Goal: Task Accomplishment & Management: Use online tool/utility

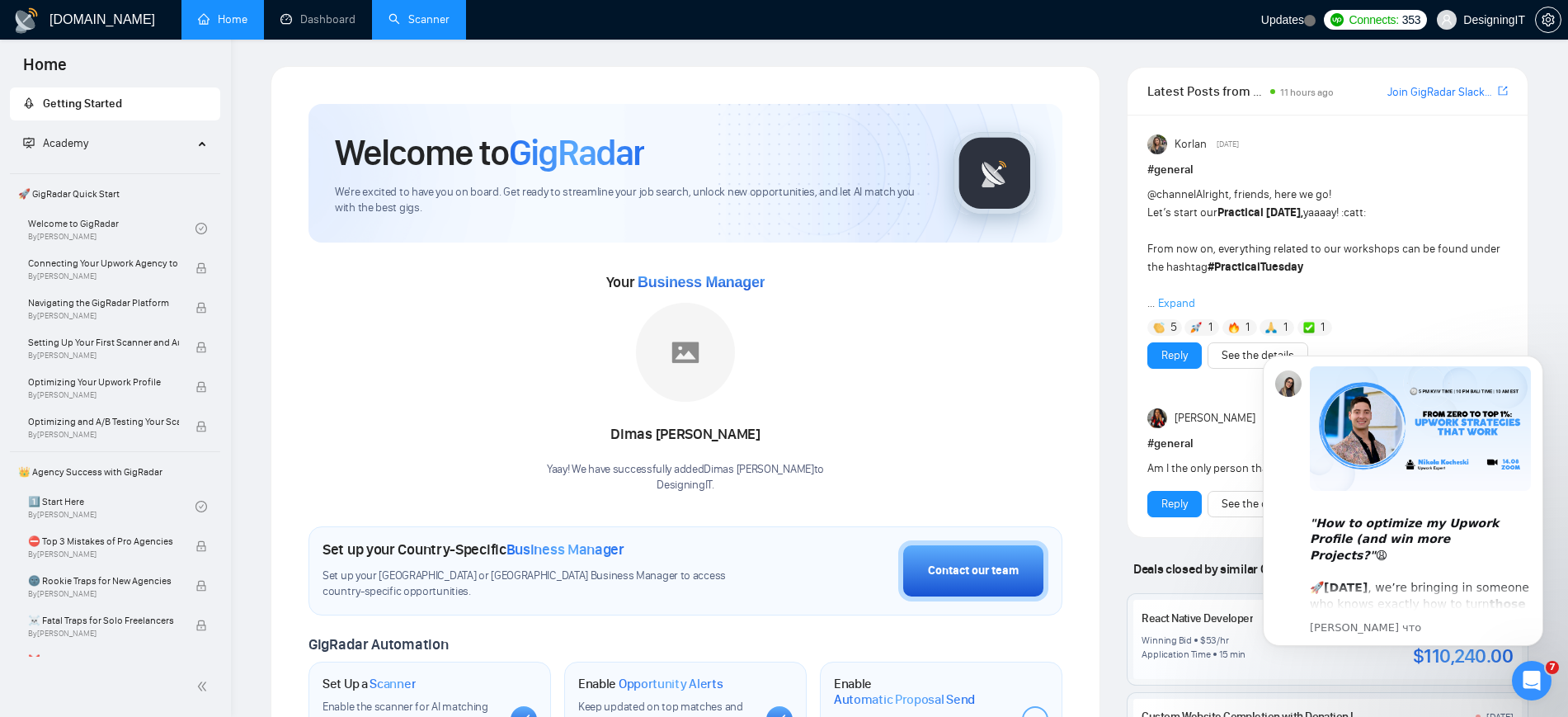
click at [439, 20] on link "Scanner" at bounding box center [419, 19] width 61 height 14
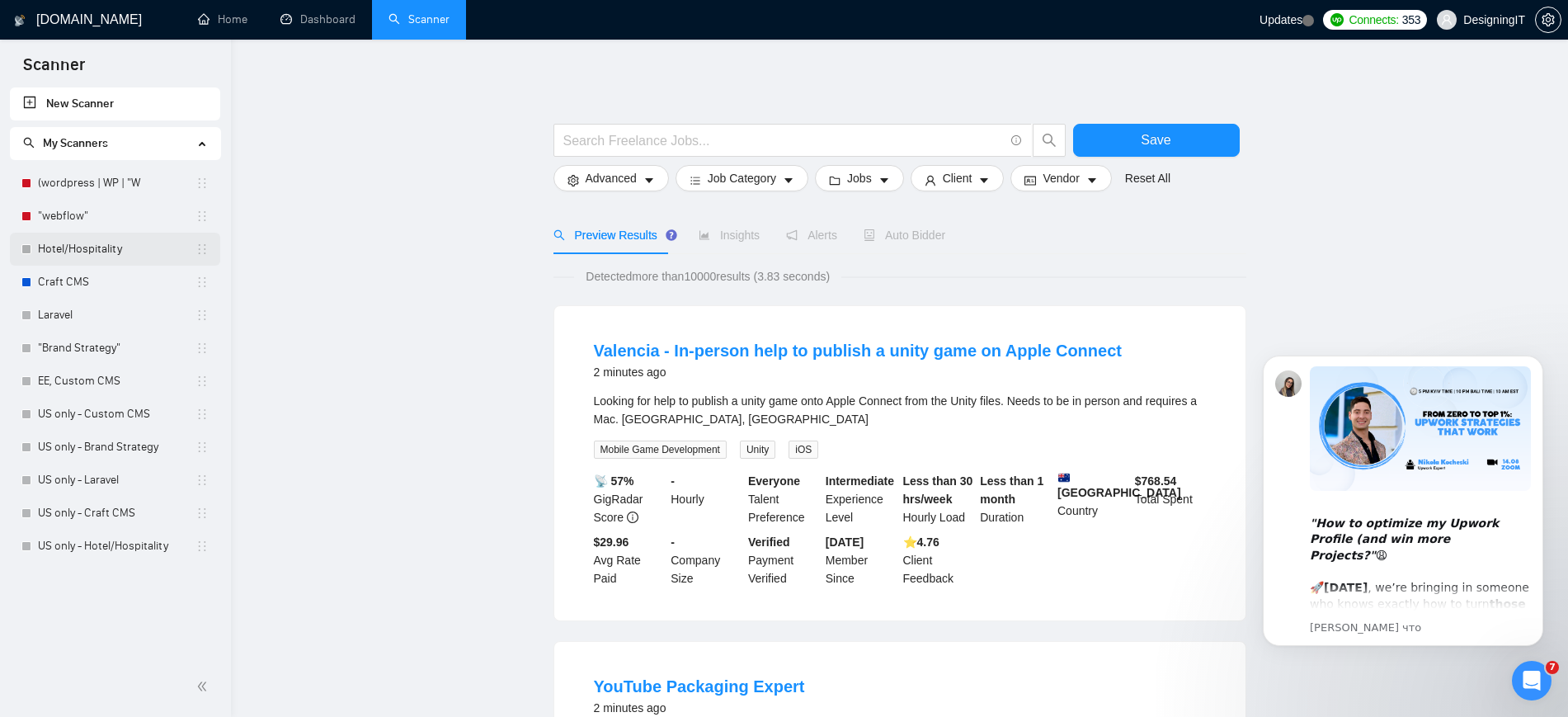
click at [104, 249] on link "Hotel/Hospitality" at bounding box center [117, 249] width 158 height 33
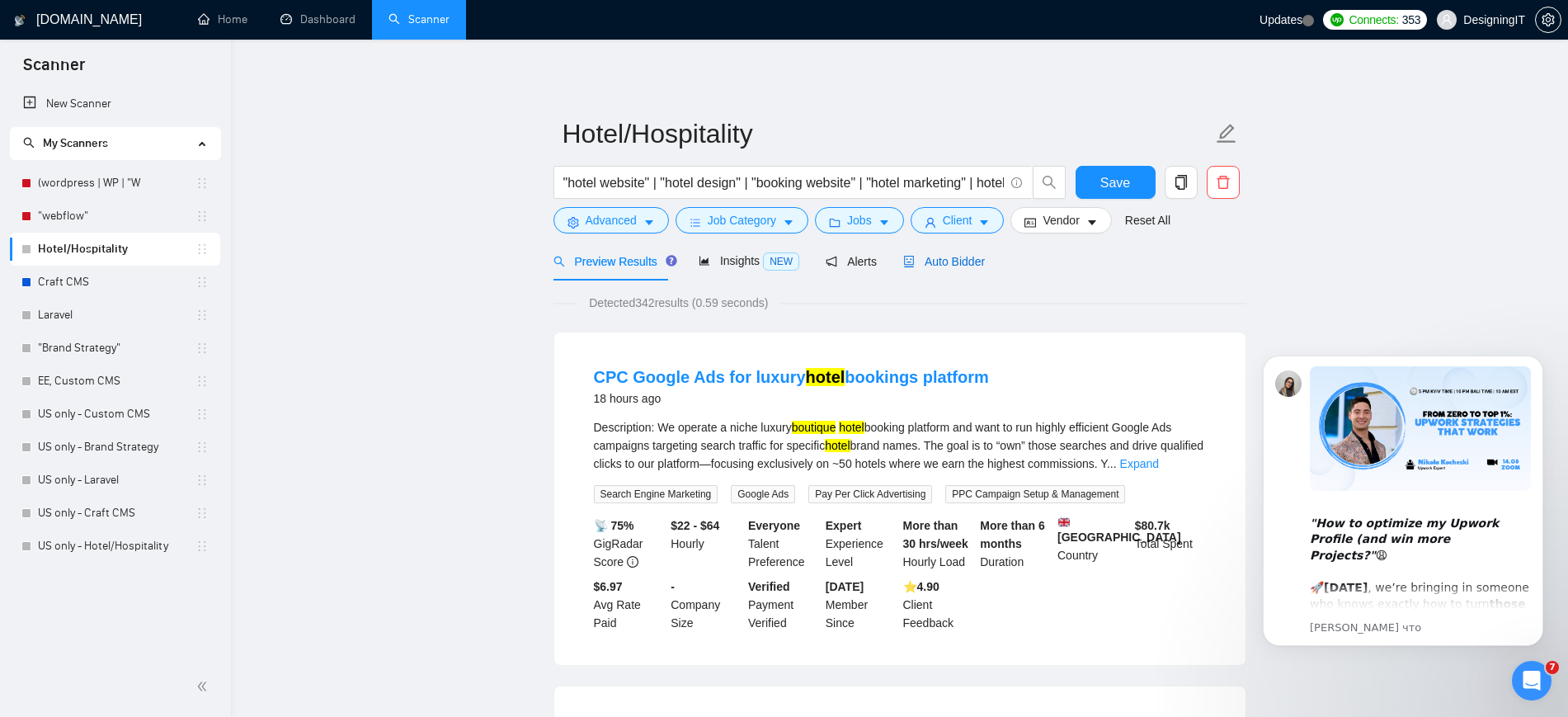
click at [945, 262] on span "Auto Bidder" at bounding box center [944, 262] width 81 height 14
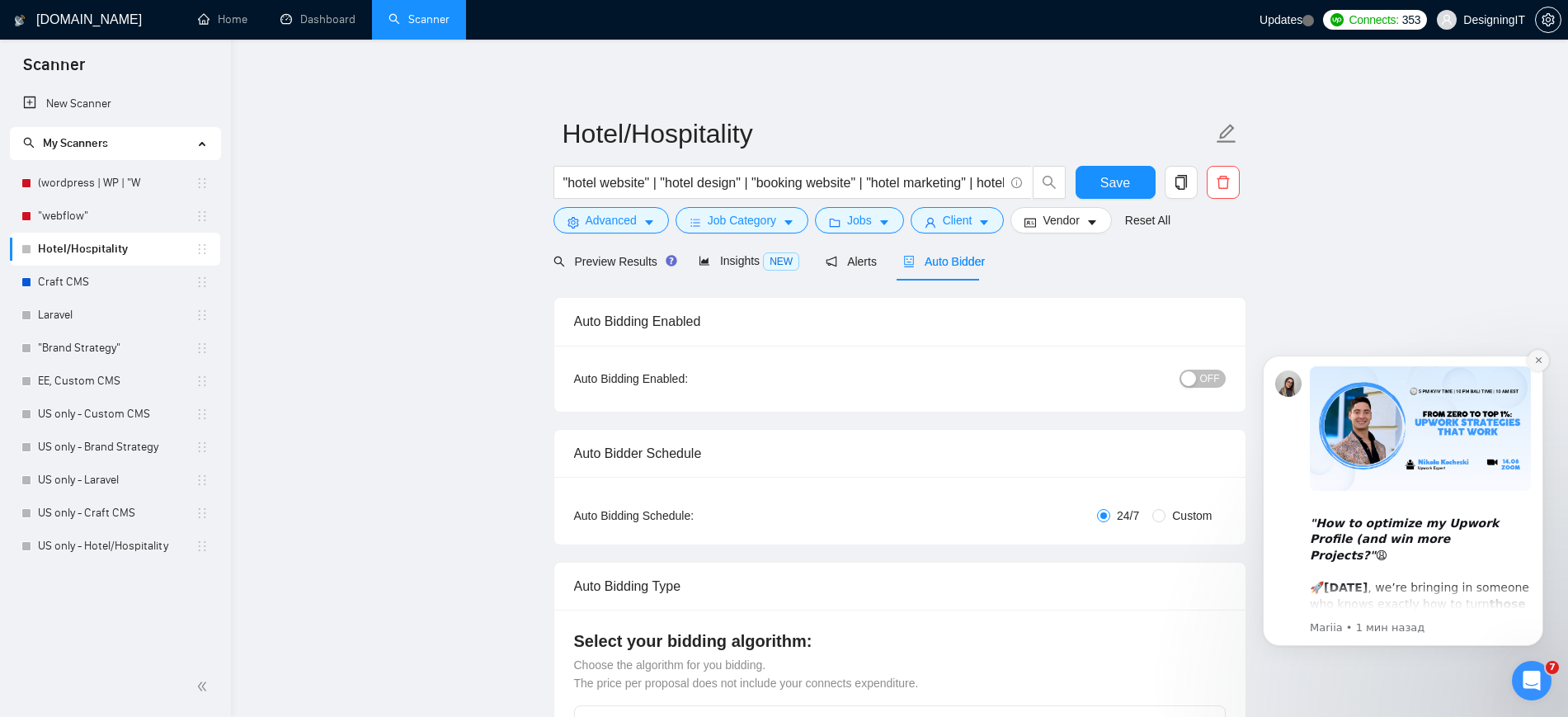
click at [1538, 364] on icon "Dismiss notification" at bounding box center [1538, 360] width 9 height 9
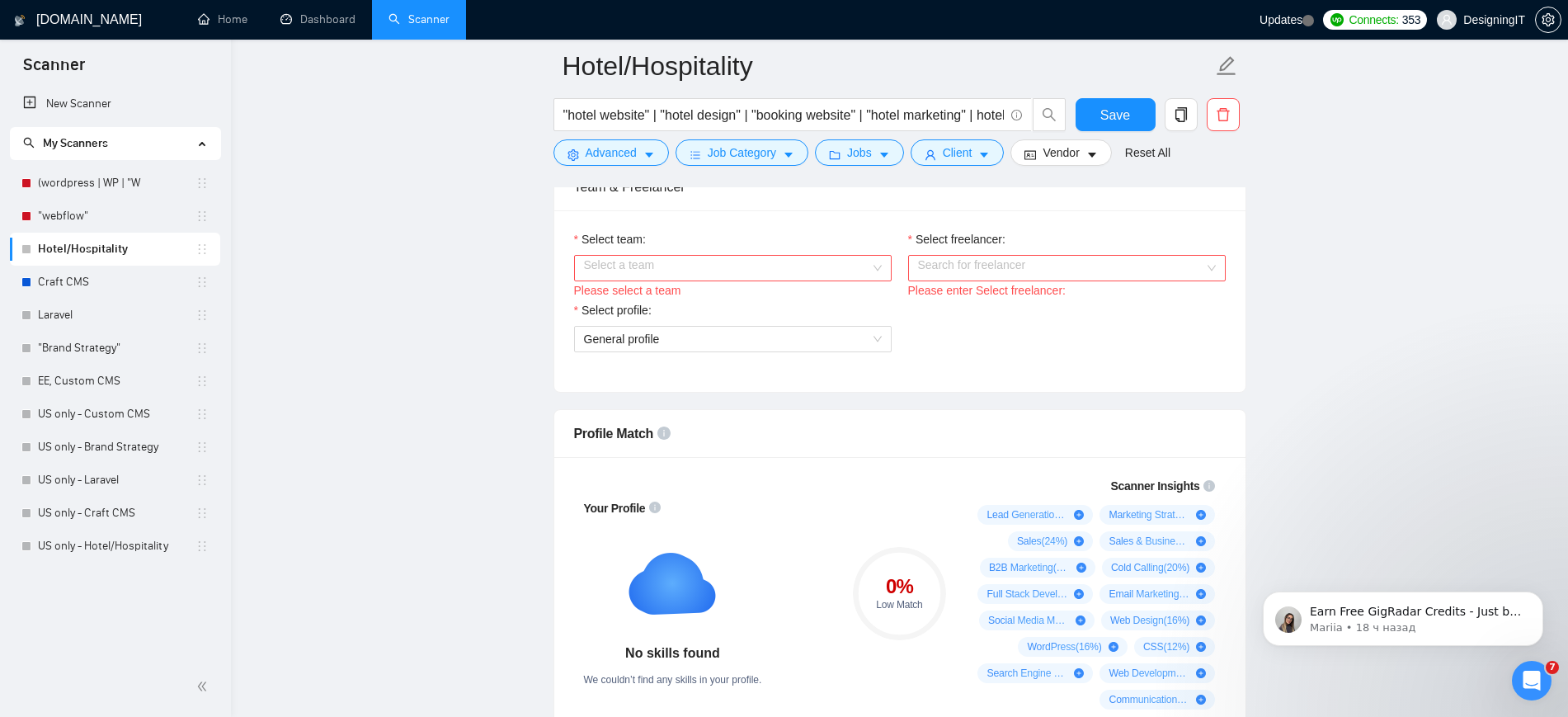
scroll to position [859, 0]
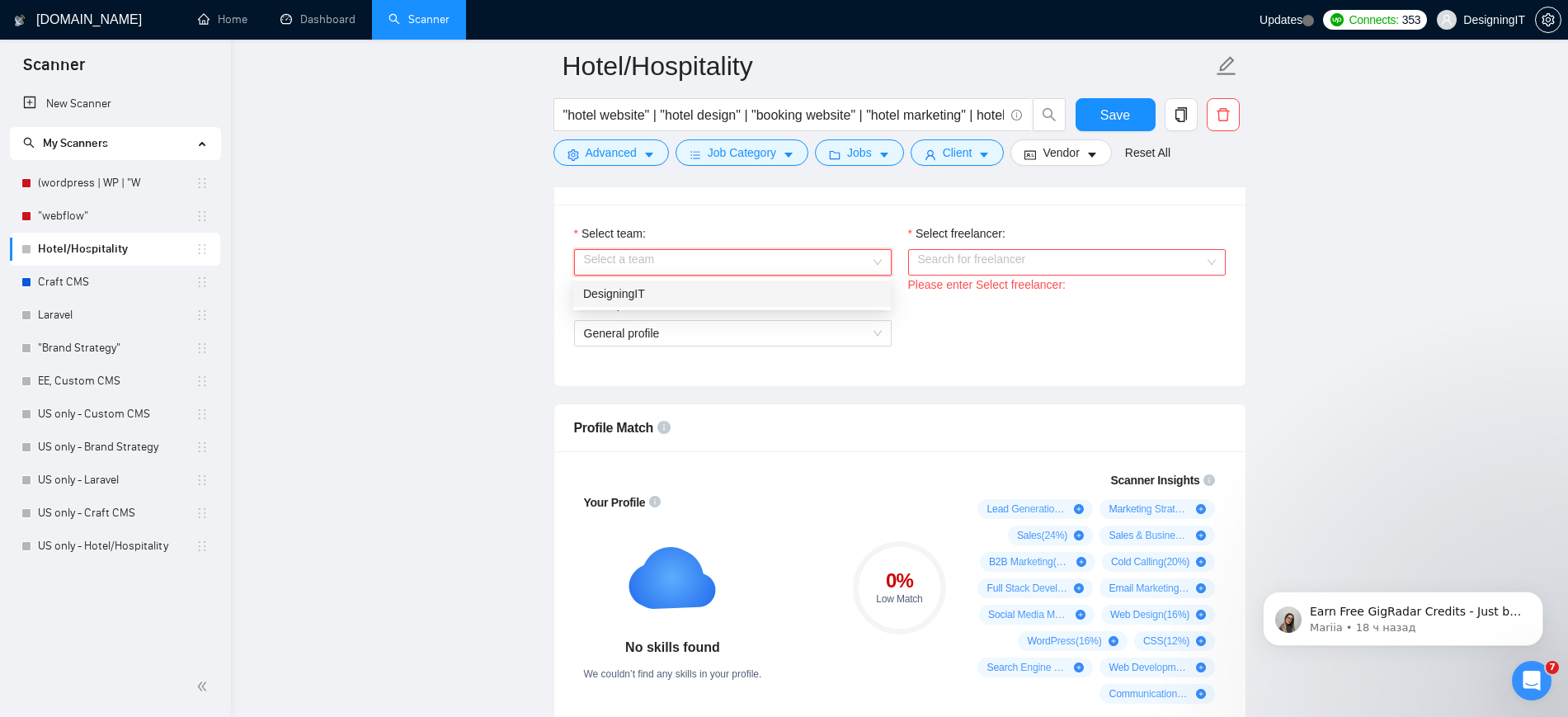
click at [812, 264] on input "Select team:" at bounding box center [727, 262] width 286 height 25
click at [799, 290] on div "DesigningIT" at bounding box center [731, 293] width 297 height 18
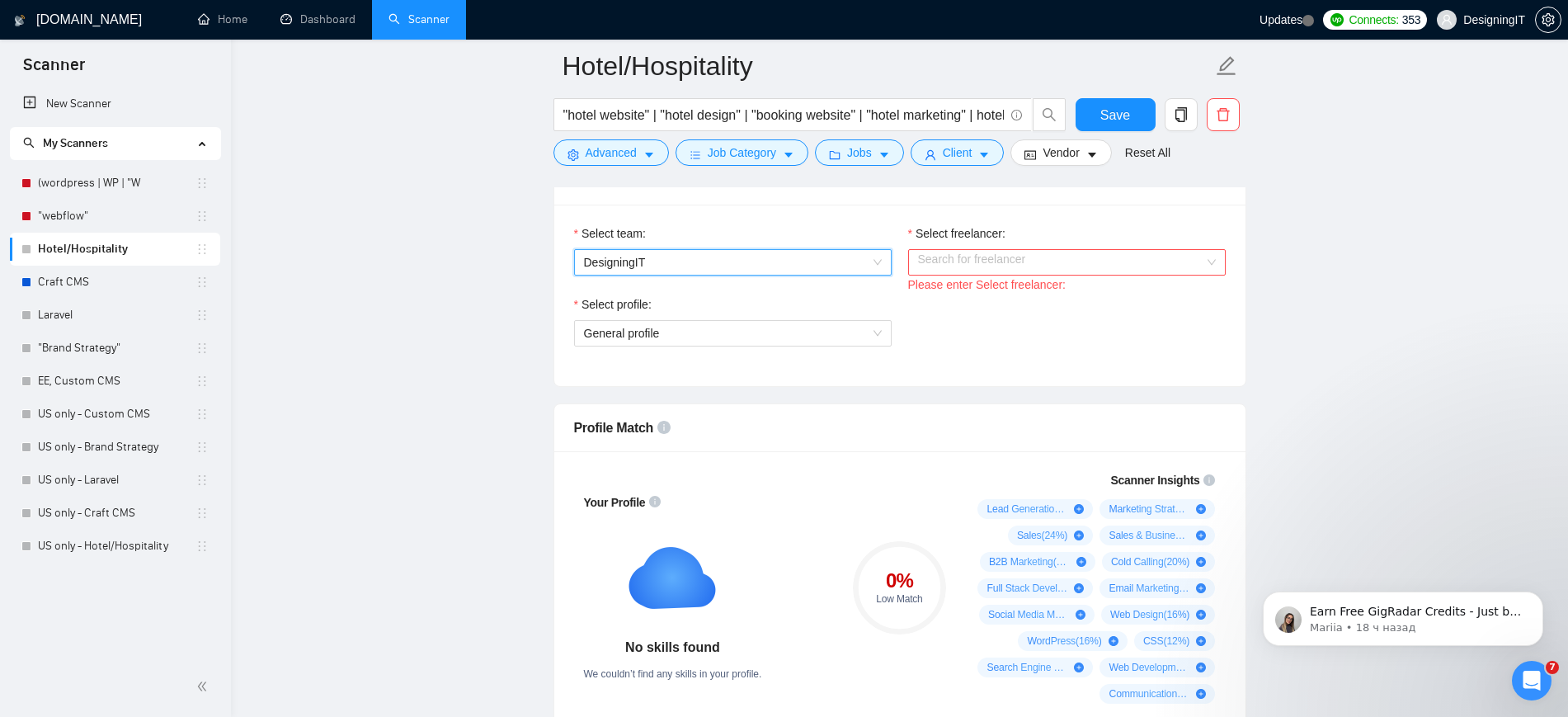
click at [973, 265] on input "Select freelancer:" at bounding box center [1061, 262] width 286 height 25
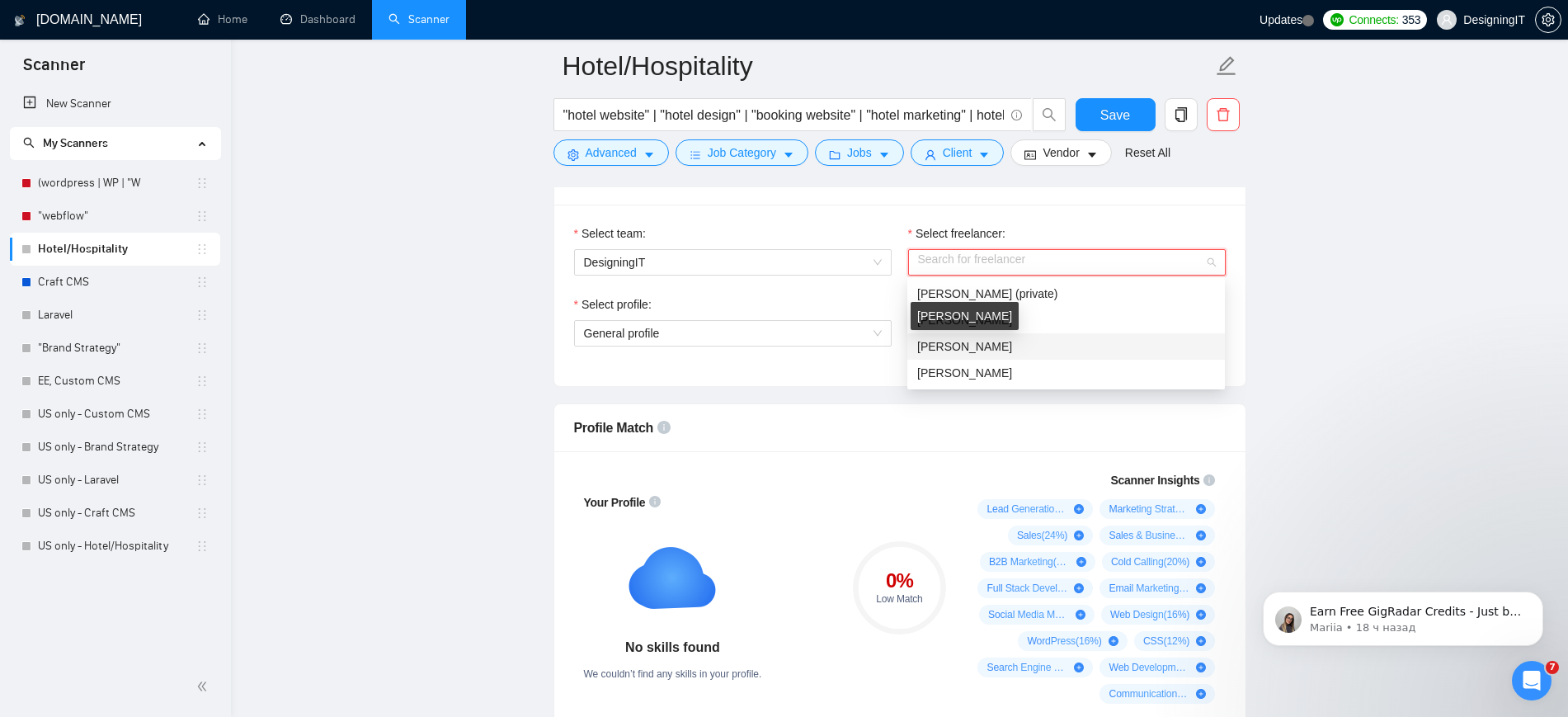
click at [972, 342] on span "[PERSON_NAME]" at bounding box center [965, 347] width 95 height 14
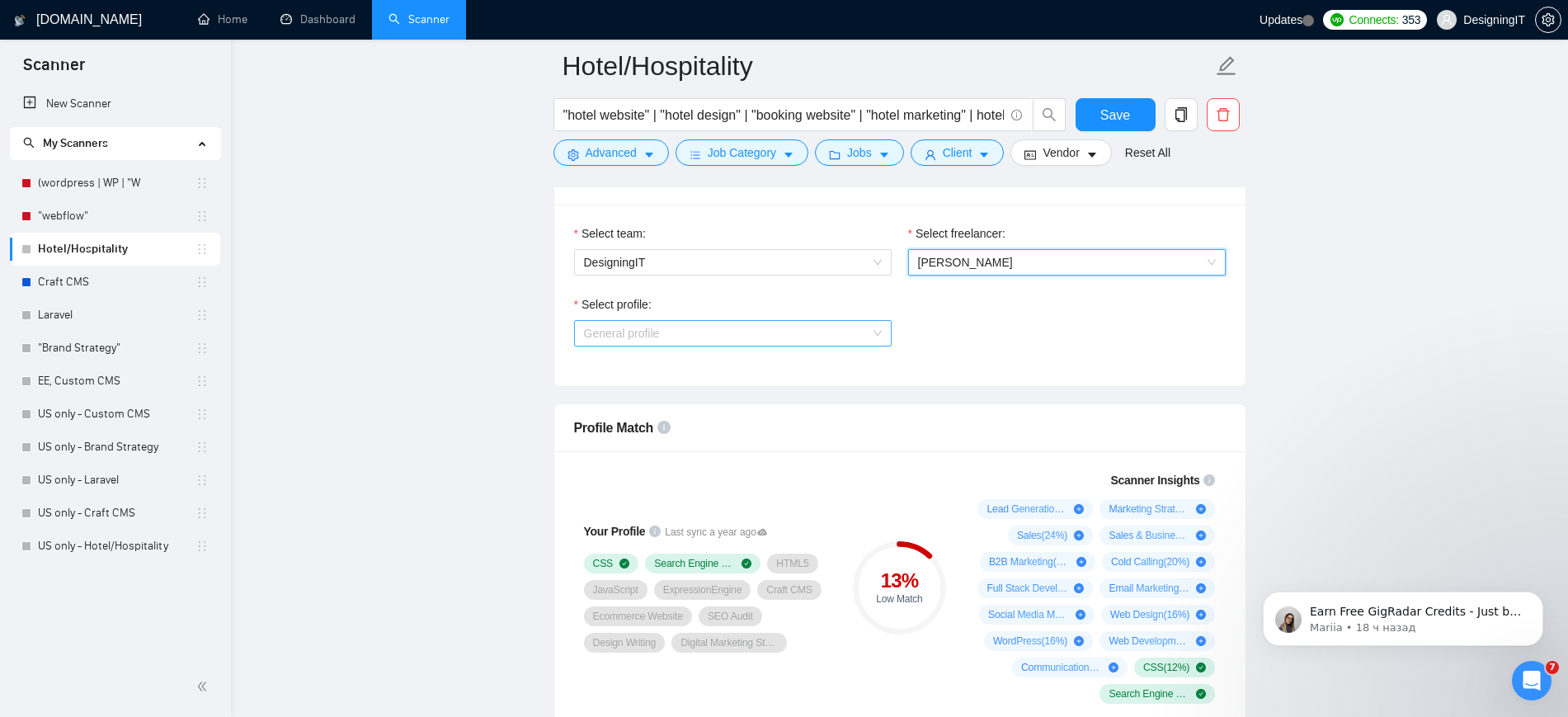
click at [816, 327] on span "General profile" at bounding box center [732, 333] width 297 height 25
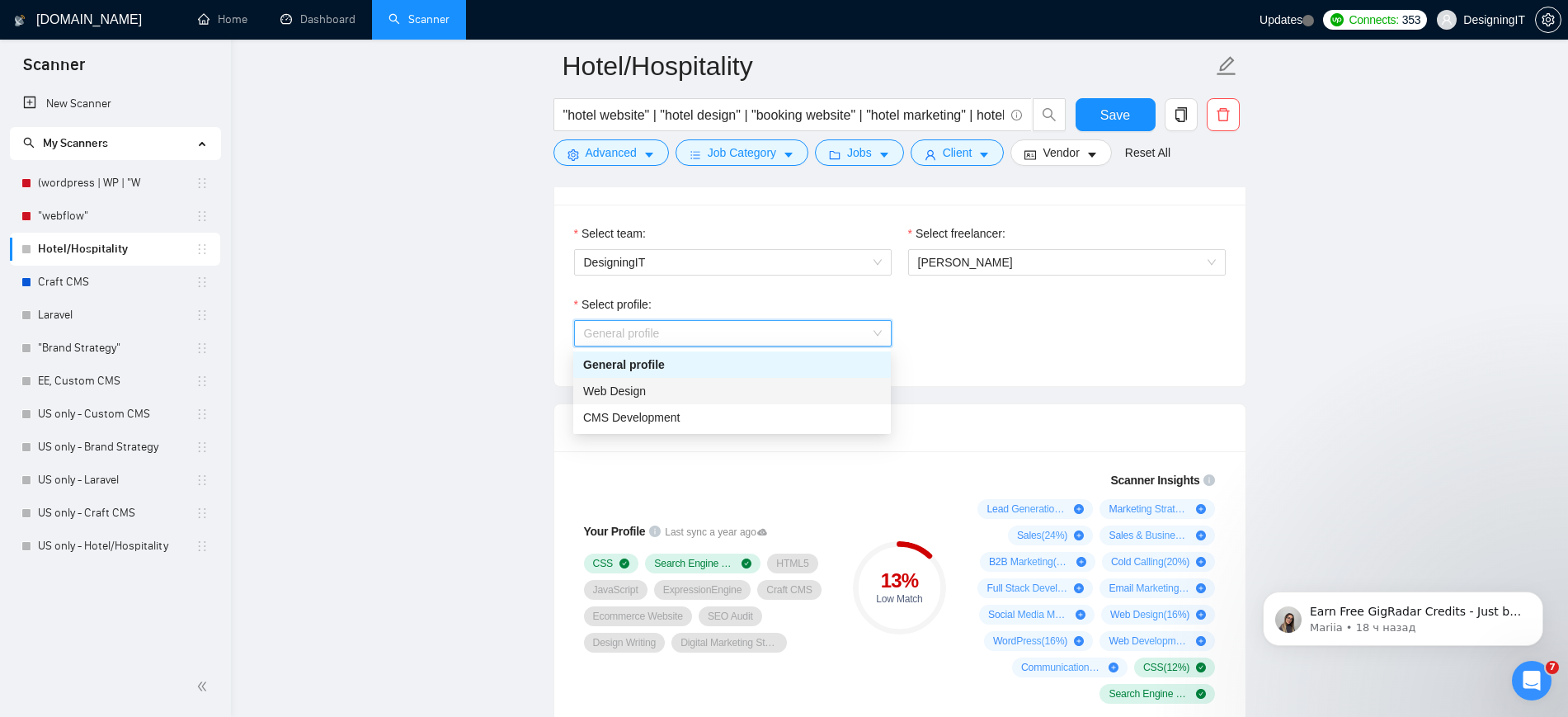
click at [765, 385] on div "Web Design" at bounding box center [731, 391] width 297 height 18
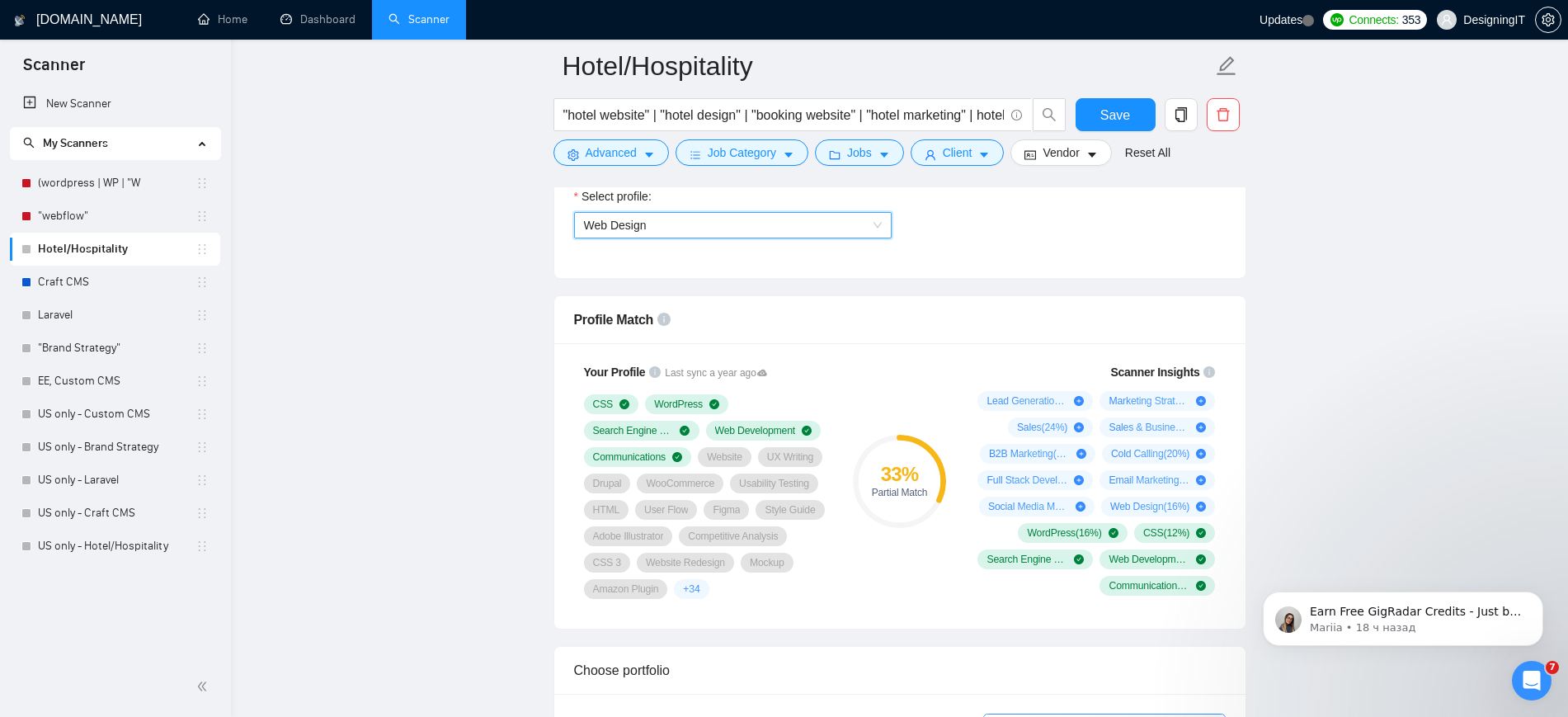
scroll to position [965, 0]
click at [697, 588] on span "+ 34" at bounding box center [690, 590] width 16 height 14
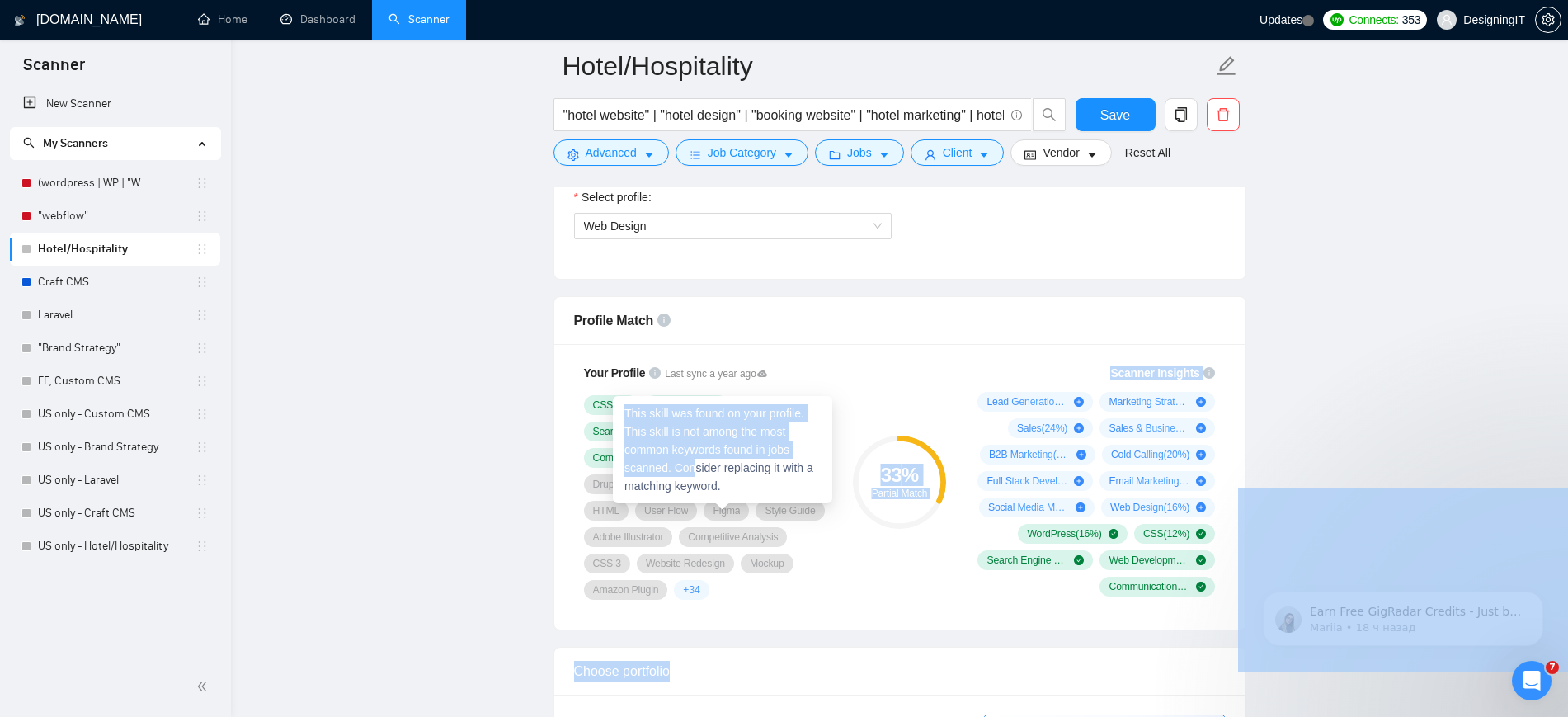
drag, startPoint x: 789, startPoint y: 569, endPoint x: 690, endPoint y: 476, distance: 135.8
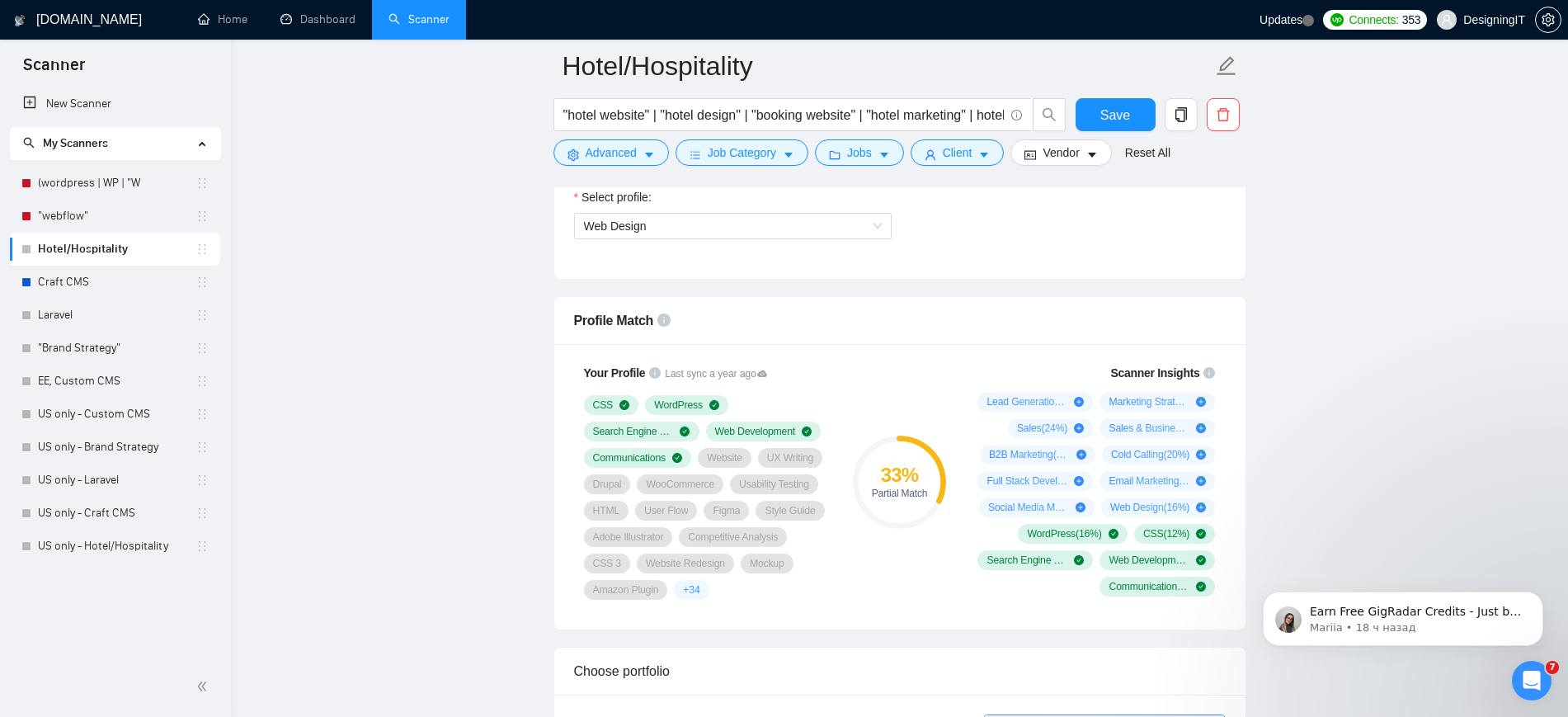
click at [869, 336] on div "Profile Match" at bounding box center [900, 320] width 651 height 47
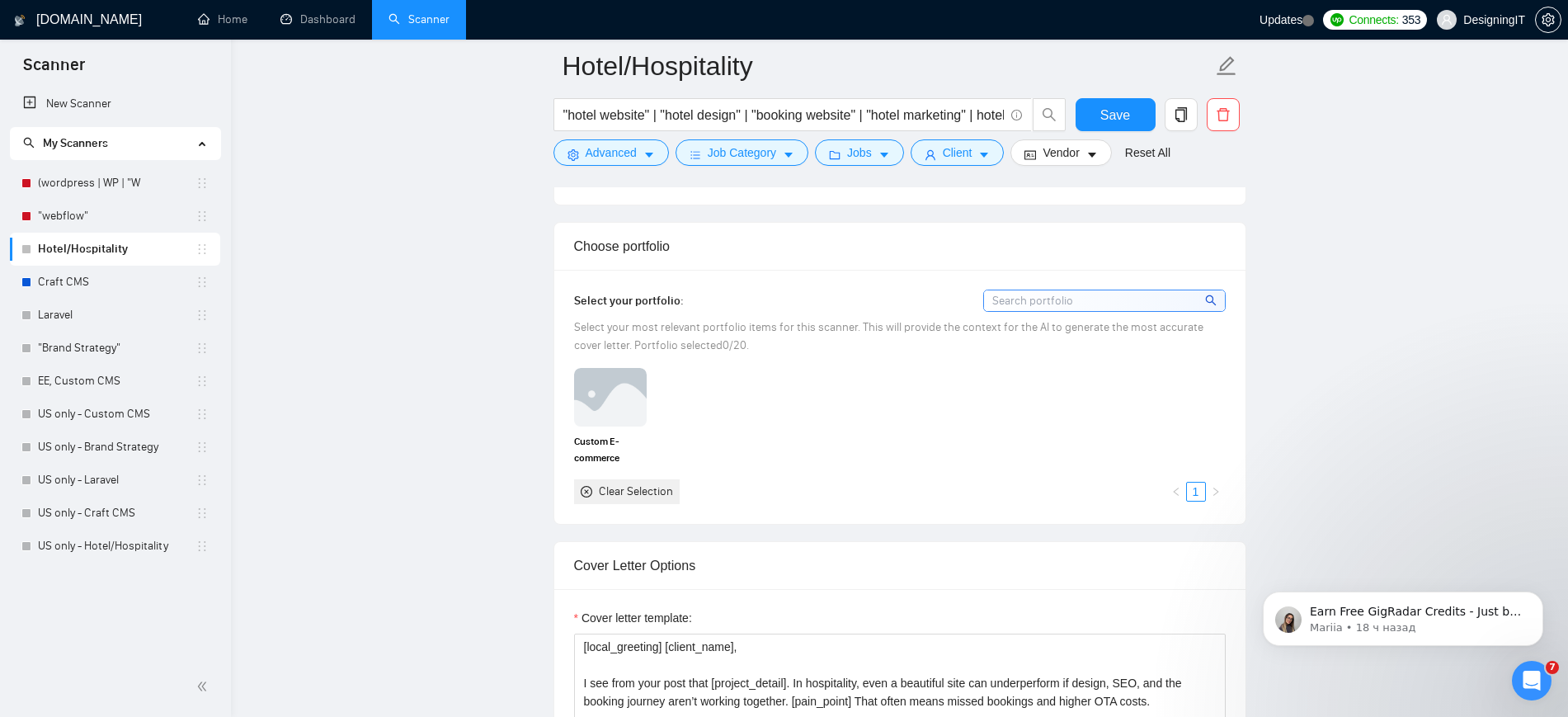
scroll to position [1736, 0]
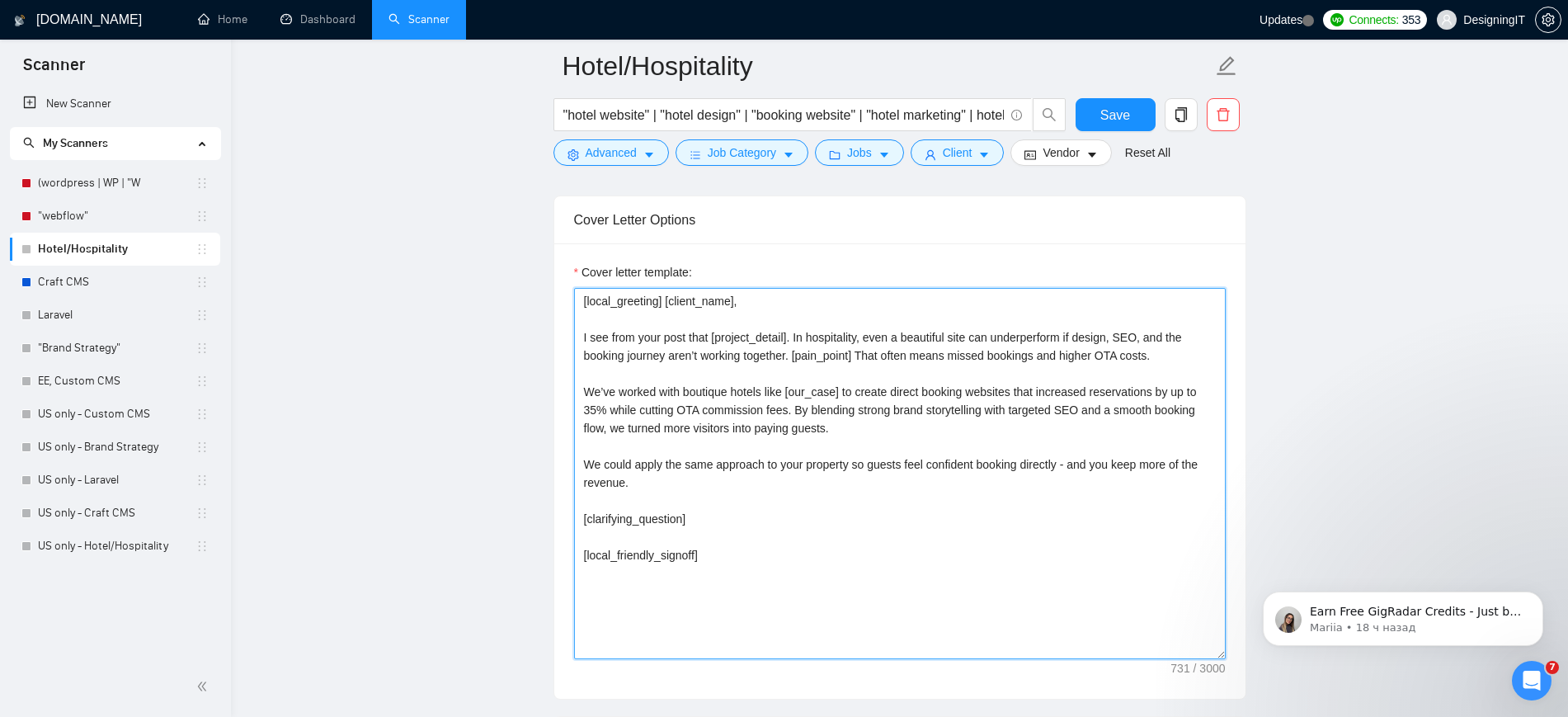
click at [705, 518] on textarea "[local_greeting] [client_name], I see from your post that [project_detail]. In …" at bounding box center [900, 474] width 651 height 371
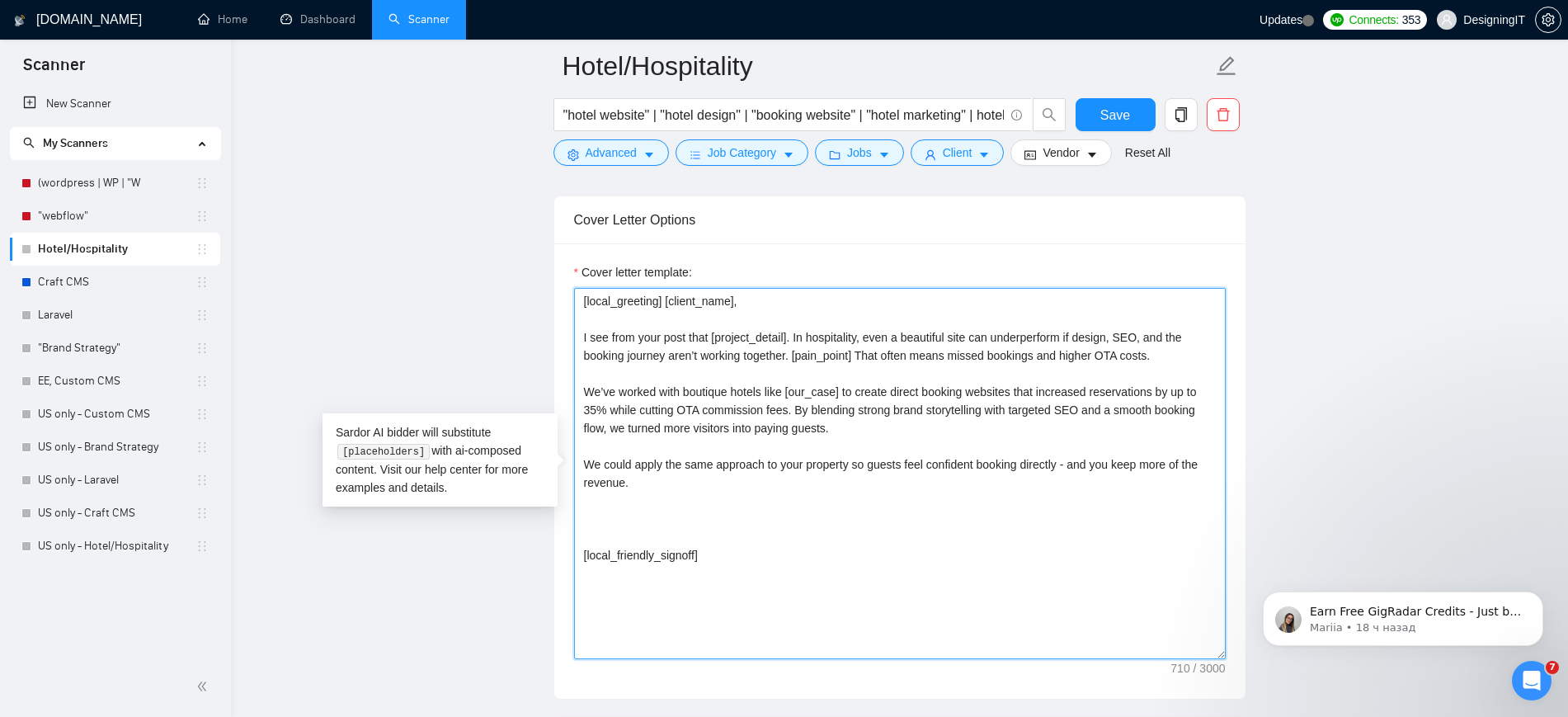
paste textarea "[Based on the job post, generate a specific, thoughtful question that shows you…"
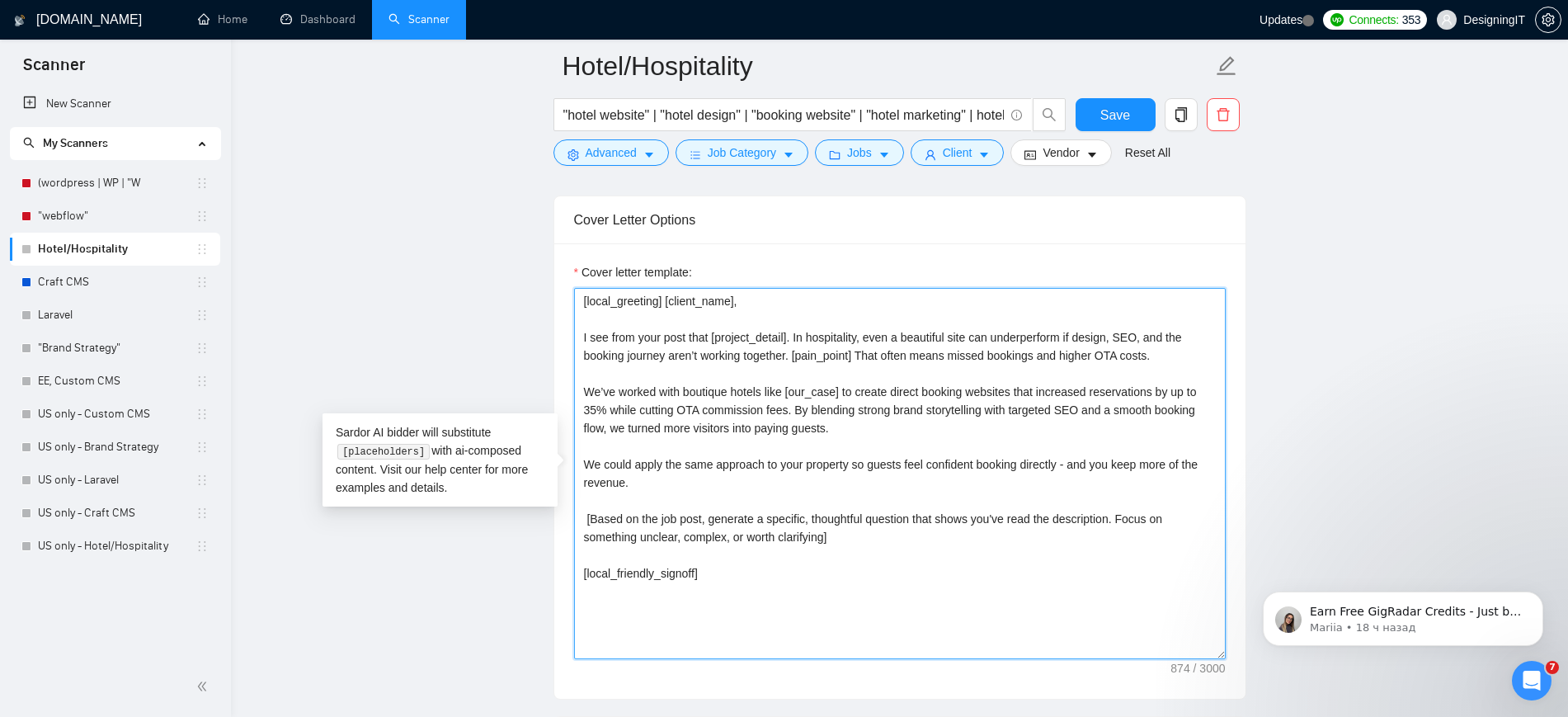
click at [584, 512] on textarea "[local_greeting] [client_name], I see from your post that [project_detail]. In …" at bounding box center [900, 474] width 651 height 371
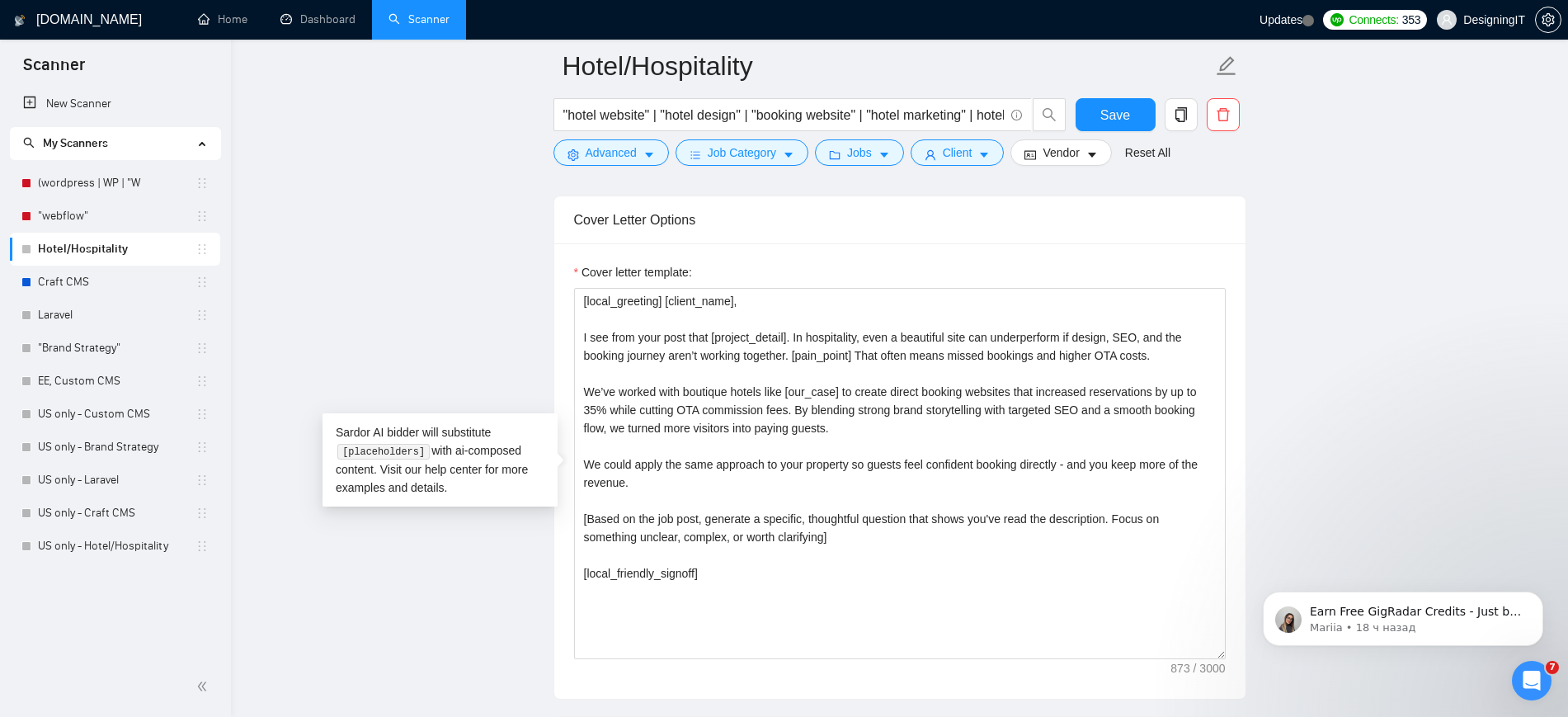
click at [1241, 314] on div "Cover letter template: [local_greeting] [client_name], I see from your post tha…" at bounding box center [900, 470] width 691 height 455
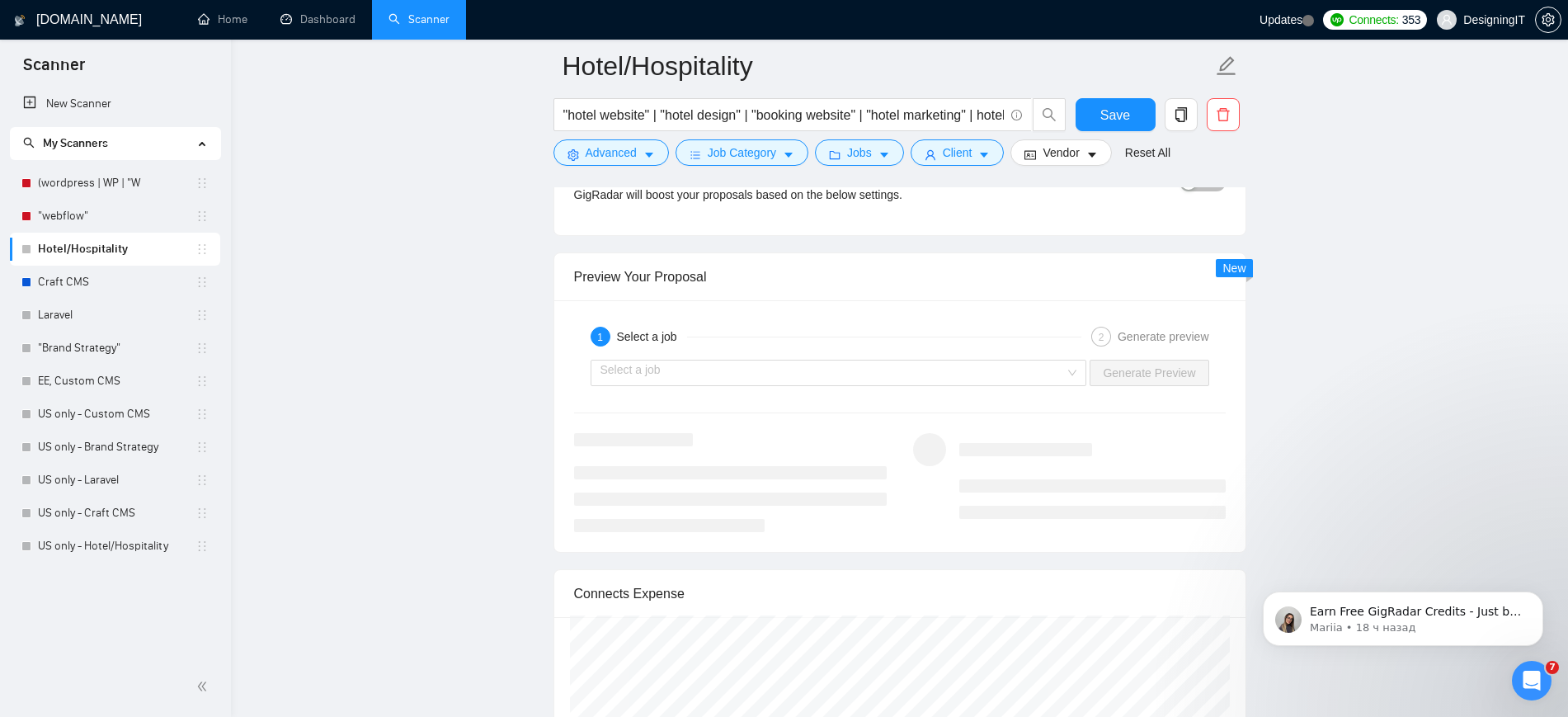
scroll to position [2992, 0]
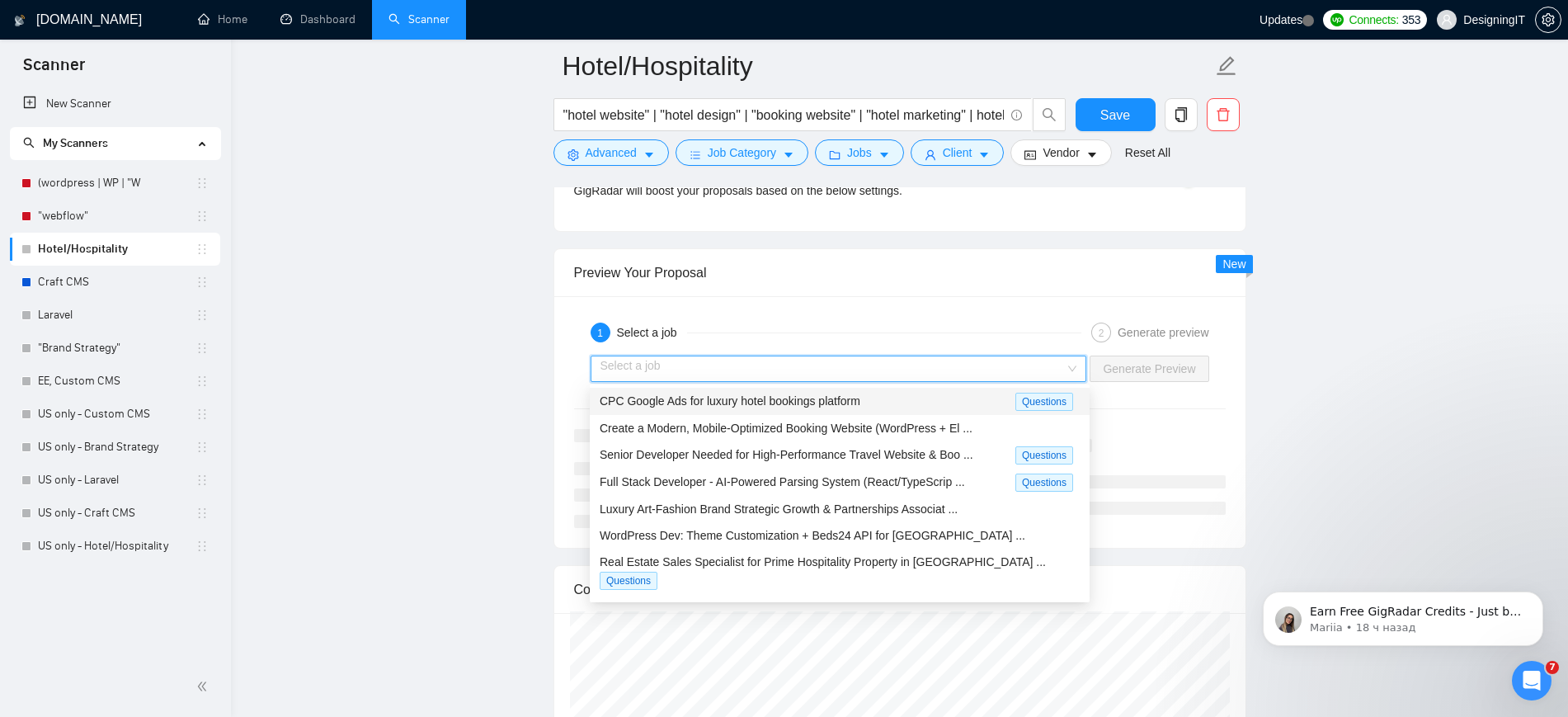
click at [889, 357] on input "search" at bounding box center [833, 369] width 465 height 25
click at [836, 433] on span "Create a Modern, Mobile-Optimized Booking Website (WordPress + El ..." at bounding box center [786, 428] width 373 height 14
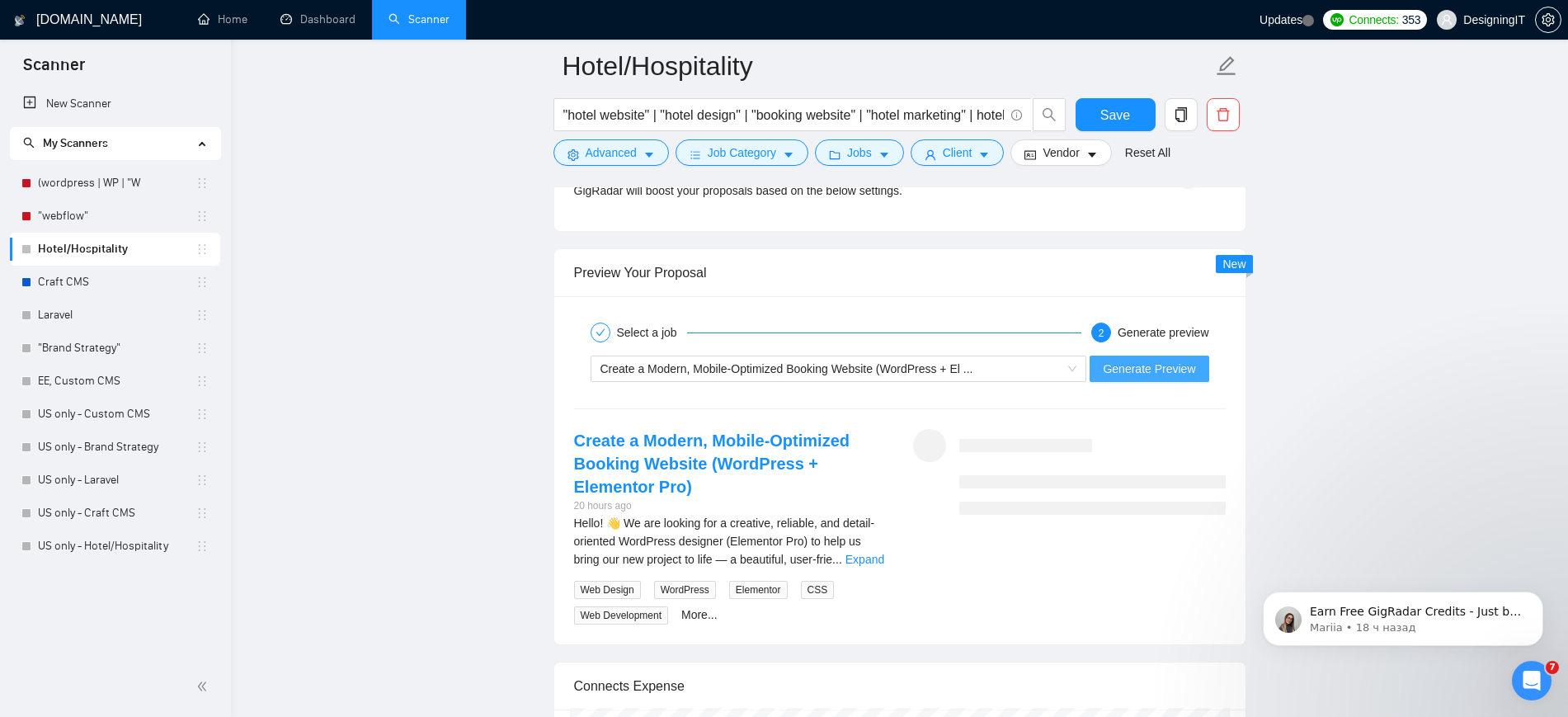
click at [1146, 362] on span "Generate Preview" at bounding box center [1149, 368] width 92 height 18
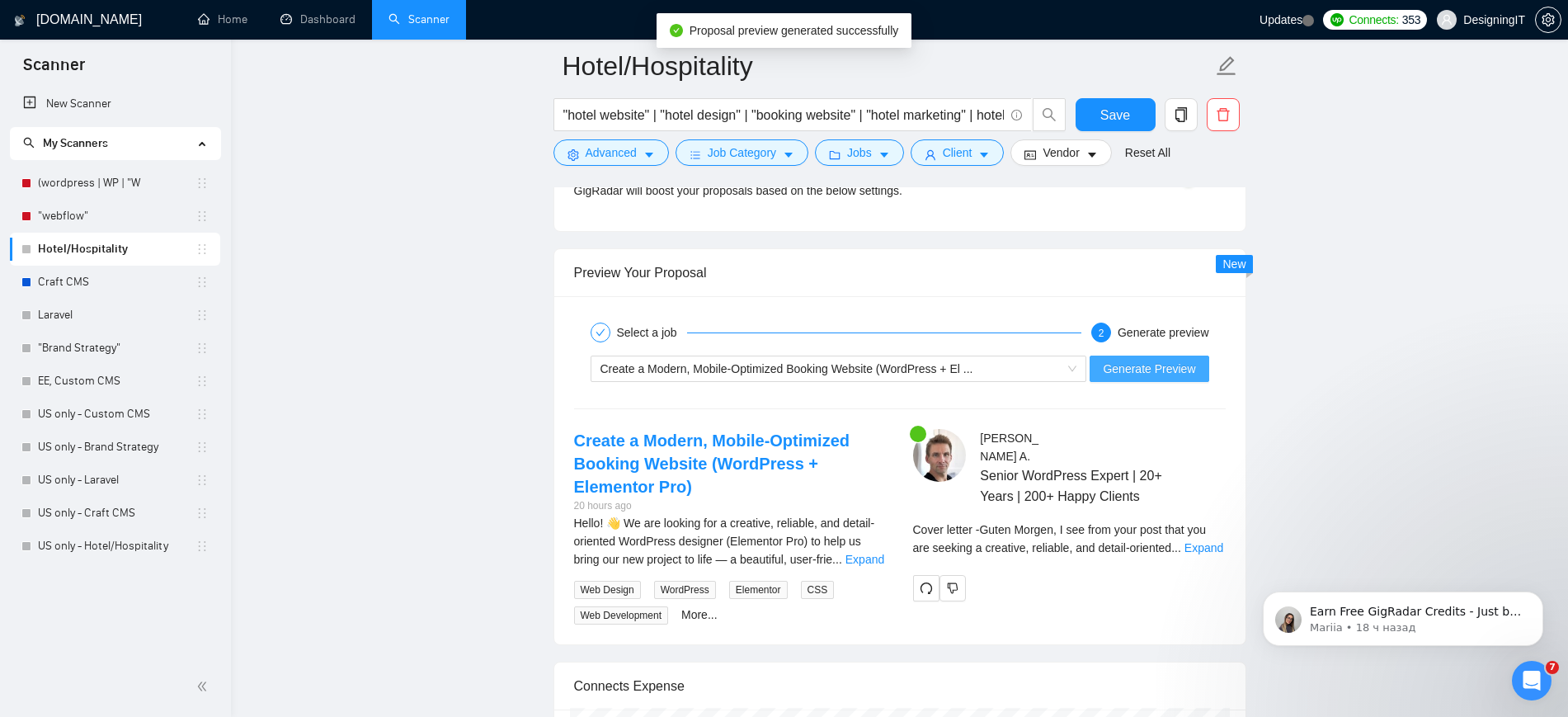
scroll to position [3055, 0]
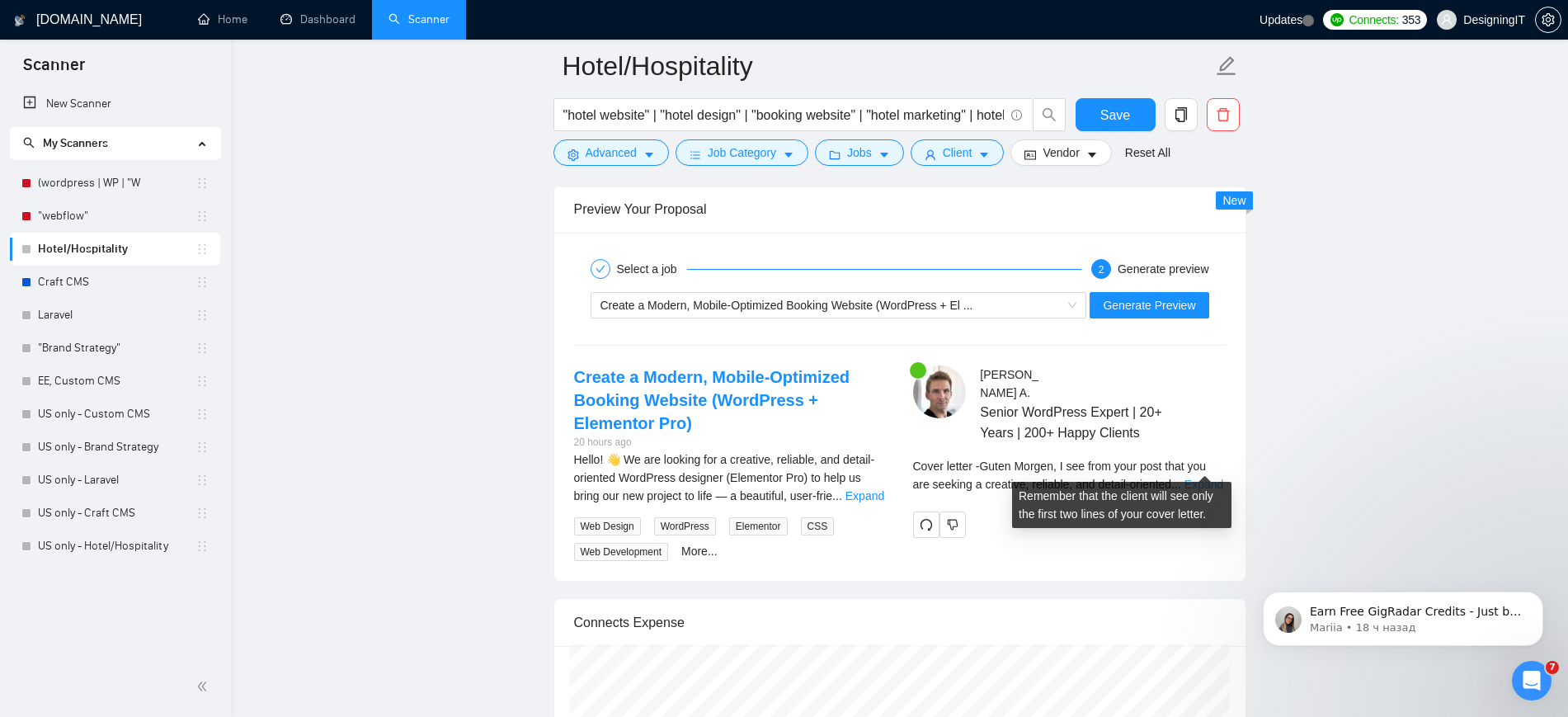
click at [1209, 478] on link "Expand" at bounding box center [1204, 485] width 39 height 14
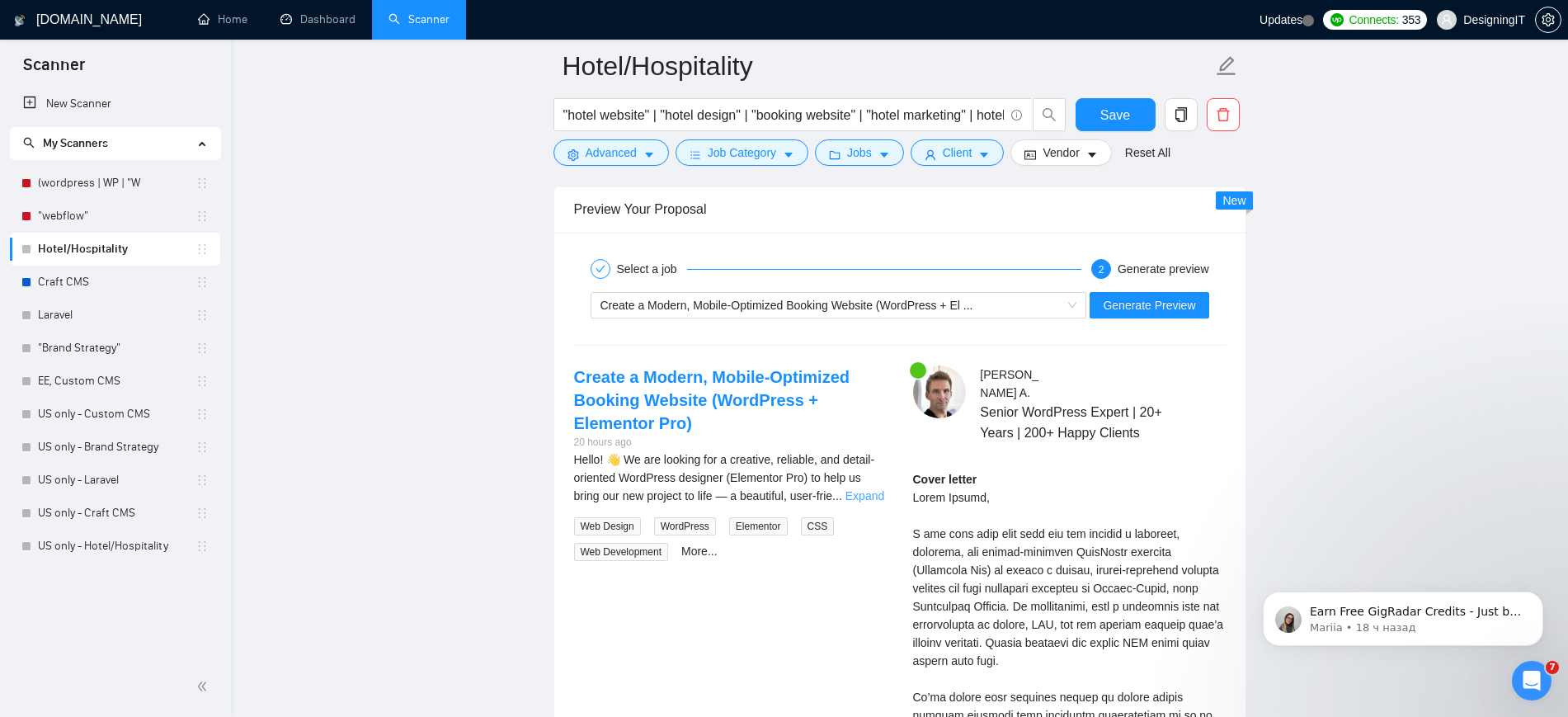
click at [860, 491] on link "Expand" at bounding box center [865, 496] width 39 height 14
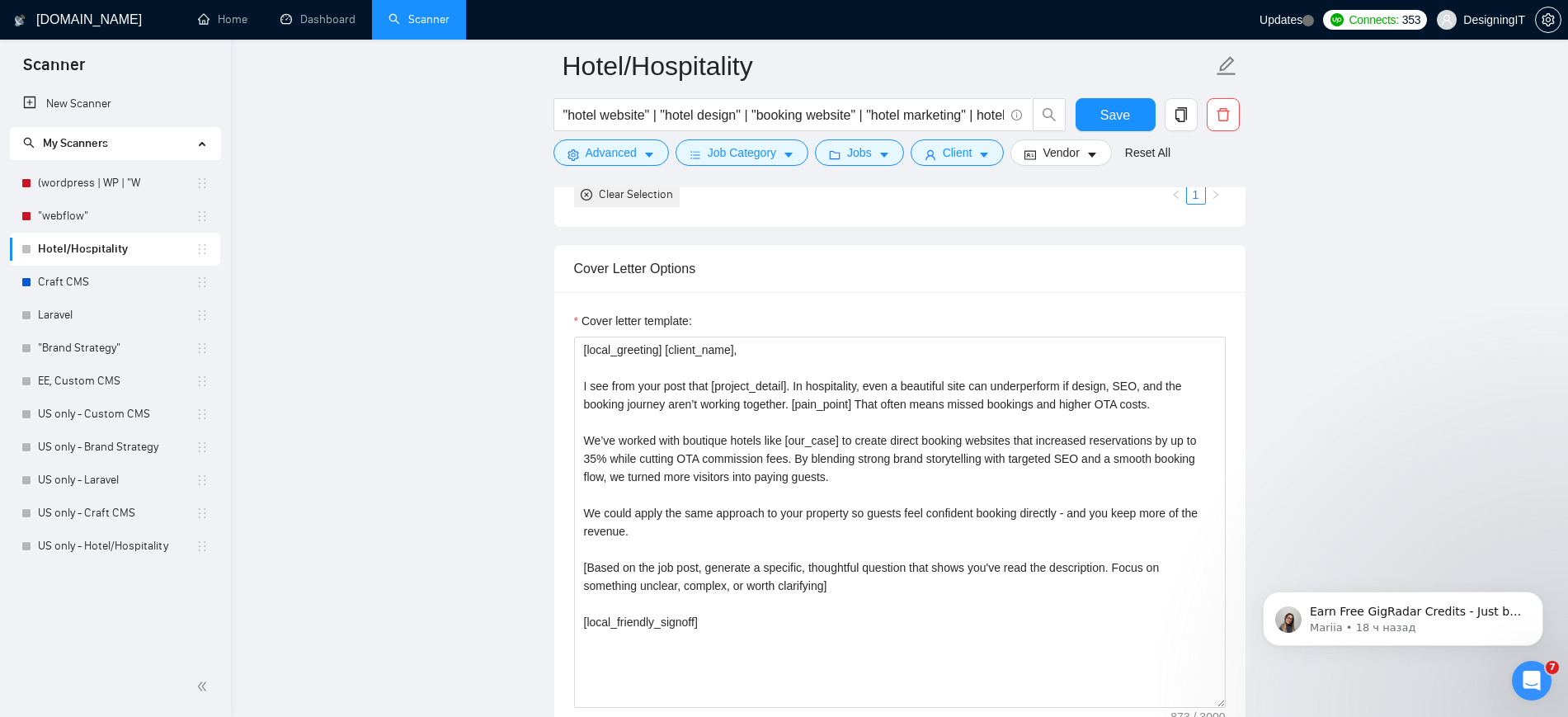
scroll to position [1688, 0]
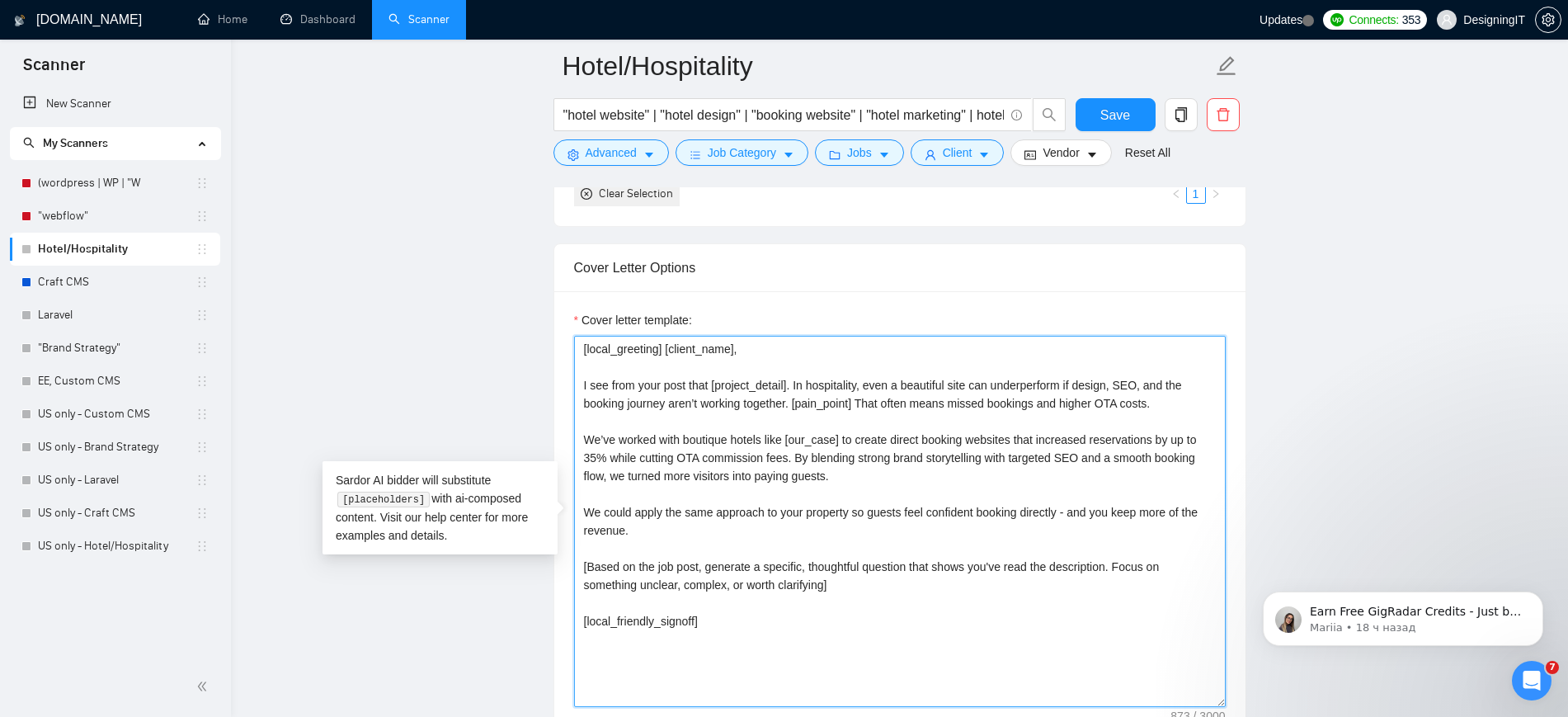
click at [613, 353] on textarea "[local_greeting] [client_name], I see from your post that [project_detail]. In …" at bounding box center [900, 521] width 651 height 371
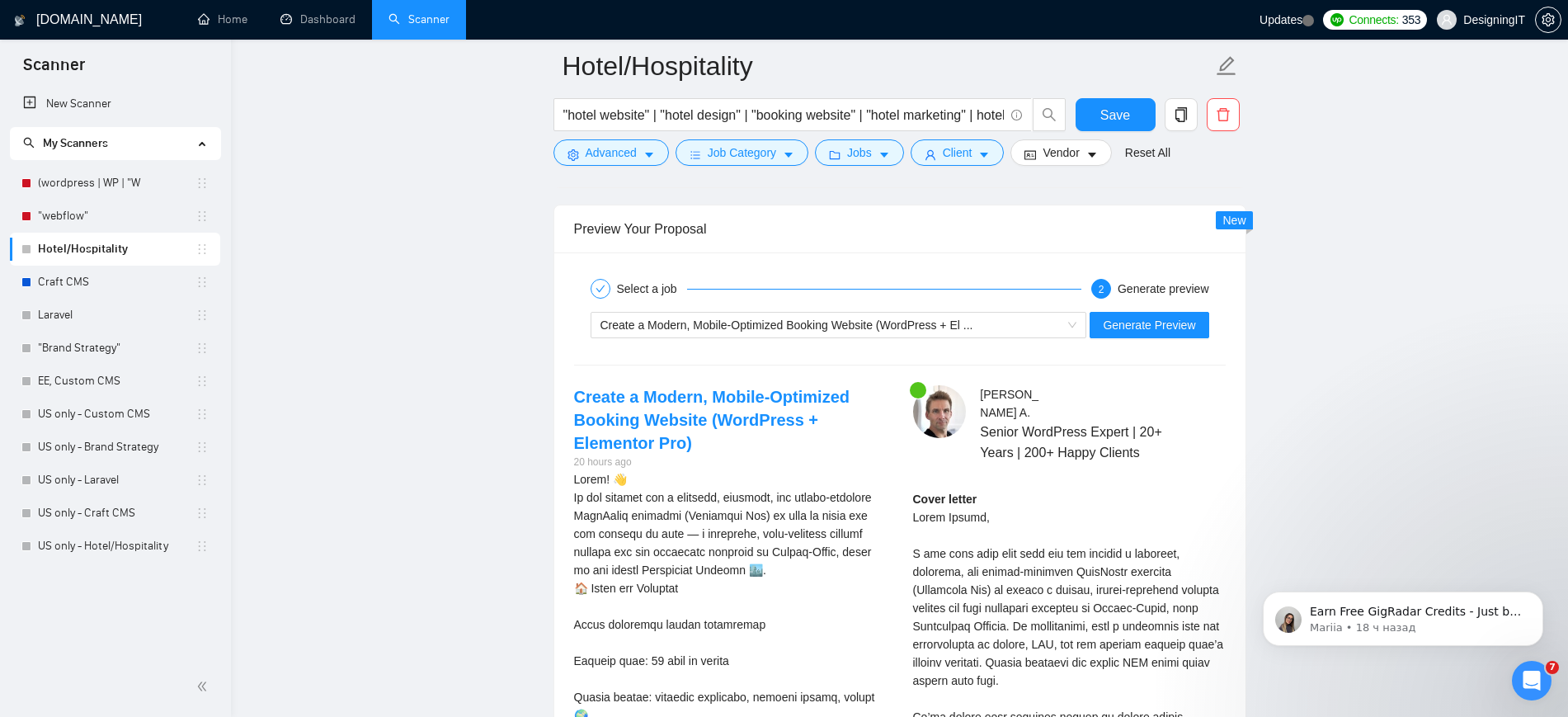
scroll to position [3041, 0]
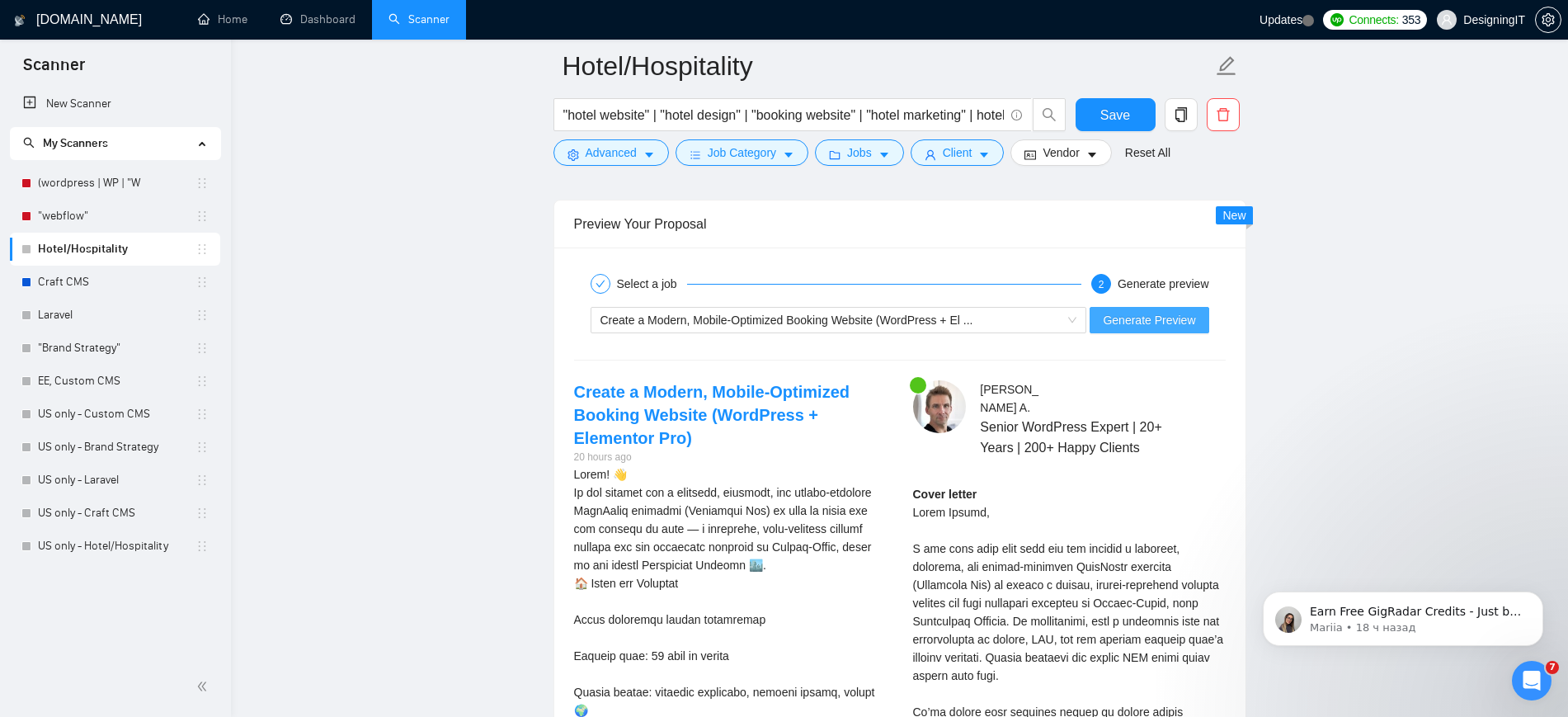
click at [1116, 327] on span "Generate Preview" at bounding box center [1149, 320] width 92 height 18
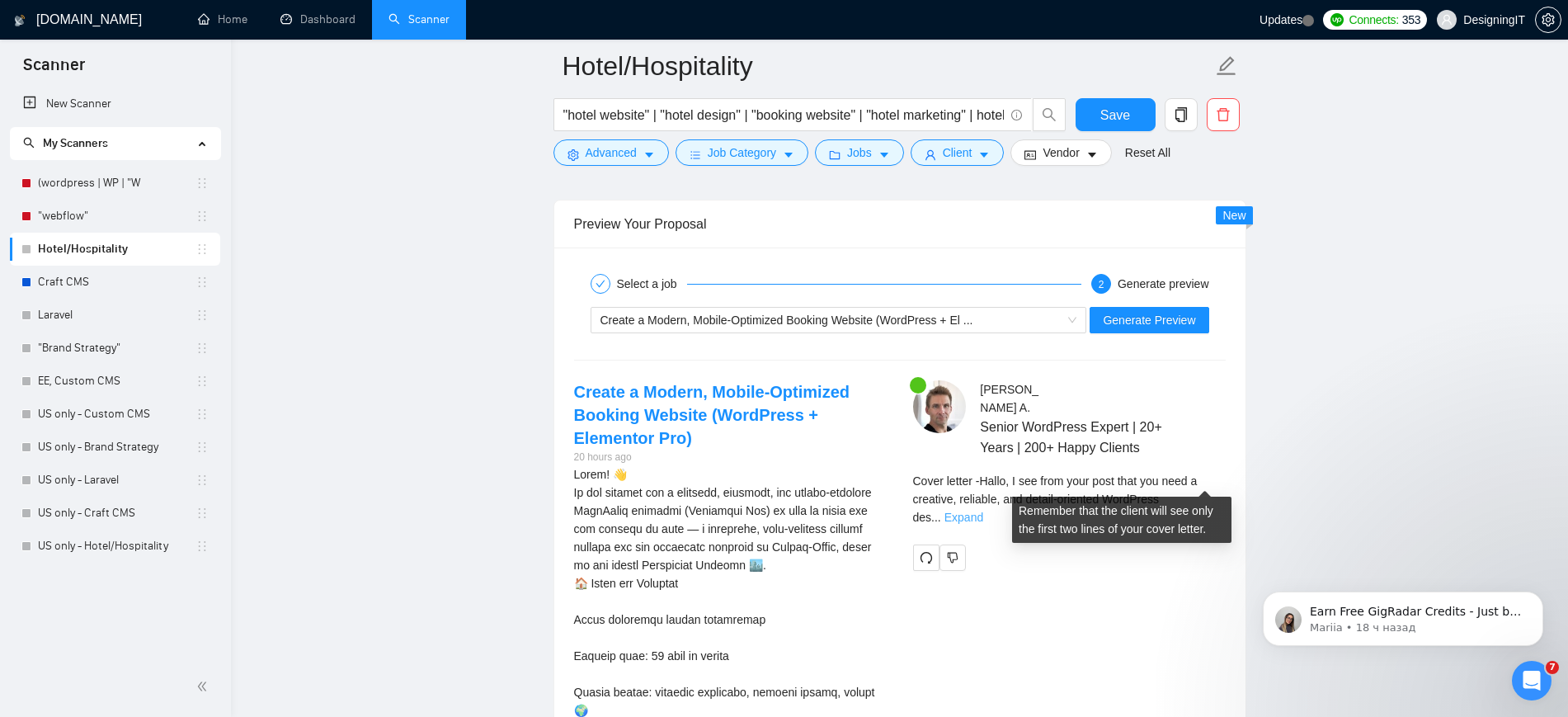
click at [983, 511] on link "Expand" at bounding box center [964, 518] width 39 height 14
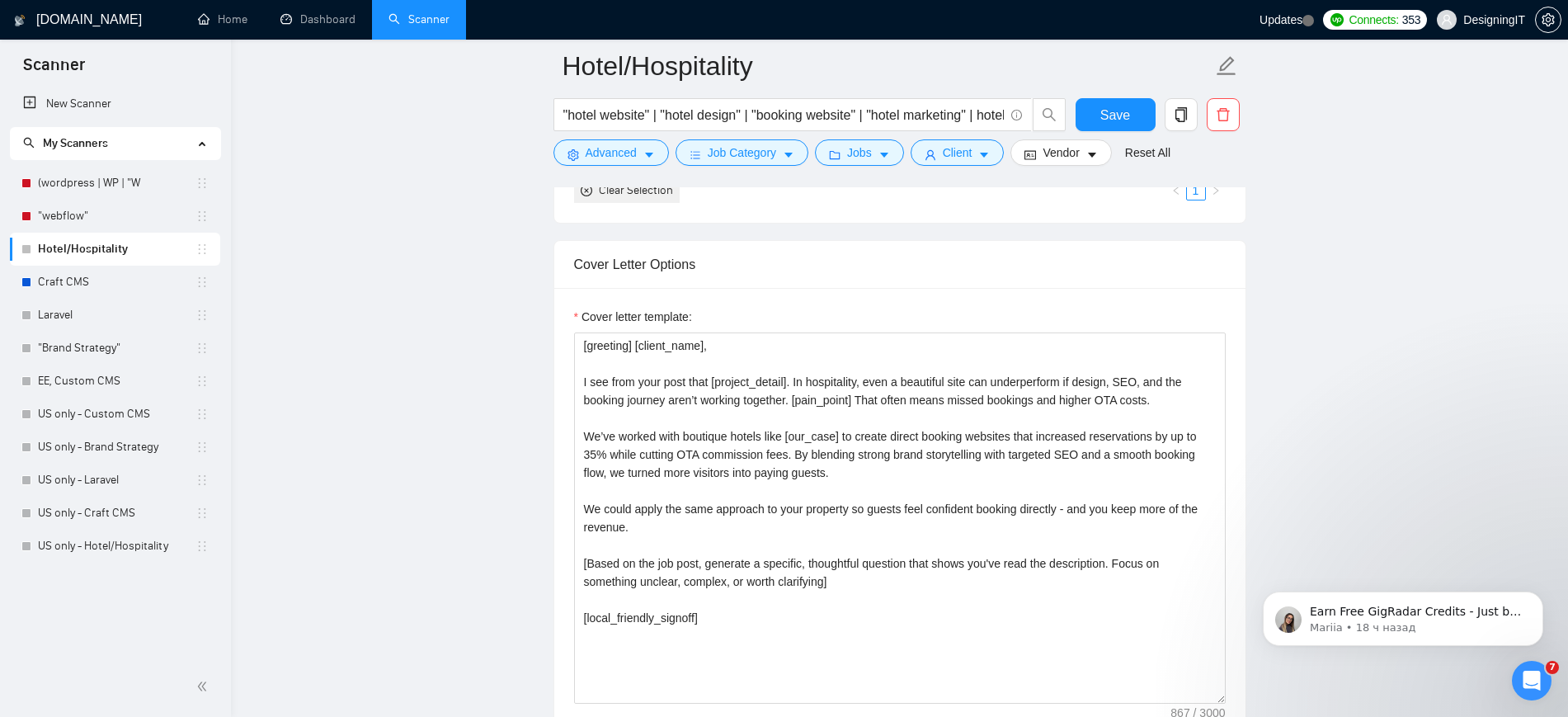
scroll to position [1691, 0]
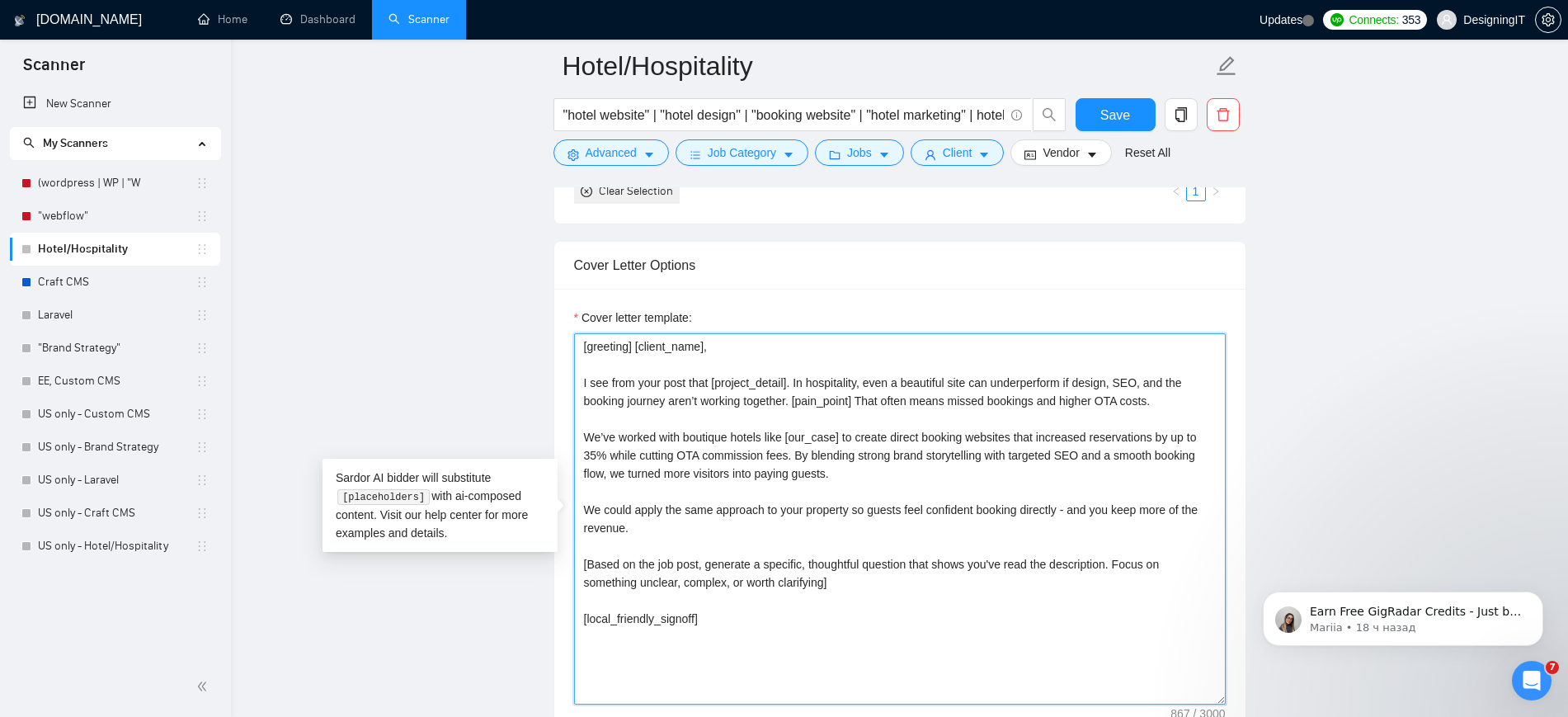
click at [612, 620] on textarea "[greeting] [client_name], I see from your post that [project_detail]. In hospit…" at bounding box center [900, 519] width 651 height 371
drag, startPoint x: 629, startPoint y: 619, endPoint x: 586, endPoint y: 625, distance: 43.4
click at [586, 625] on textarea "[greeting] [client_name], I see from your post that [project_detail]. In hospit…" at bounding box center [900, 519] width 651 height 371
click at [592, 347] on textarea "[greeting] [client_name], I see from your post that [project_detail]. In hospit…" at bounding box center [900, 519] width 651 height 371
click at [590, 347] on textarea "[greeting] [client_name], I see from your post that [project_detail]. In hospit…" at bounding box center [900, 519] width 651 height 371
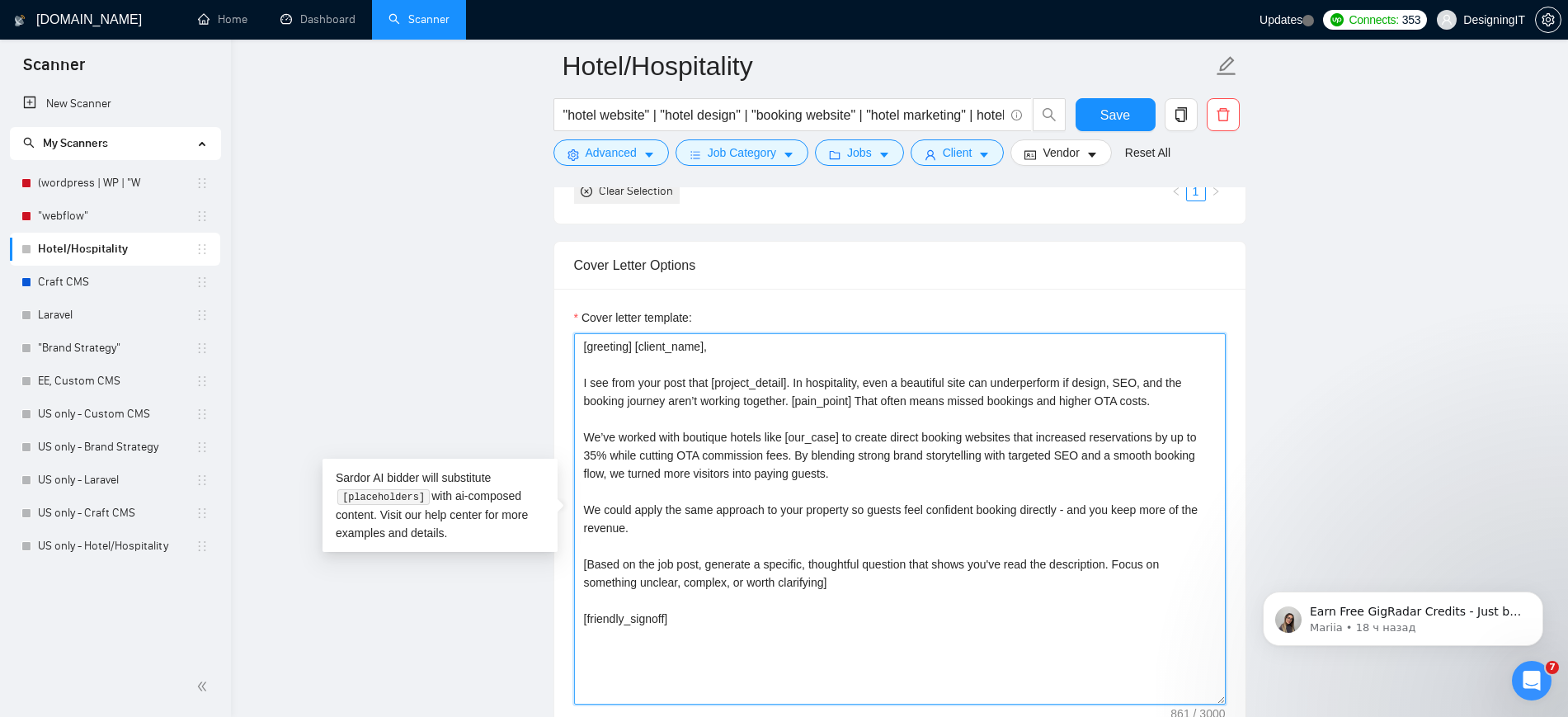
paste textarea "friendly_"
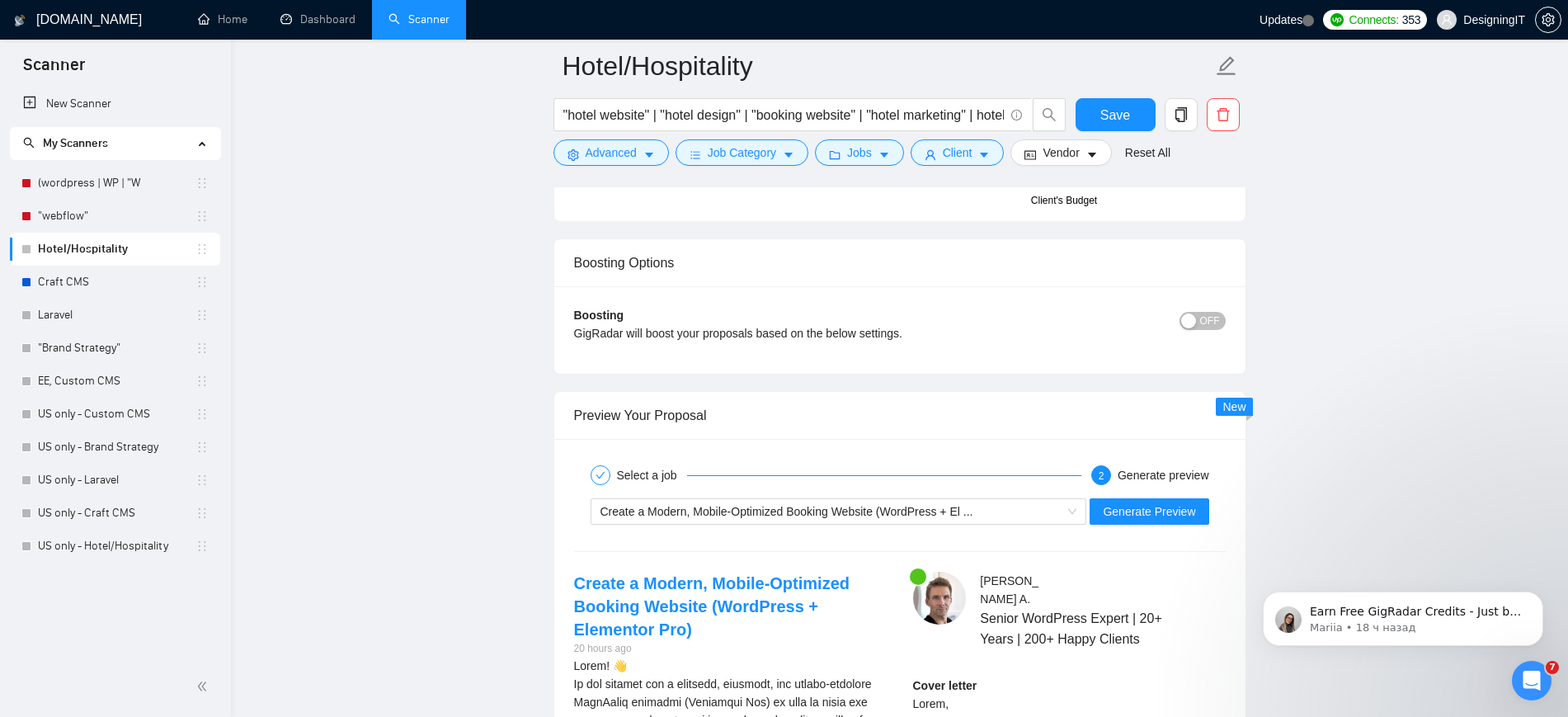
scroll to position [2848, 0]
type textarea "[friendly_greeting] [client_name], I see from your post that [project_detail]. …"
click at [1162, 510] on span "Generate Preview" at bounding box center [1149, 513] width 92 height 18
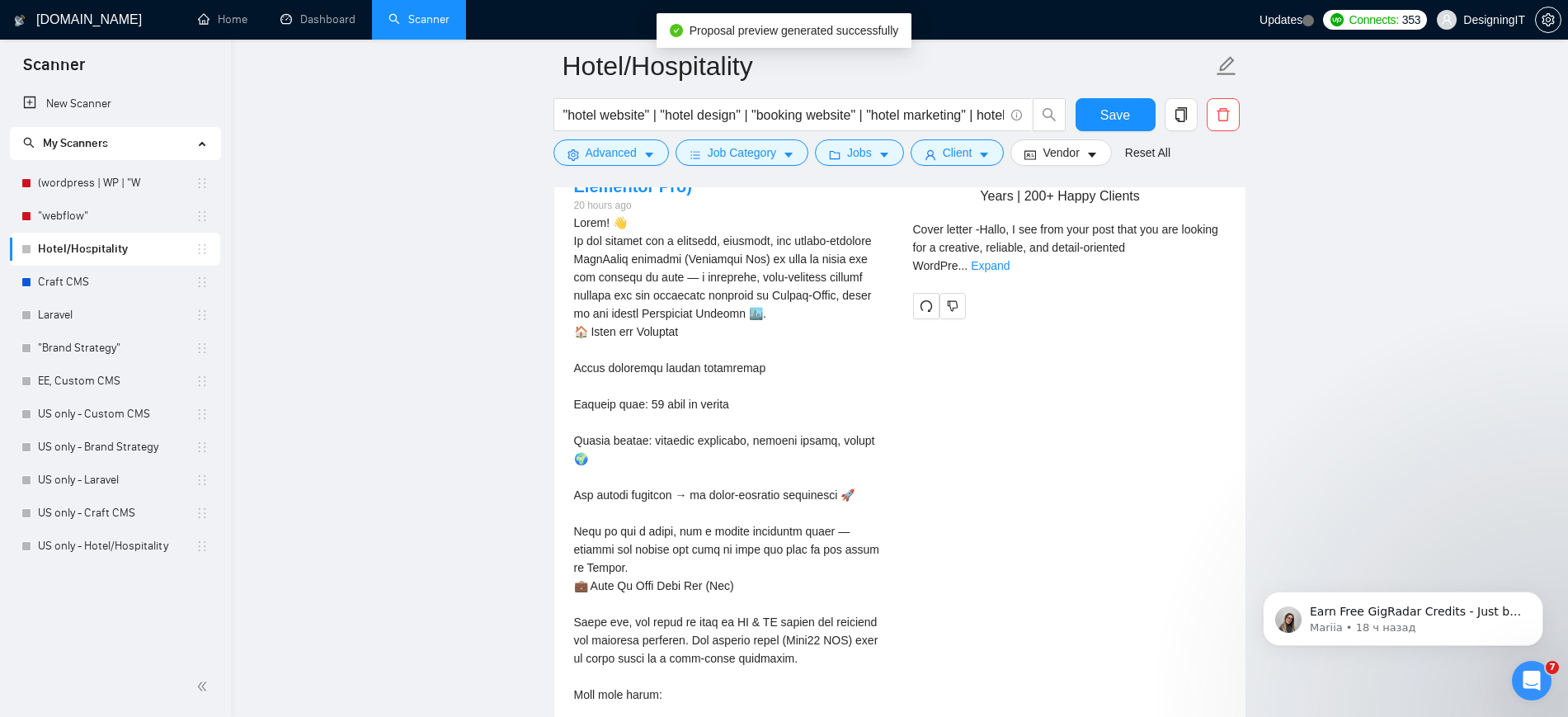
scroll to position [3124, 0]
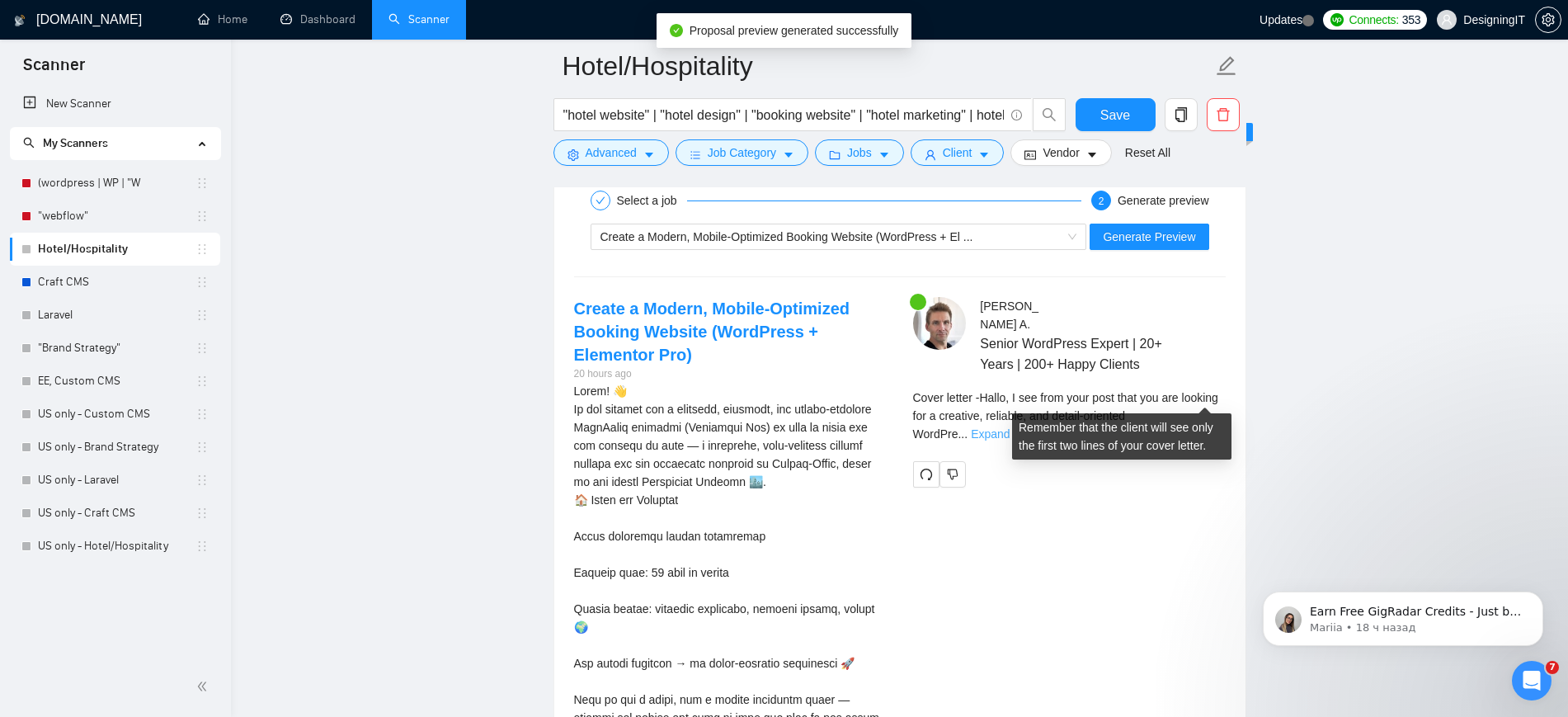
click at [1010, 427] on link "Expand" at bounding box center [990, 434] width 39 height 14
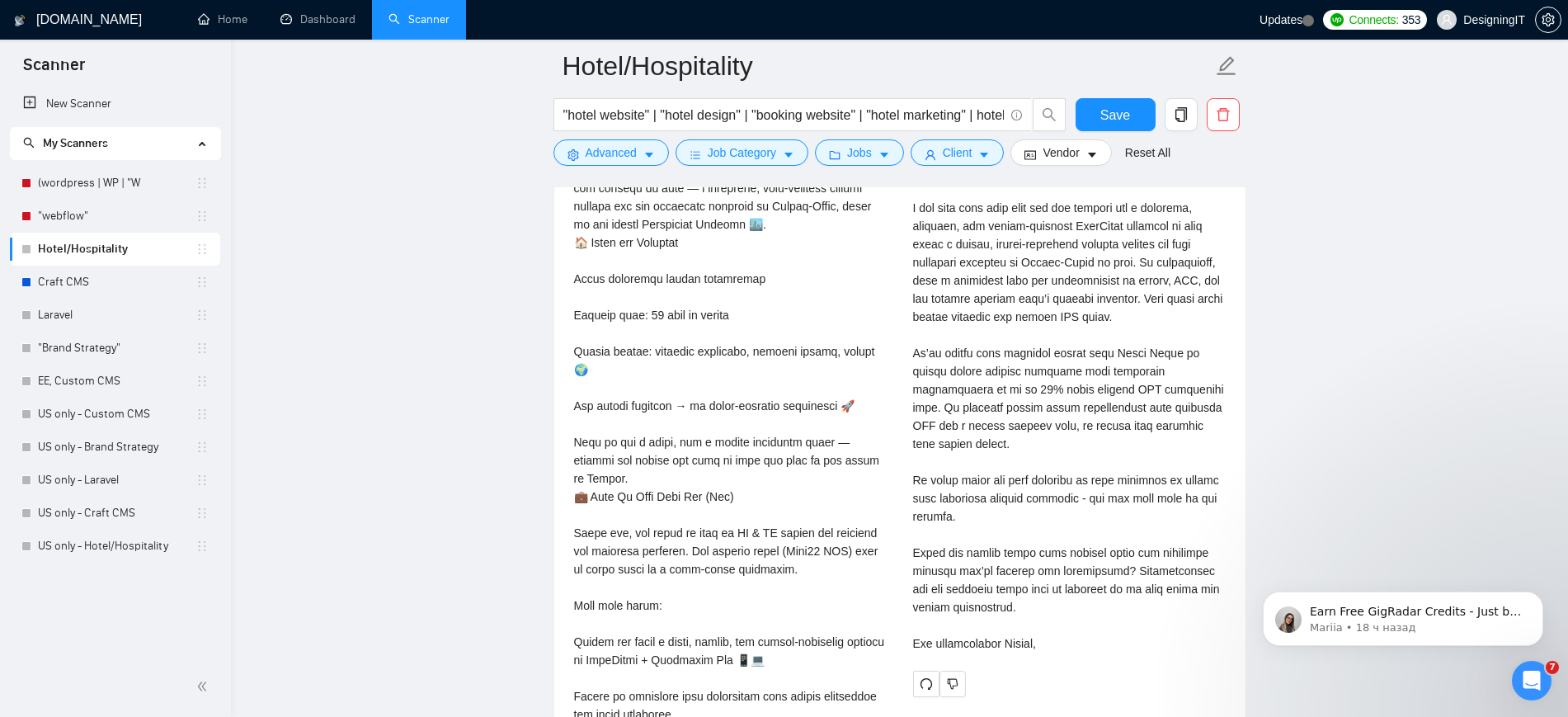
scroll to position [3380, 0]
click at [1206, 403] on div "Cover letter" at bounding box center [1069, 400] width 313 height 509
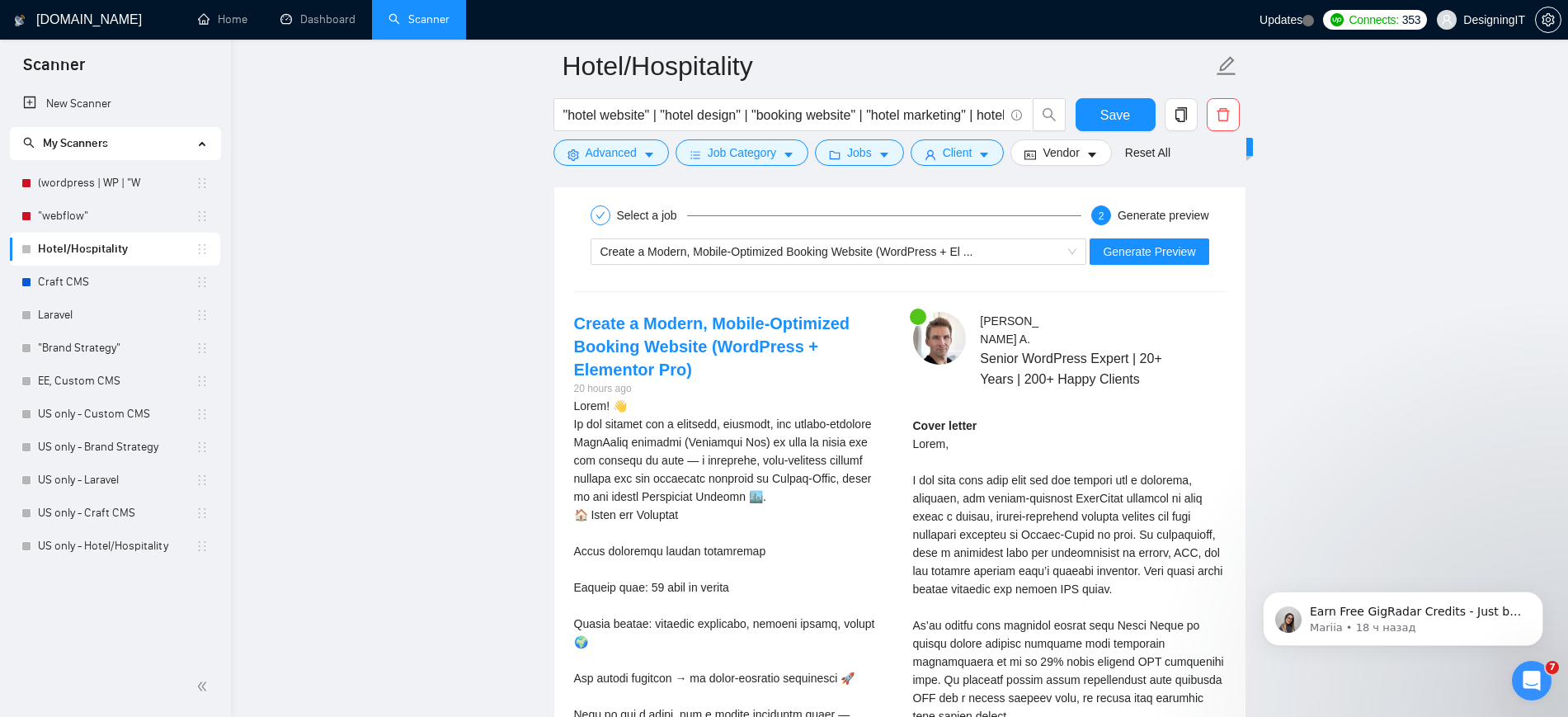
scroll to position [2846, 0]
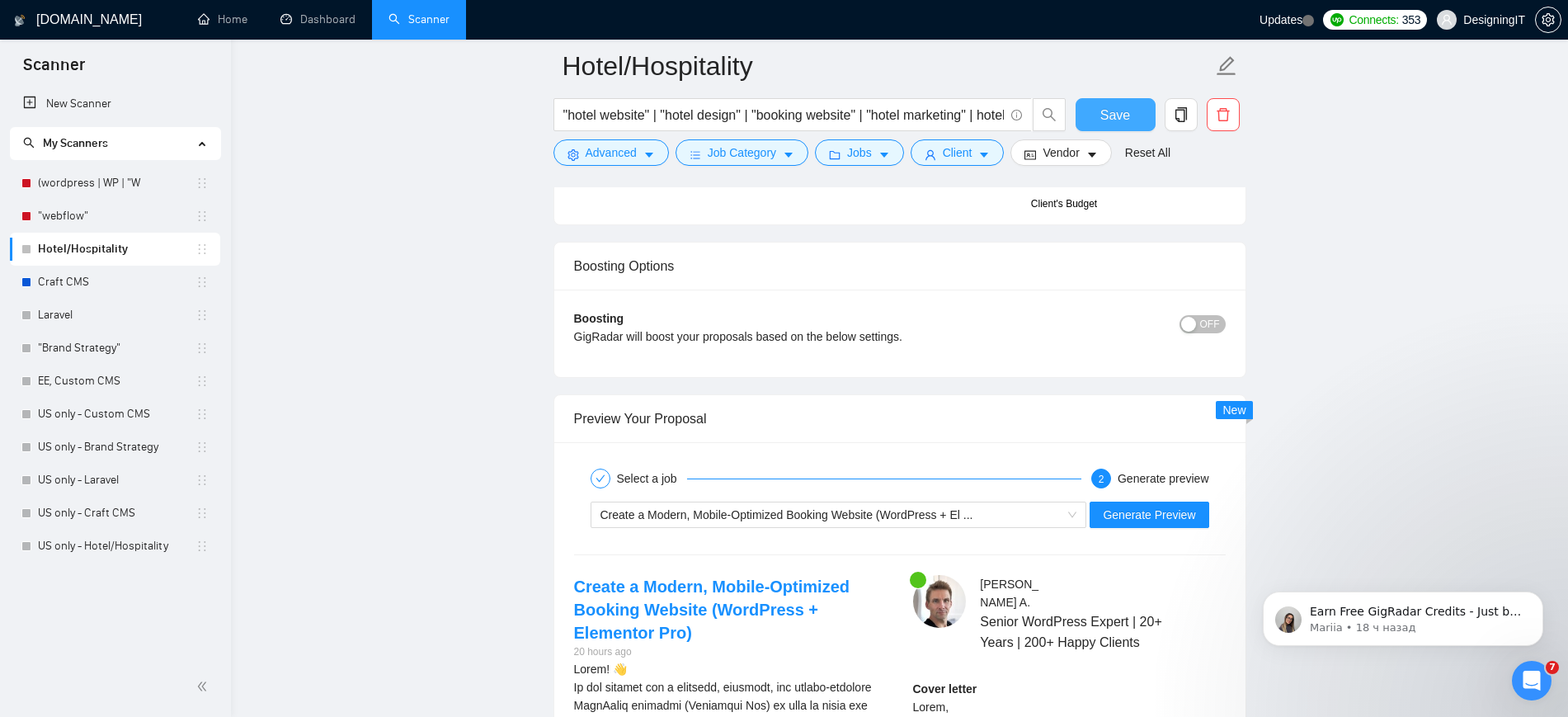
click at [1103, 113] on span "Save" at bounding box center [1115, 115] width 30 height 20
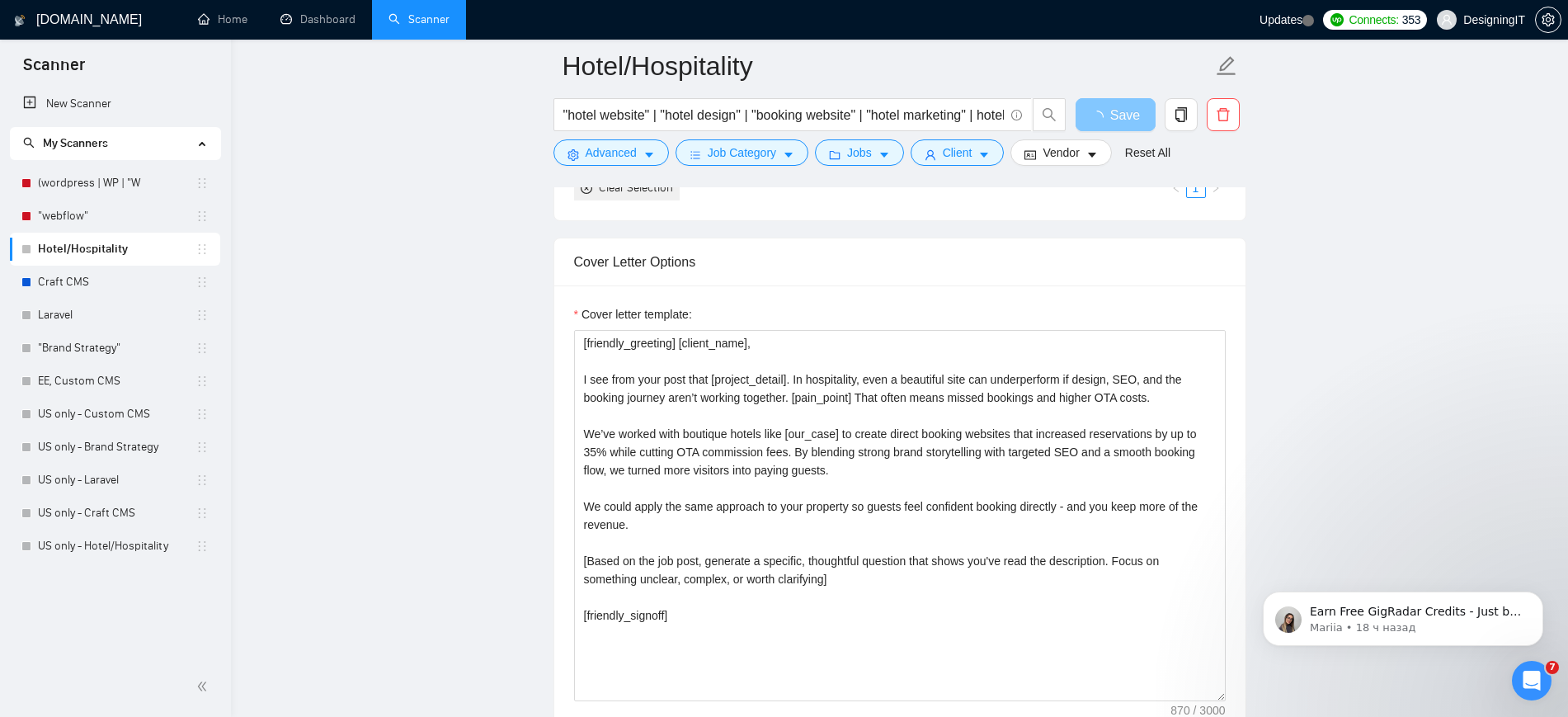
scroll to position [1729, 0]
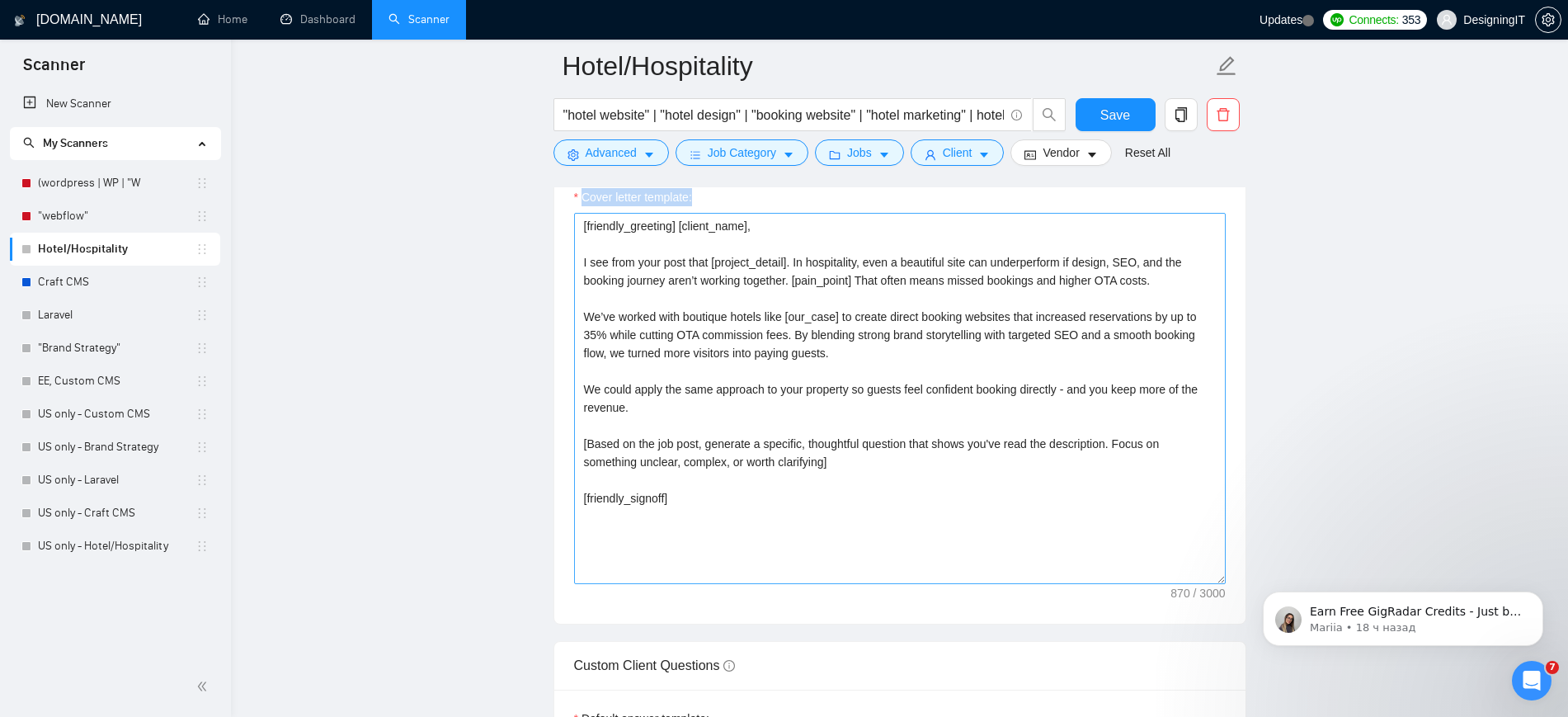
drag, startPoint x: 779, startPoint y: 545, endPoint x: 582, endPoint y: 529, distance: 197.6
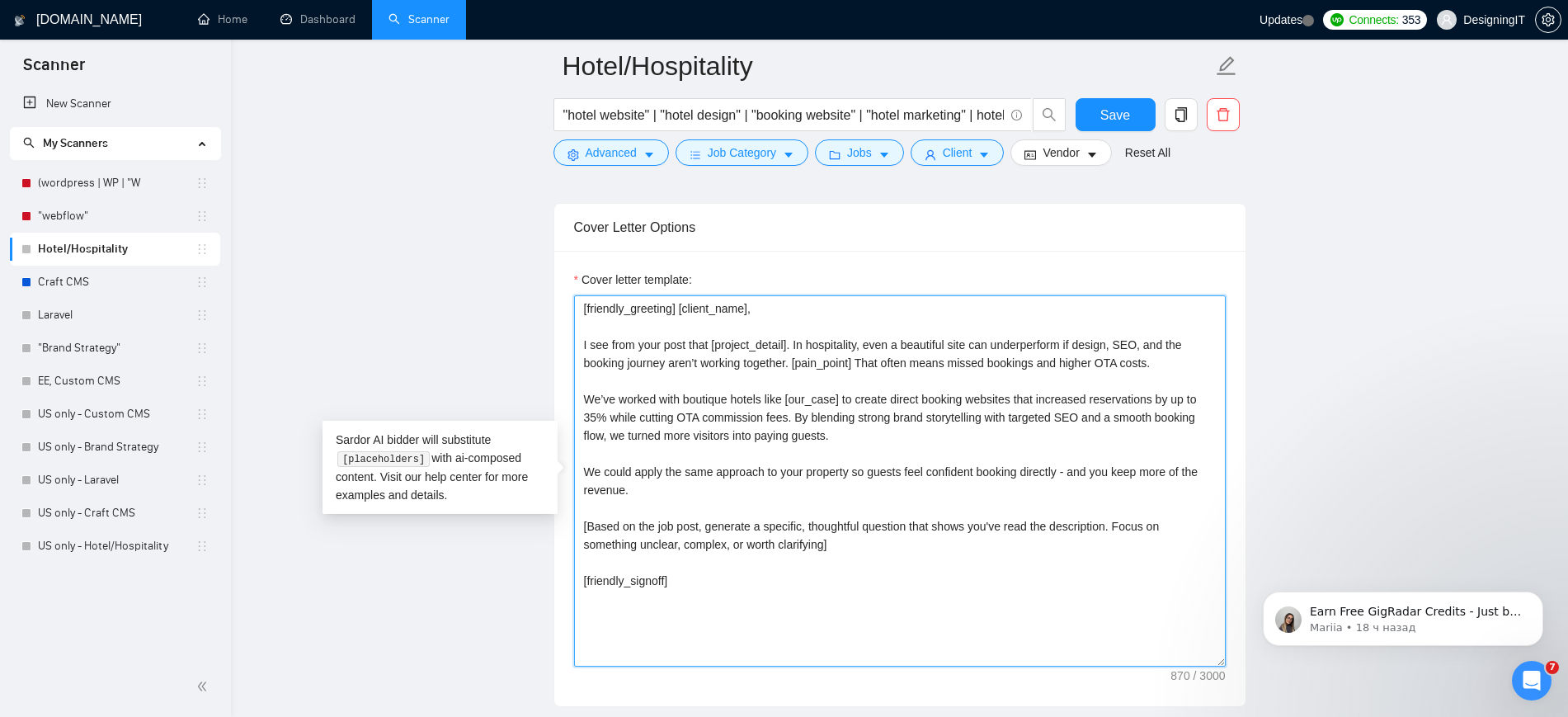
drag, startPoint x: 773, startPoint y: 546, endPoint x: 579, endPoint y: 524, distance: 195.2
click at [579, 524] on textarea "[friendly_greeting] [client_name], I see from your post that [project_detail]. …" at bounding box center [900, 481] width 651 height 371
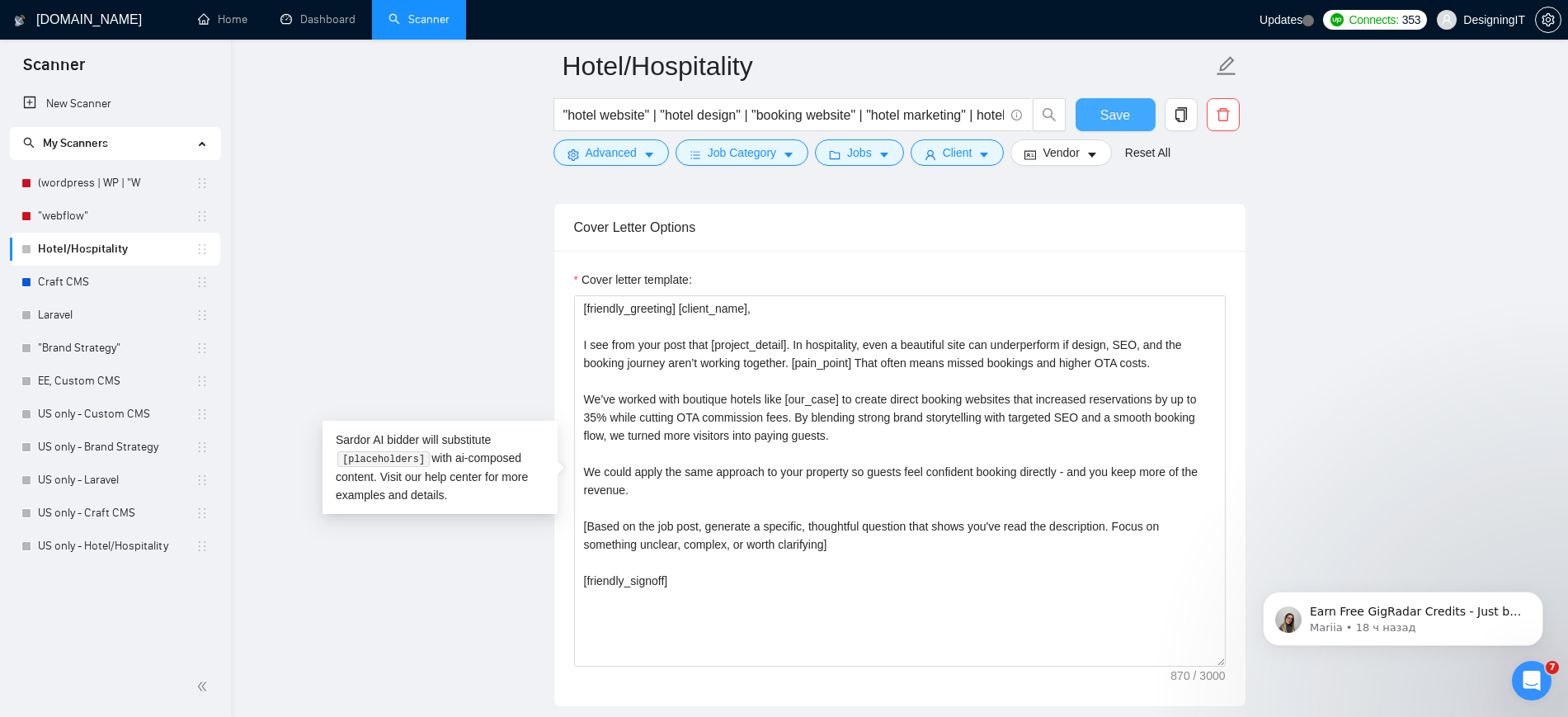
click at [1099, 117] on button "Save" at bounding box center [1116, 114] width 80 height 33
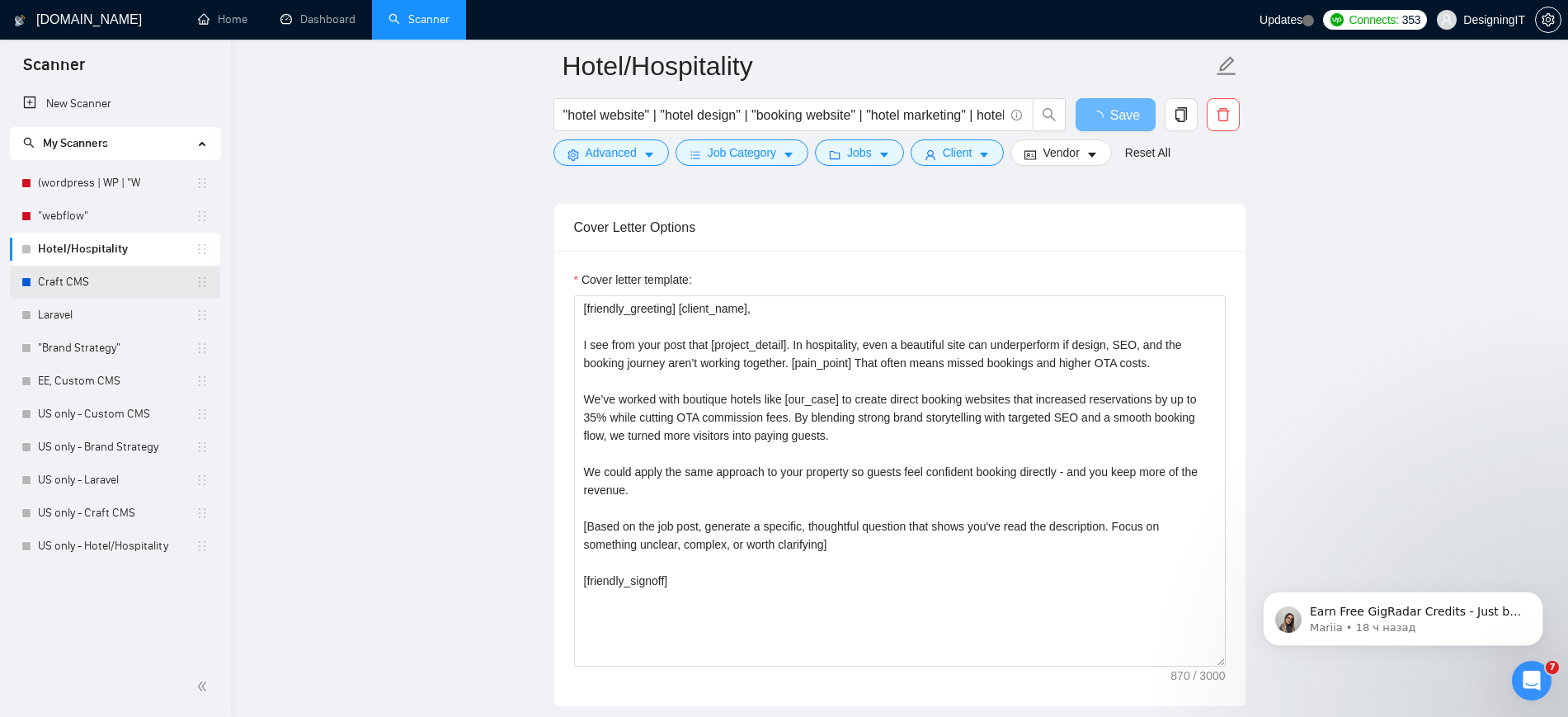
click at [77, 276] on link "Craft CMS" at bounding box center [117, 281] width 158 height 33
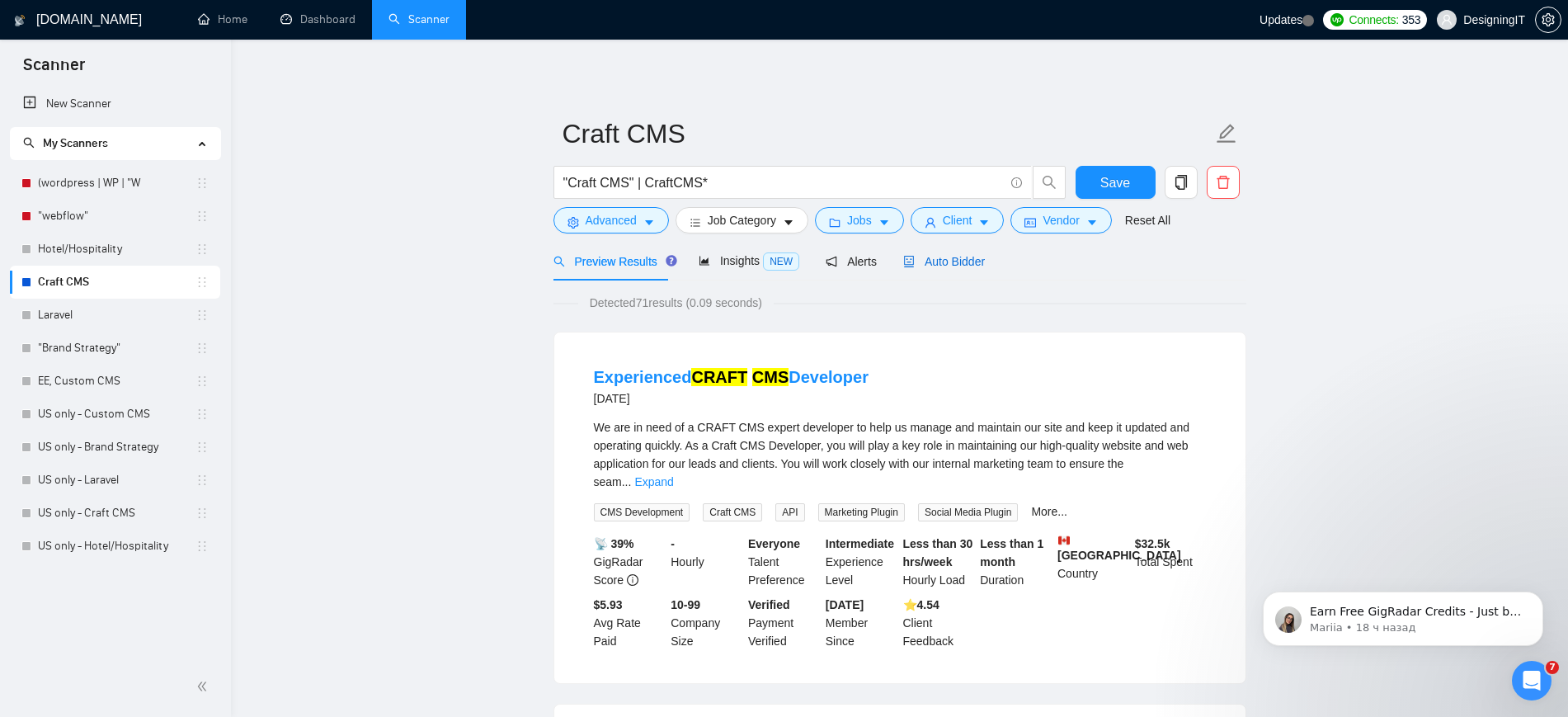
click at [940, 263] on span "Auto Bidder" at bounding box center [944, 262] width 81 height 14
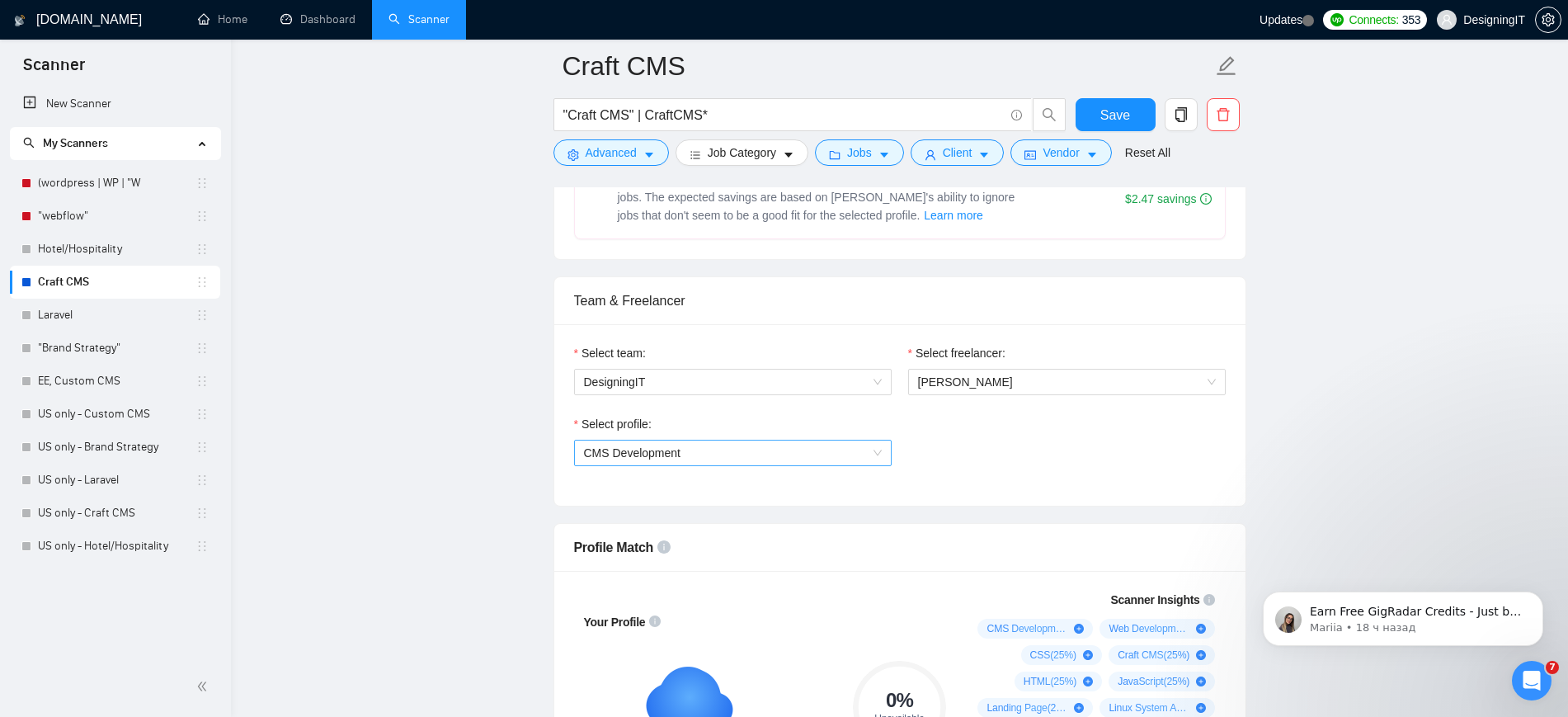
scroll to position [824, 0]
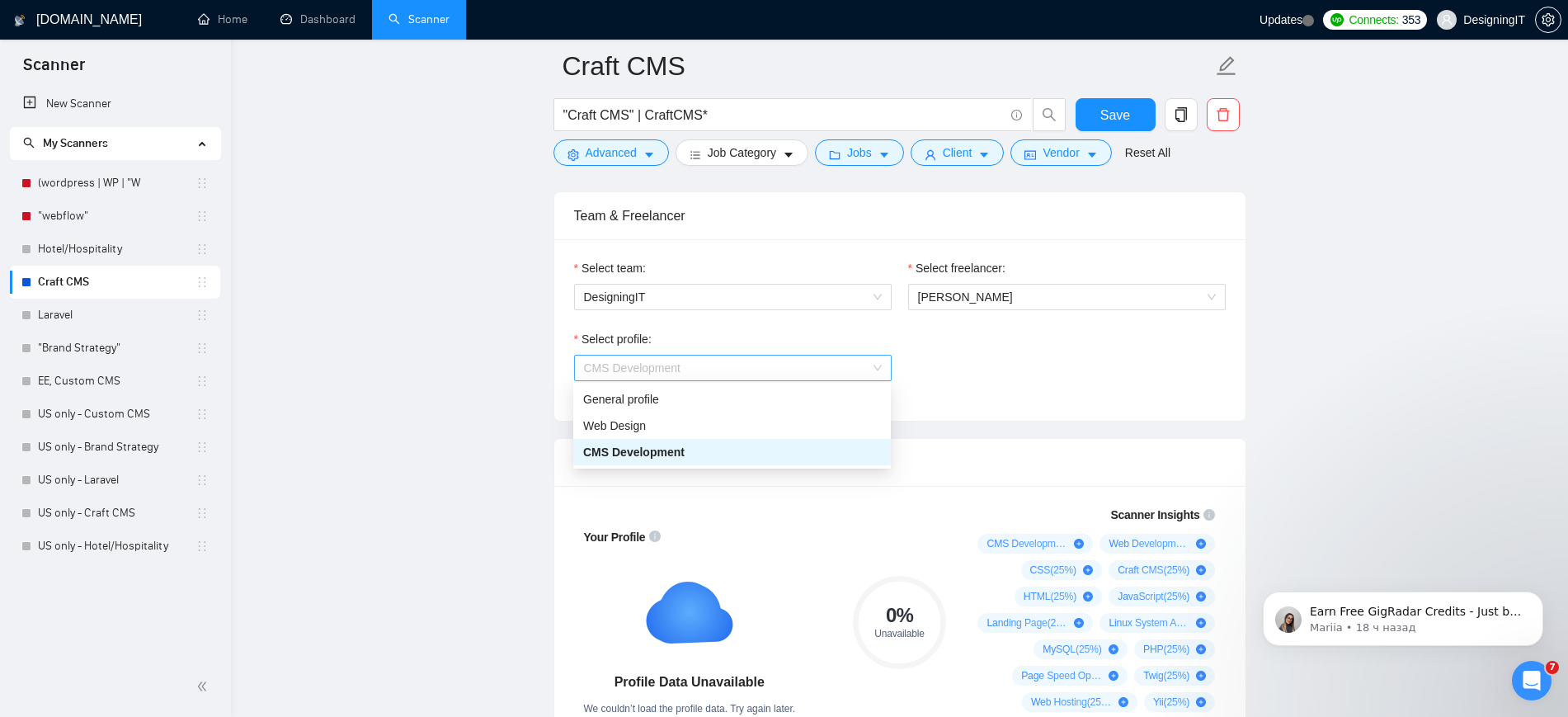
click at [810, 378] on span "CMS Development" at bounding box center [732, 368] width 297 height 25
click at [740, 397] on div "General profile" at bounding box center [731, 399] width 297 height 18
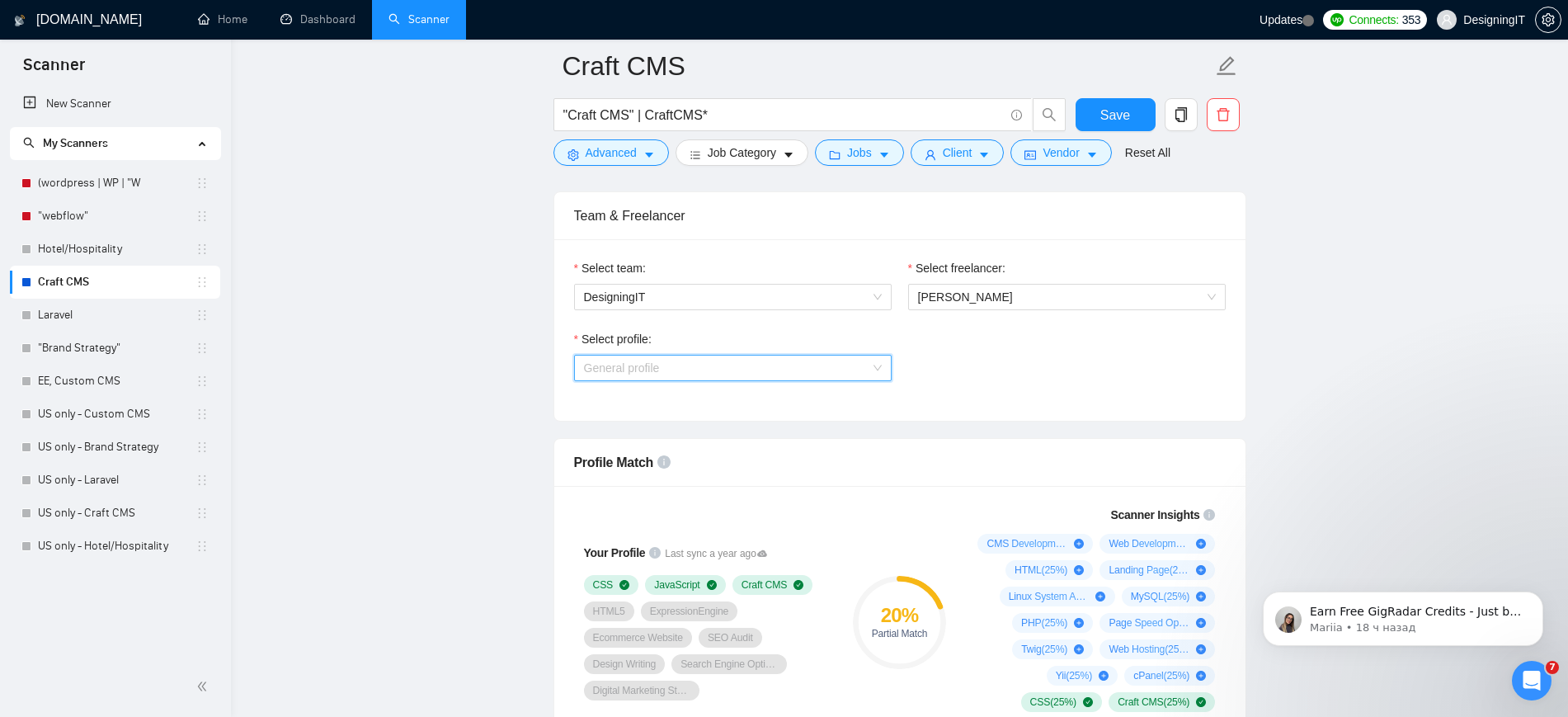
click at [849, 370] on span "General profile" at bounding box center [732, 368] width 297 height 25
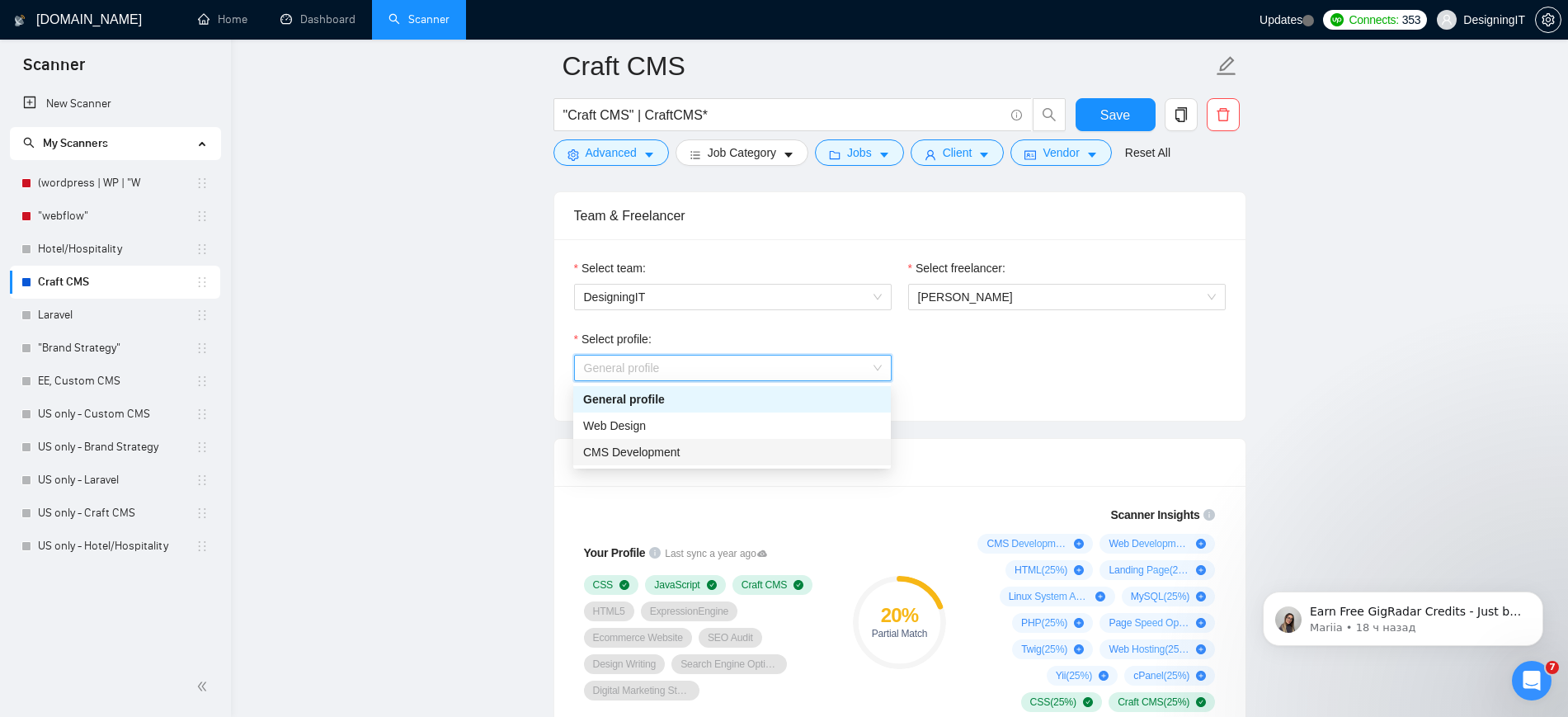
click at [772, 463] on div "CMS Development" at bounding box center [732, 452] width 318 height 26
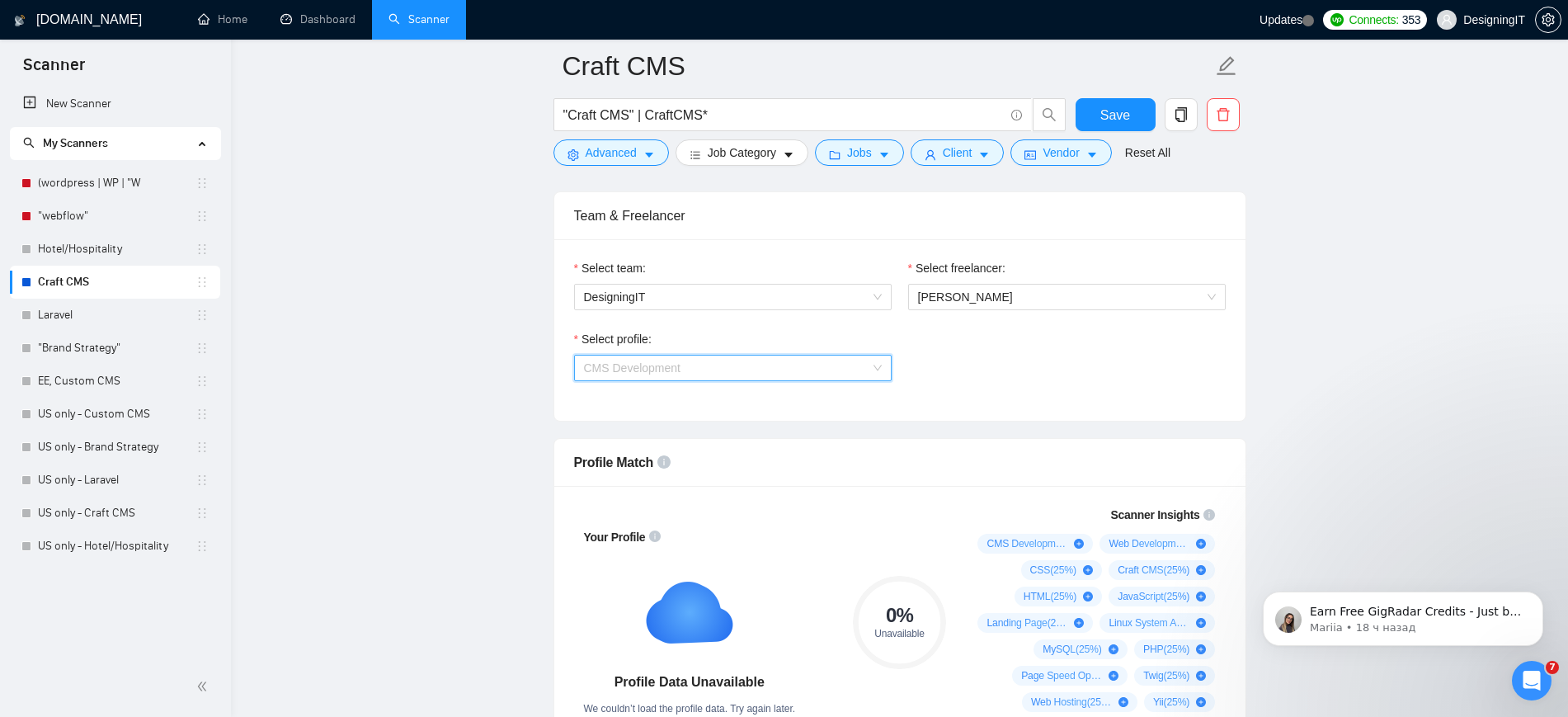
click at [857, 362] on span "CMS Development" at bounding box center [732, 368] width 297 height 25
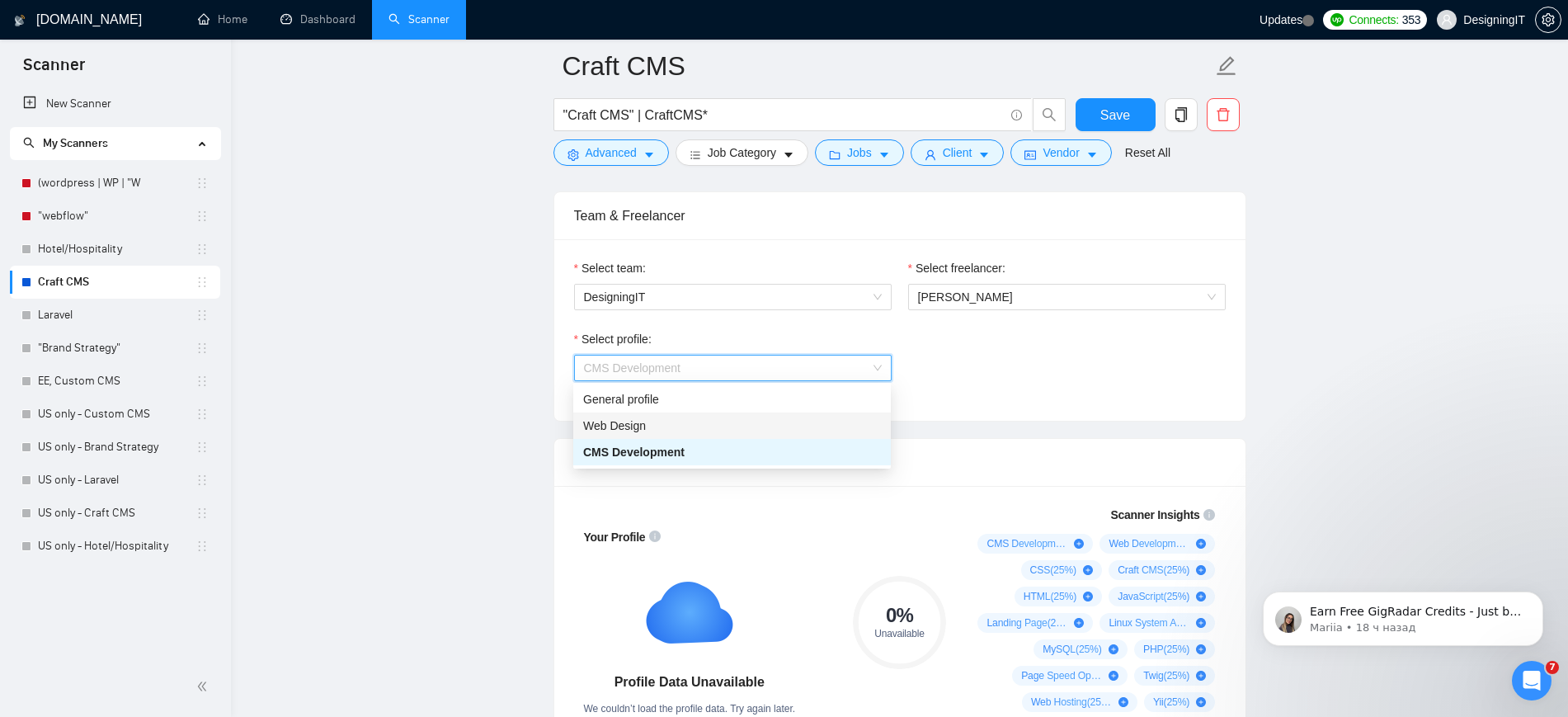
click at [756, 427] on div "Web Design" at bounding box center [731, 425] width 297 height 18
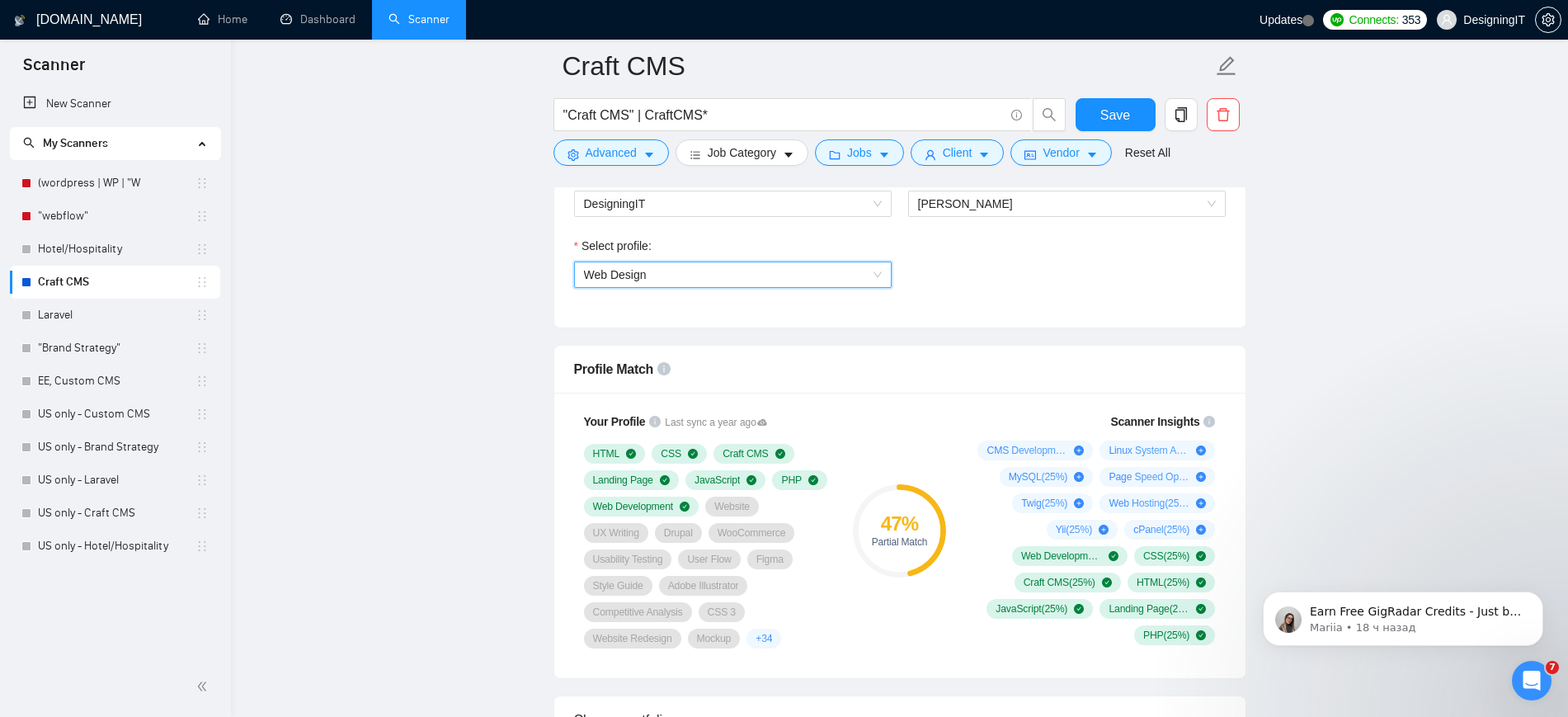
scroll to position [916, 0]
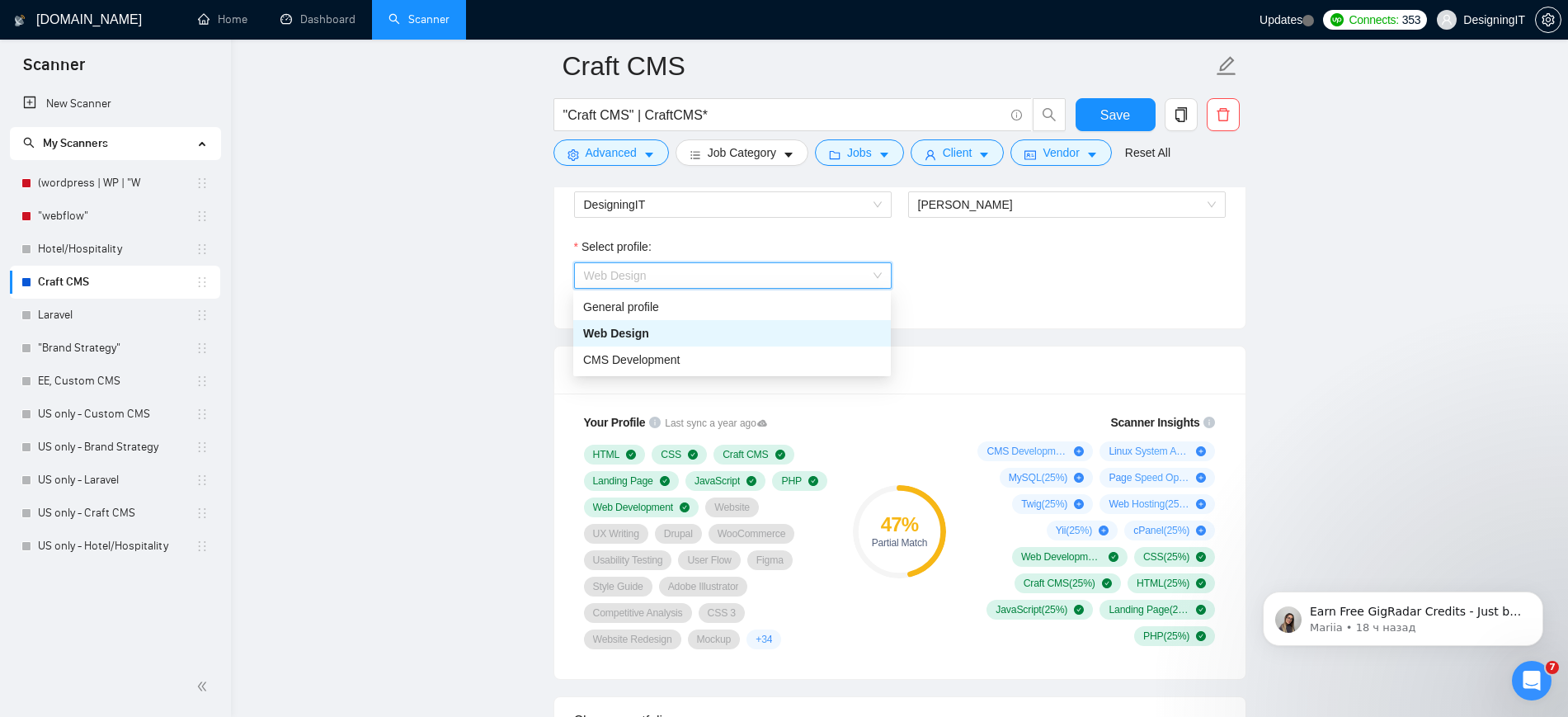
click at [678, 281] on span "Web Design" at bounding box center [732, 275] width 297 height 25
click at [652, 355] on span "CMS Development" at bounding box center [631, 360] width 97 height 14
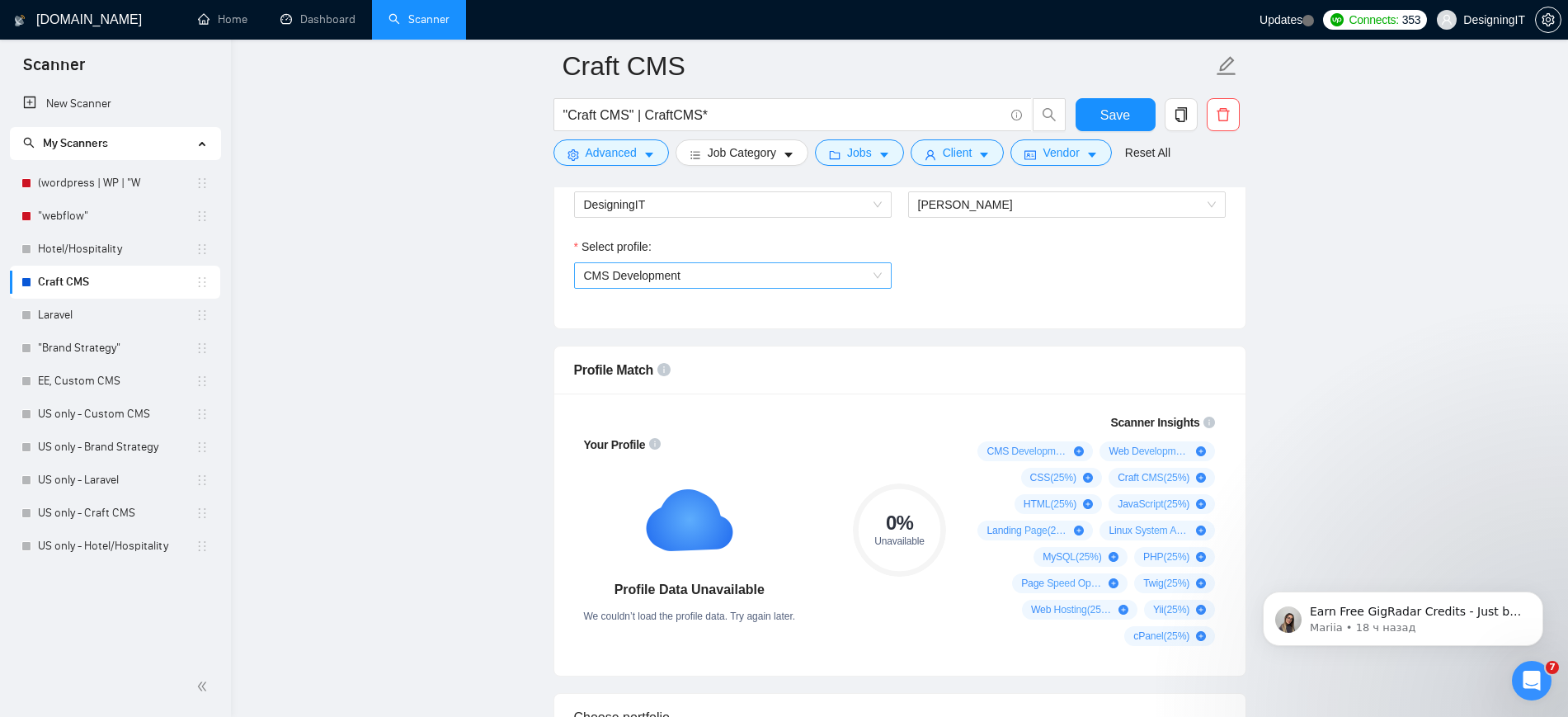
drag, startPoint x: 789, startPoint y: 288, endPoint x: 751, endPoint y: 272, distance: 41.2
click at [751, 272] on span "CMS Development" at bounding box center [732, 275] width 297 height 25
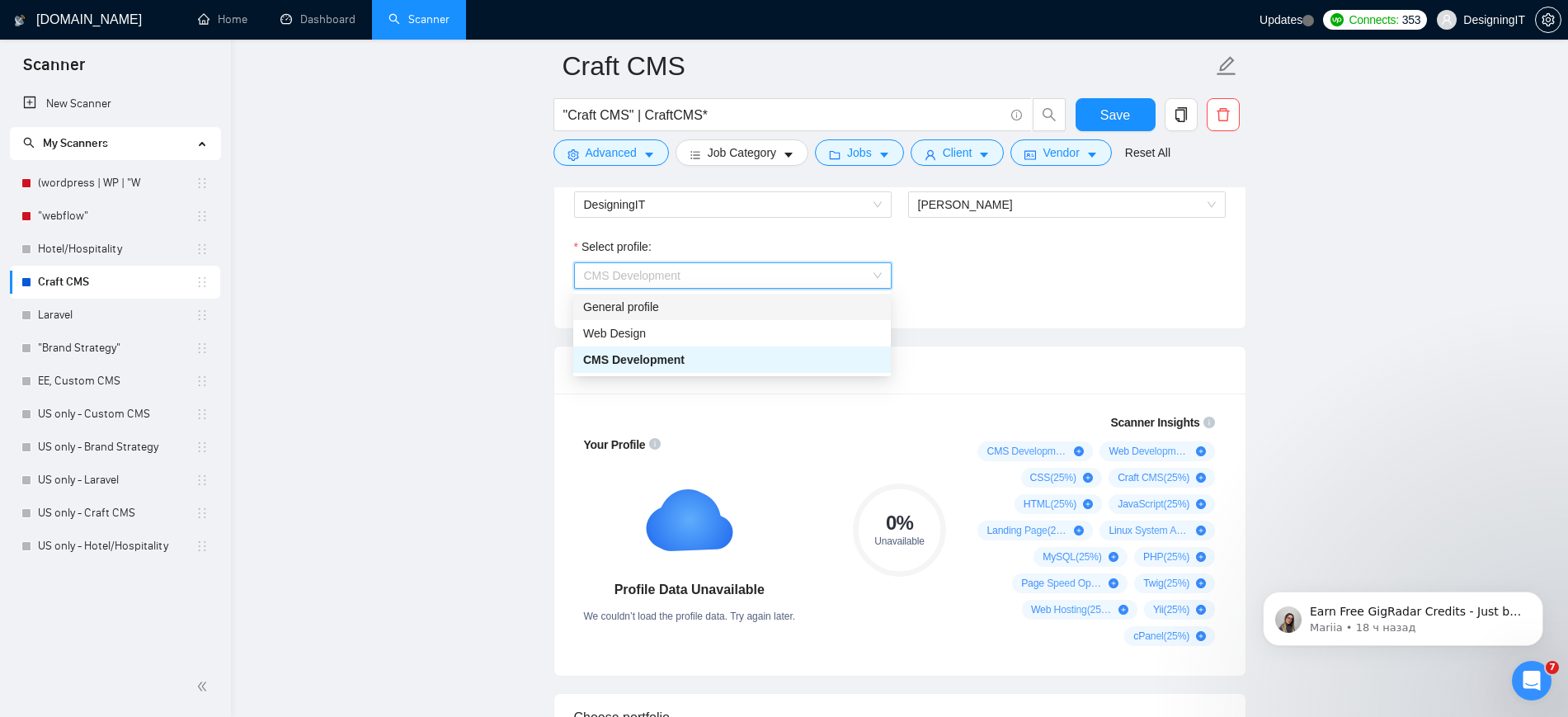
click at [702, 308] on div "General profile" at bounding box center [731, 306] width 297 height 18
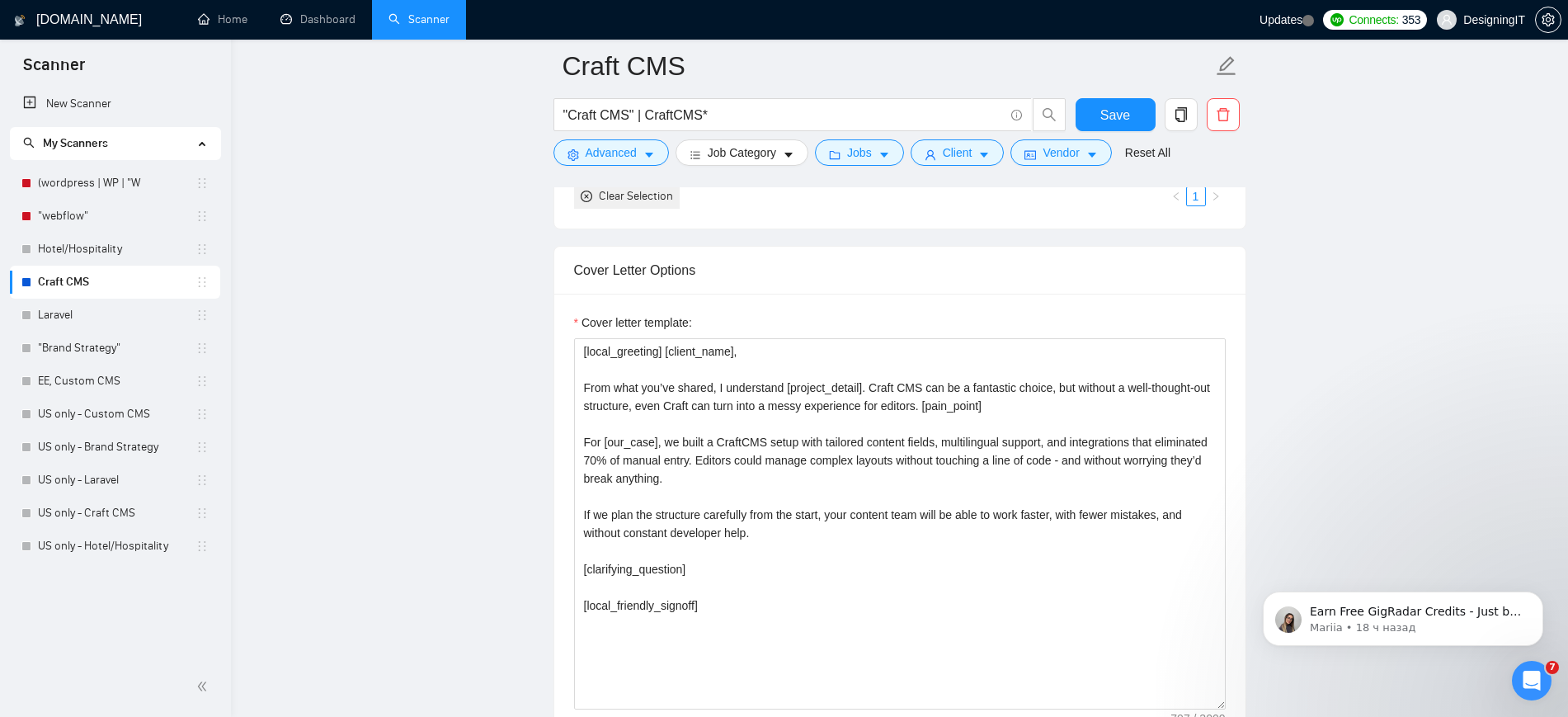
scroll to position [1679, 0]
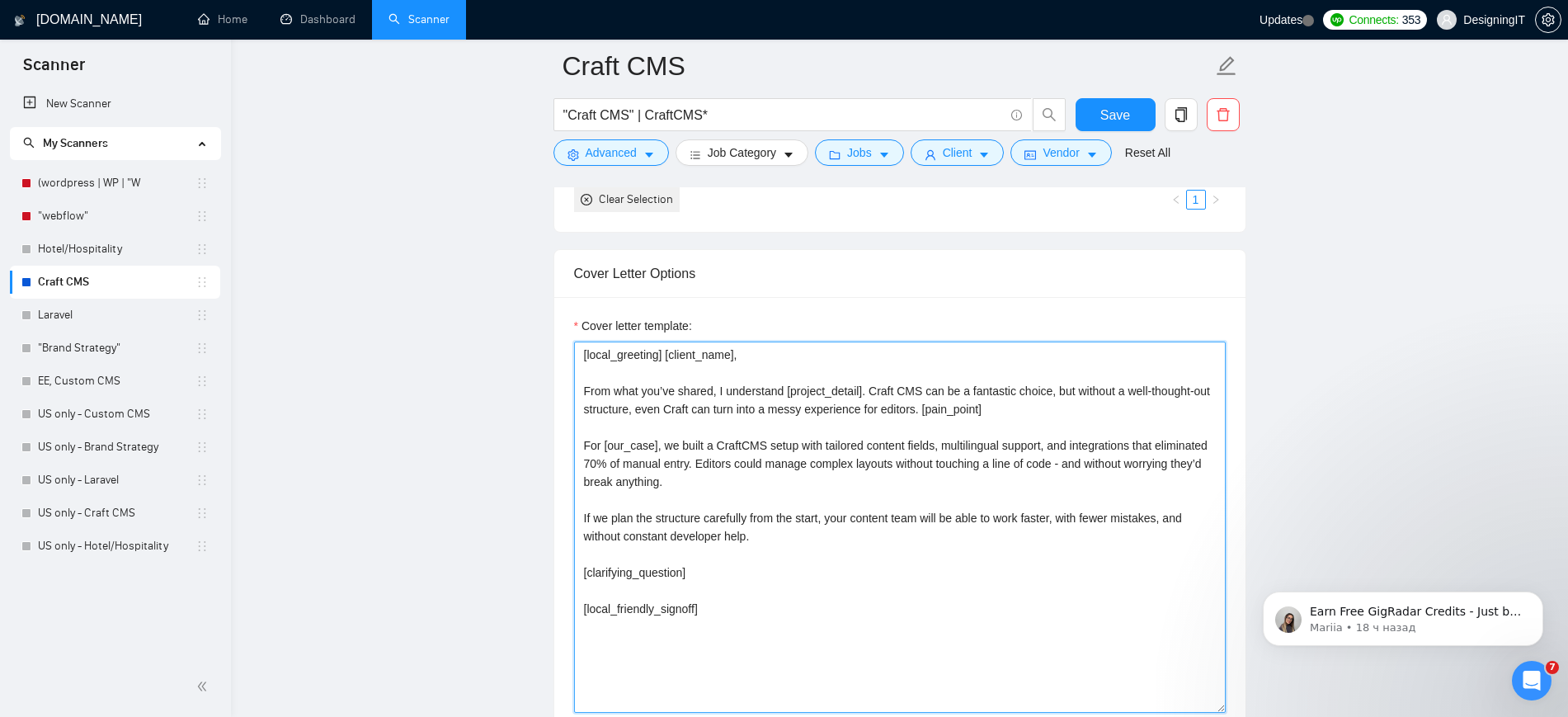
click at [700, 569] on textarea "[local_greeting] [client_name], From what you’ve shared, I understand [project_…" at bounding box center [900, 527] width 651 height 371
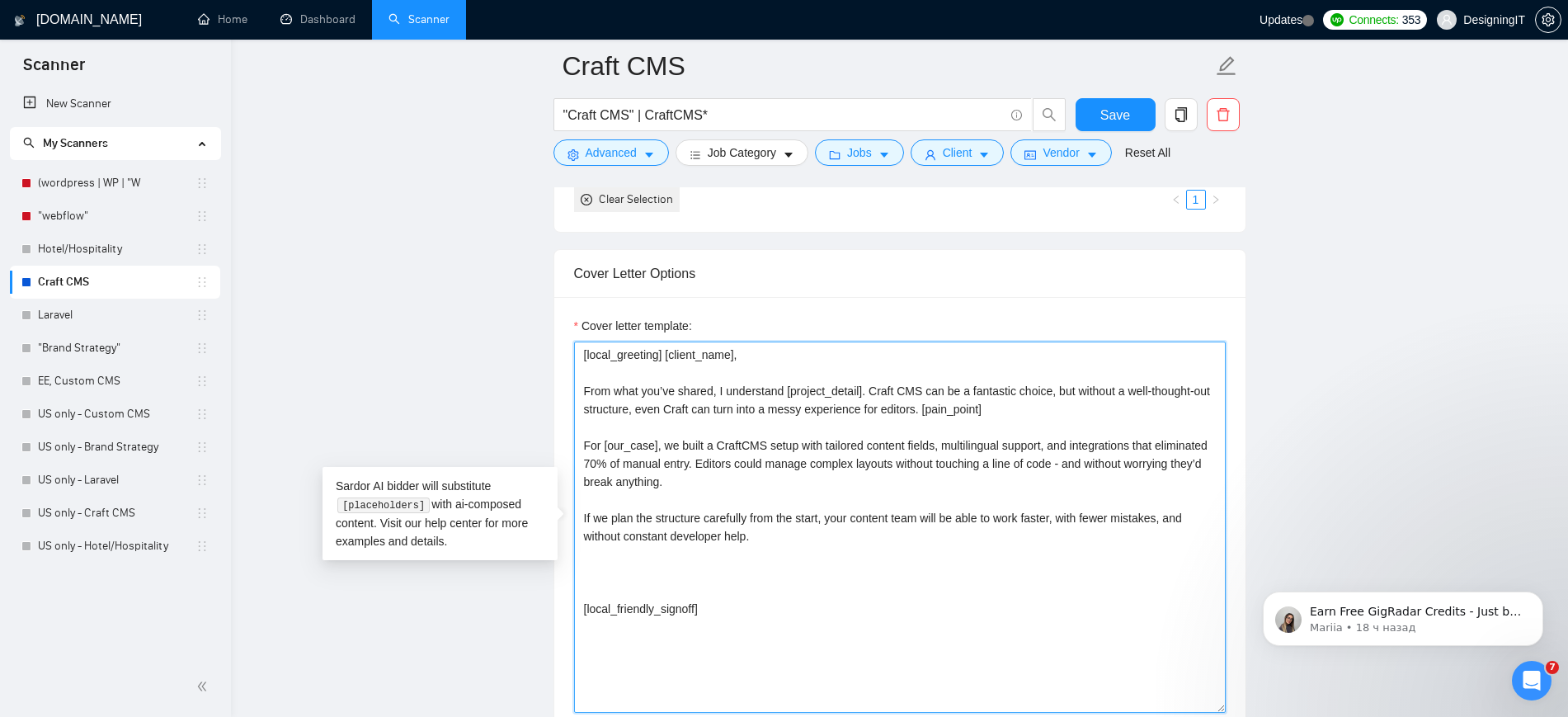
paste textarea
paste textarea "[Based on the job post, generate a specific, thoughtful question that shows you…"
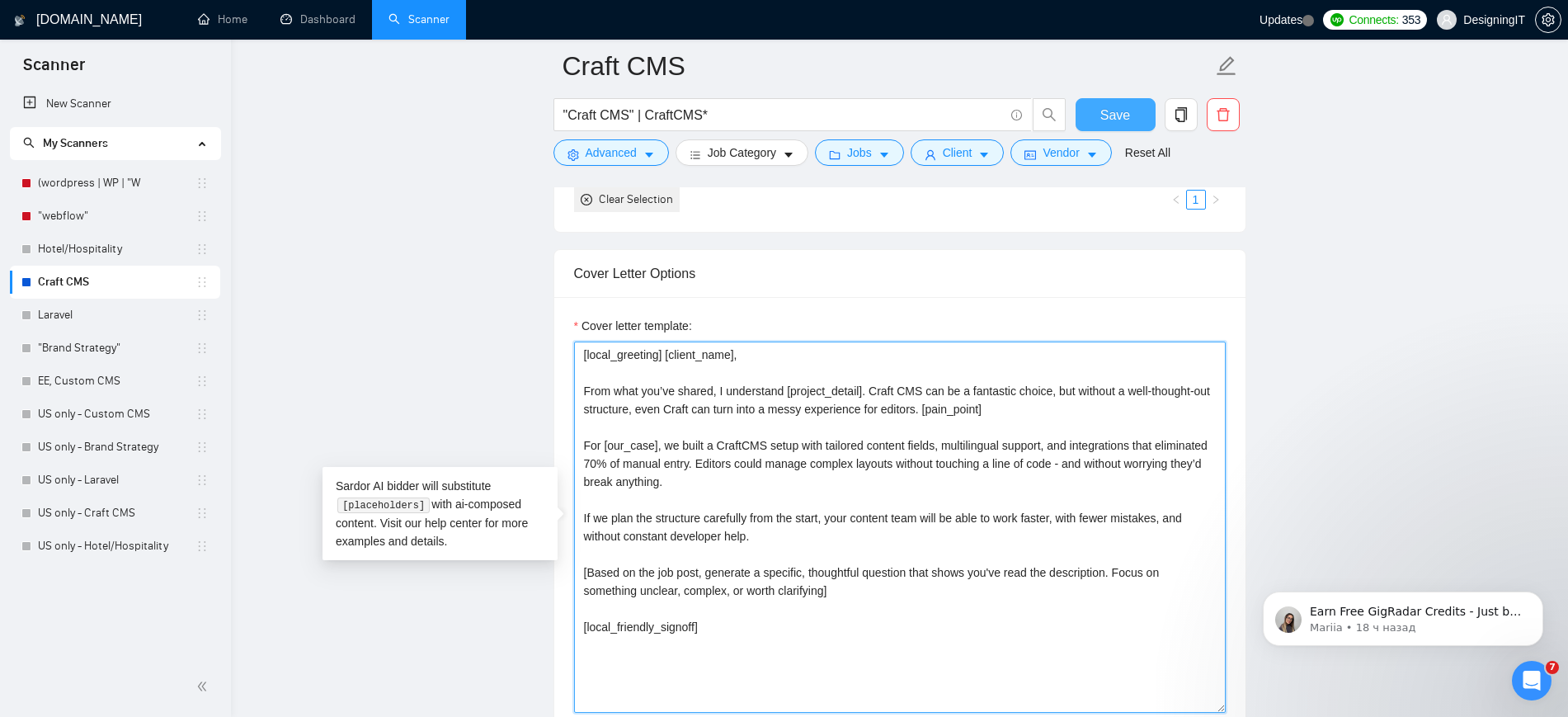
type textarea "[local_greeting] [client_name], From what you’ve shared, I understand [project_…"
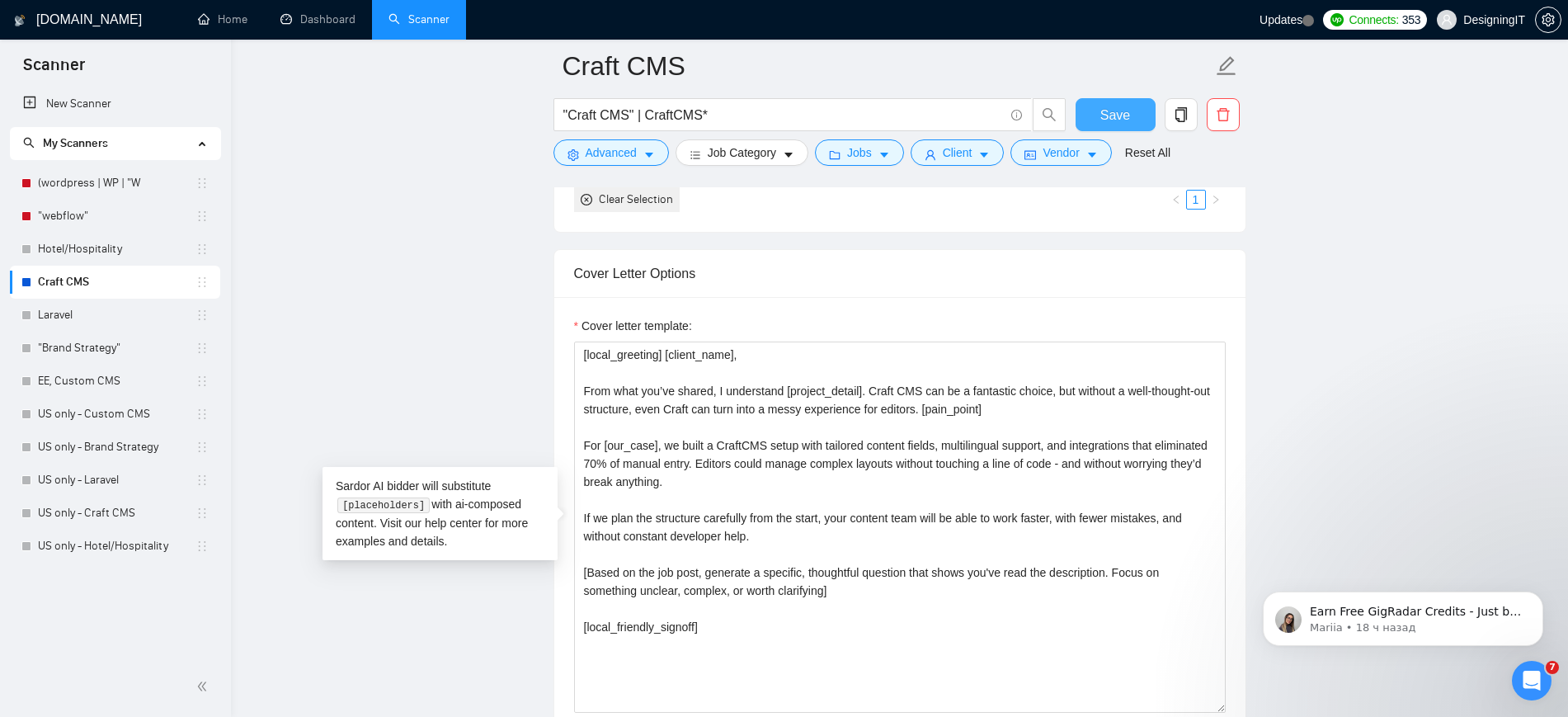
click at [1106, 118] on span "Save" at bounding box center [1115, 115] width 30 height 20
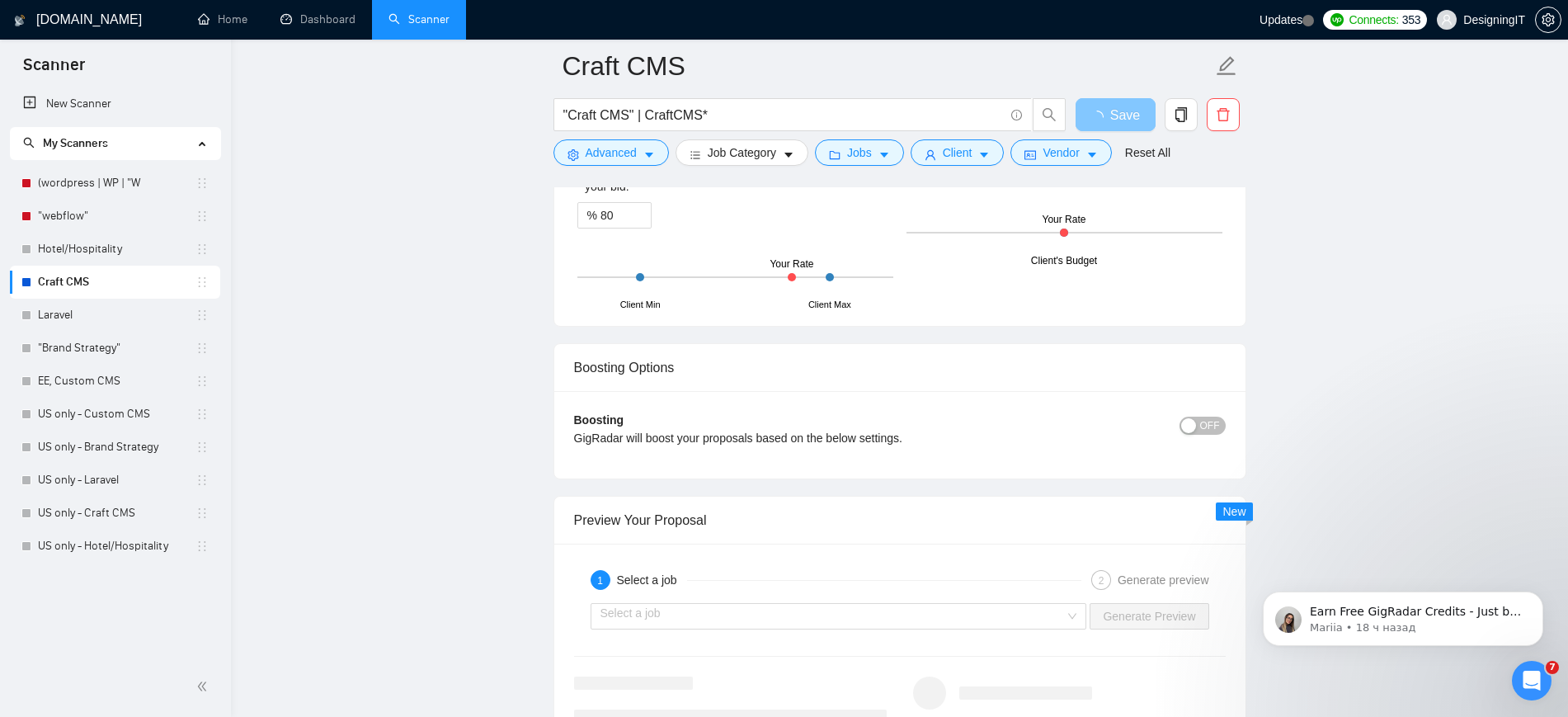
scroll to position [2994, 0]
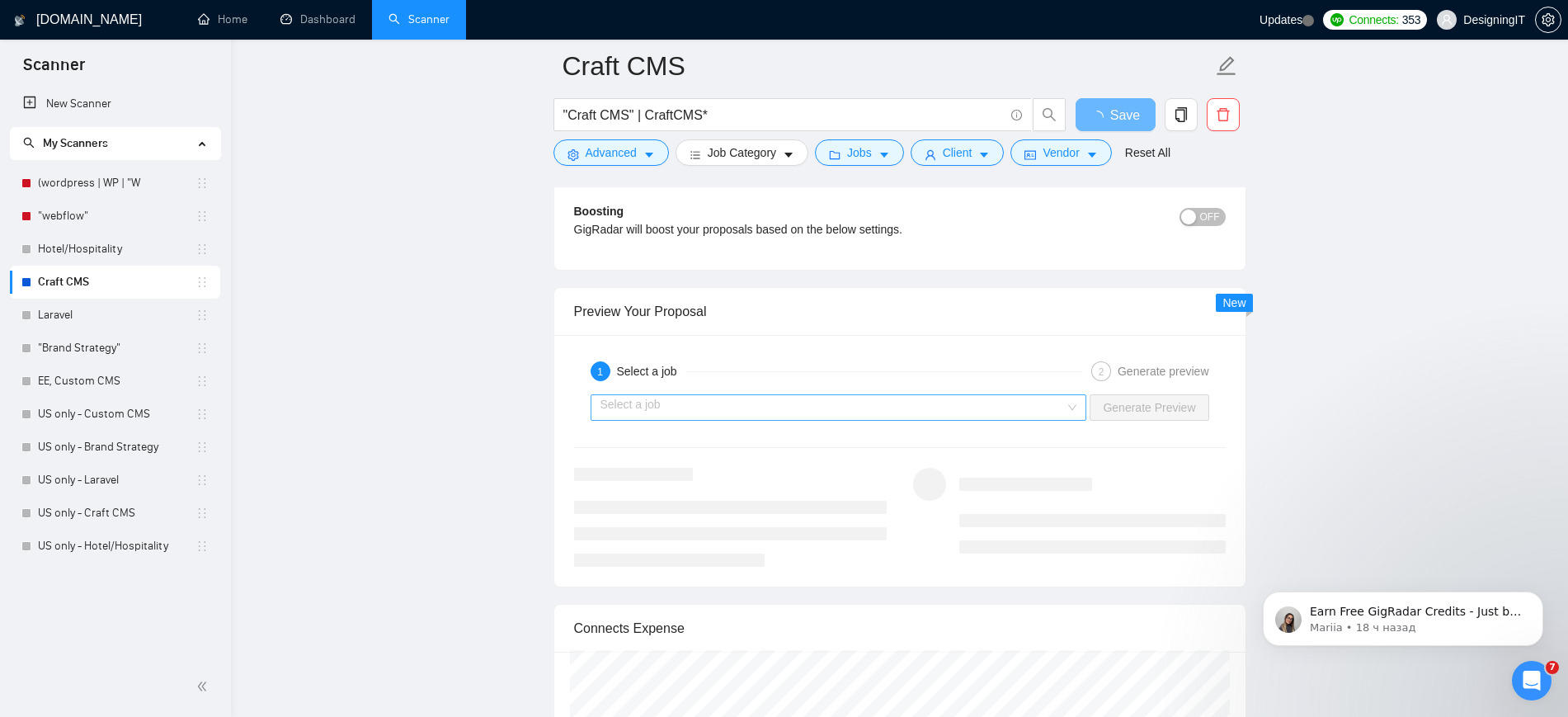
click at [850, 468] on div at bounding box center [730, 517] width 313 height 99
click at [747, 398] on input "search" at bounding box center [833, 407] width 465 height 25
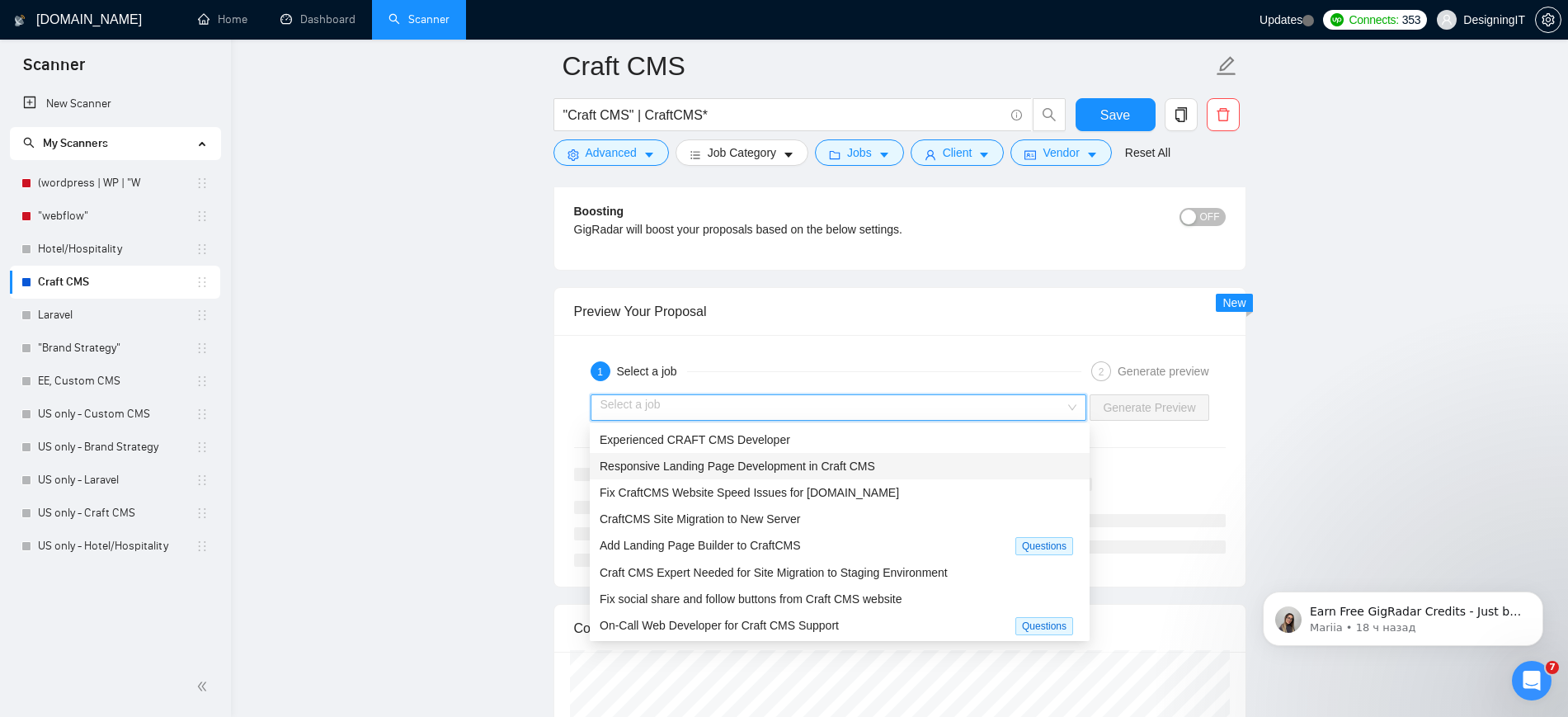
click at [730, 464] on span "Responsive Landing Page Development in Craft CMS" at bounding box center [737, 466] width 275 height 14
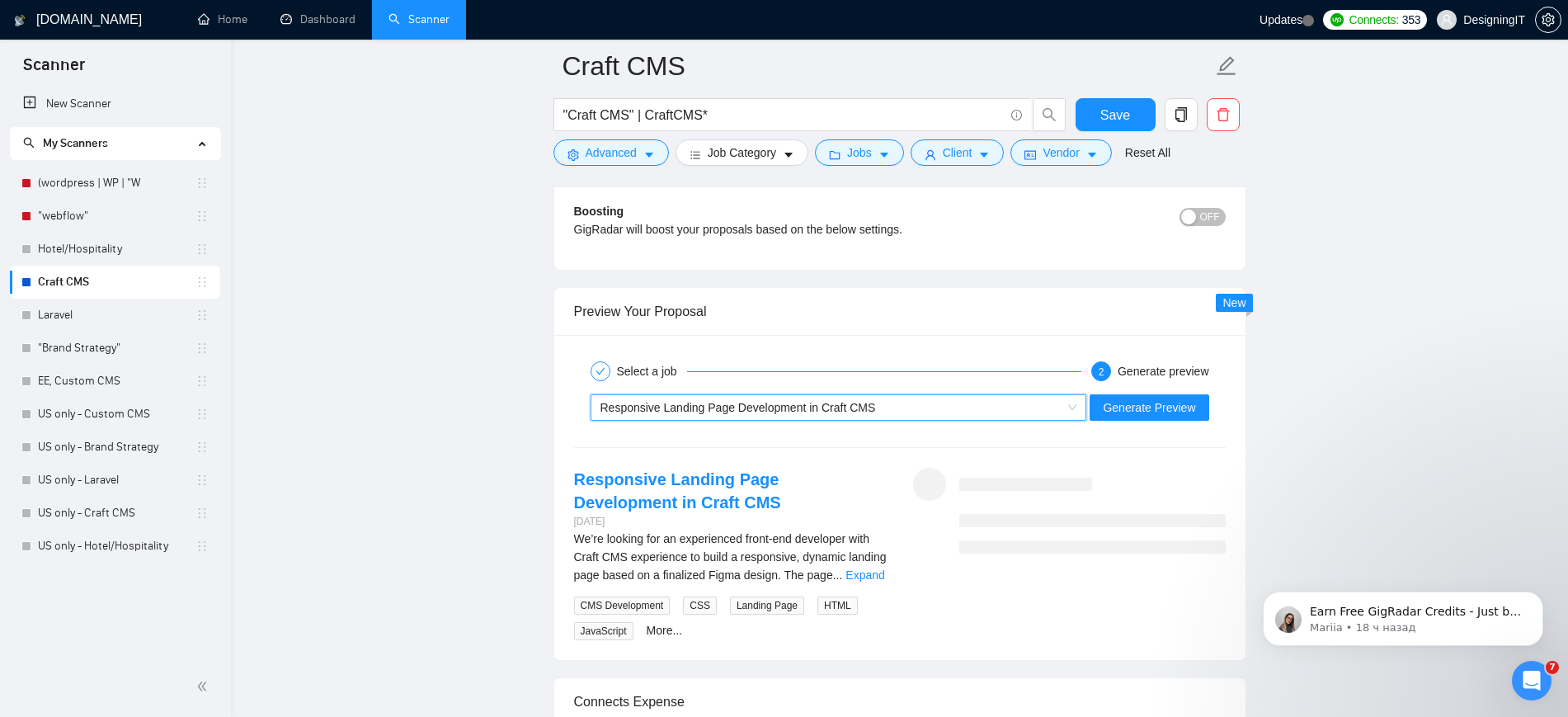
click at [1186, 421] on div "~021950832197591101570 Responsive Landing Page Development in Craft CMS Generat…" at bounding box center [900, 408] width 655 height 40
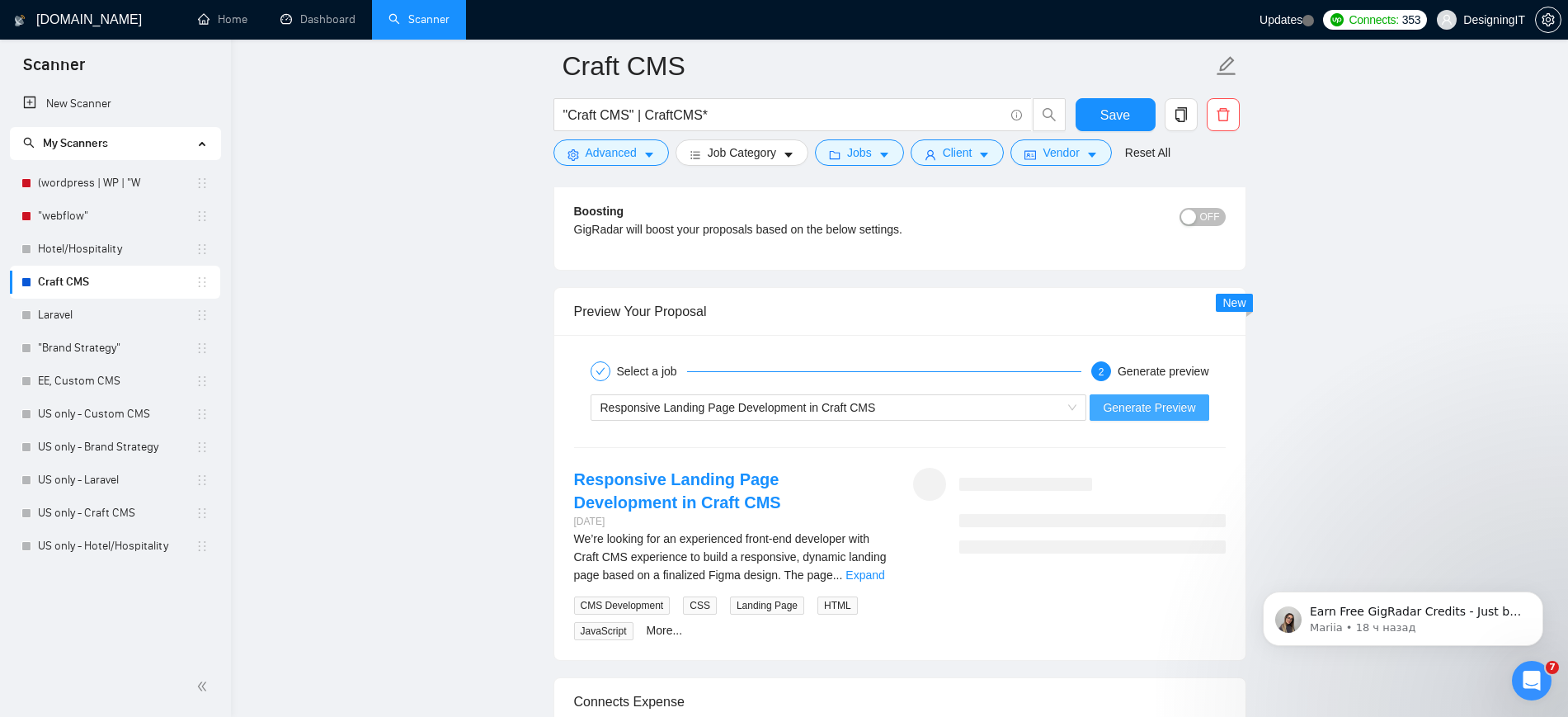
click at [1164, 409] on span "Generate Preview" at bounding box center [1149, 407] width 92 height 18
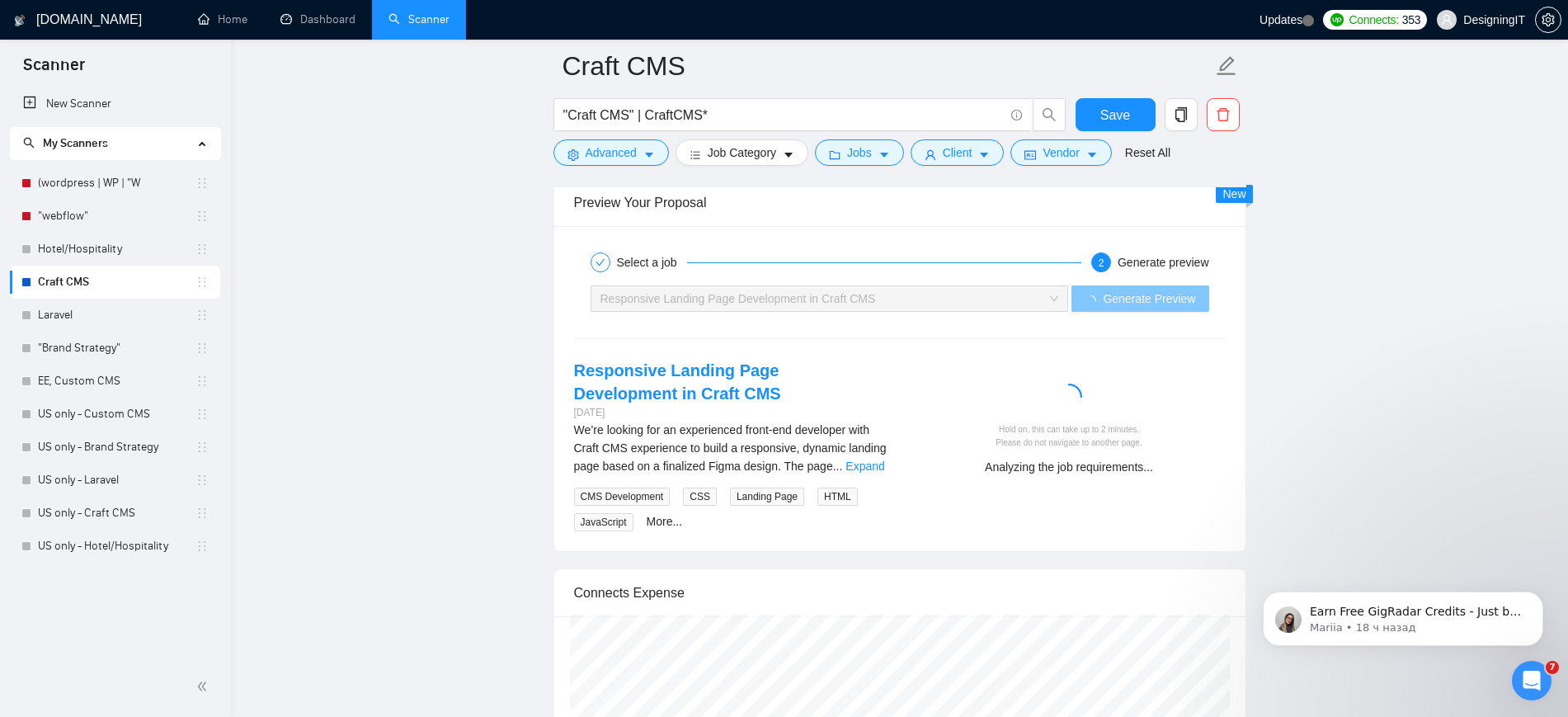
scroll to position [3107, 0]
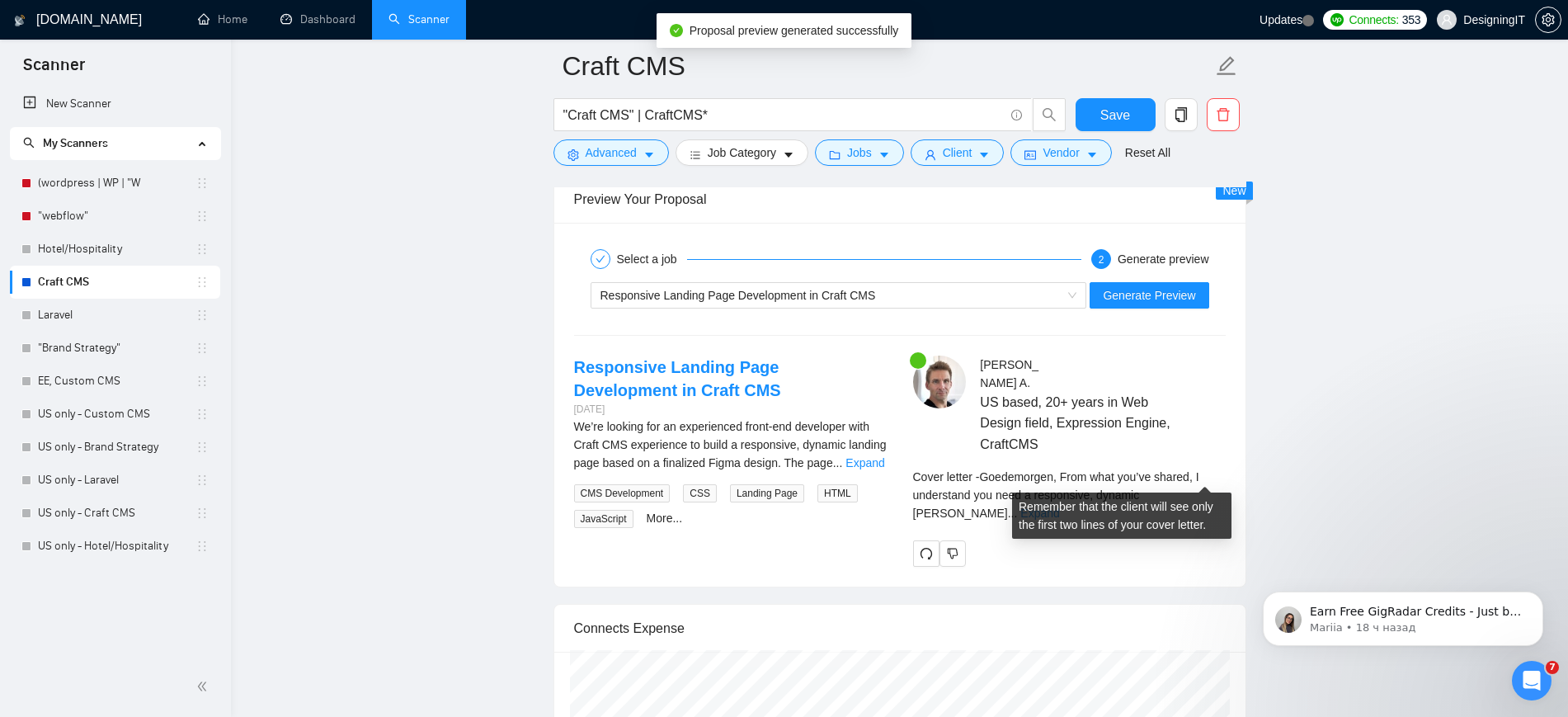
click at [1059, 507] on link "Expand" at bounding box center [1039, 514] width 39 height 14
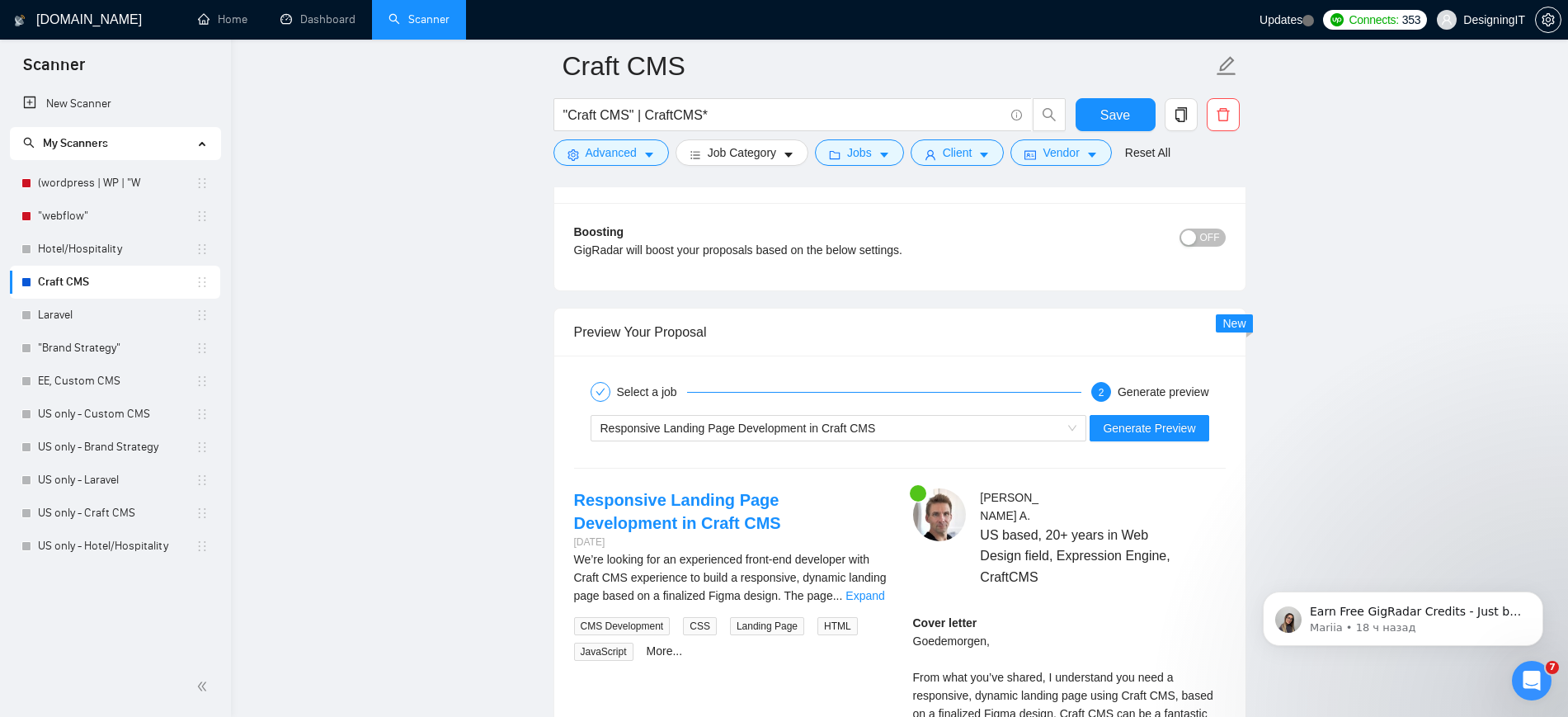
scroll to position [2973, 0]
click at [1109, 108] on span "Save" at bounding box center [1115, 115] width 30 height 20
click at [37, 321] on div "Laravel" at bounding box center [114, 314] width 187 height 33
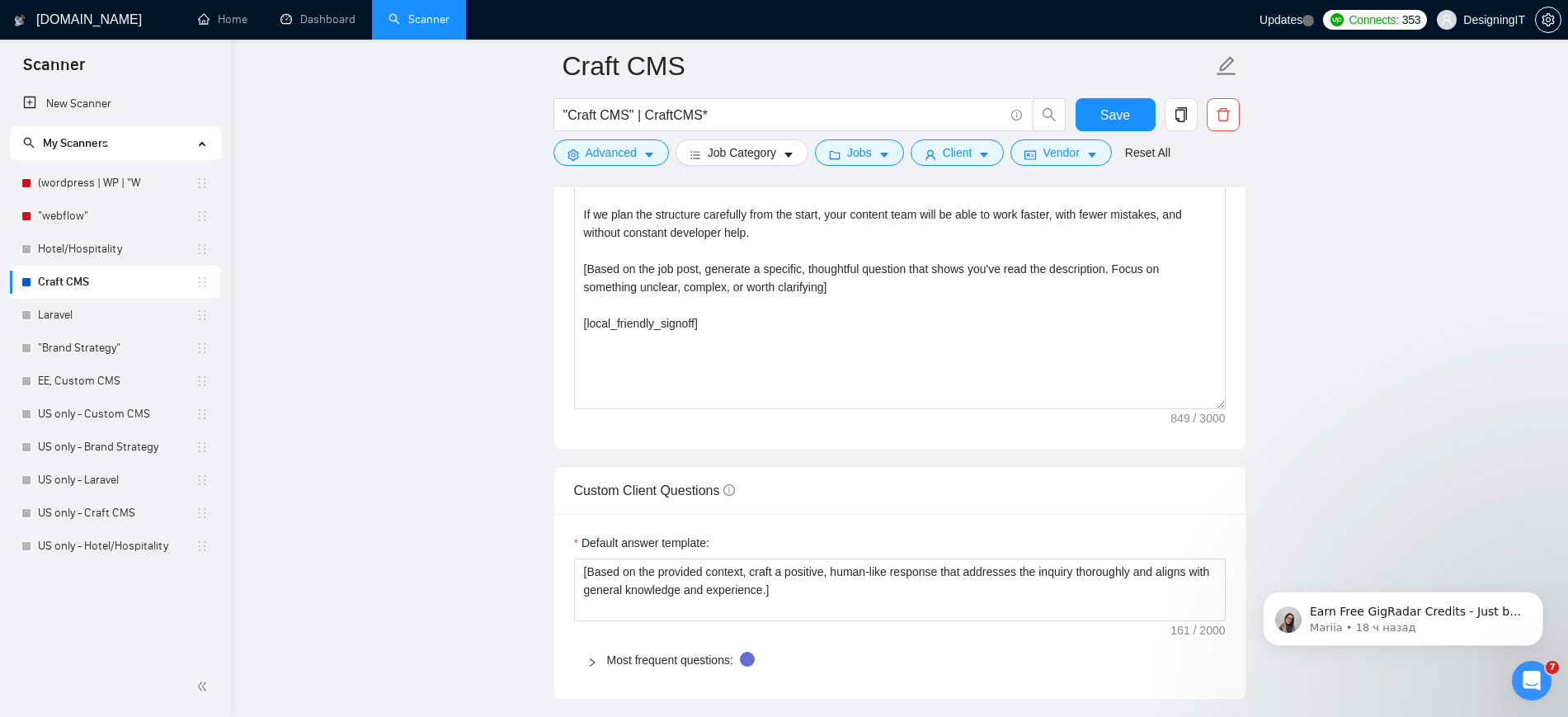
scroll to position [1981, 0]
click at [1116, 118] on span "Save" at bounding box center [1115, 115] width 30 height 20
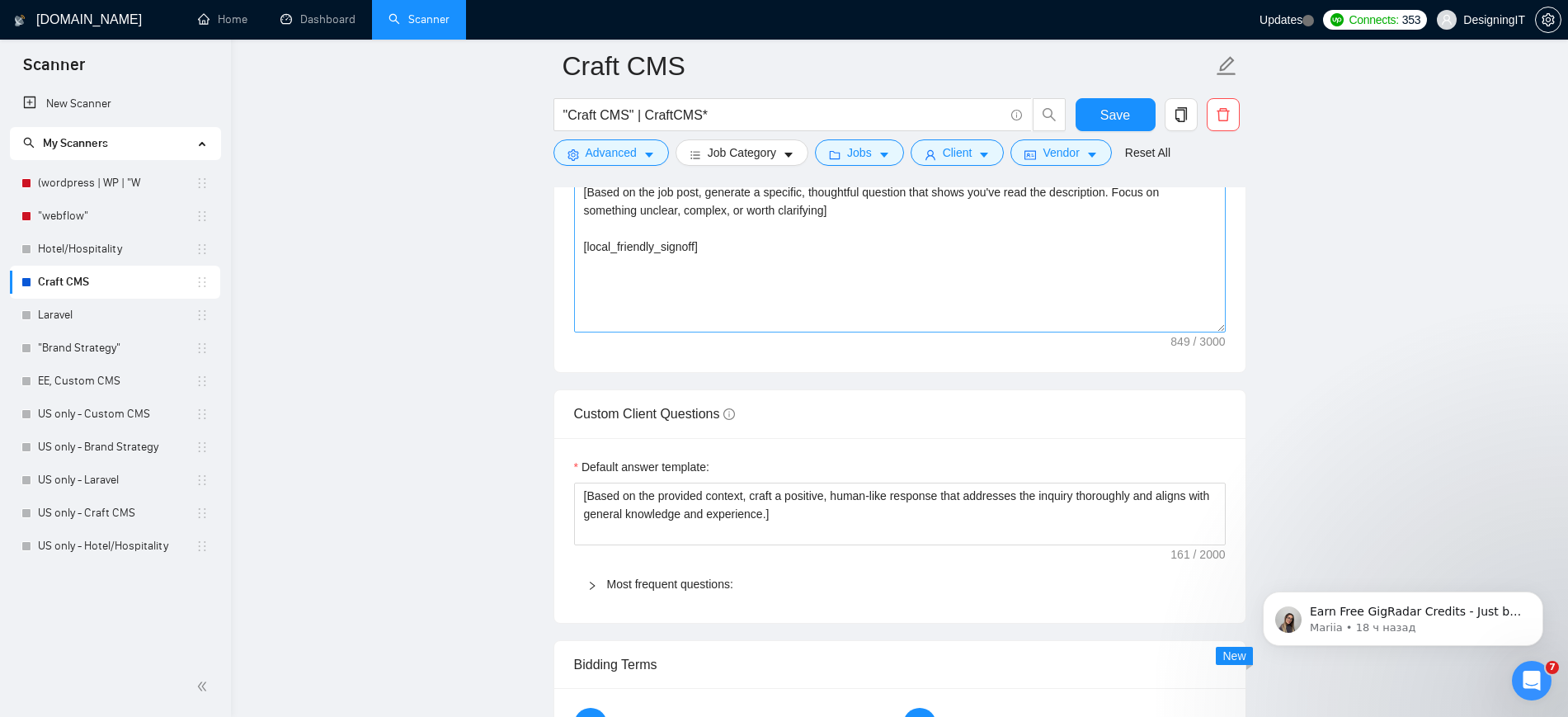
drag, startPoint x: 789, startPoint y: 284, endPoint x: 582, endPoint y: 269, distance: 207.5
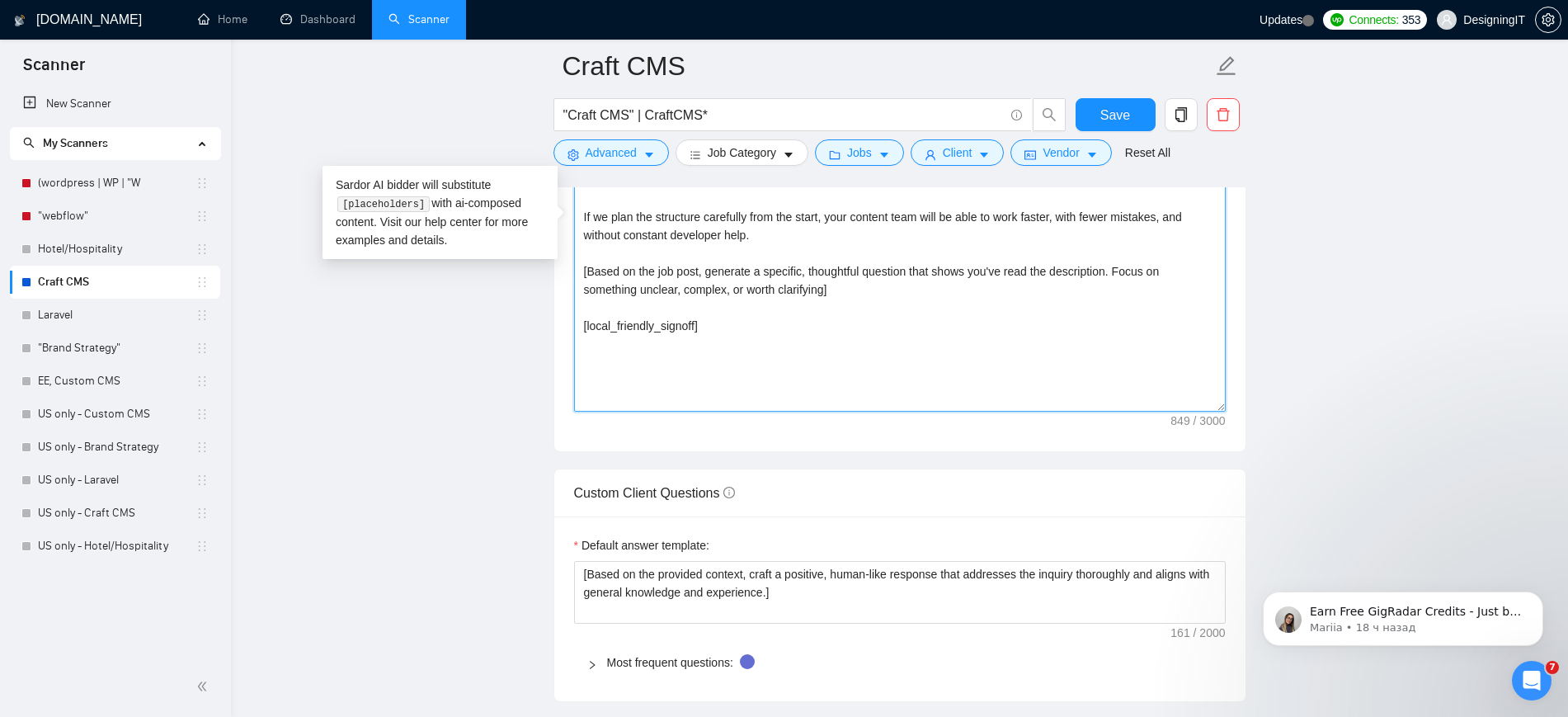
drag, startPoint x: 797, startPoint y: 292, endPoint x: 577, endPoint y: 275, distance: 220.7
click at [577, 275] on textarea "[local_greeting] [client_name], From what you’ve shared, I understand [project_…" at bounding box center [900, 226] width 651 height 371
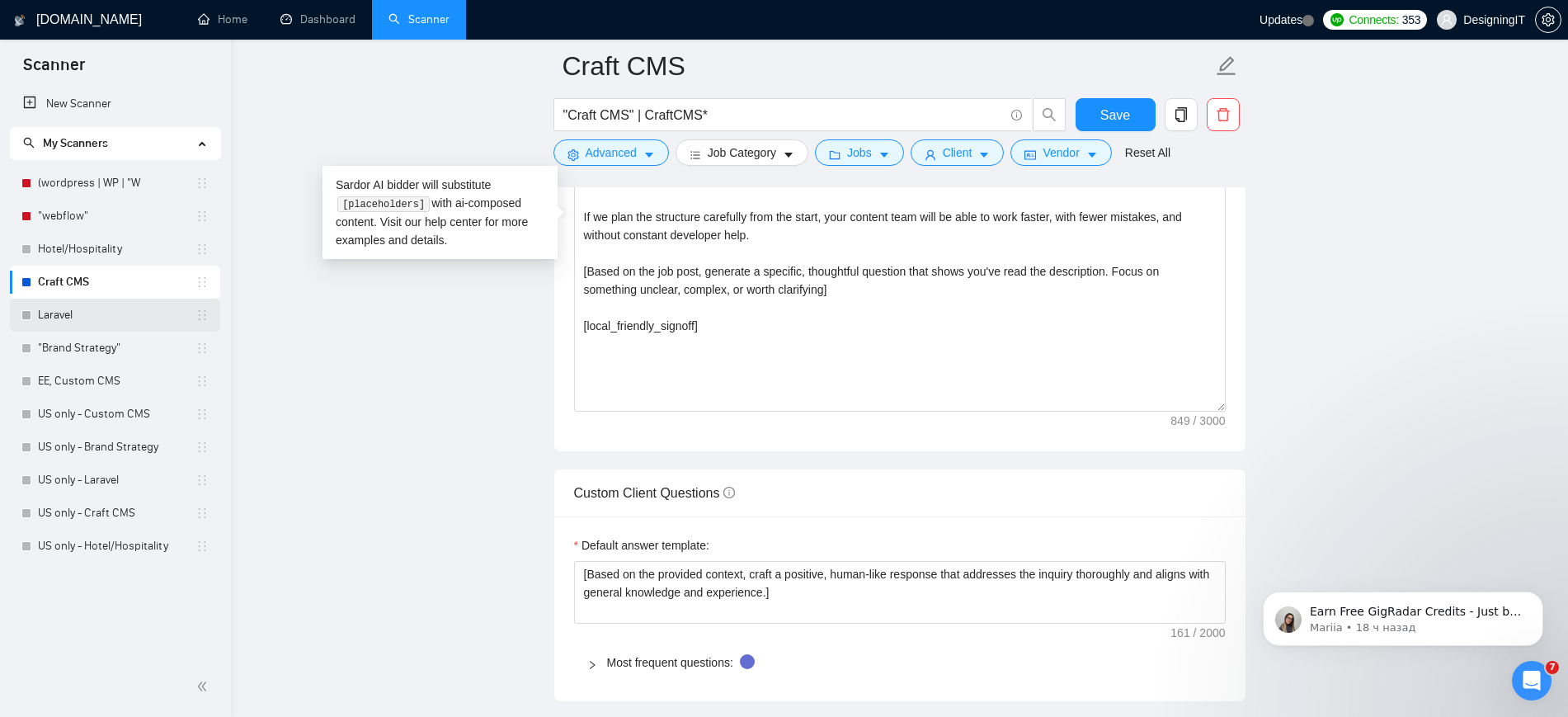
click at [46, 308] on link "Laravel" at bounding box center [117, 314] width 158 height 33
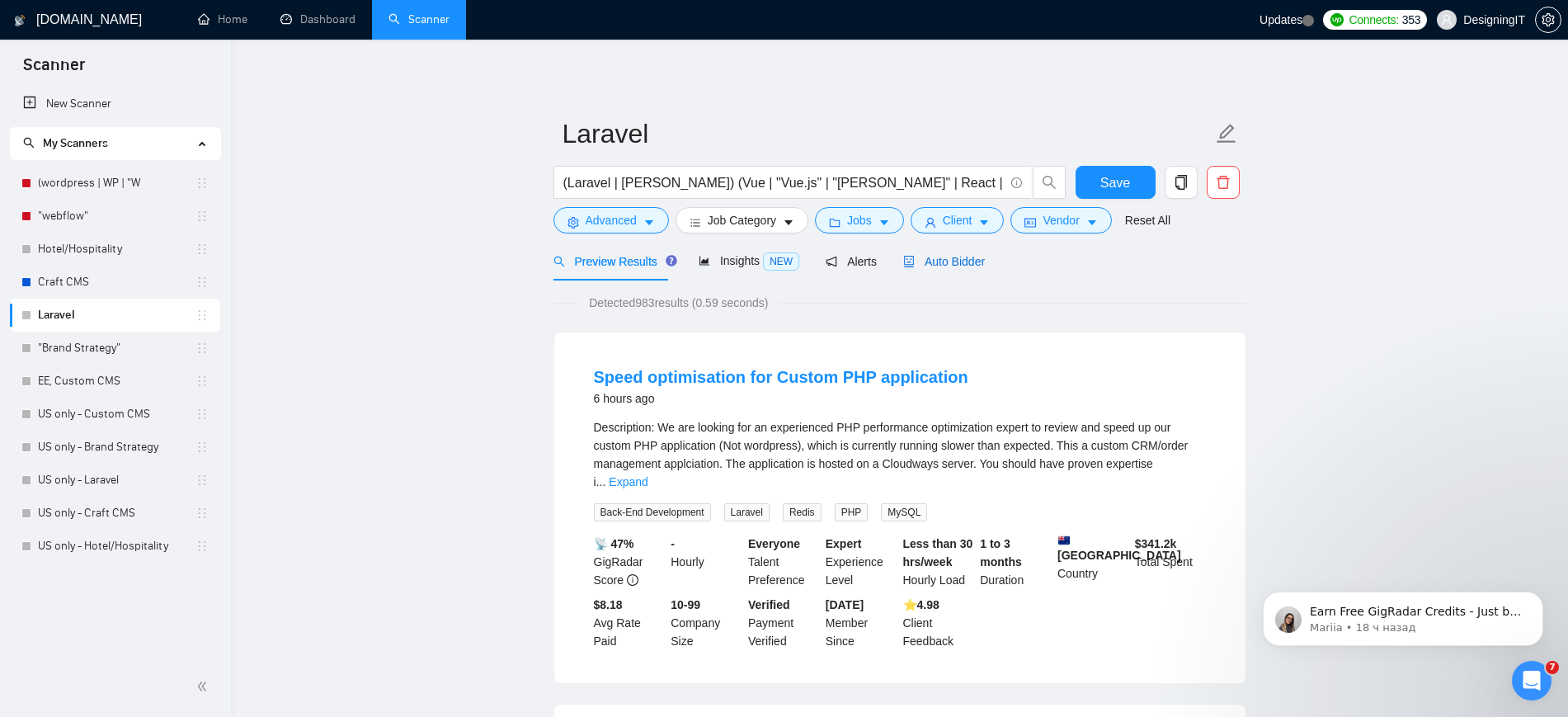
click at [956, 262] on span "Auto Bidder" at bounding box center [944, 262] width 81 height 14
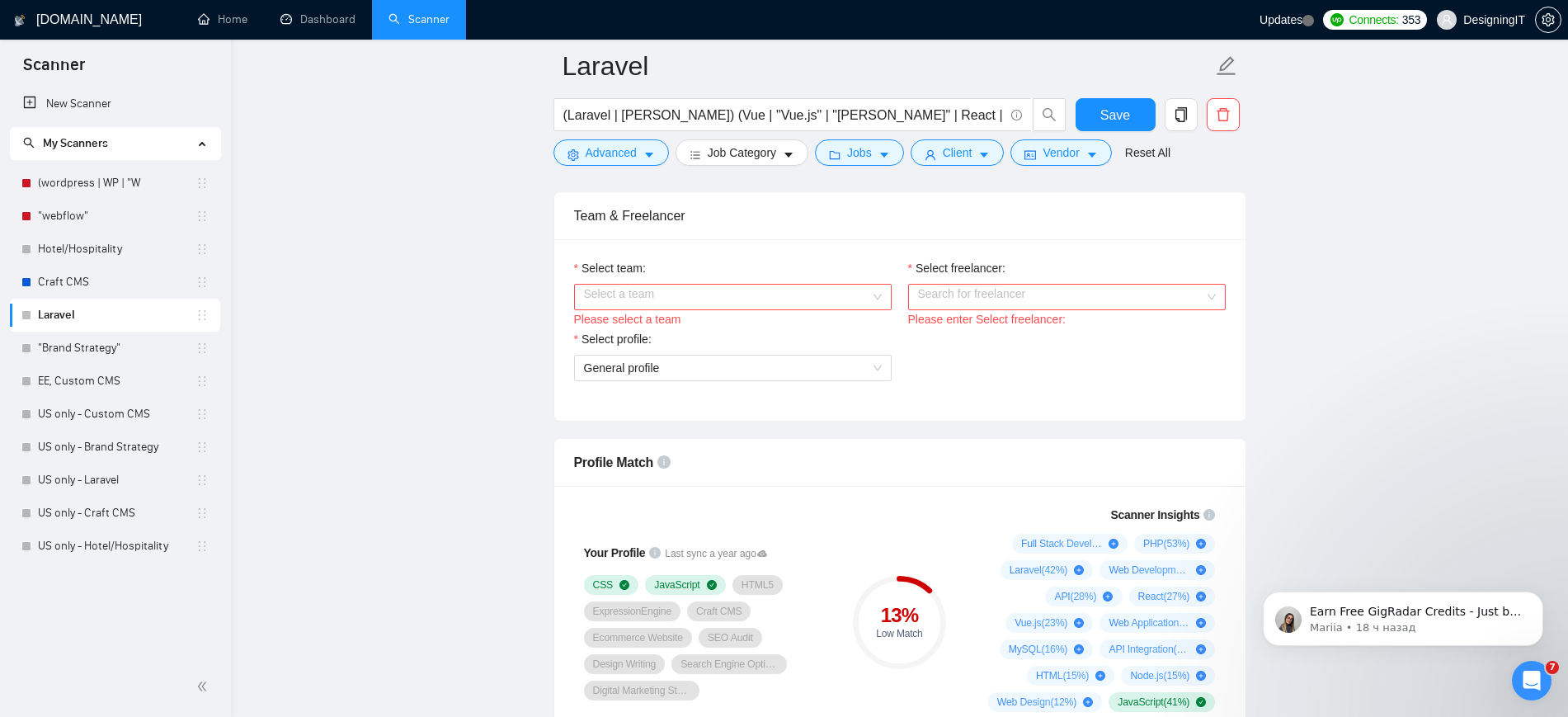
scroll to position [822, 0]
click at [686, 312] on div "Please select a team" at bounding box center [733, 320] width 318 height 18
click at [682, 303] on input "Select team:" at bounding box center [727, 298] width 286 height 25
click at [673, 321] on div "DesigningIT" at bounding box center [731, 330] width 297 height 18
click at [1079, 293] on input "Select freelancer:" at bounding box center [1061, 298] width 286 height 25
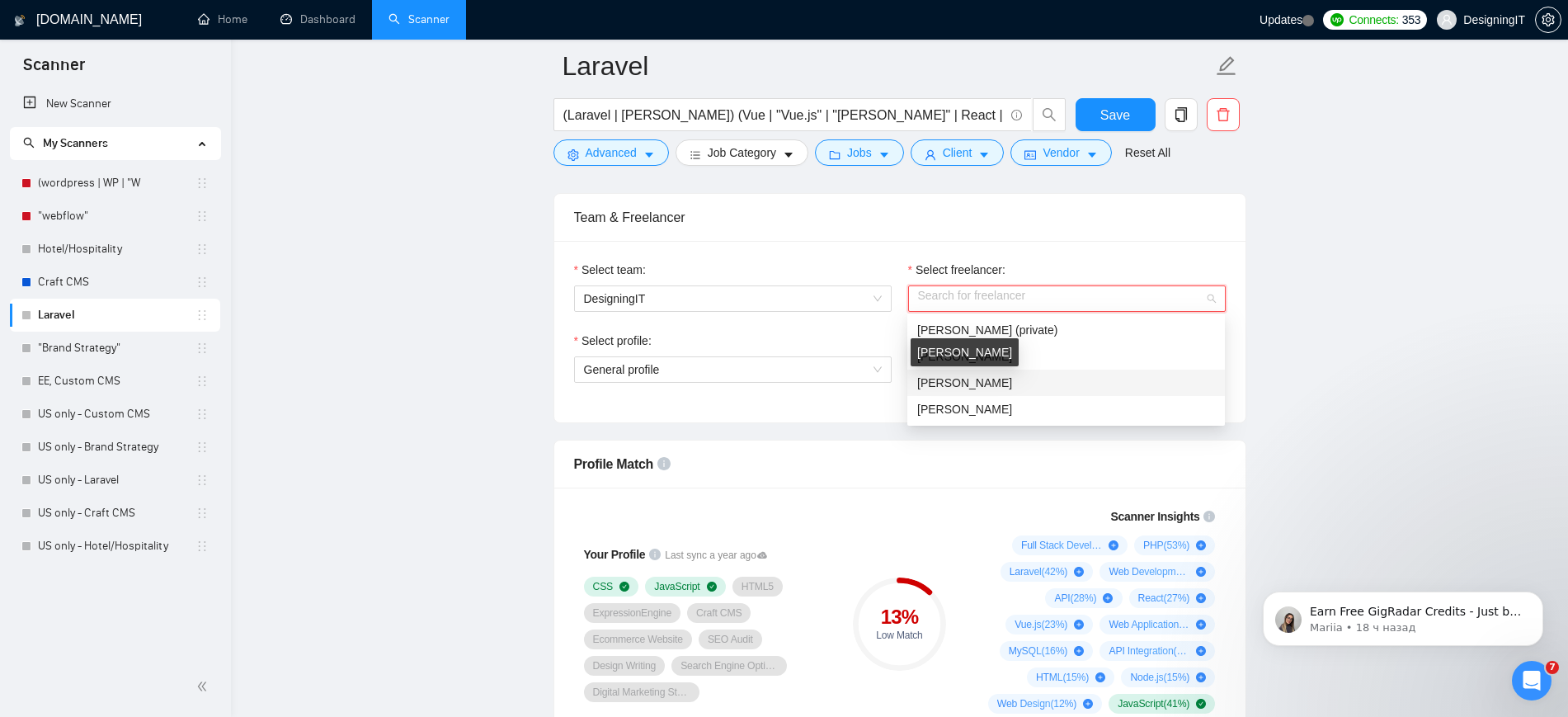
click at [998, 382] on span "[PERSON_NAME]" at bounding box center [965, 383] width 95 height 14
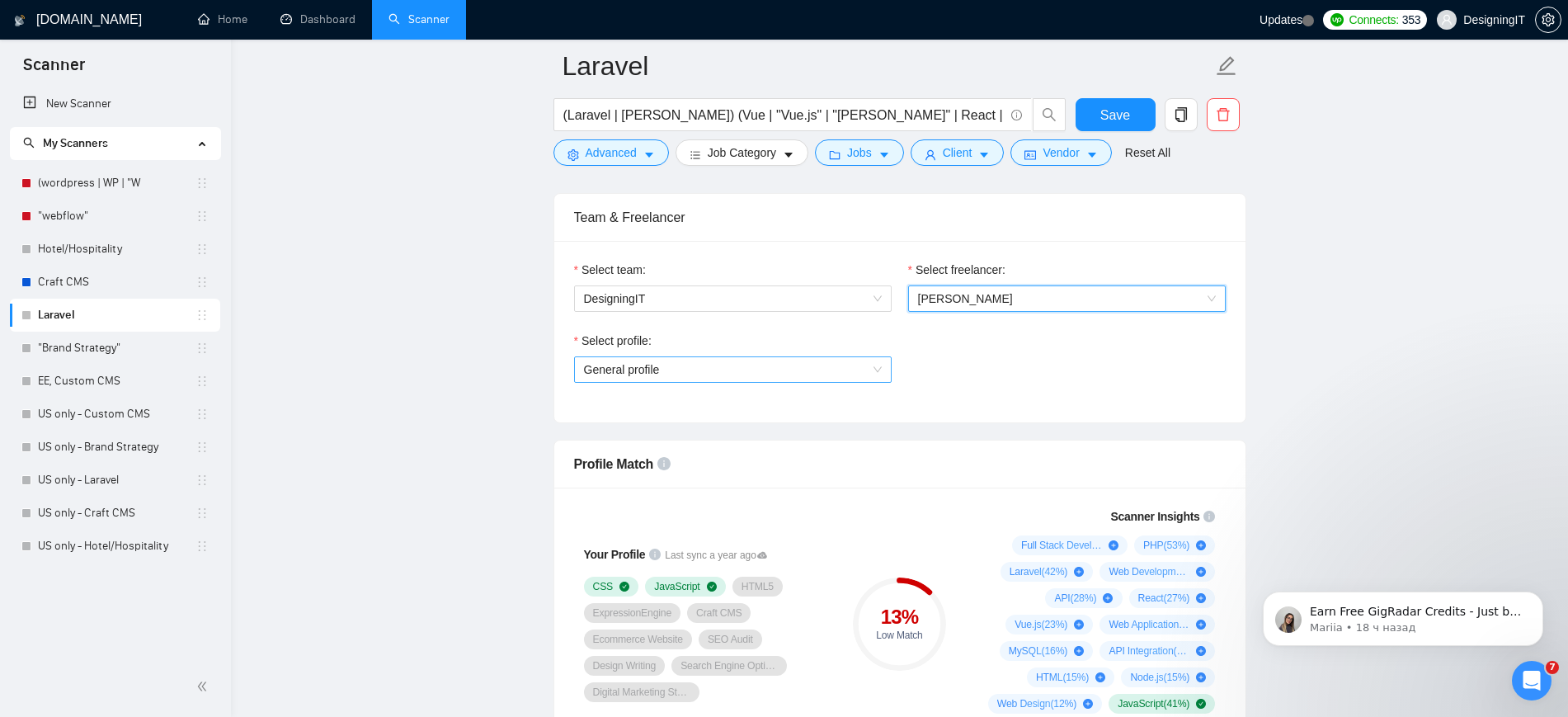
click at [759, 367] on span "General profile" at bounding box center [732, 370] width 297 height 25
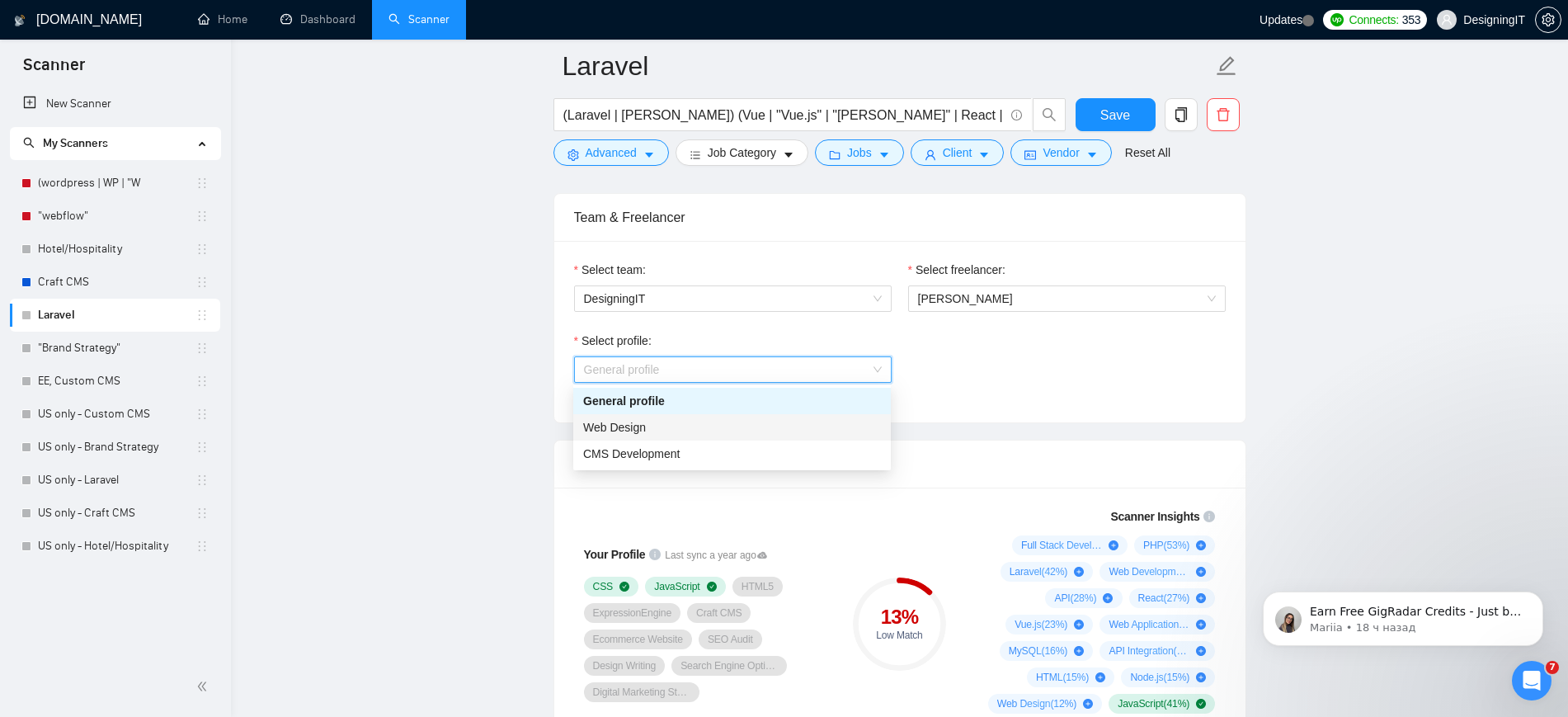
click at [708, 426] on div "Web Design" at bounding box center [731, 427] width 297 height 18
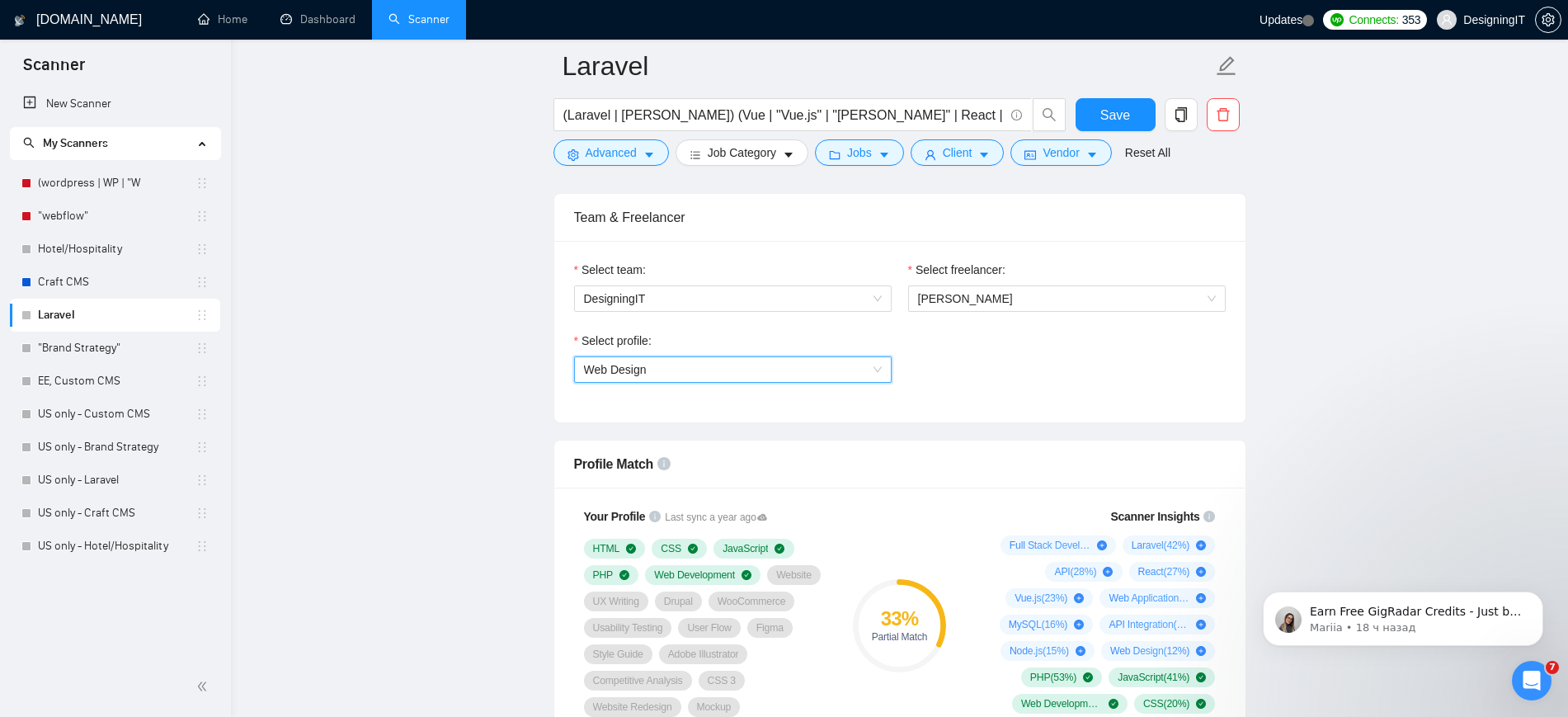
click at [740, 358] on span "Web Design" at bounding box center [732, 370] width 297 height 25
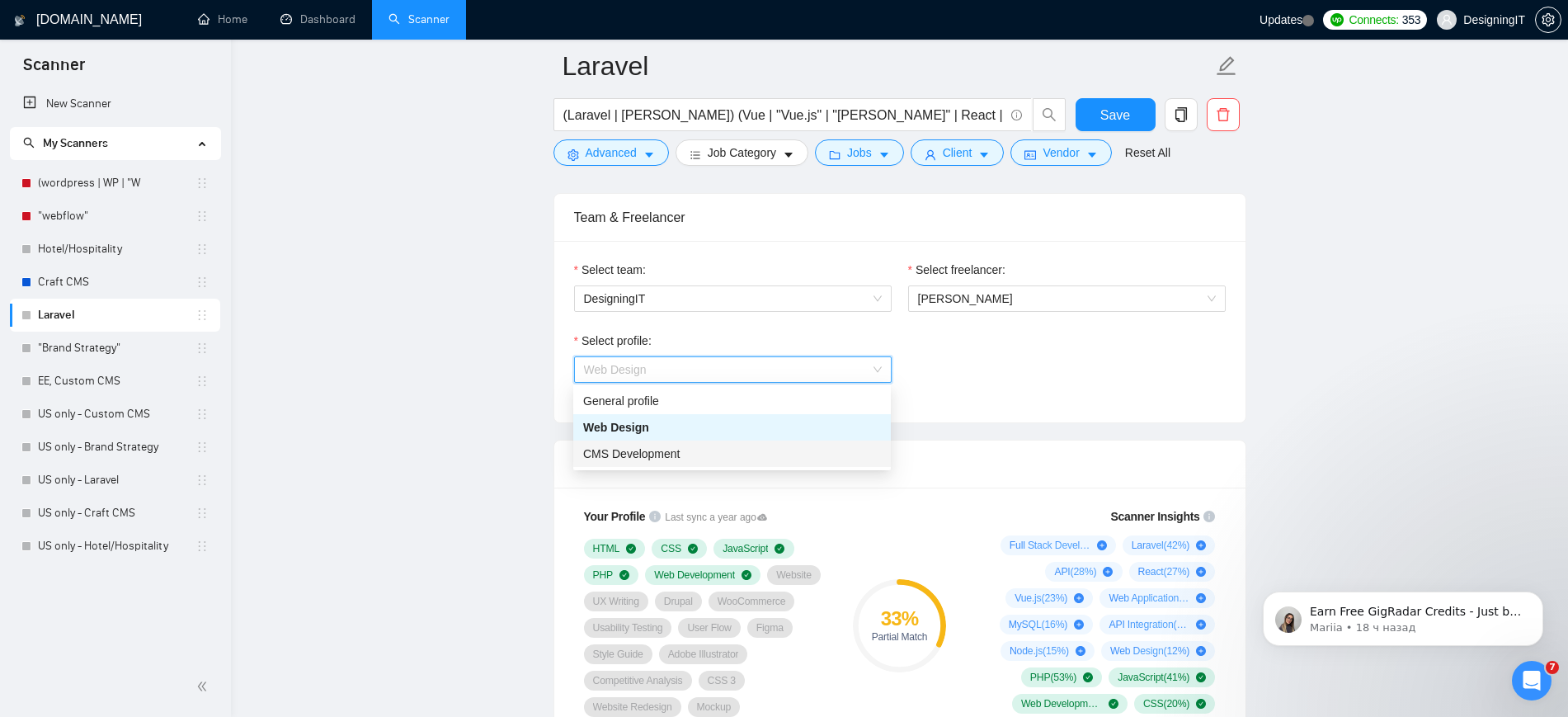
click at [692, 450] on div "CMS Development" at bounding box center [731, 453] width 297 height 18
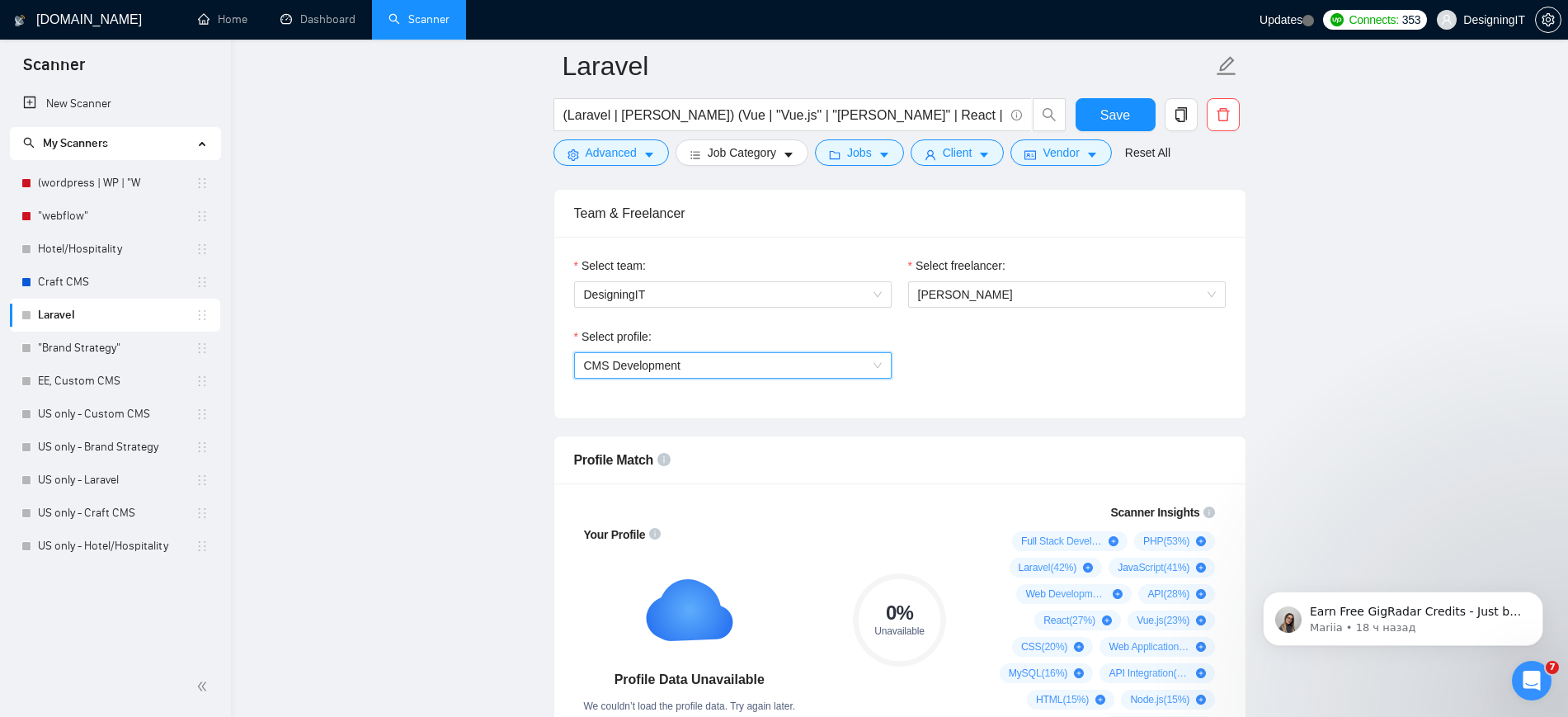
scroll to position [827, 0]
click at [866, 371] on span "CMS Development" at bounding box center [732, 364] width 297 height 25
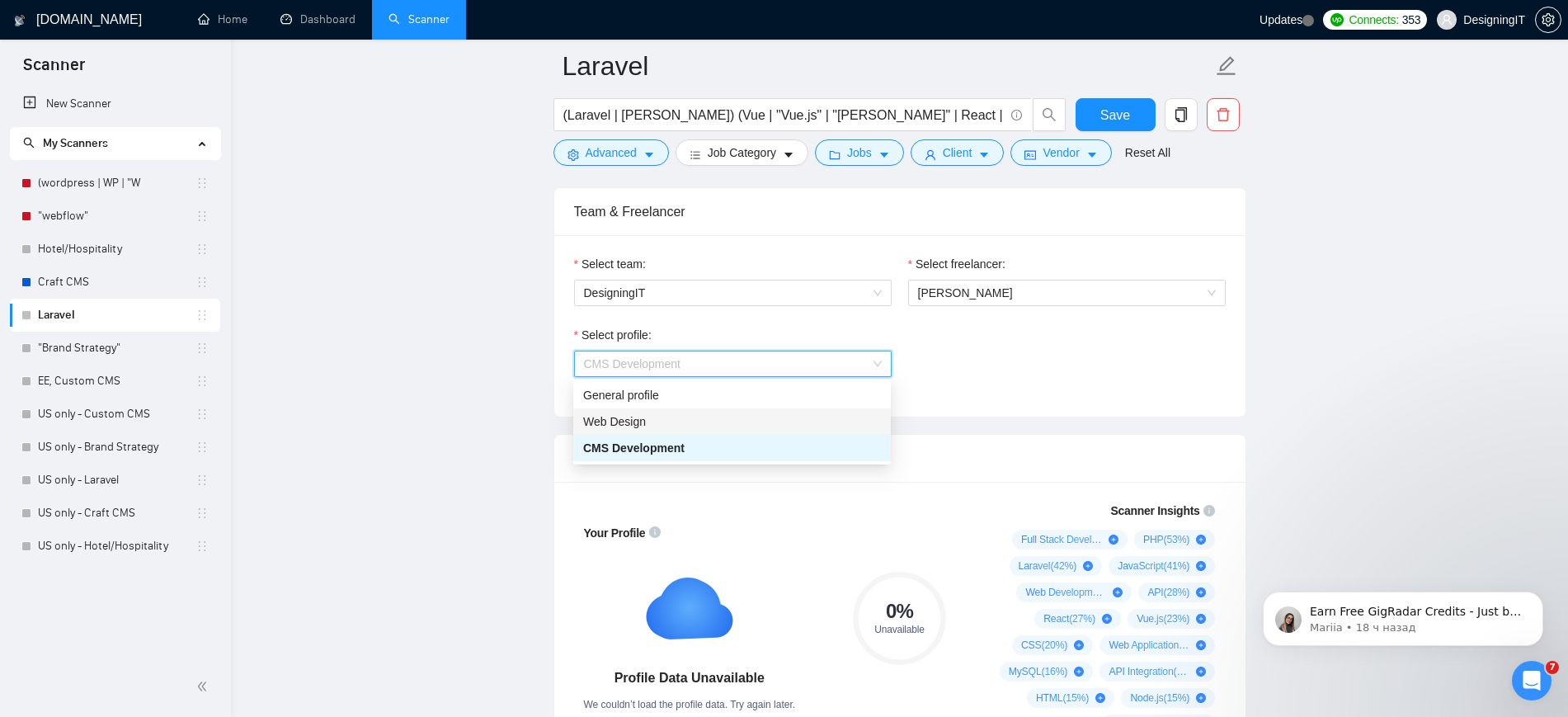
click at [784, 427] on div "Web Design" at bounding box center [731, 421] width 297 height 18
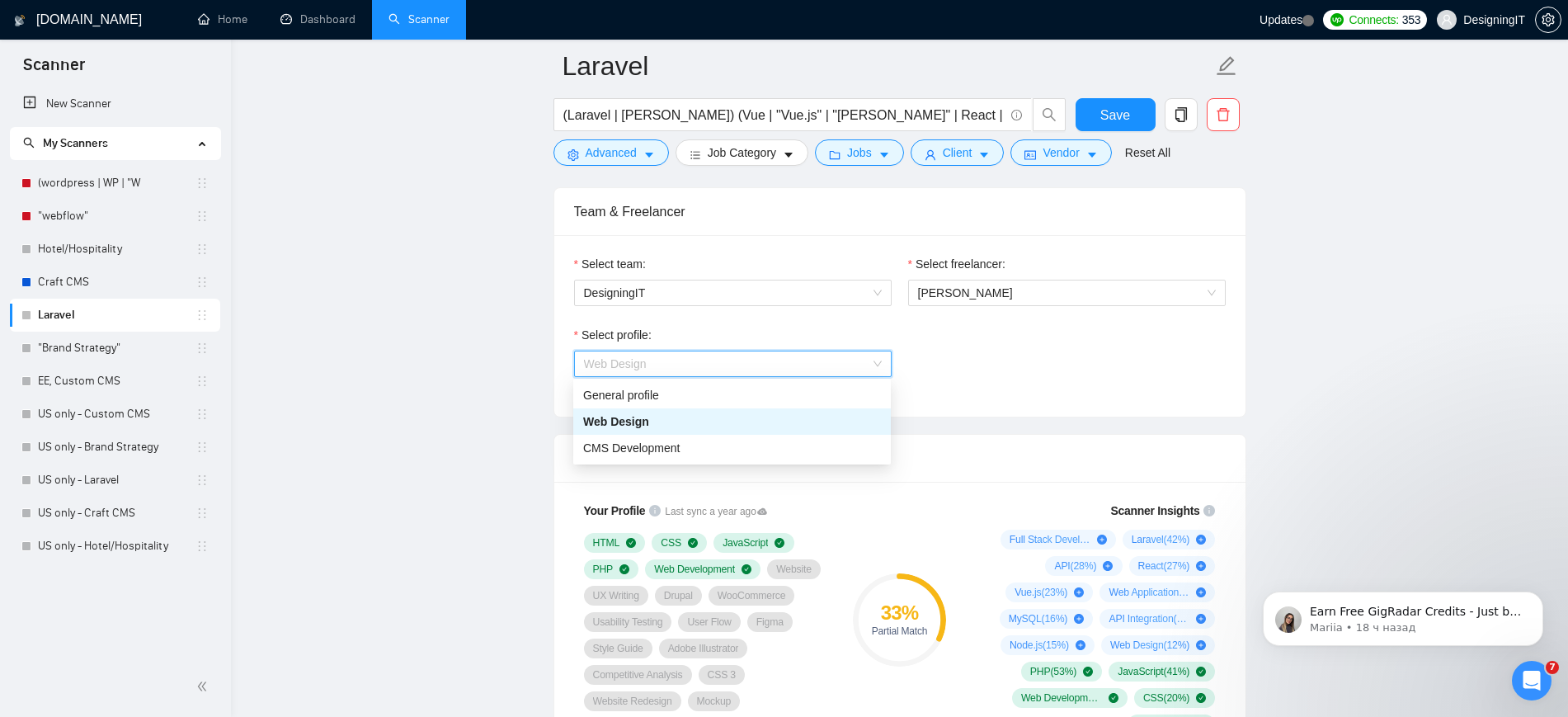
click at [796, 357] on span "Web Design" at bounding box center [732, 364] width 297 height 25
click at [749, 405] on div "General profile" at bounding box center [732, 395] width 318 height 26
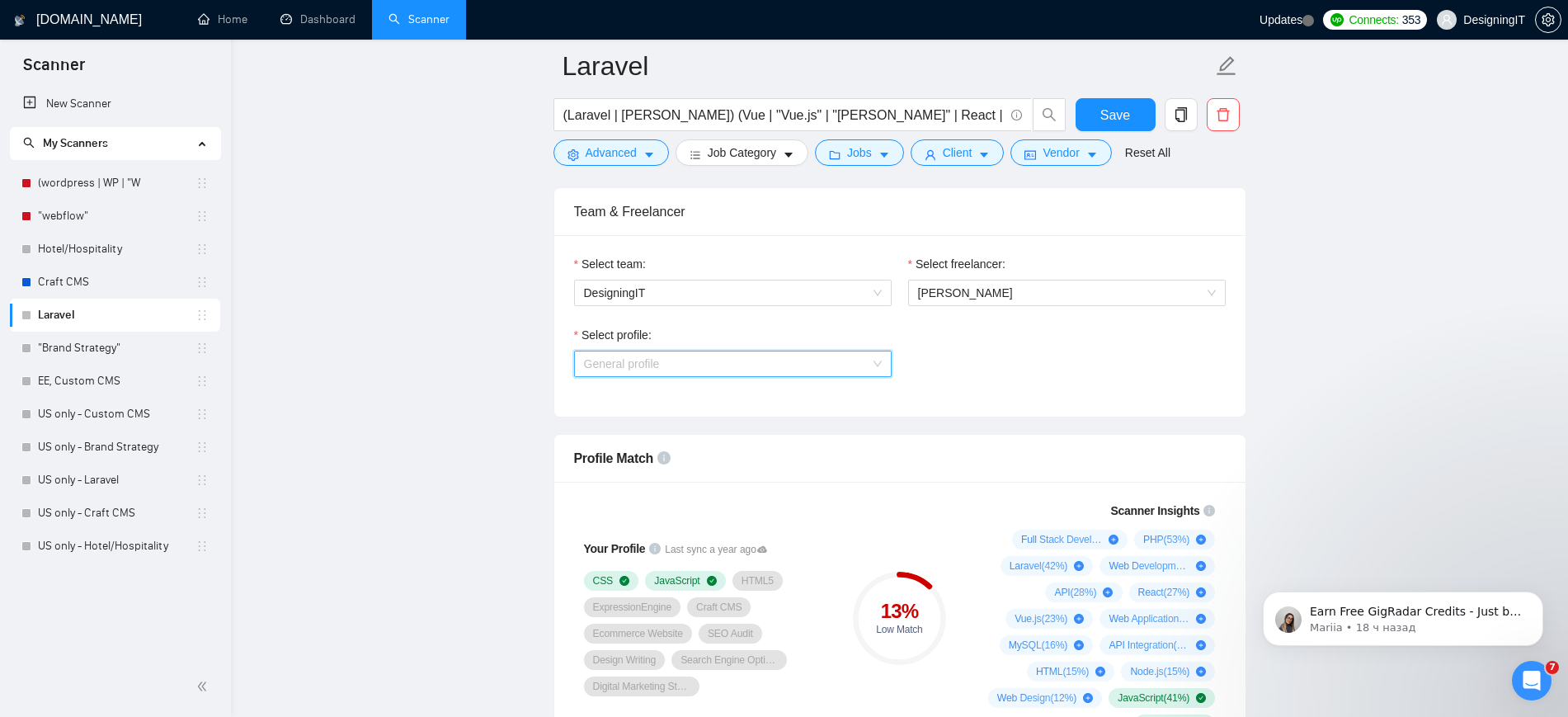
click at [857, 370] on span "General profile" at bounding box center [732, 364] width 297 height 25
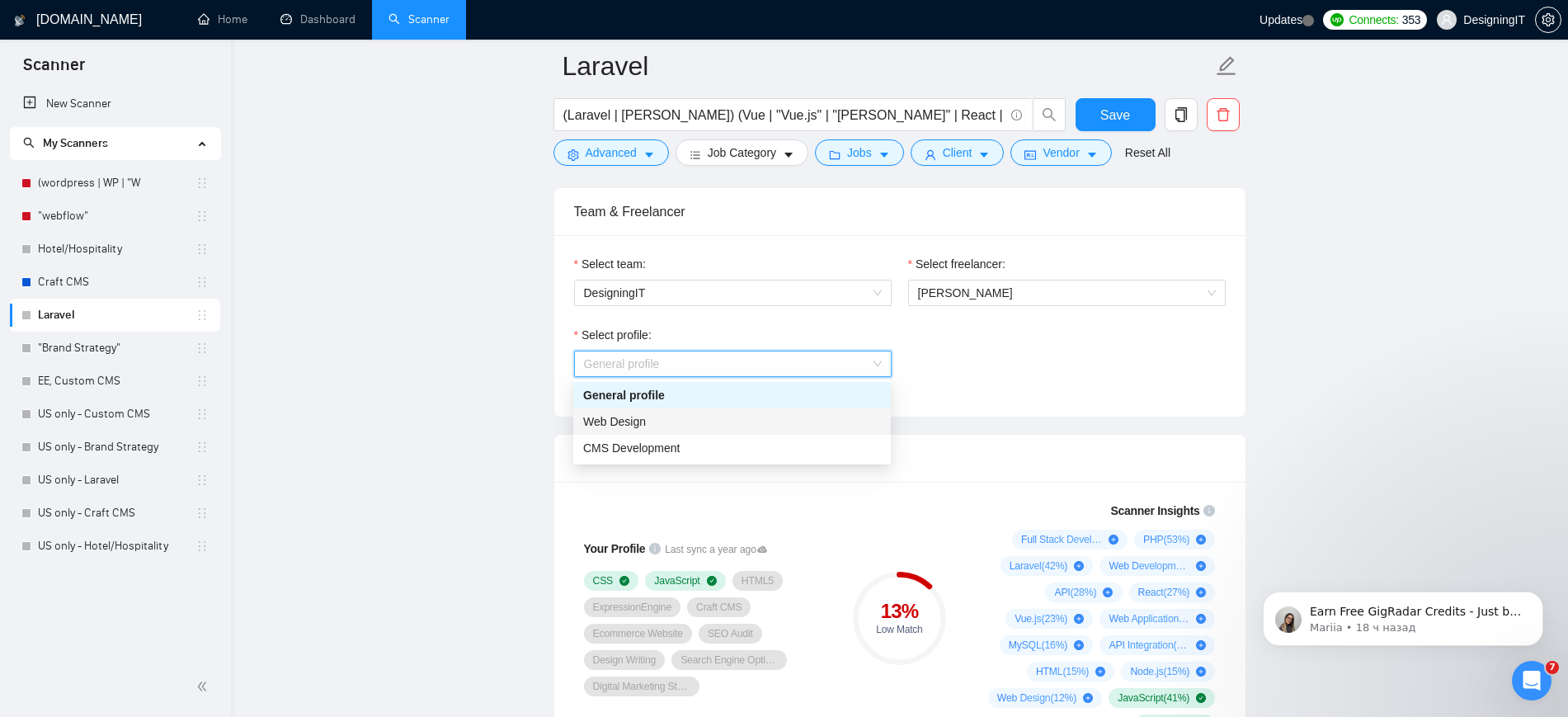
click at [817, 426] on div "Web Design" at bounding box center [731, 421] width 297 height 18
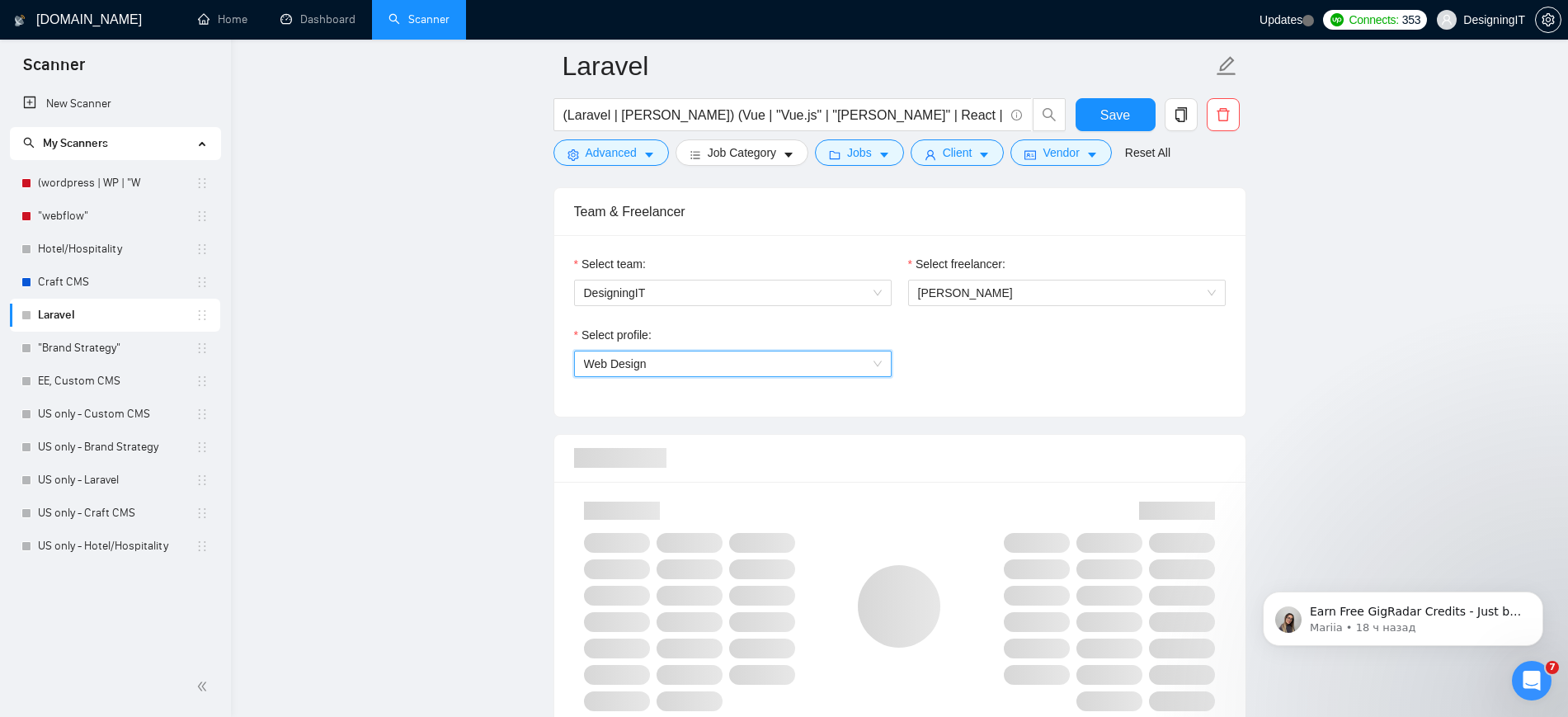
click at [847, 358] on span "Web Design" at bounding box center [732, 364] width 297 height 25
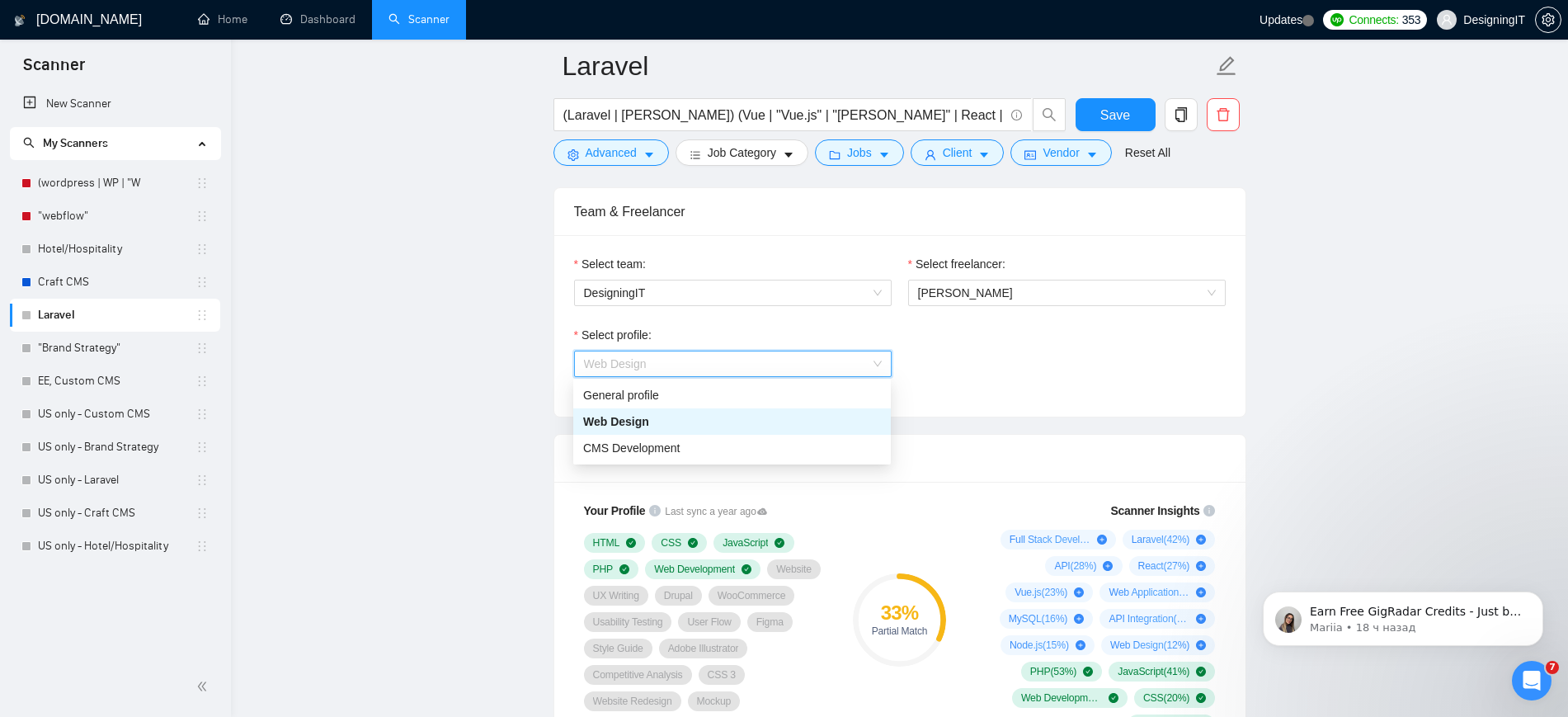
click at [1070, 359] on div "Select profile: Web Design" at bounding box center [900, 362] width 668 height 71
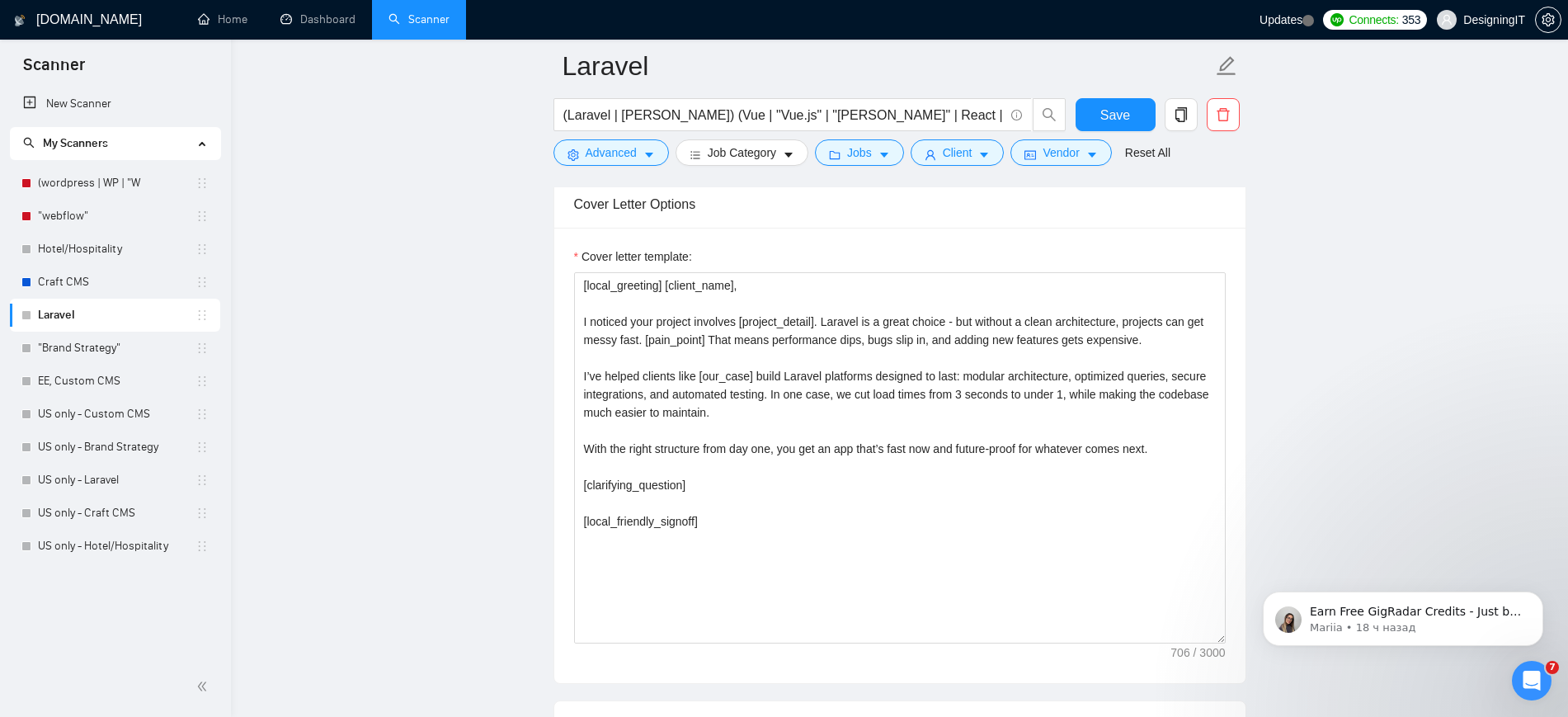
scroll to position [1750, 0]
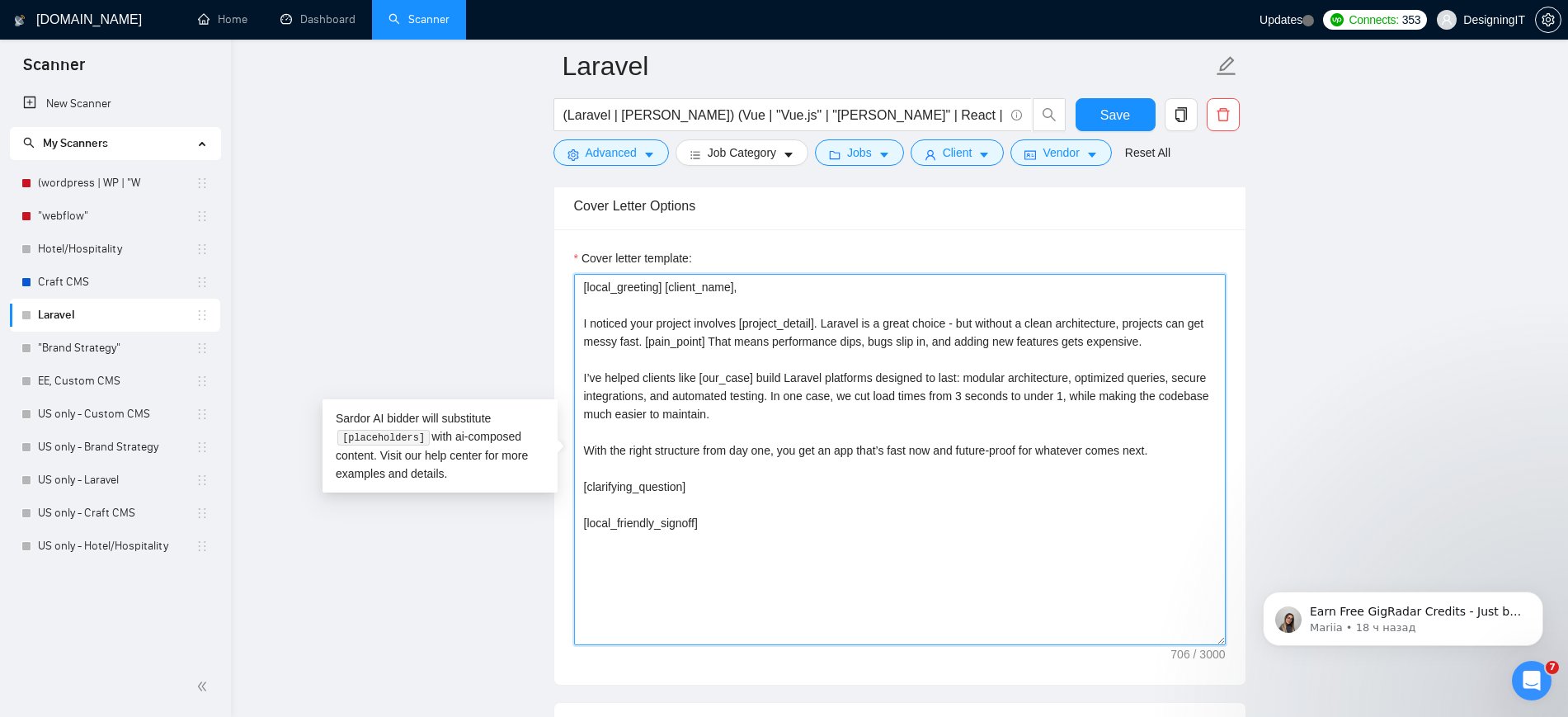
drag, startPoint x: 706, startPoint y: 488, endPoint x: 582, endPoint y: 495, distance: 124.2
click at [582, 495] on textarea "[local_greeting] [client_name], I noticed your project involves [project_detail…" at bounding box center [900, 459] width 651 height 371
click at [726, 475] on textarea "[local_greeting] [client_name], I noticed your project involves [project_detail…" at bounding box center [900, 459] width 651 height 371
drag, startPoint x: 692, startPoint y: 484, endPoint x: 583, endPoint y: 492, distance: 109.3
click at [583, 492] on textarea "[local_greeting] [client_name], I noticed your project involves [project_detail…" at bounding box center [900, 459] width 651 height 371
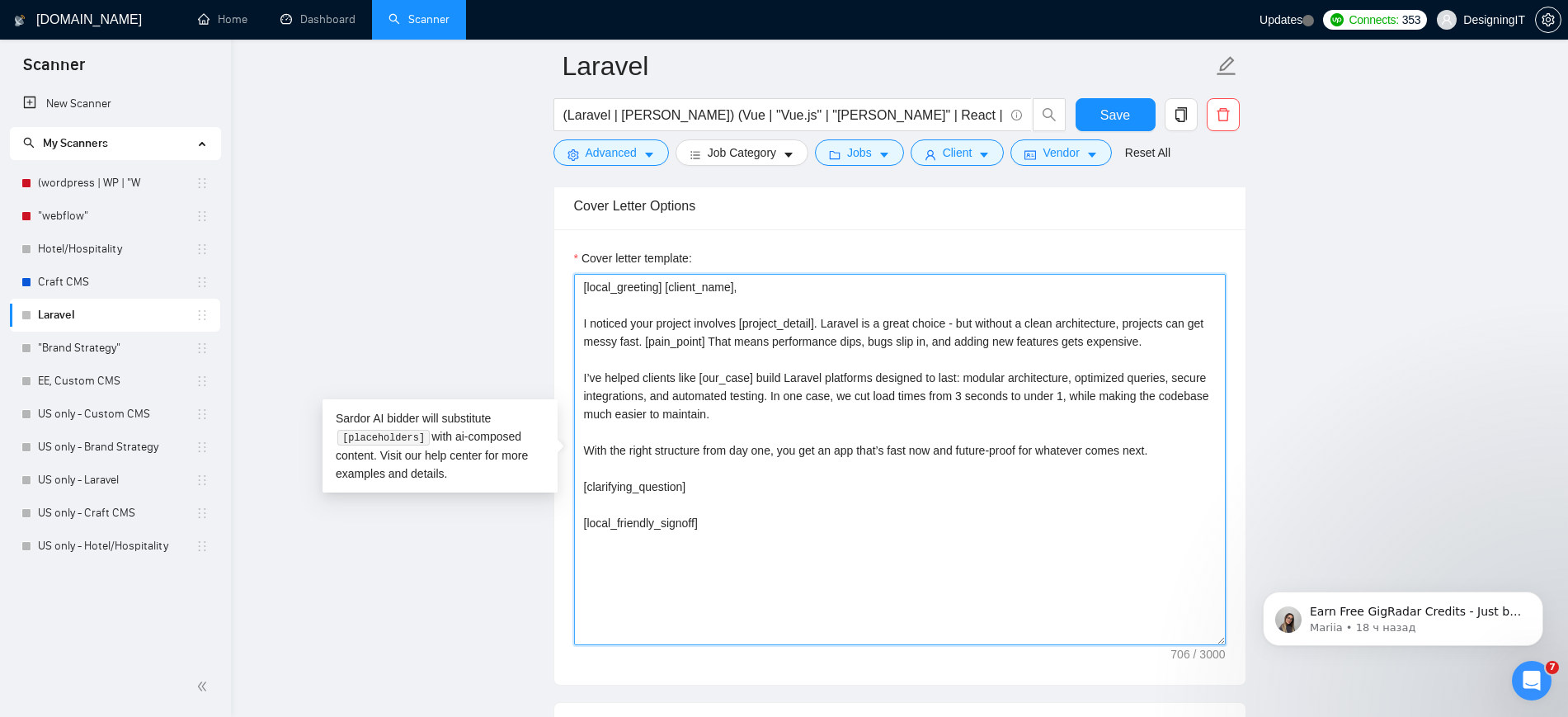
paste textarea "Based on the job post, generate a specific, thoughtful question that shows you'…"
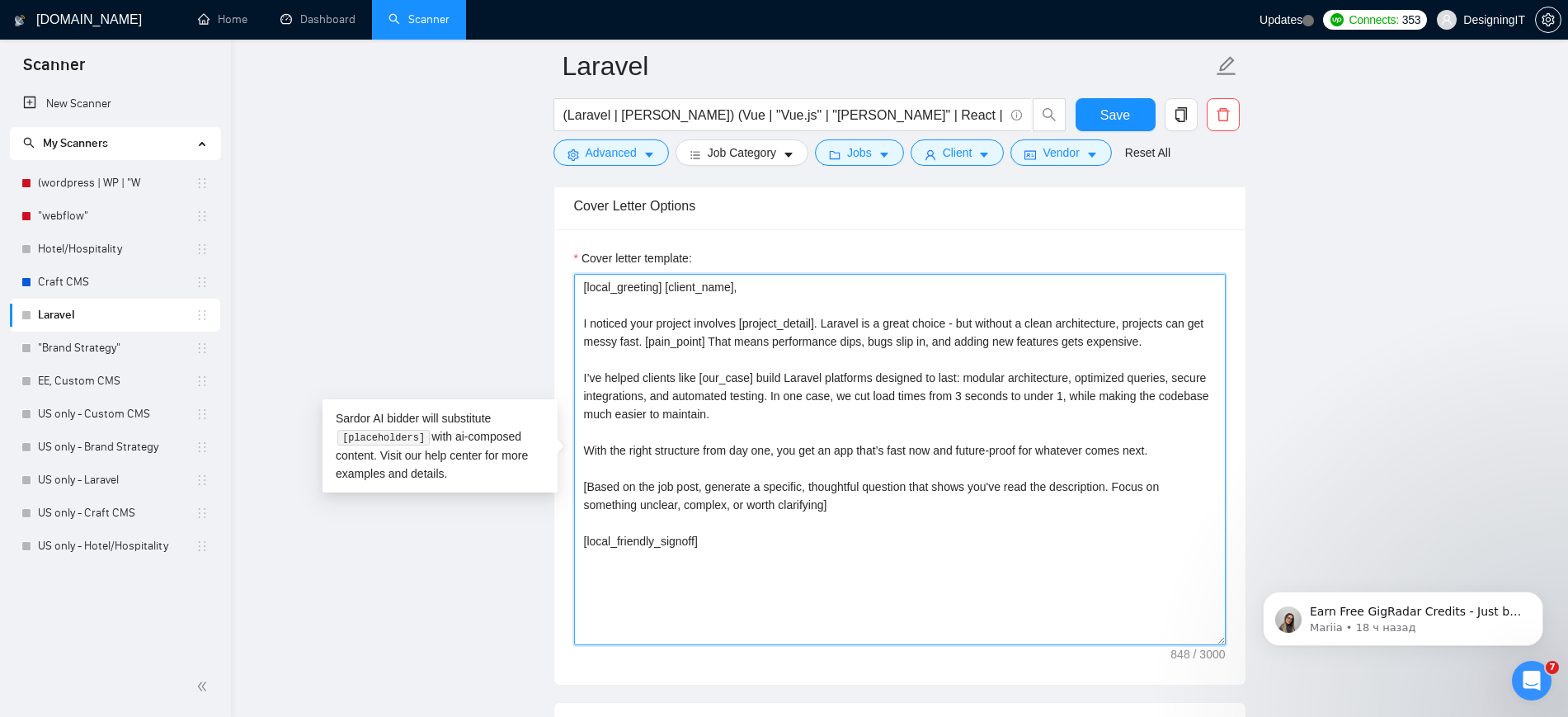
type textarea "[local_greeting] [client_name], I noticed your project involves [project_detail…"
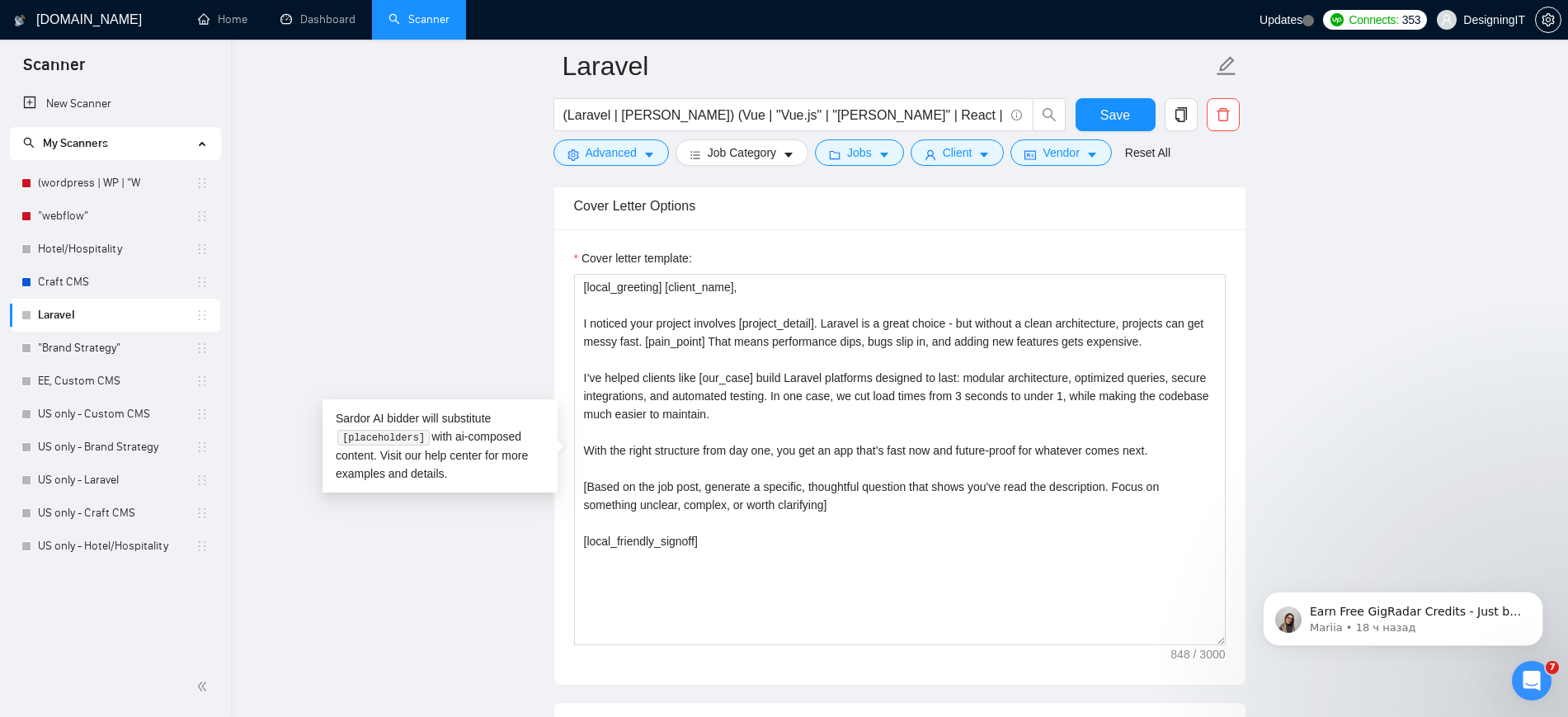
click at [462, 578] on main "Laravel (Laravel | [PERSON_NAME]) (Vue | "Vue.js" | "[PERSON_NAME]" | React | "…" at bounding box center [900, 536] width 1284 height 4441
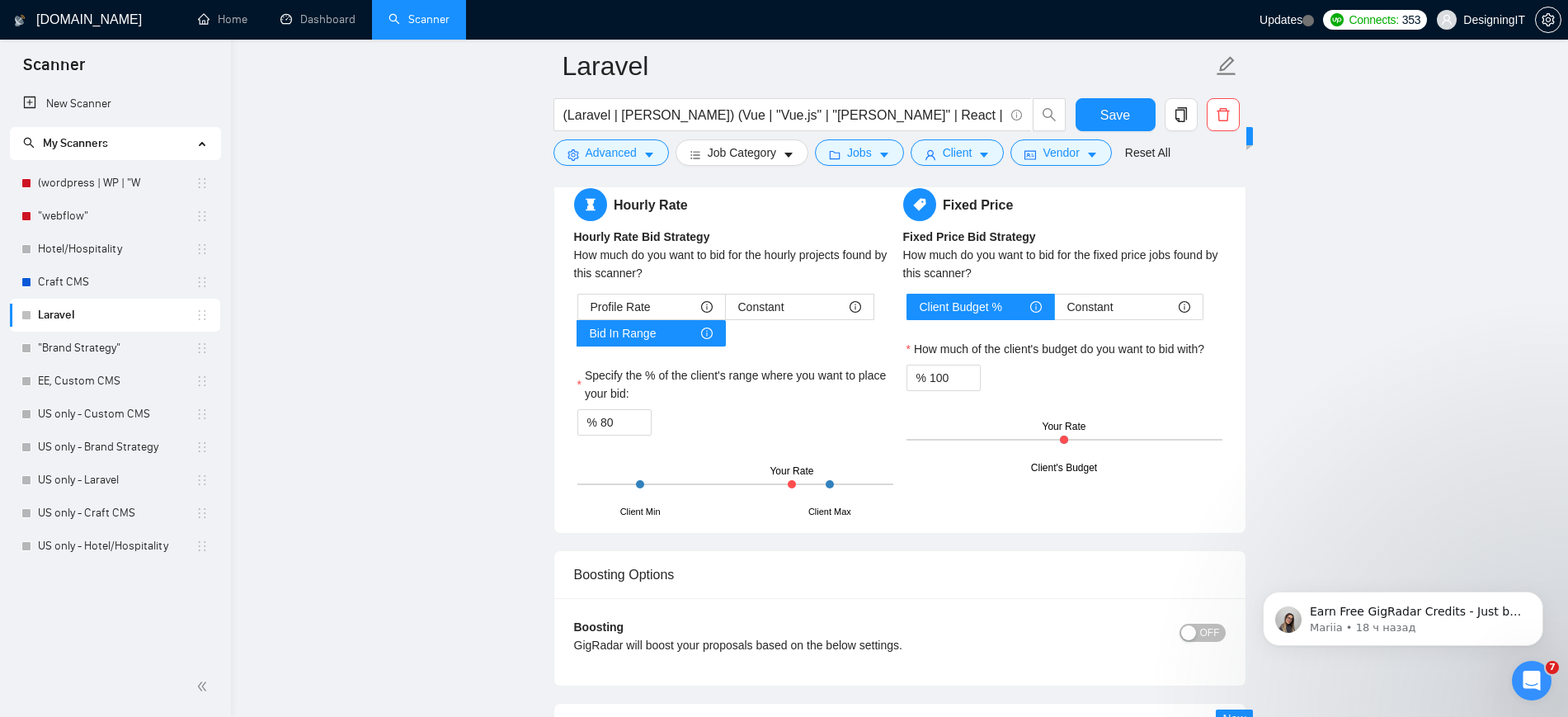
scroll to position [2603, 0]
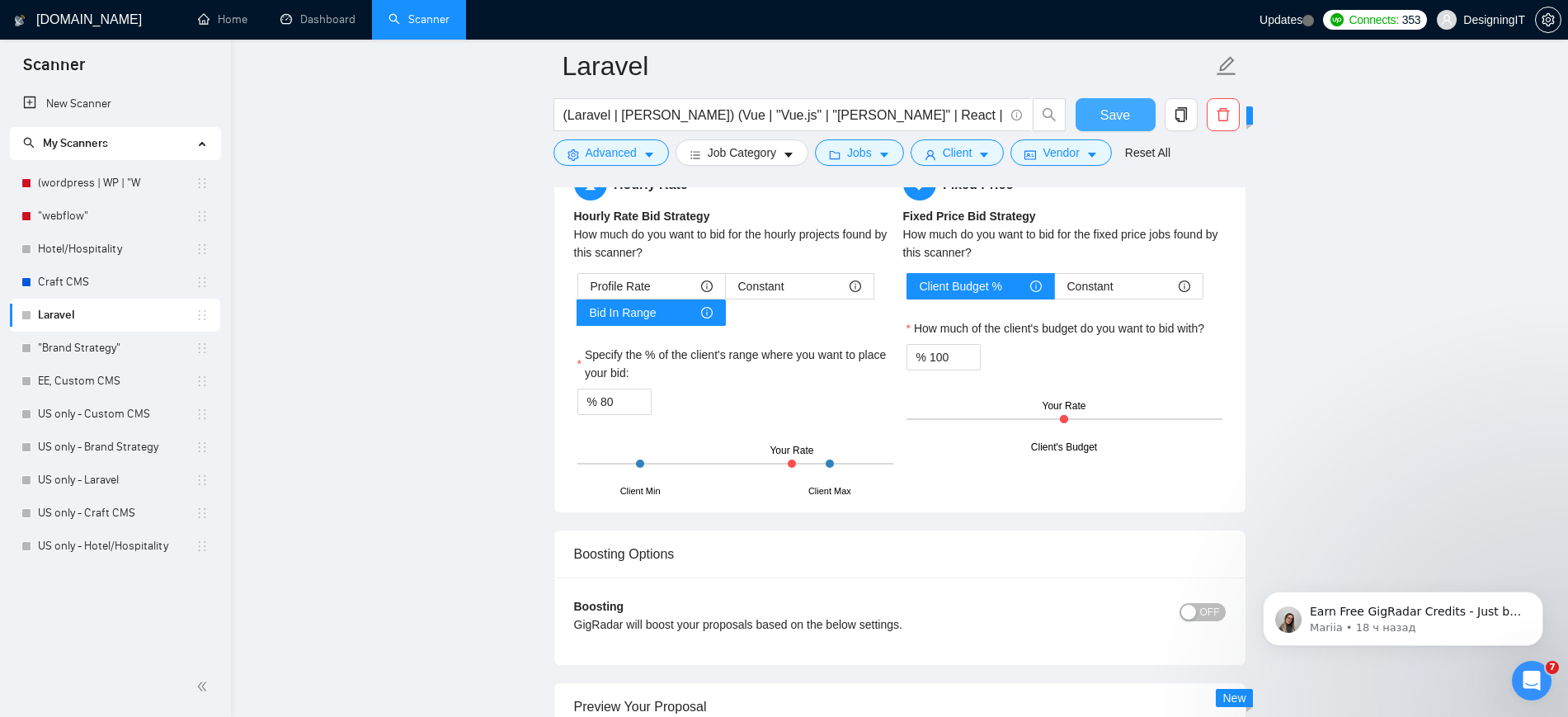
click at [1115, 109] on span "Save" at bounding box center [1115, 115] width 30 height 20
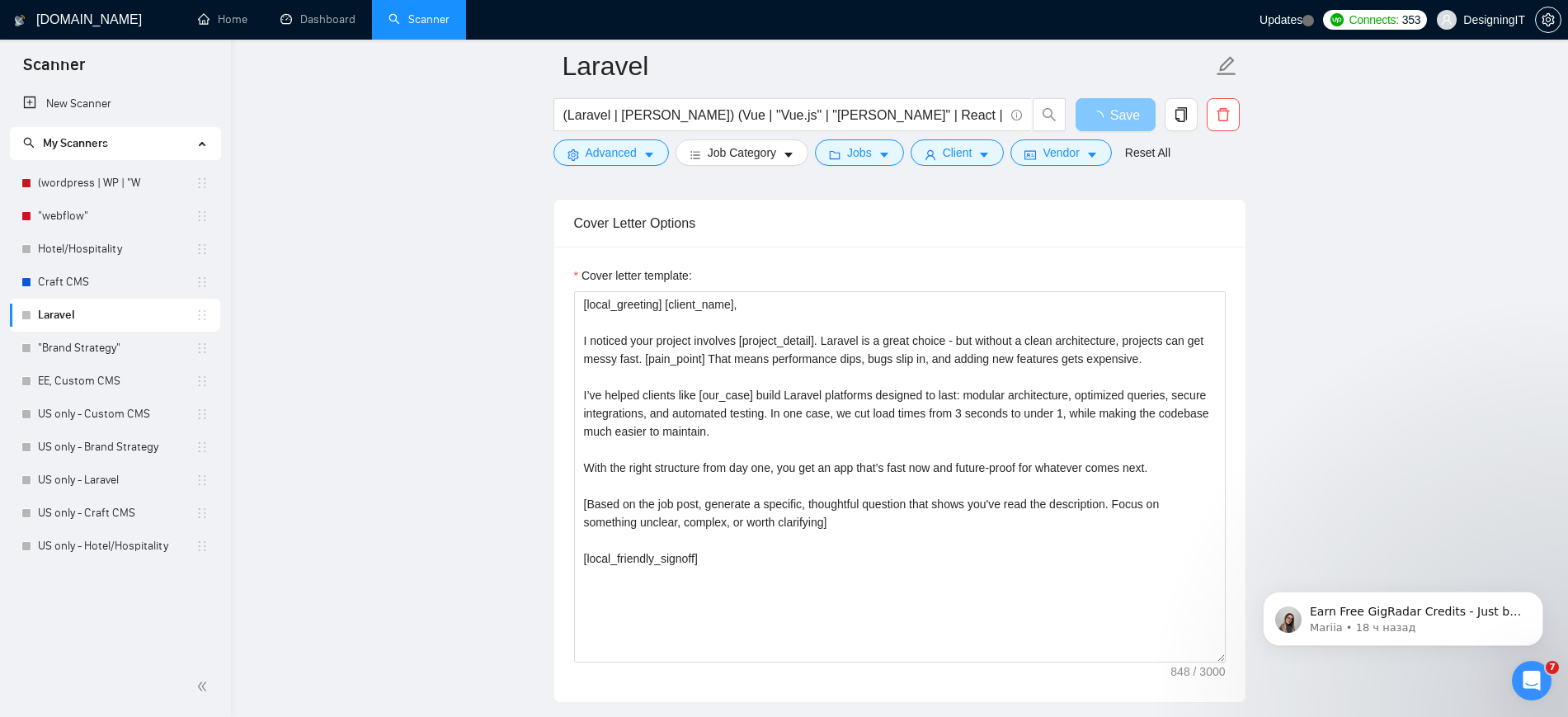
scroll to position [1733, 0]
drag, startPoint x: 786, startPoint y: 524, endPoint x: 620, endPoint y: 499, distance: 167.9
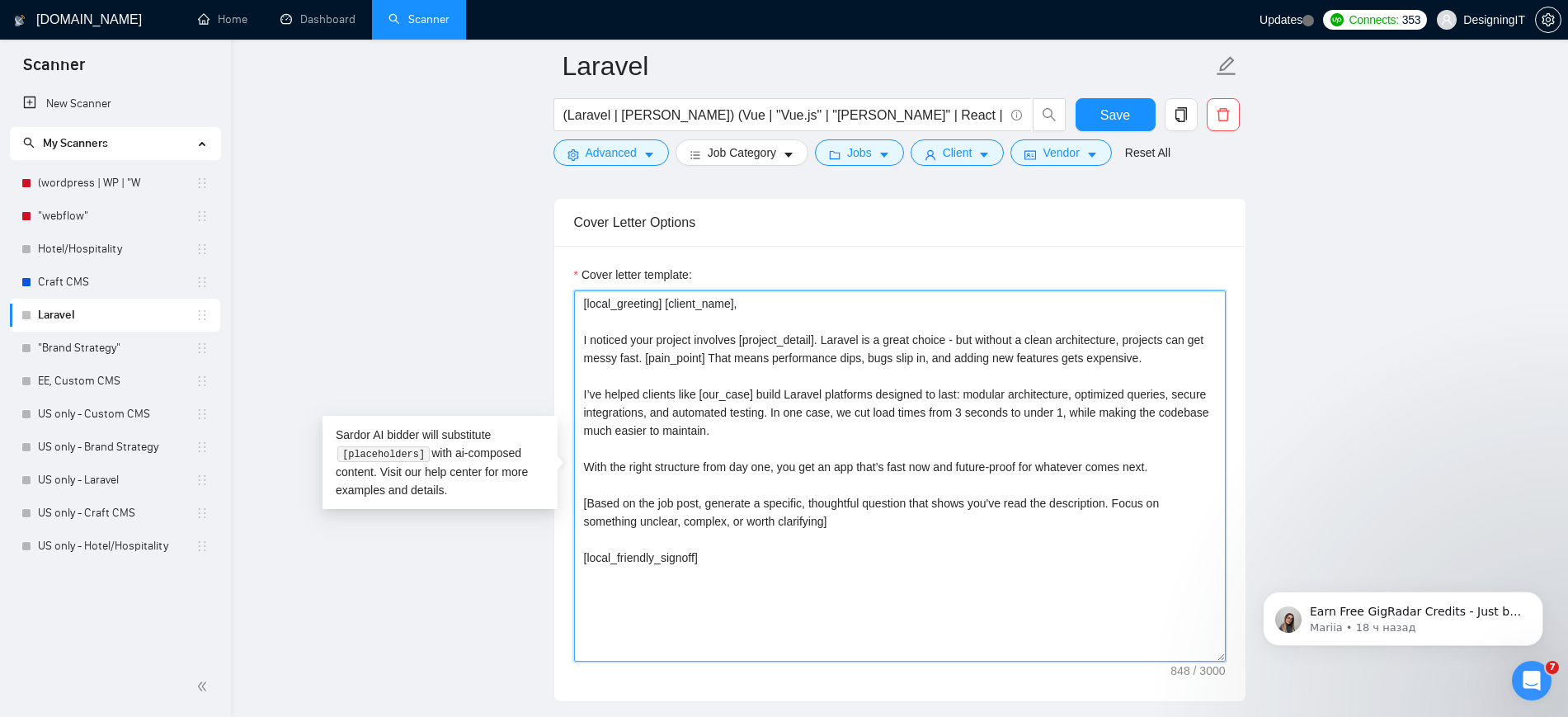
drag, startPoint x: 772, startPoint y: 519, endPoint x: 580, endPoint y: 496, distance: 193.4
click at [580, 496] on textarea "[local_greeting] [client_name], I noticed your project involves [project_detail…" at bounding box center [900, 476] width 651 height 371
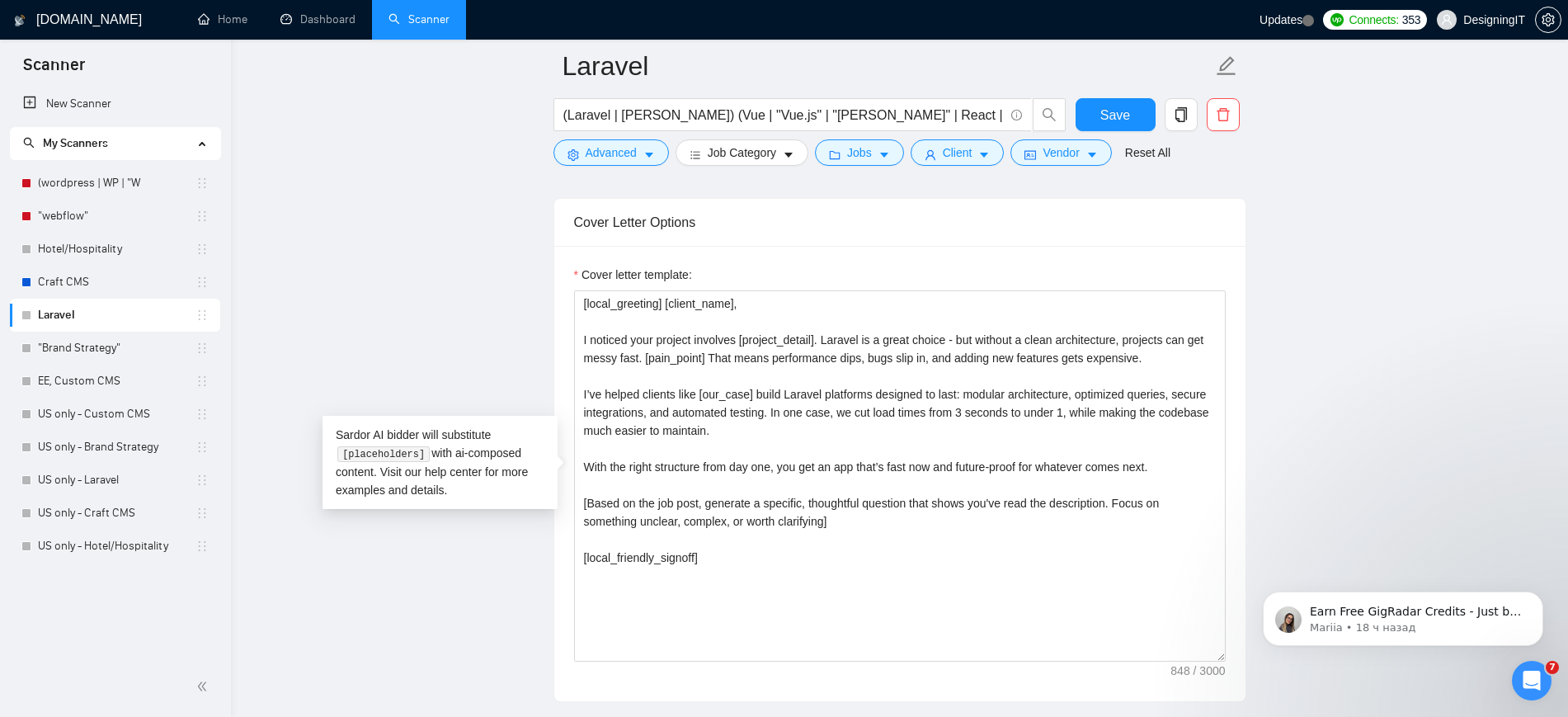
click at [263, 509] on main "Laravel (Laravel | [PERSON_NAME]) (Vue | "Vue.js" | "[PERSON_NAME]" | React | "…" at bounding box center [900, 553] width 1284 height 4441
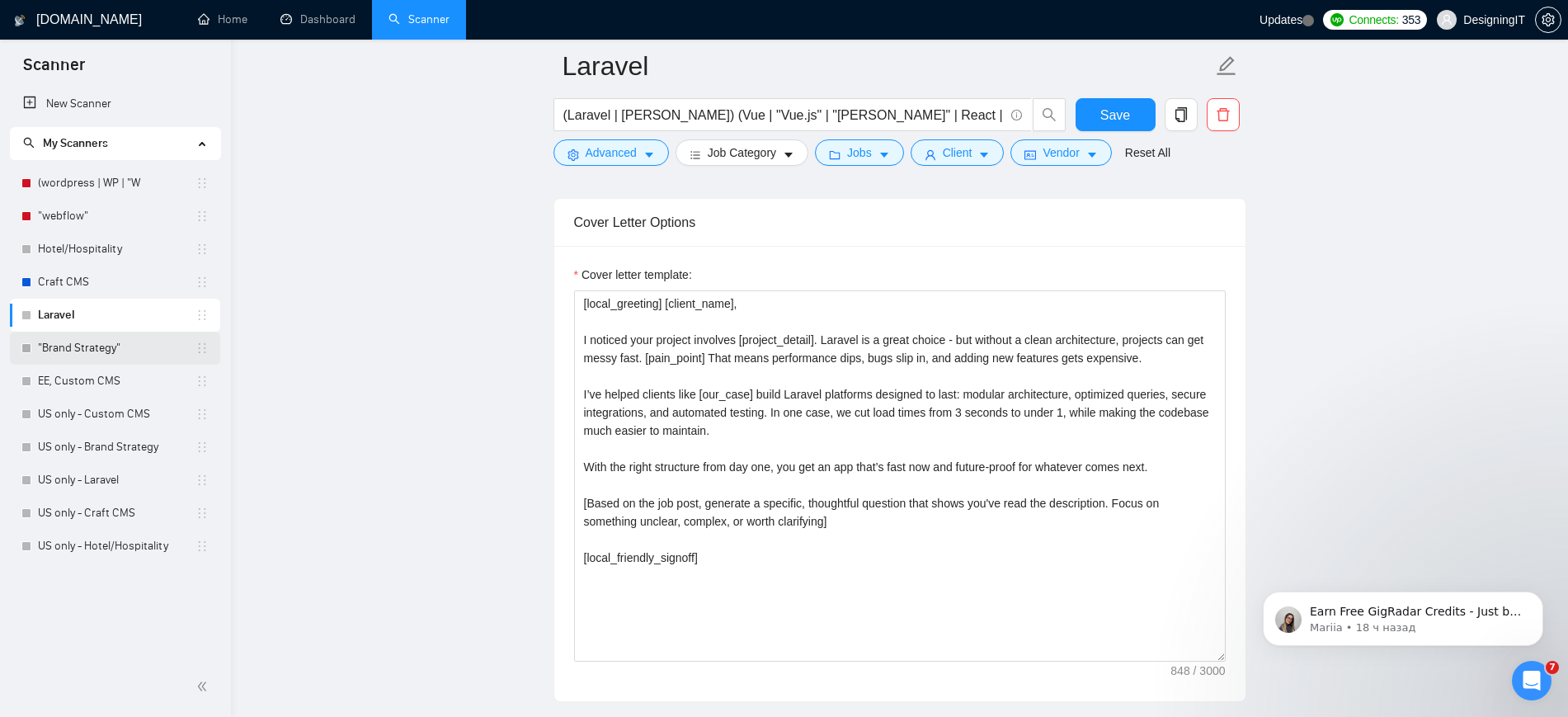
click at [59, 345] on link ""Brand Strategy"" at bounding box center [117, 347] width 158 height 33
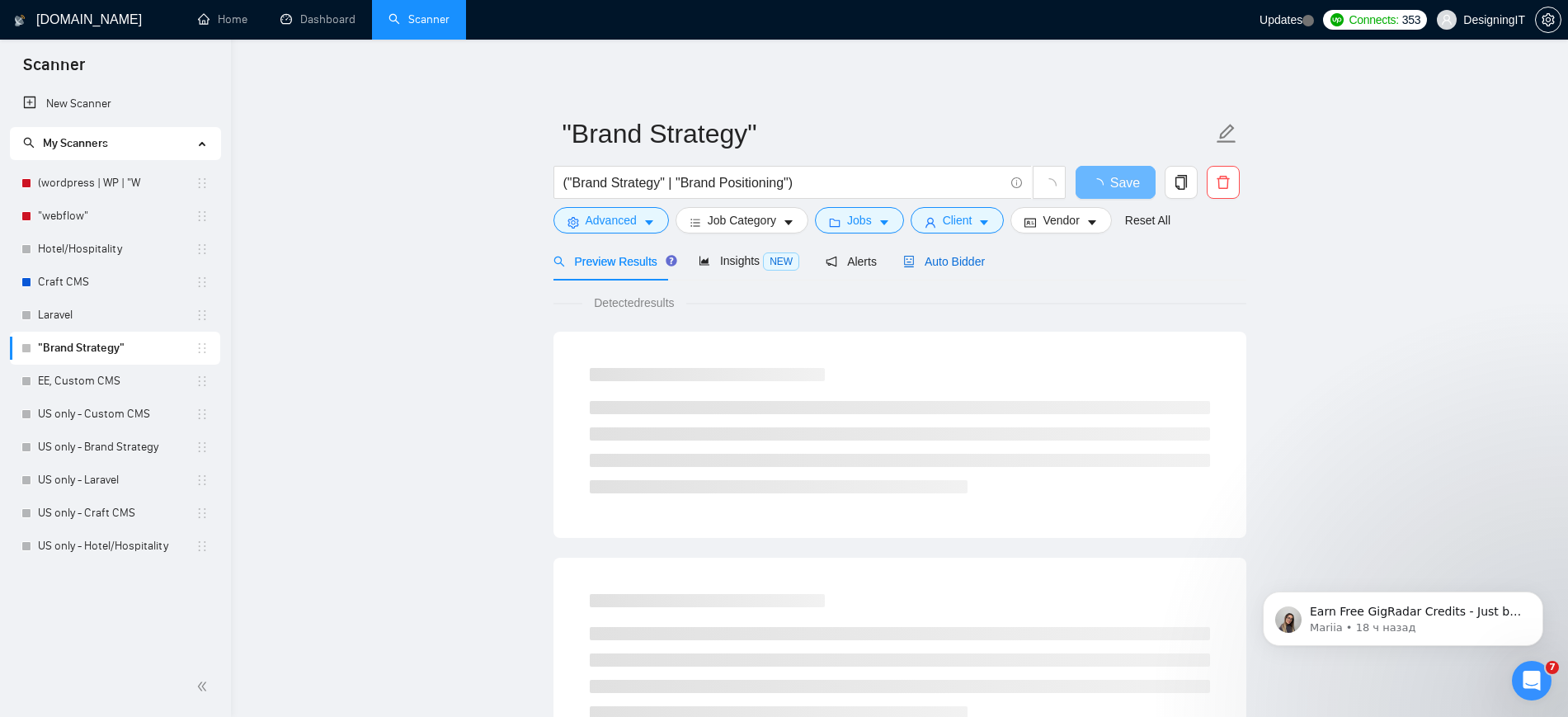
click at [953, 261] on span "Auto Bidder" at bounding box center [944, 262] width 81 height 14
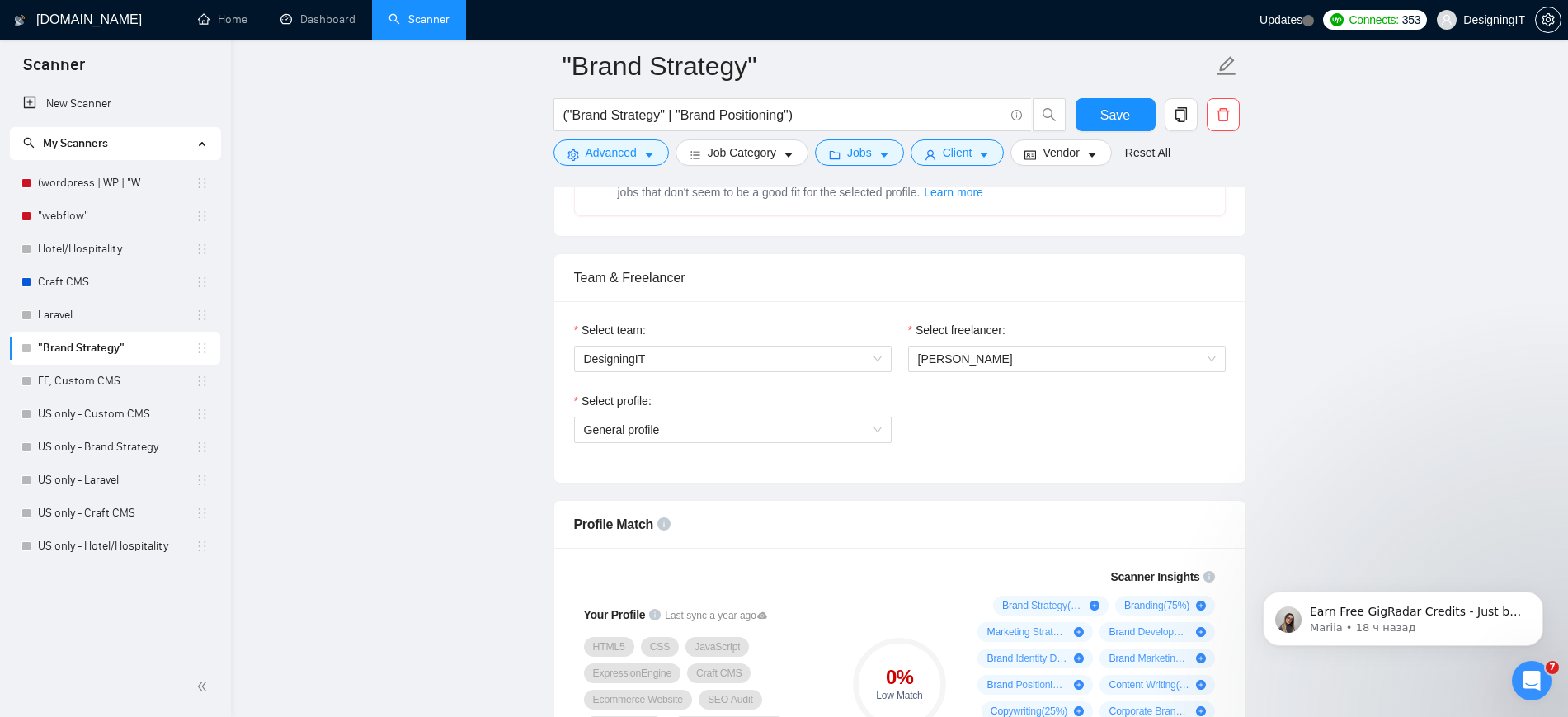
scroll to position [760, 0]
click at [778, 358] on span "DesigningIT" at bounding box center [732, 360] width 297 height 25
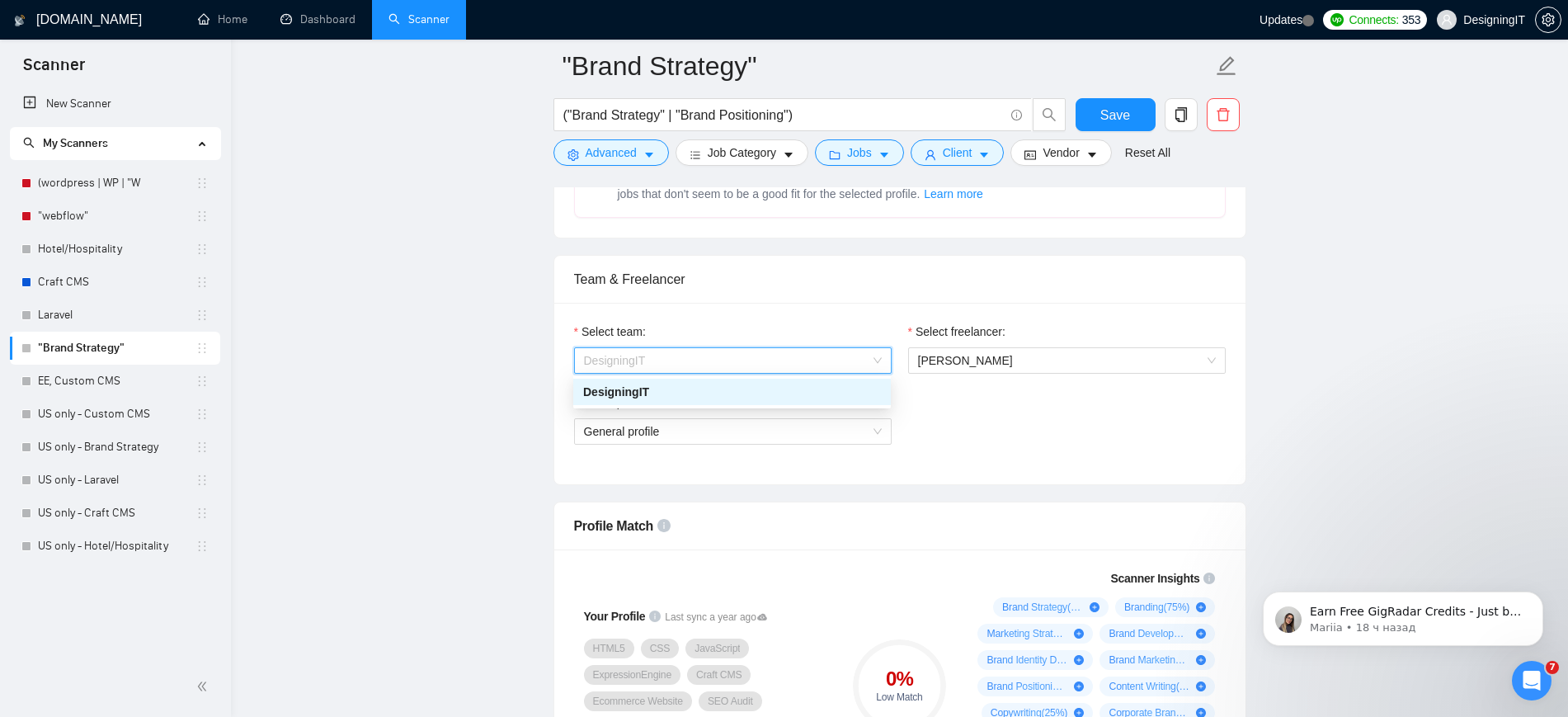
click at [996, 381] on div "Select freelancer: [PERSON_NAME]" at bounding box center [1067, 358] width 334 height 71
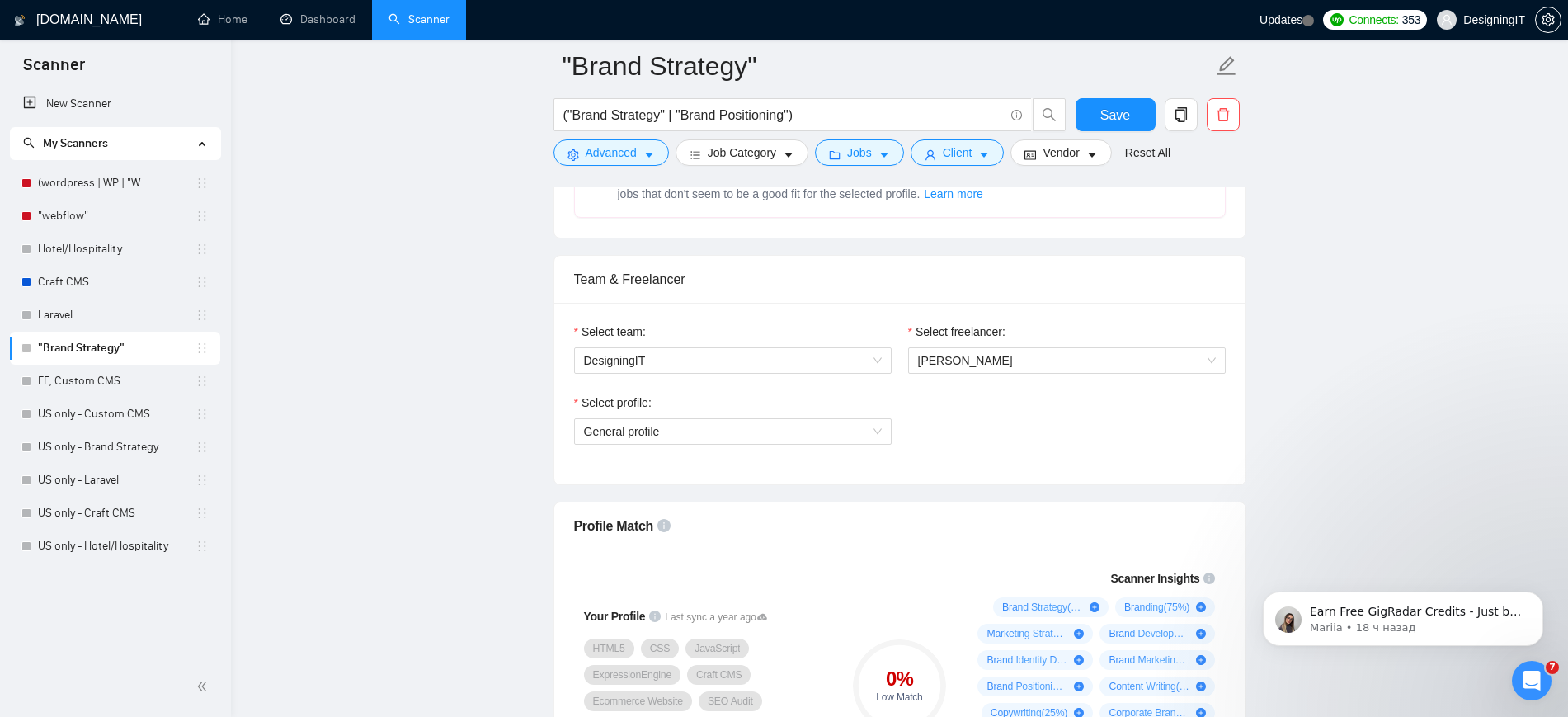
scroll to position [814, 0]
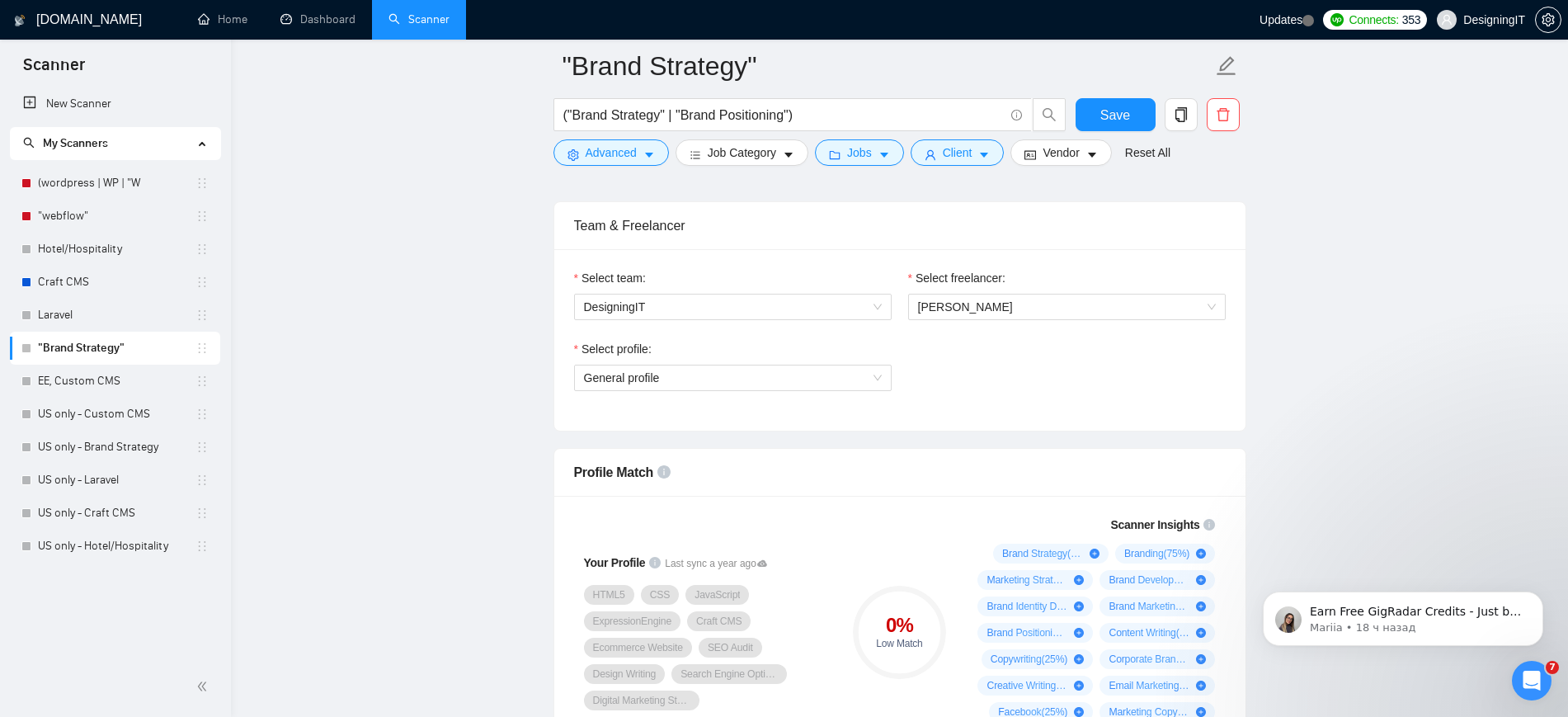
click at [845, 398] on div "Select profile: General profile" at bounding box center [733, 375] width 334 height 71
click at [825, 372] on span "General profile" at bounding box center [732, 377] width 297 height 25
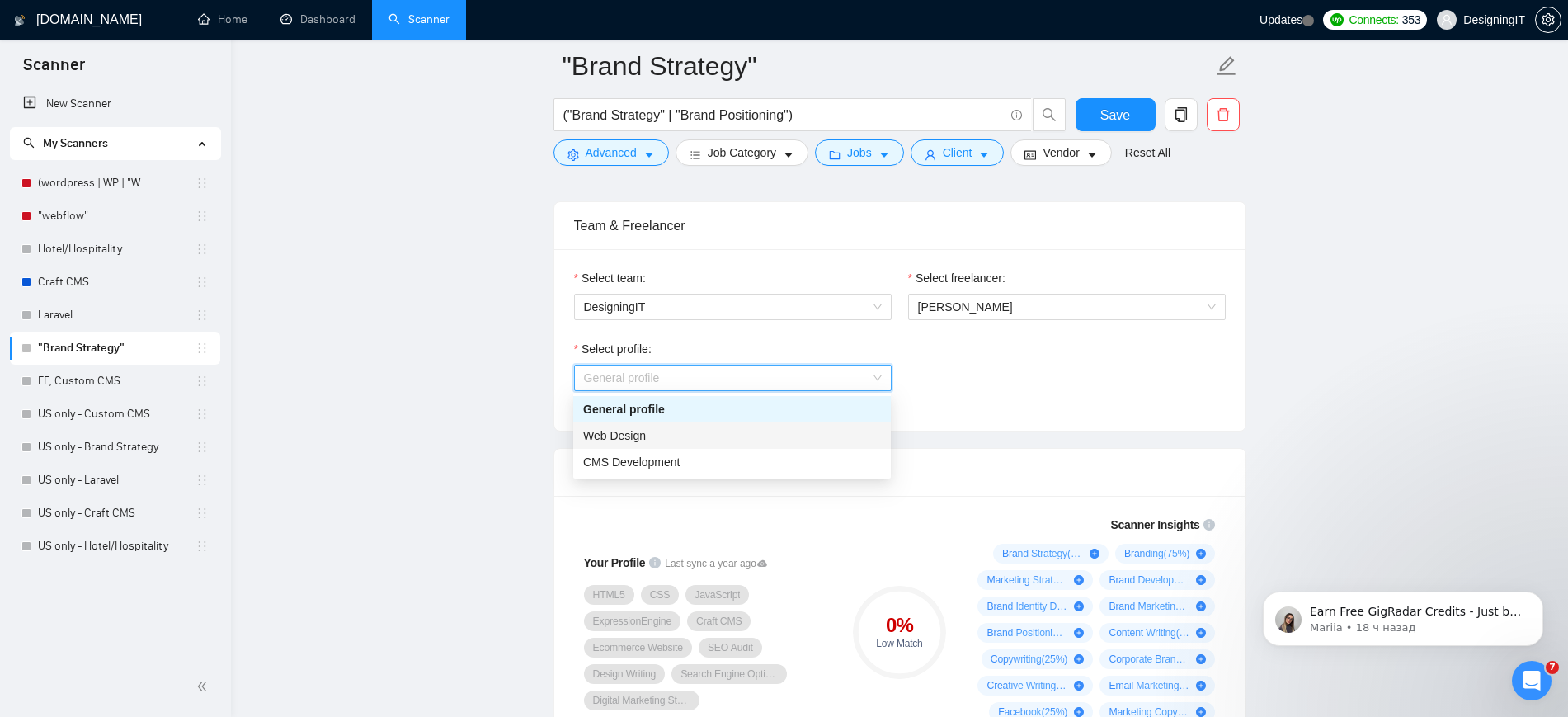
click at [751, 436] on div "Web Design" at bounding box center [731, 435] width 297 height 18
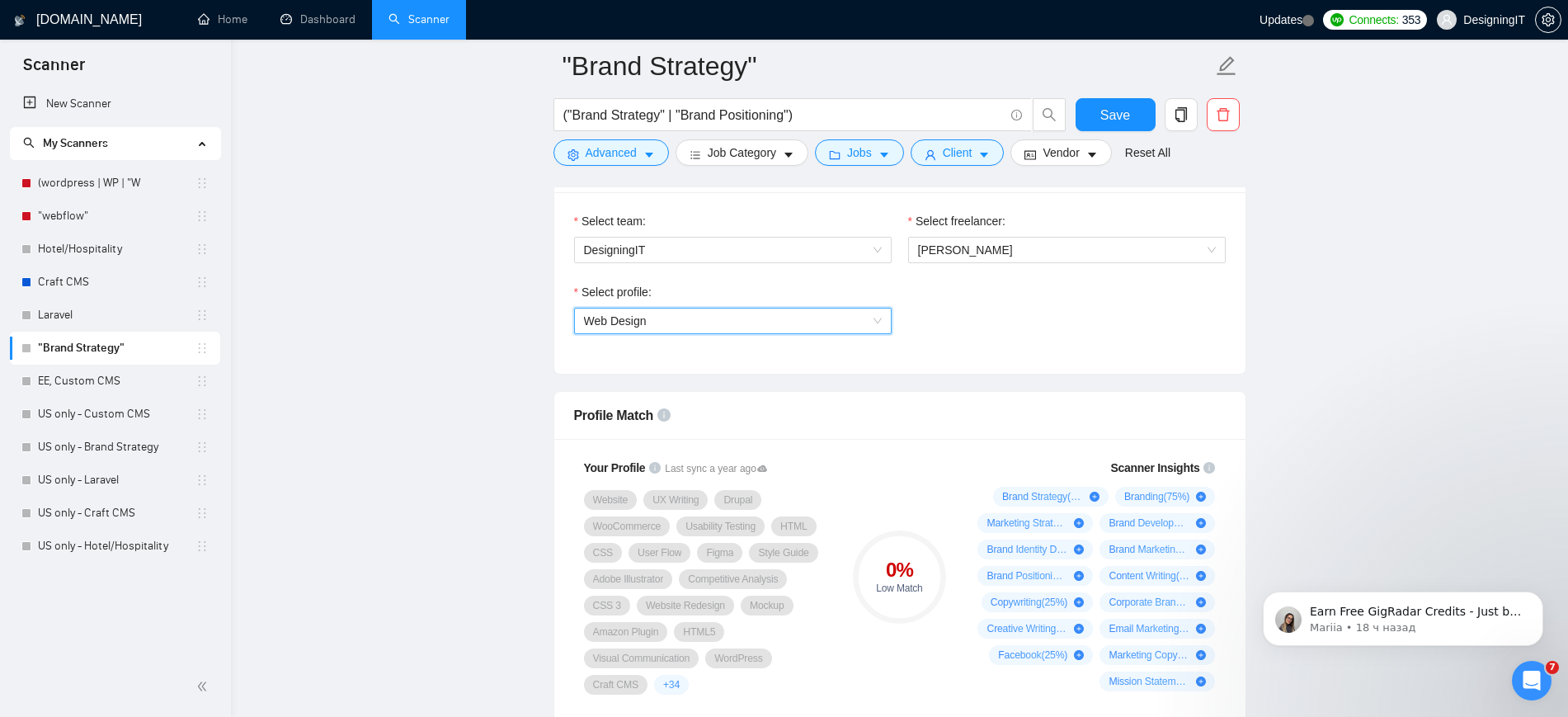
scroll to position [871, 0]
click at [787, 309] on span "Web Design" at bounding box center [732, 320] width 297 height 25
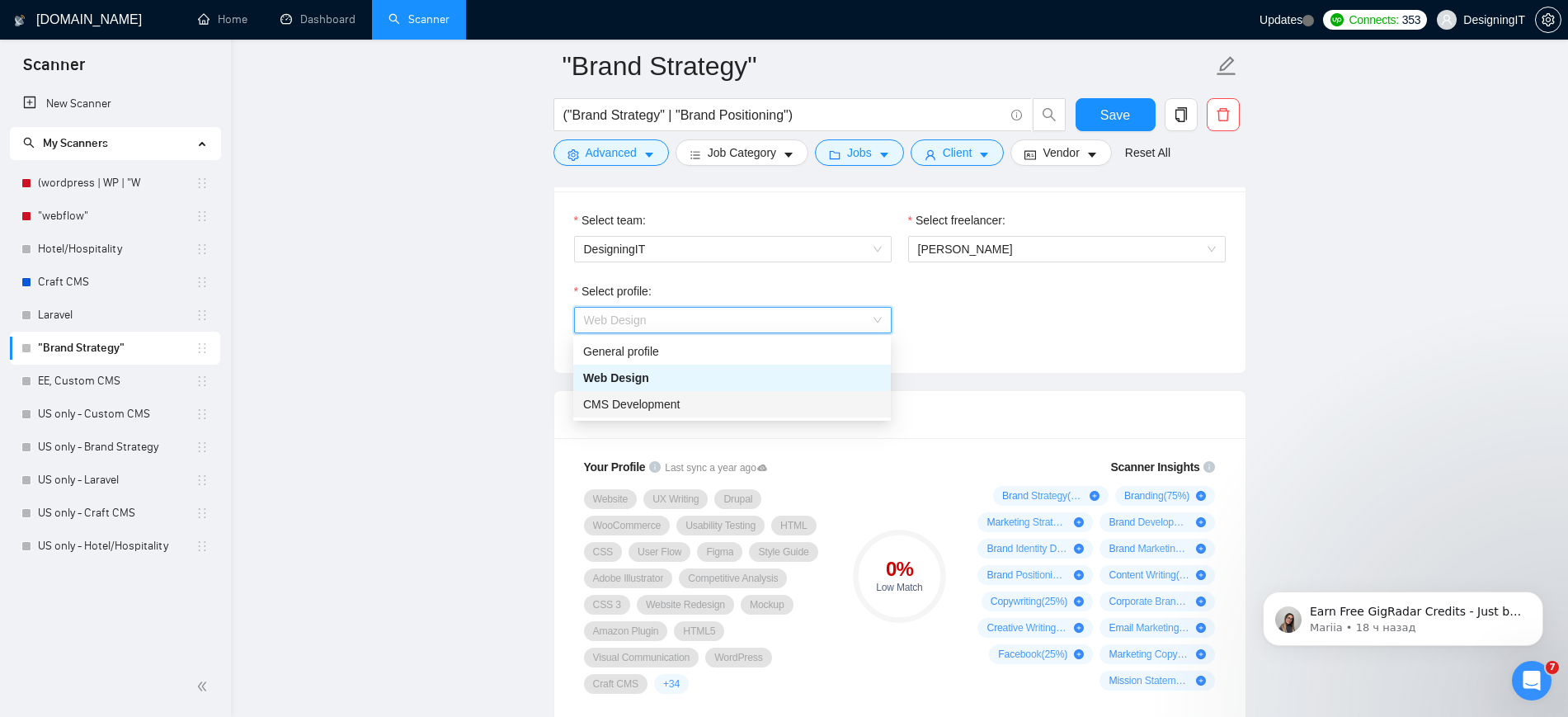
click at [734, 403] on div "CMS Development" at bounding box center [731, 403] width 297 height 18
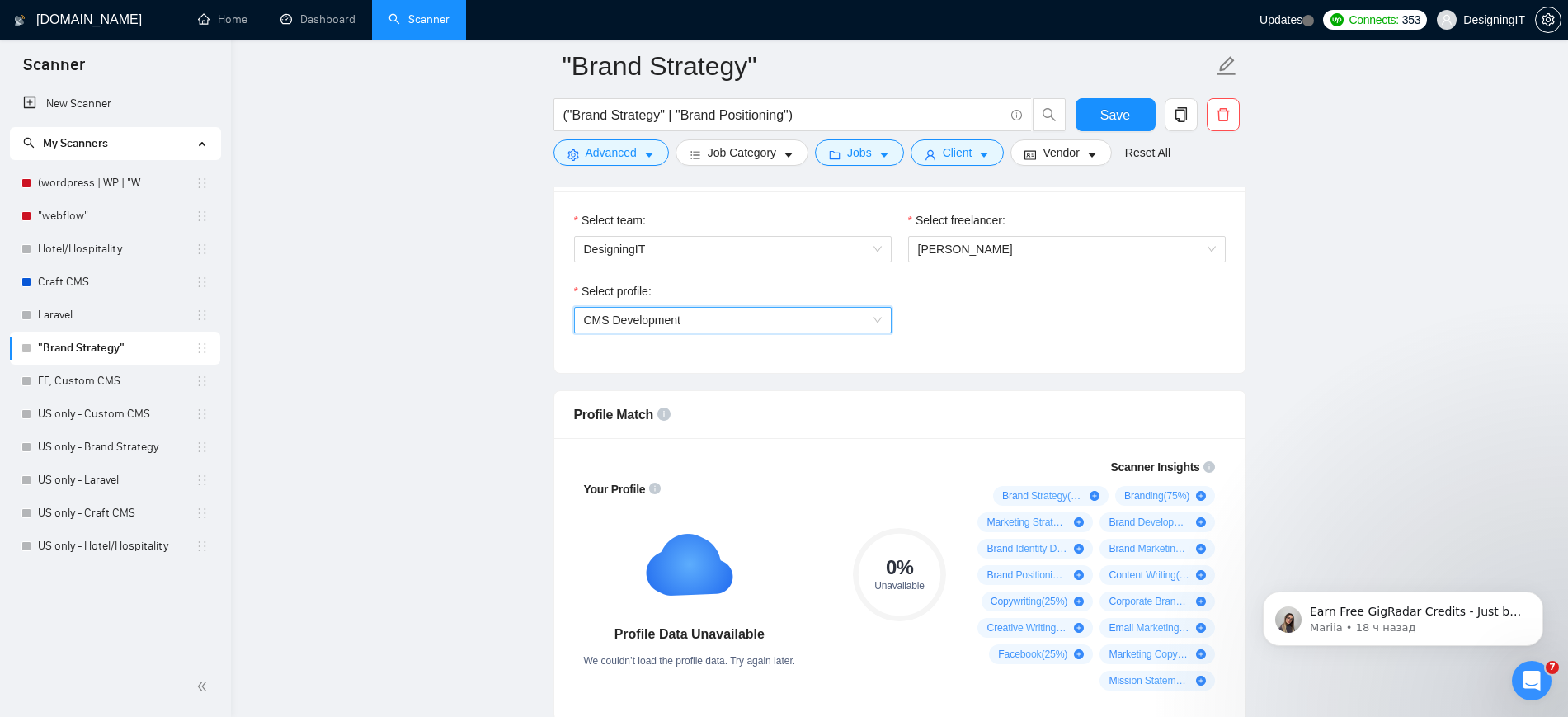
click at [704, 326] on span "CMS Development" at bounding box center [732, 320] width 297 height 25
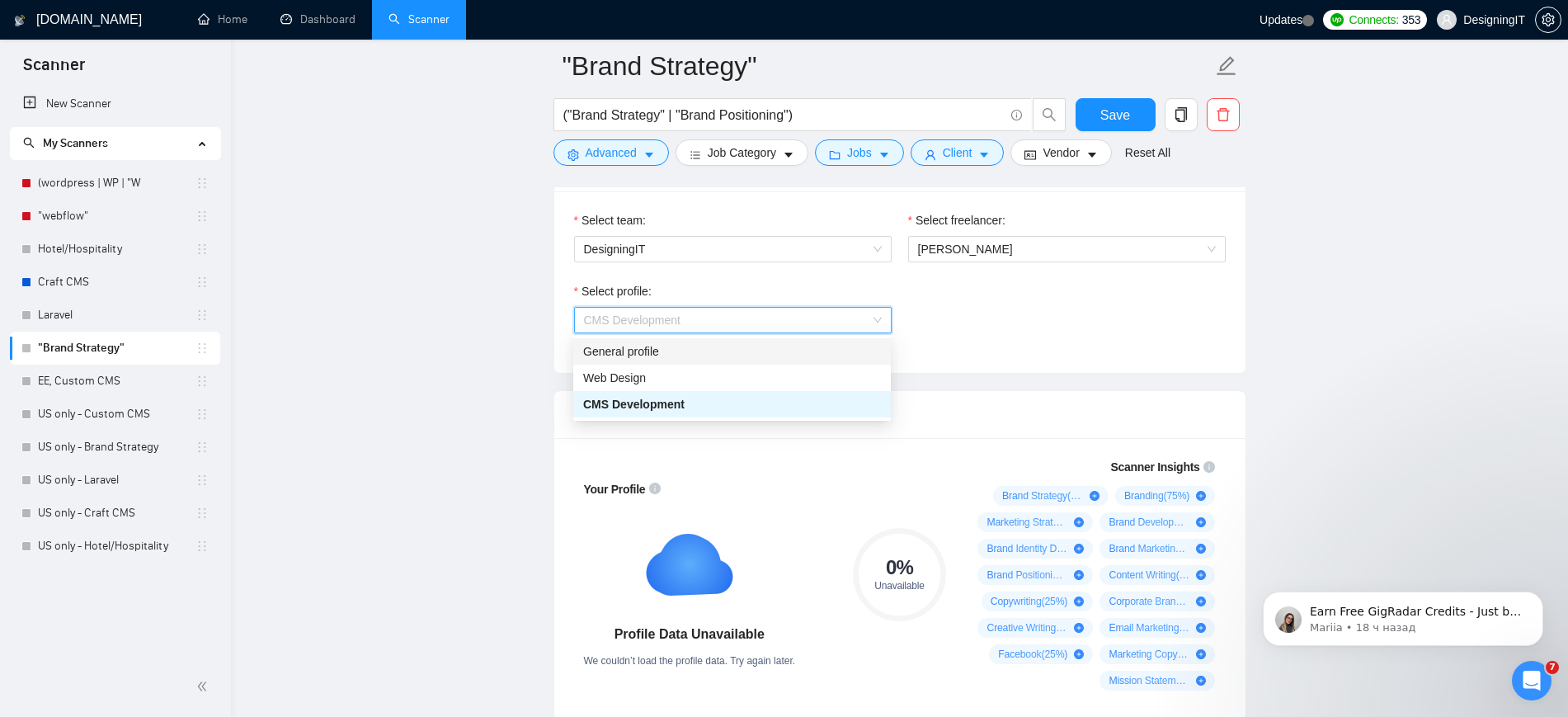
click at [689, 355] on div "General profile" at bounding box center [731, 351] width 297 height 18
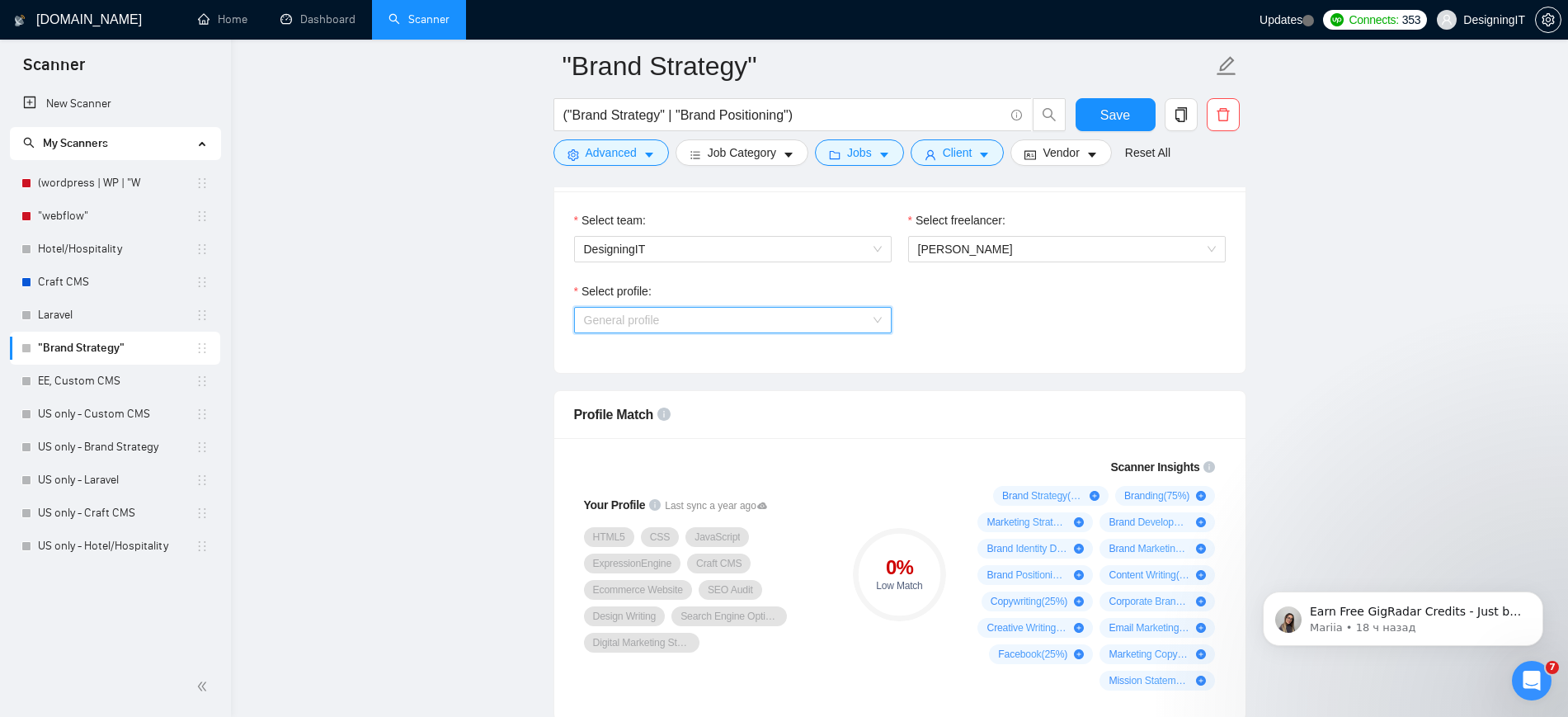
click at [772, 322] on span "General profile" at bounding box center [732, 320] width 297 height 25
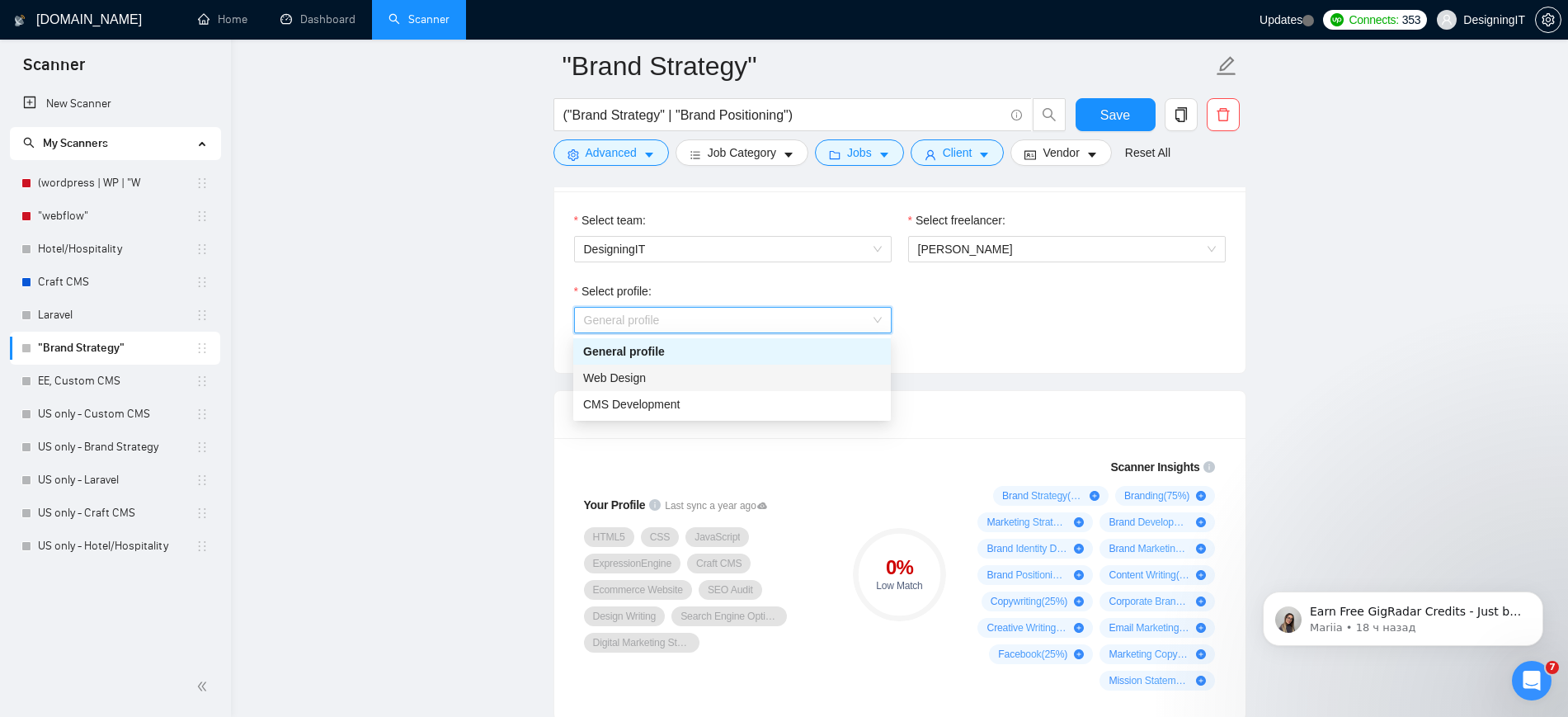
click at [718, 378] on div "Web Design" at bounding box center [731, 377] width 297 height 18
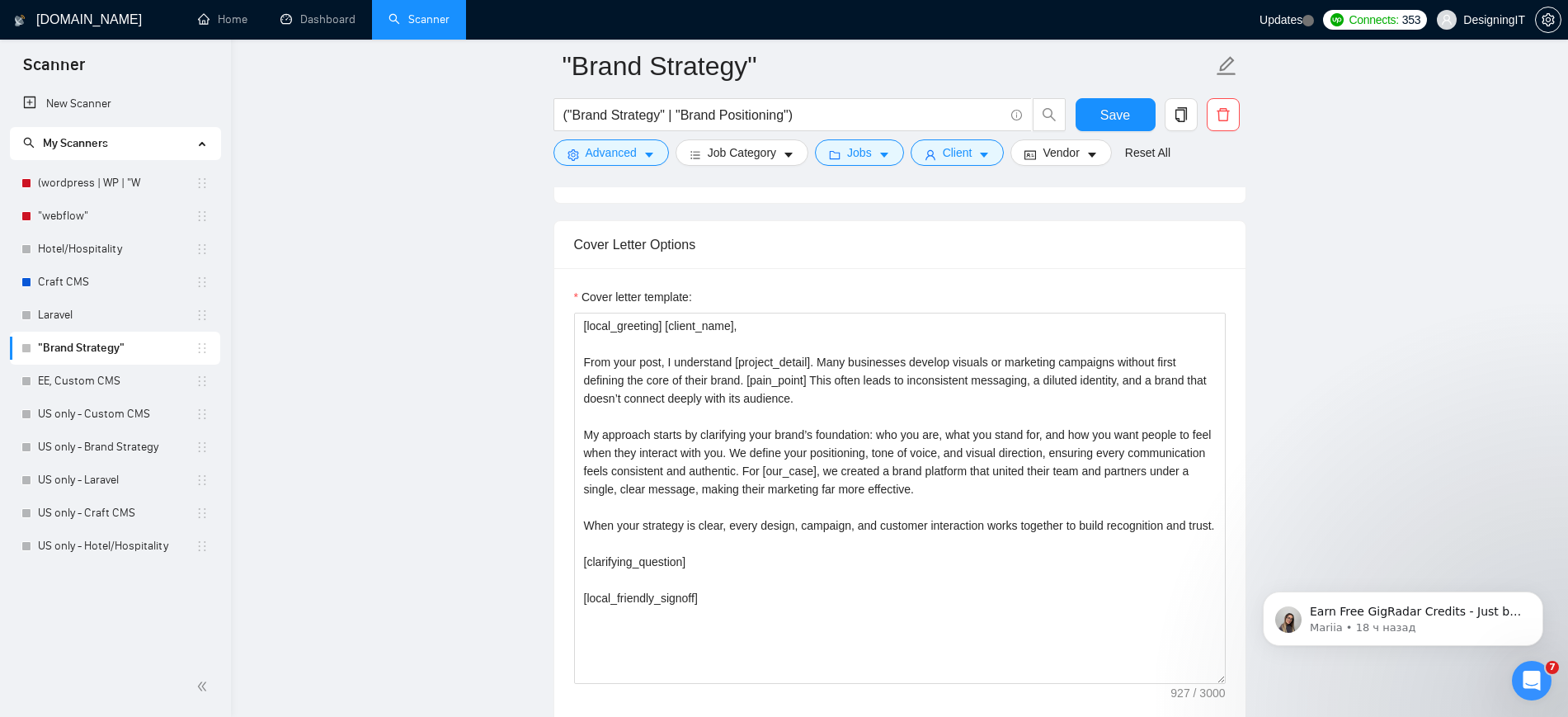
scroll to position [1710, 0]
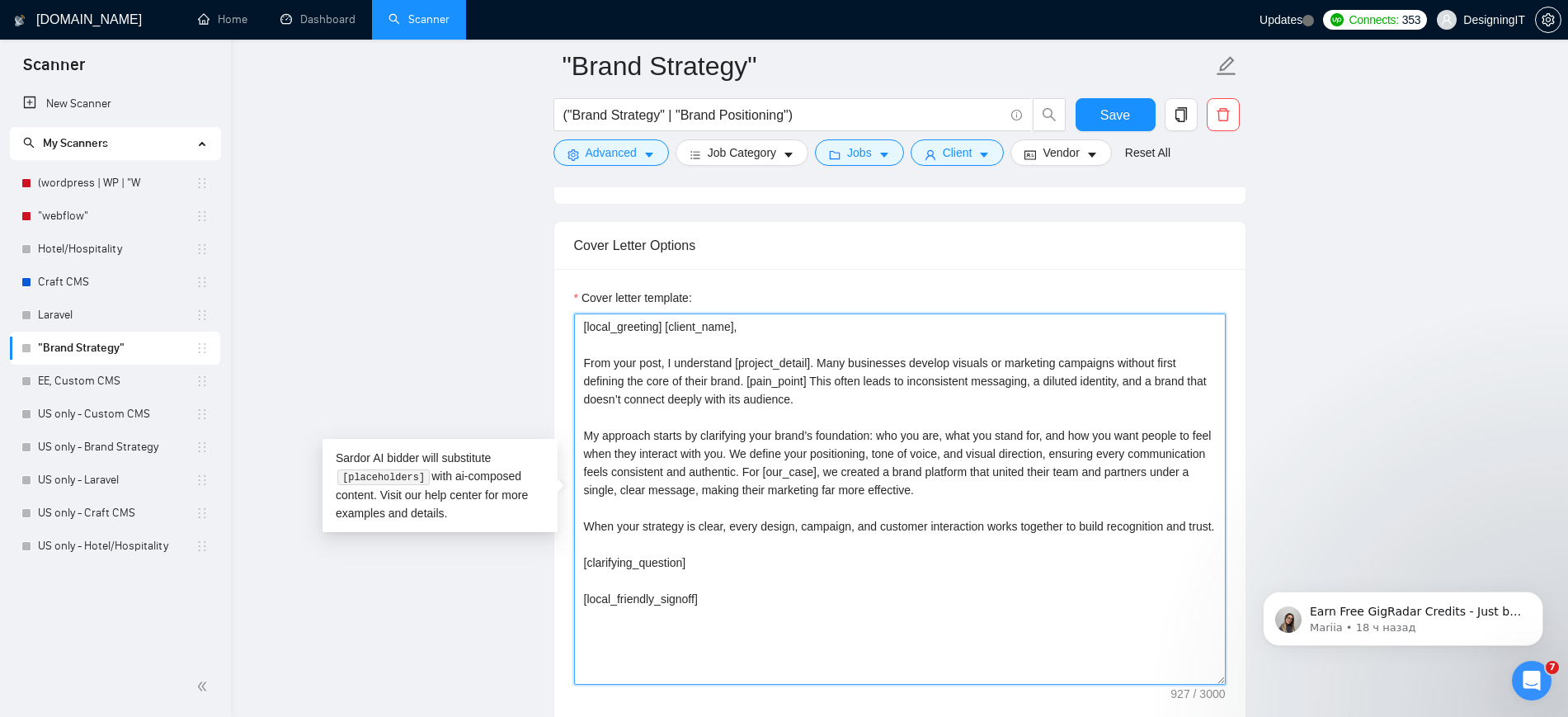
drag, startPoint x: 700, startPoint y: 584, endPoint x: 569, endPoint y: 585, distance: 131.0
click at [569, 585] on div "Cover letter template: [local_greeting] [client_name], From your post, I unders…" at bounding box center [900, 496] width 691 height 455
paste textarea
paste textarea "[Based on the job post, generate a specific, thoughtful question that shows you…"
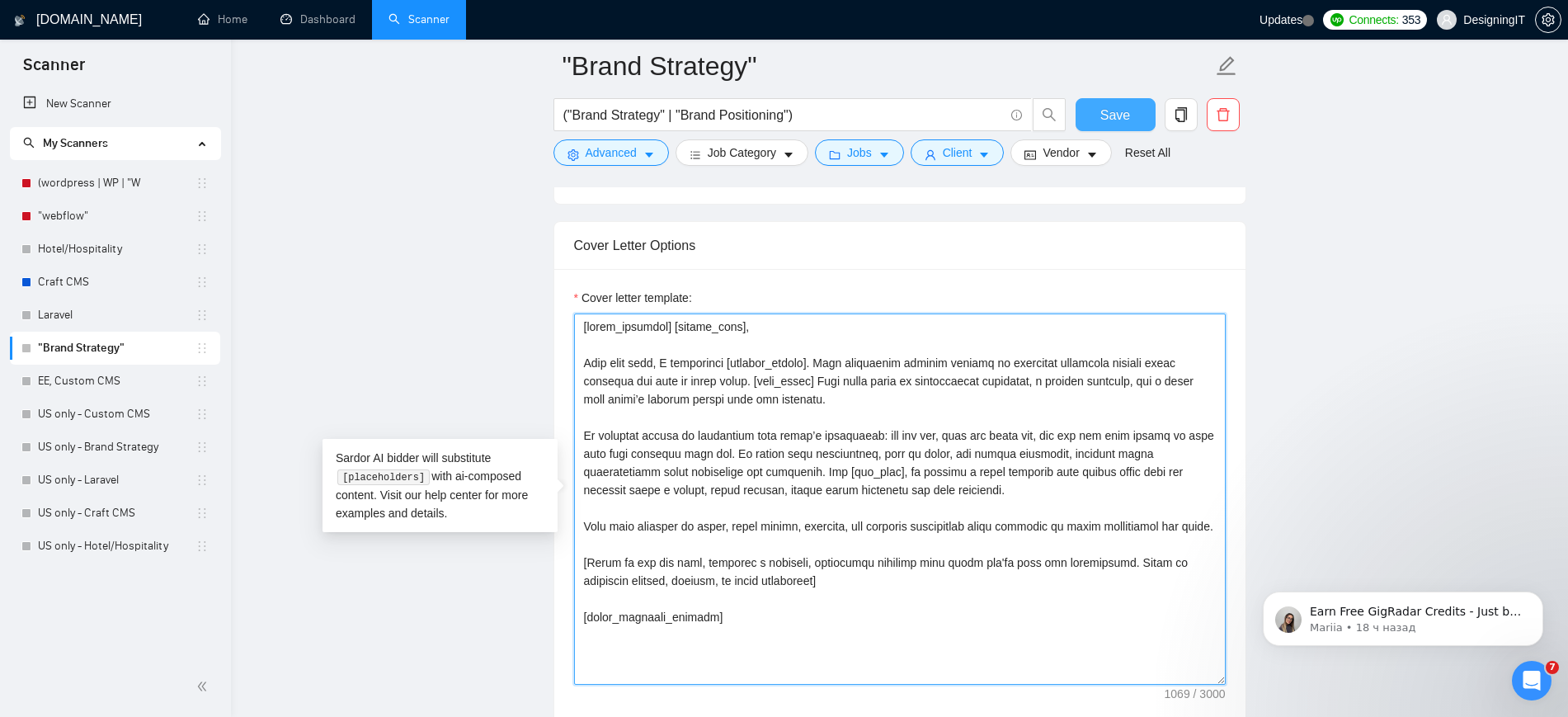
type textarea "[lorem_ipsumdol] [sitame_cons], Adip elit sedd, E temporinci [utlabor_etdolo]. …"
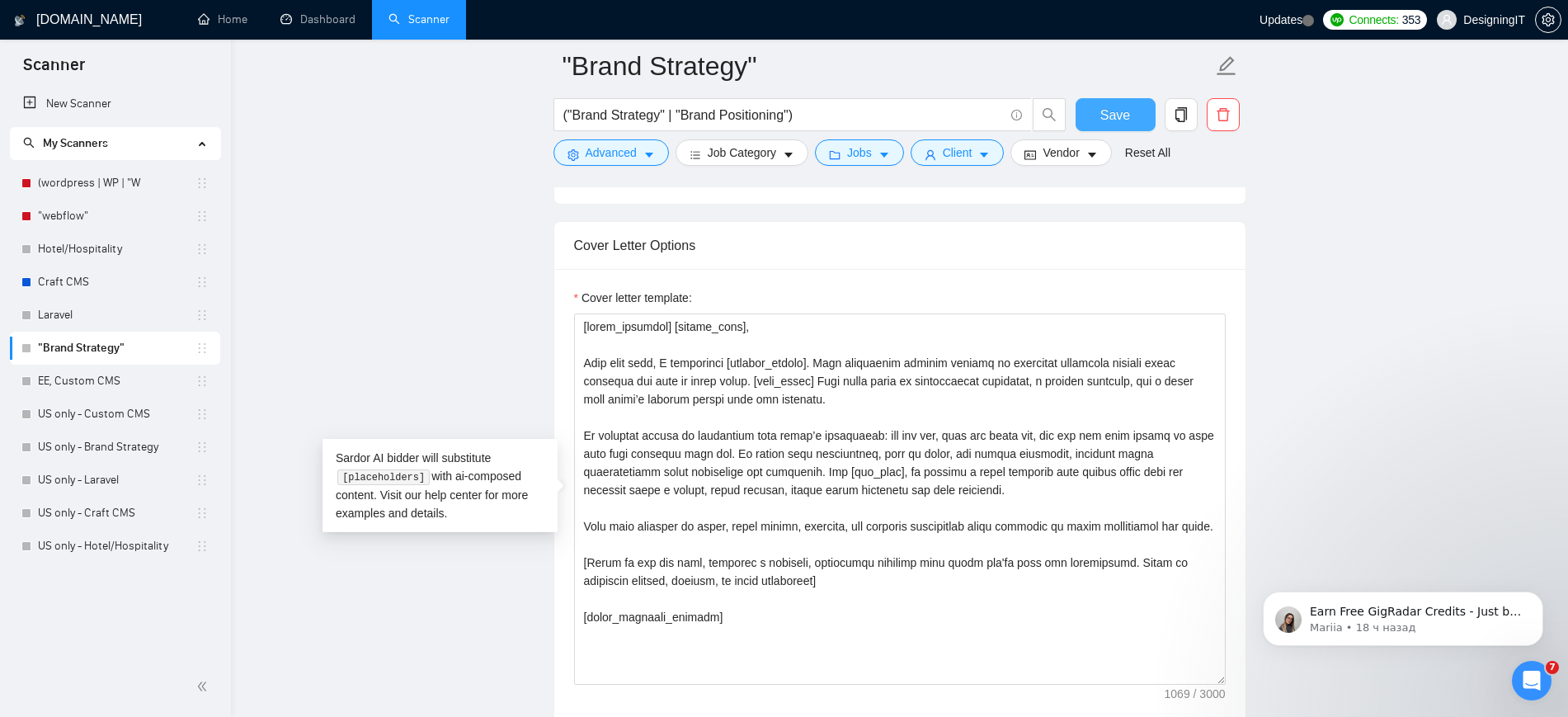
click at [1111, 106] on span "Save" at bounding box center [1115, 115] width 30 height 20
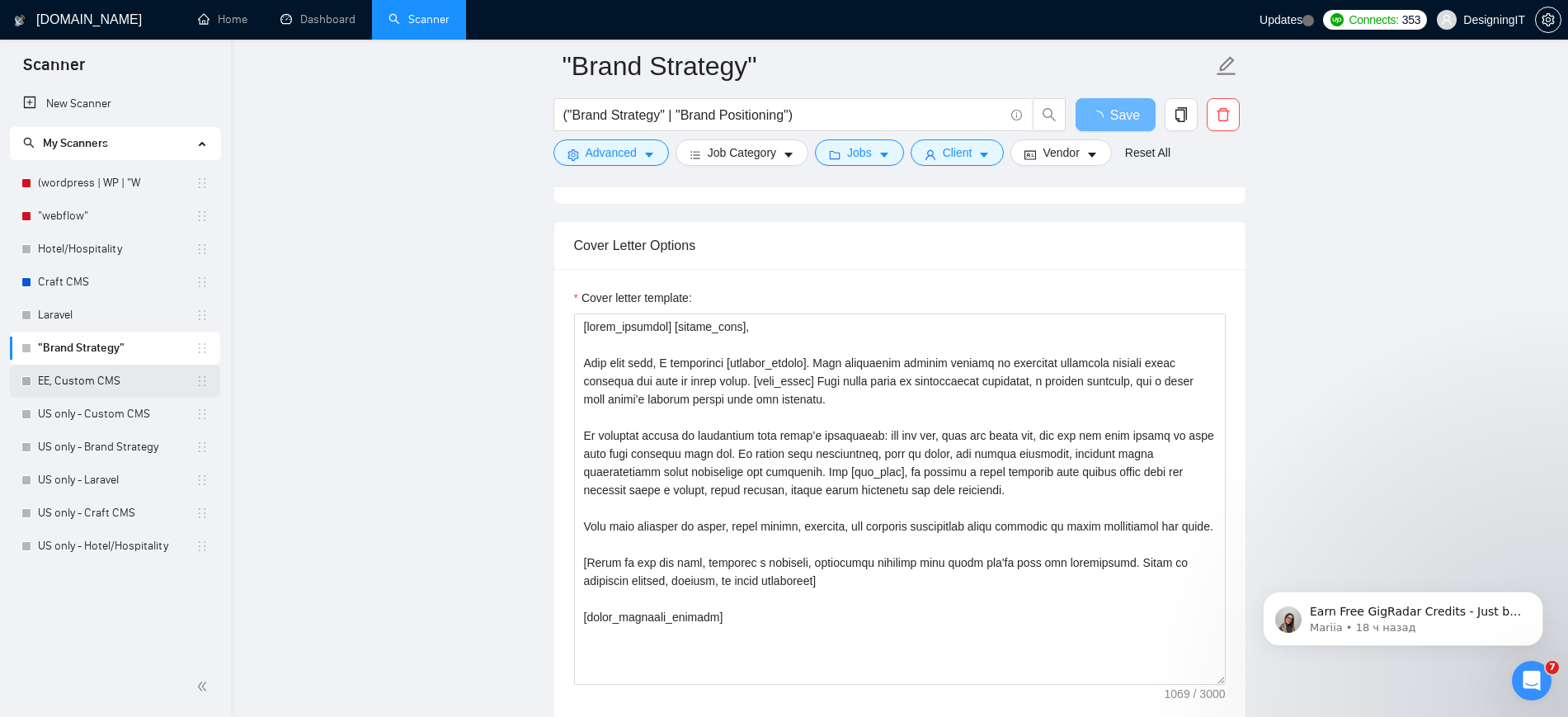
click at [136, 380] on link "EE, Custom CMS" at bounding box center [117, 381] width 158 height 33
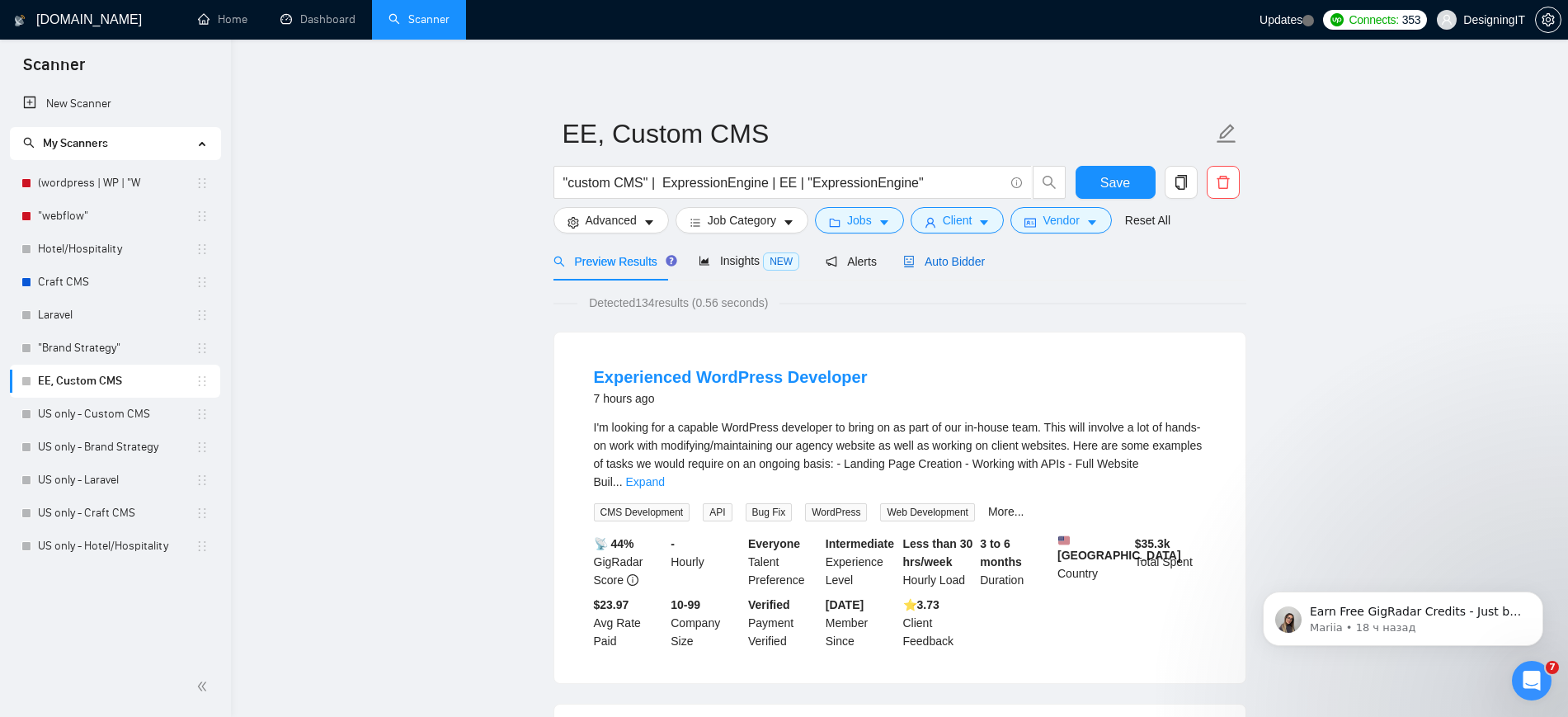
click at [937, 258] on span "Auto Bidder" at bounding box center [944, 262] width 81 height 14
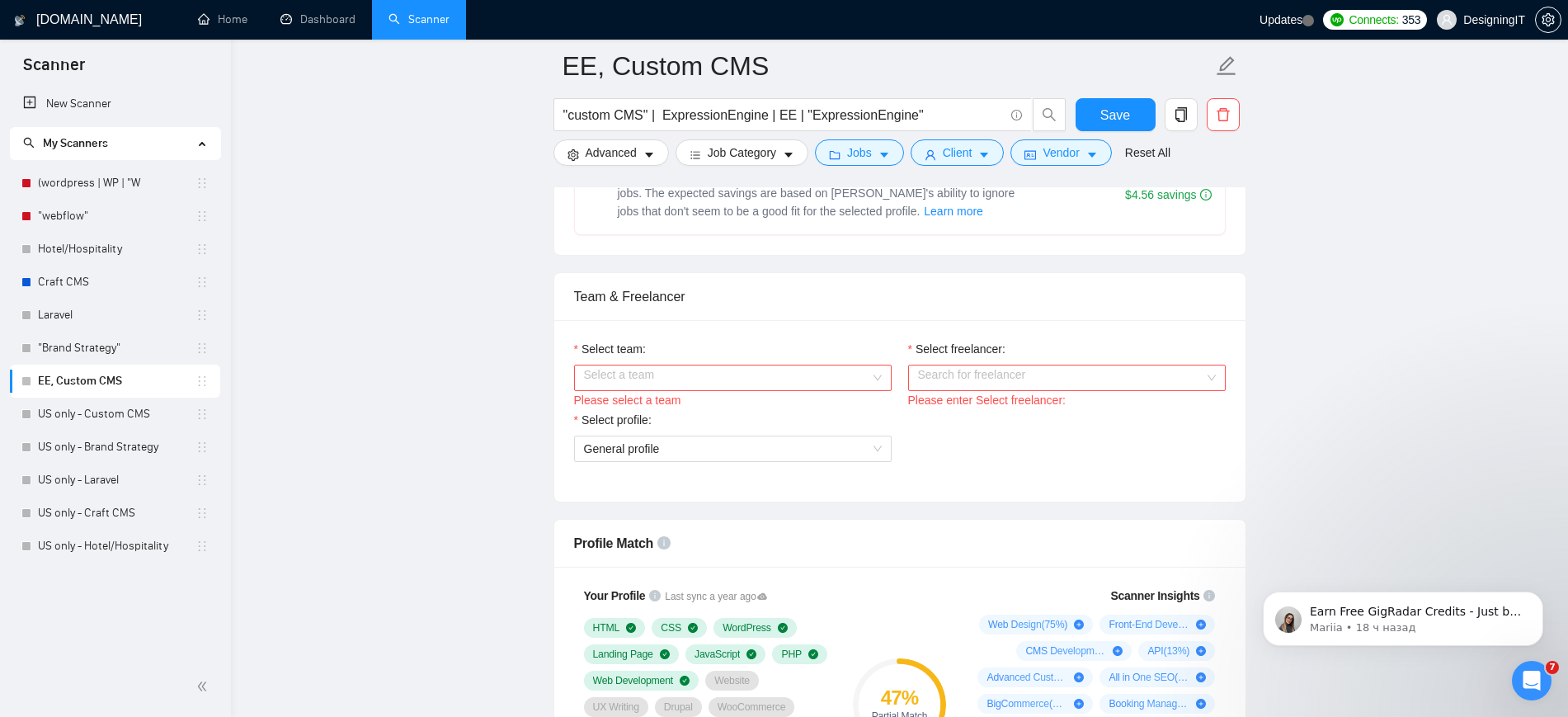
scroll to position [743, 0]
click at [693, 381] on input "Select team:" at bounding box center [727, 376] width 286 height 25
click at [668, 402] on div "DesigningIT" at bounding box center [731, 408] width 297 height 18
click at [972, 366] on input "Select freelancer:" at bounding box center [1061, 376] width 286 height 25
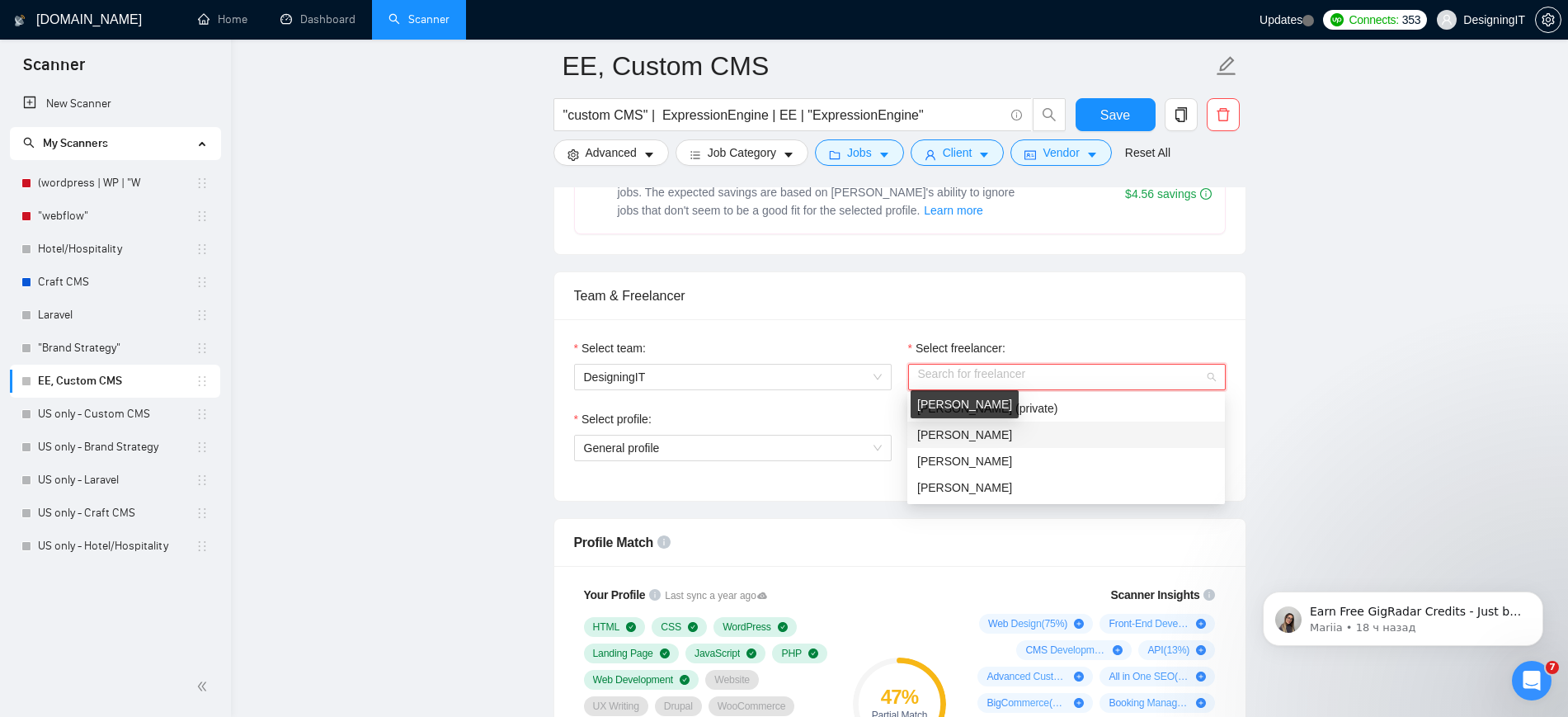
click at [950, 434] on span "[PERSON_NAME]" at bounding box center [965, 435] width 95 height 14
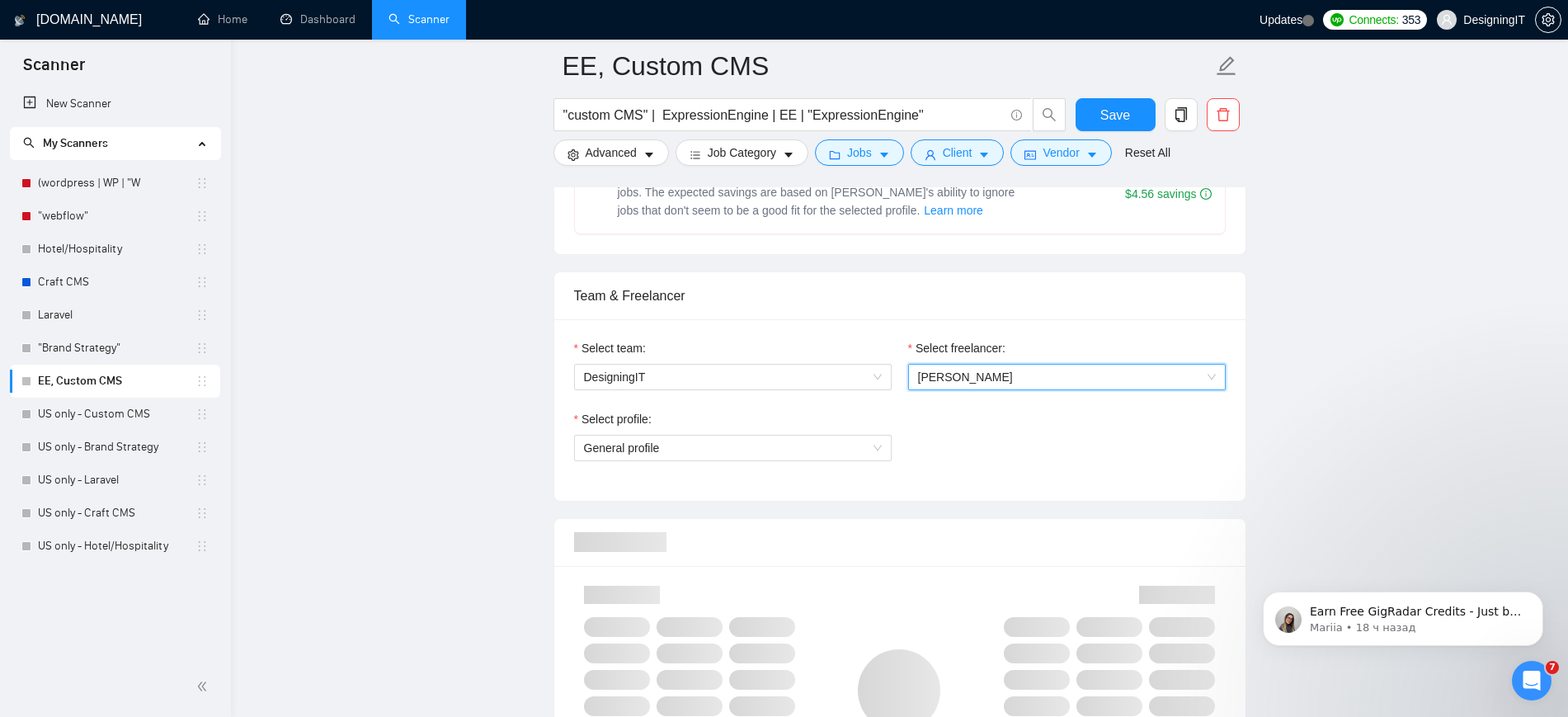
click at [957, 378] on span "[PERSON_NAME]" at bounding box center [966, 377] width 95 height 14
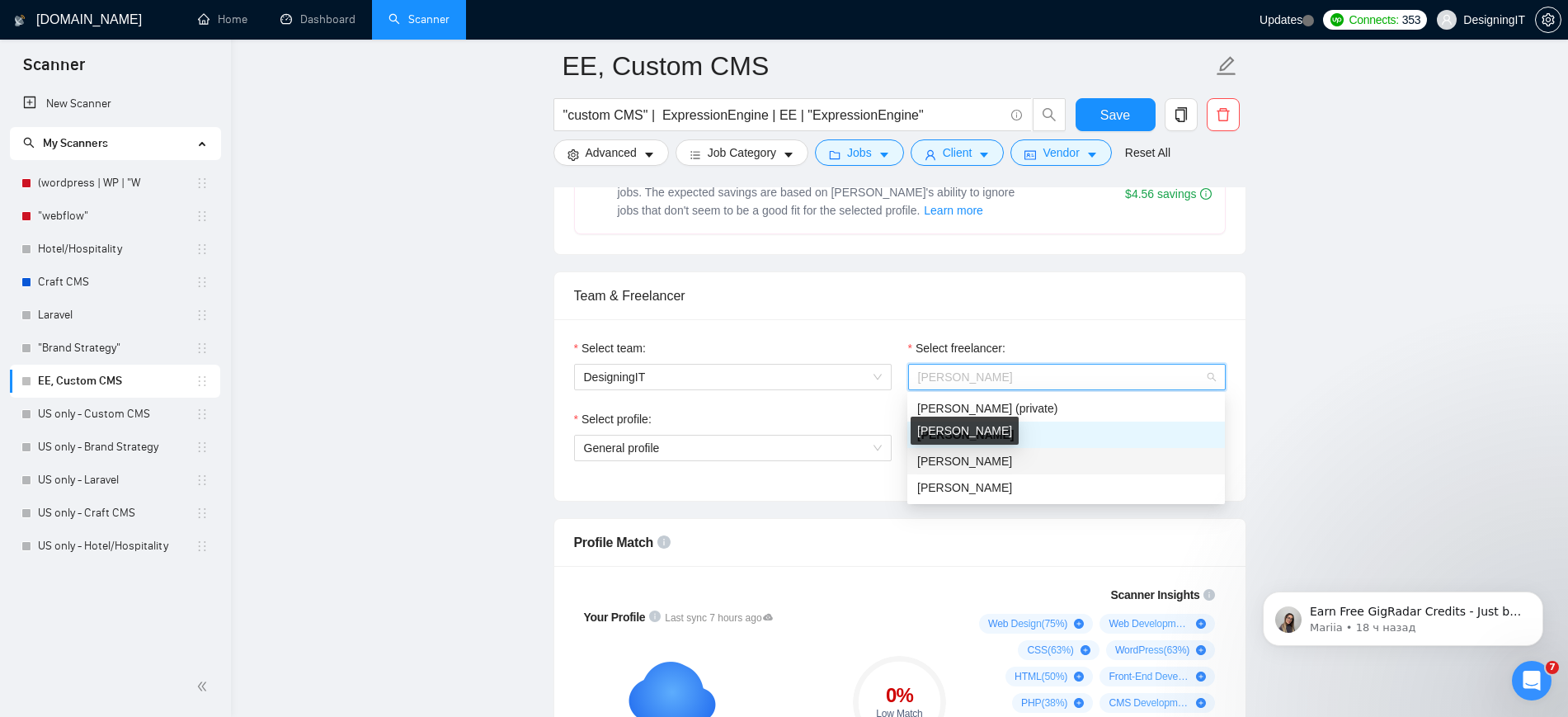
click at [983, 458] on span "[PERSON_NAME]" at bounding box center [965, 461] width 95 height 14
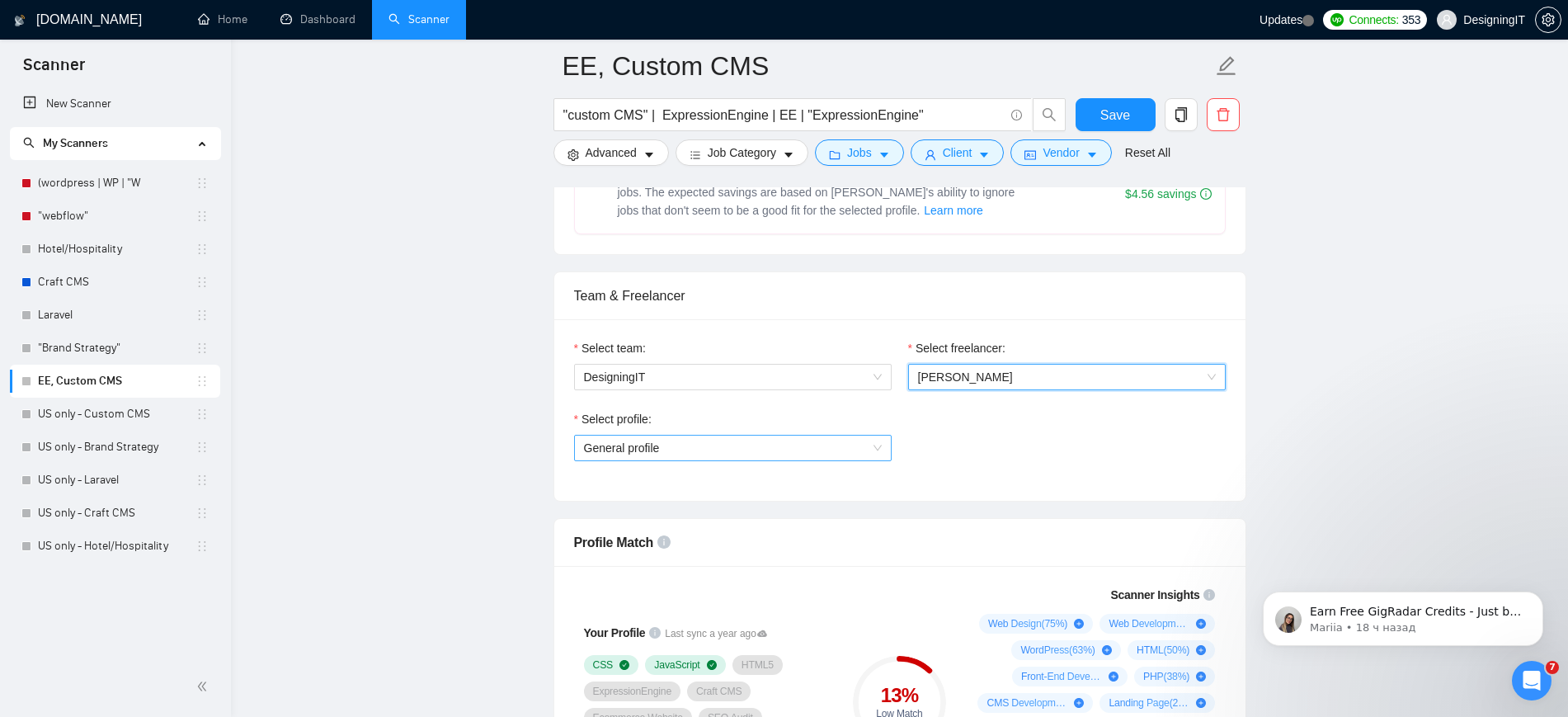
click at [790, 443] on span "General profile" at bounding box center [732, 447] width 297 height 25
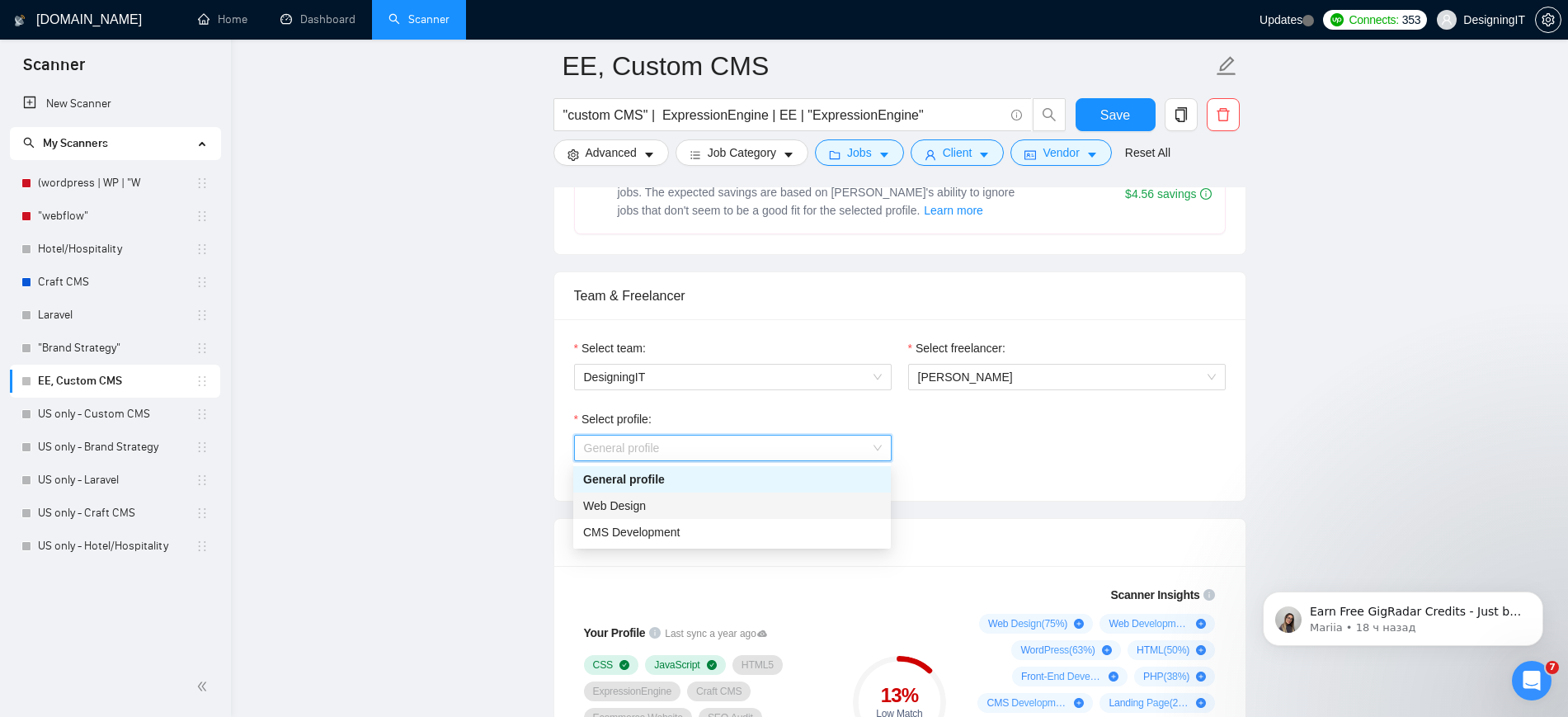
click at [815, 508] on div "Web Design" at bounding box center [731, 505] width 297 height 18
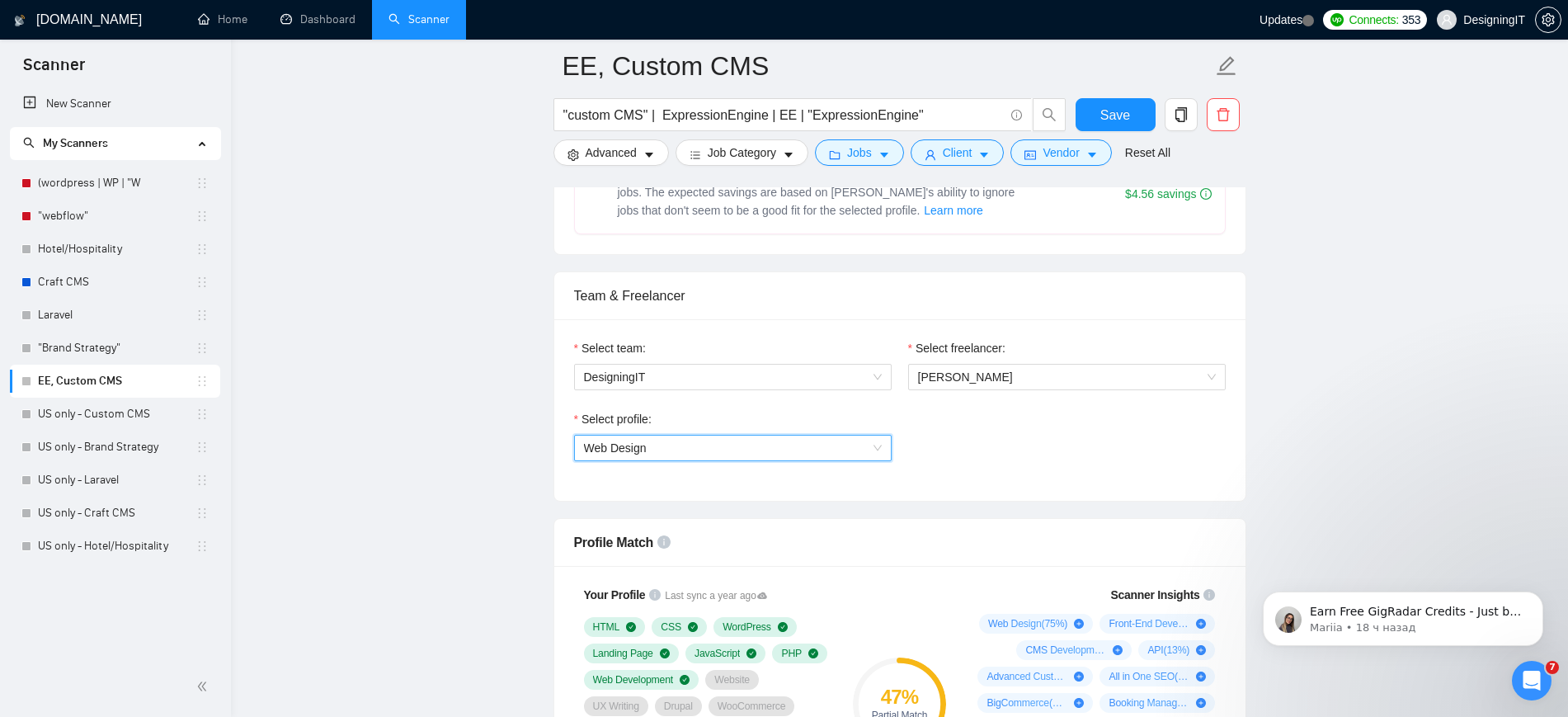
click at [812, 446] on span "Web Design" at bounding box center [732, 447] width 297 height 25
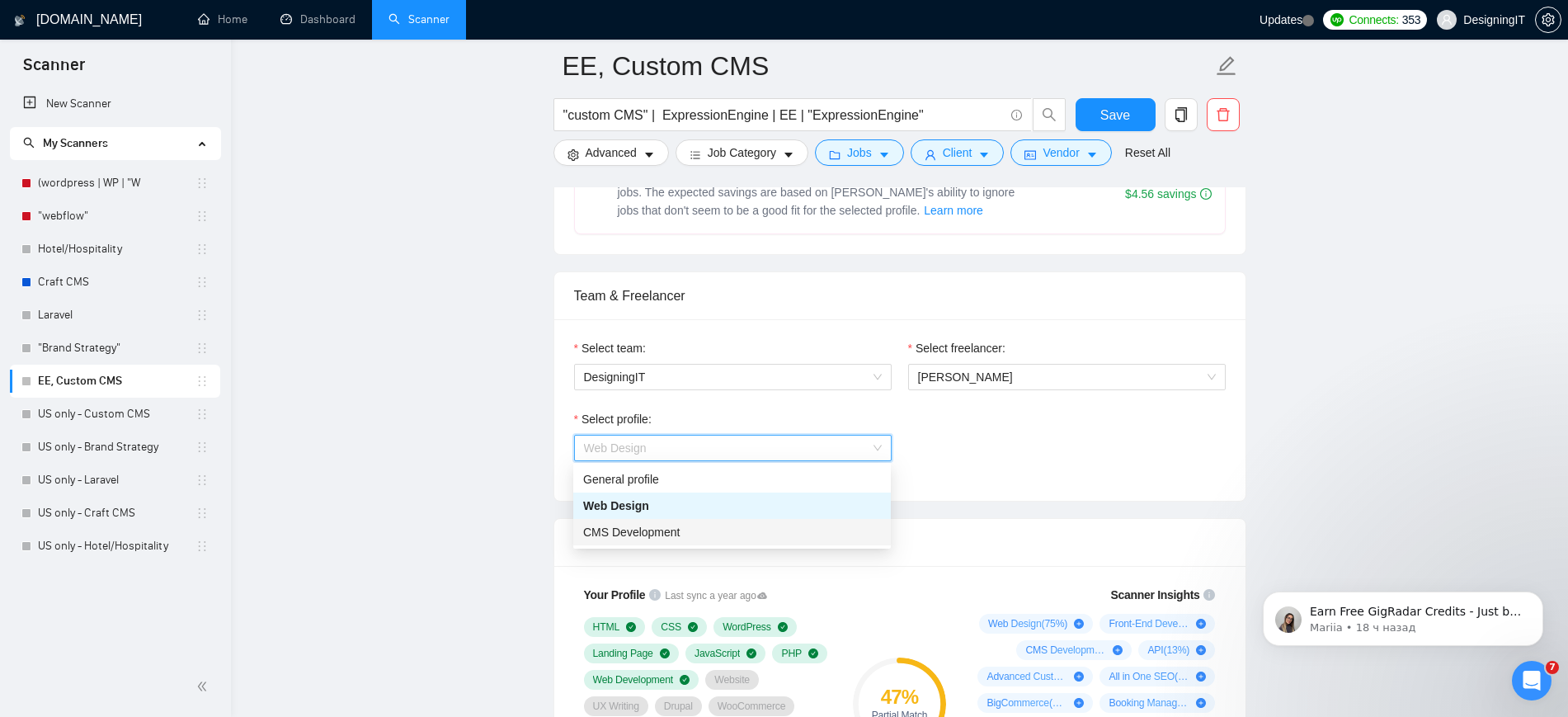
click at [761, 527] on div "CMS Development" at bounding box center [731, 531] width 297 height 18
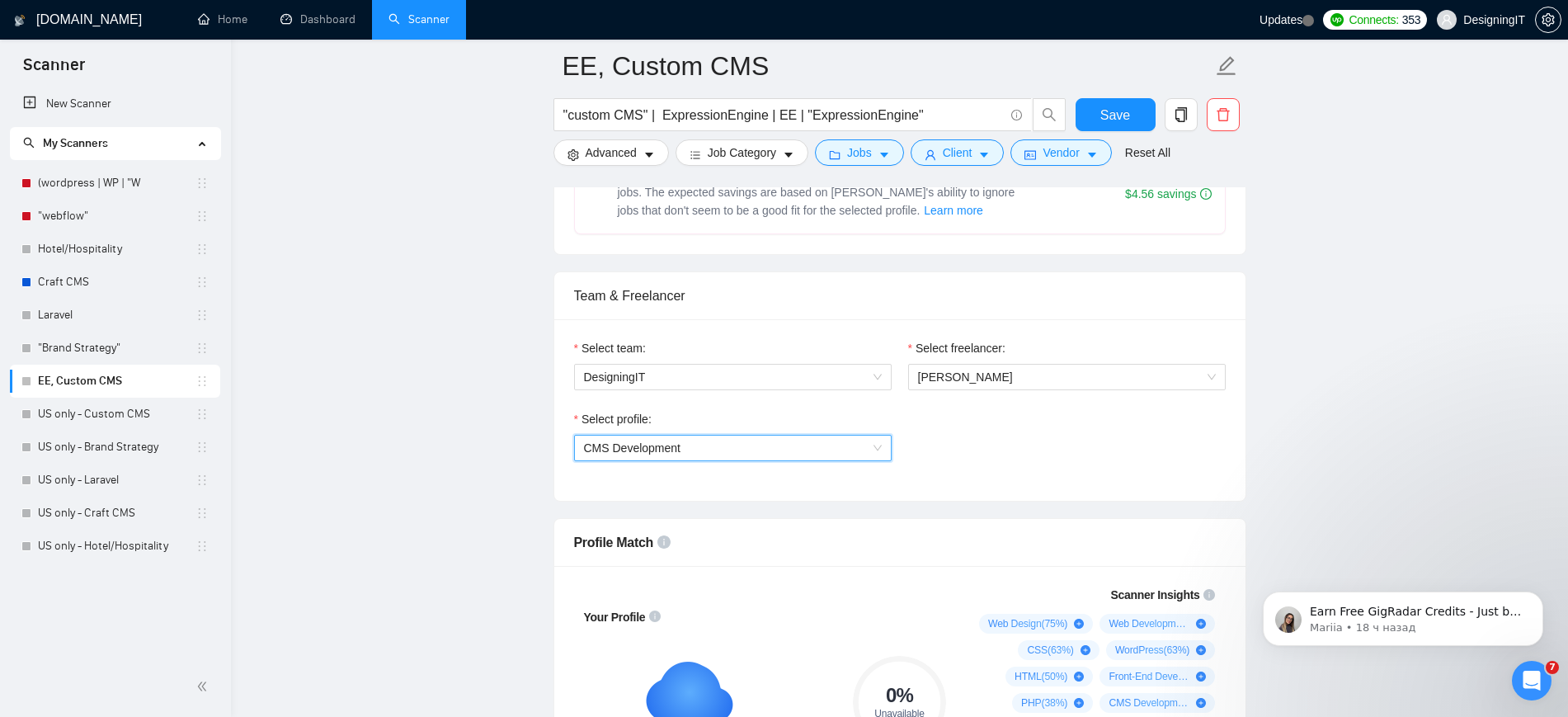
click at [842, 461] on div "Select profile: 1110580750267699200 CMS Development" at bounding box center [733, 446] width 334 height 71
click at [834, 455] on span "CMS Development" at bounding box center [732, 447] width 297 height 25
click at [779, 504] on div "Web Design" at bounding box center [731, 505] width 297 height 18
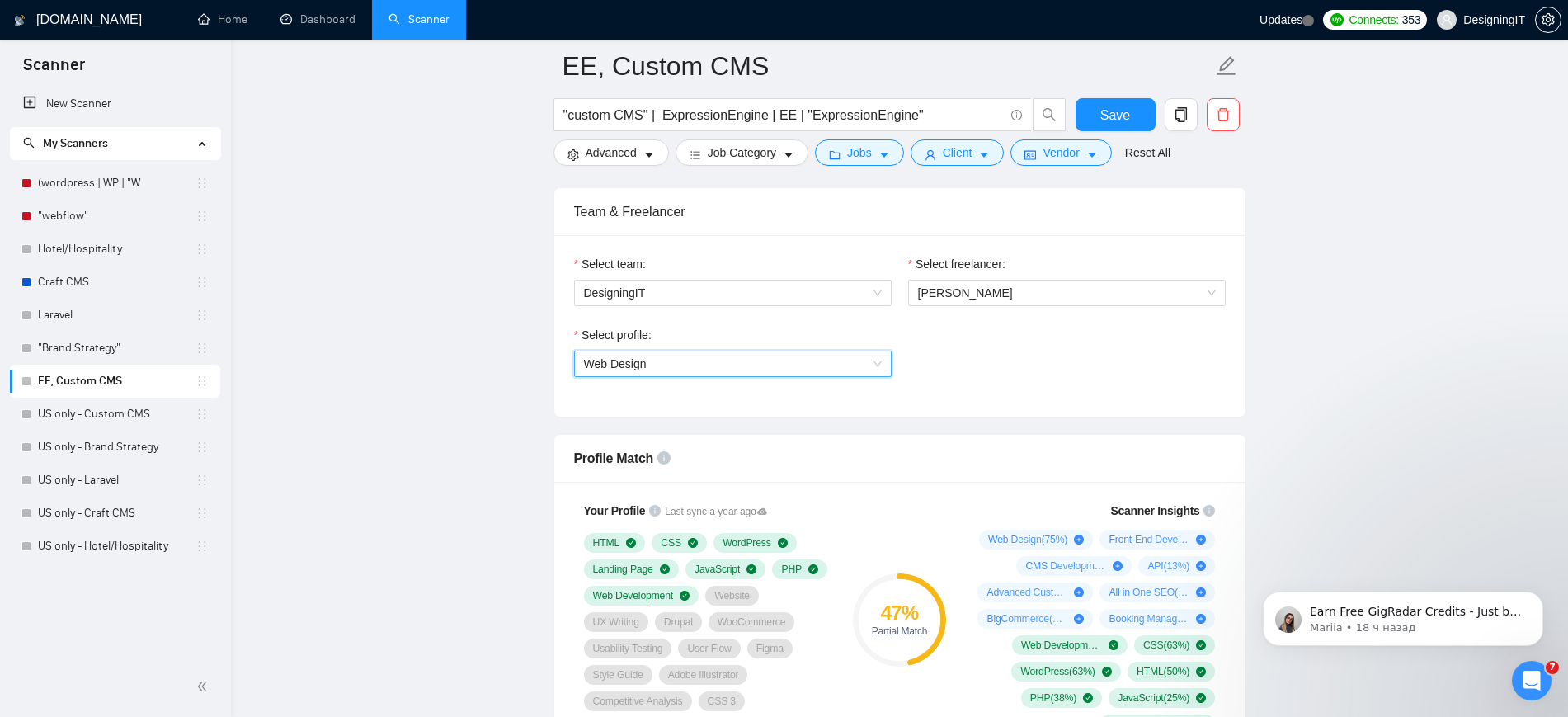
scroll to position [826, 0]
click at [867, 359] on span "Web Design" at bounding box center [732, 365] width 297 height 25
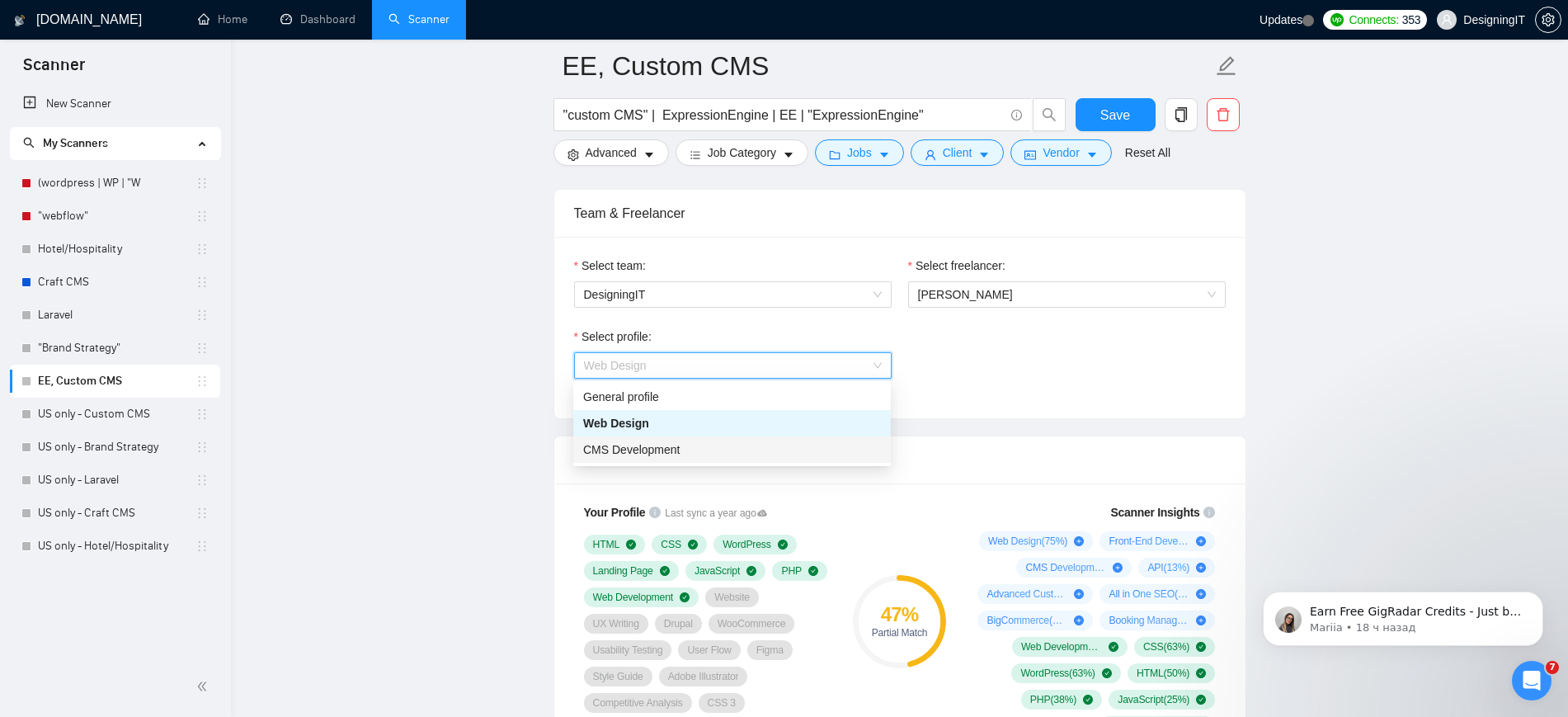
click at [754, 456] on div "CMS Development" at bounding box center [731, 449] width 297 height 18
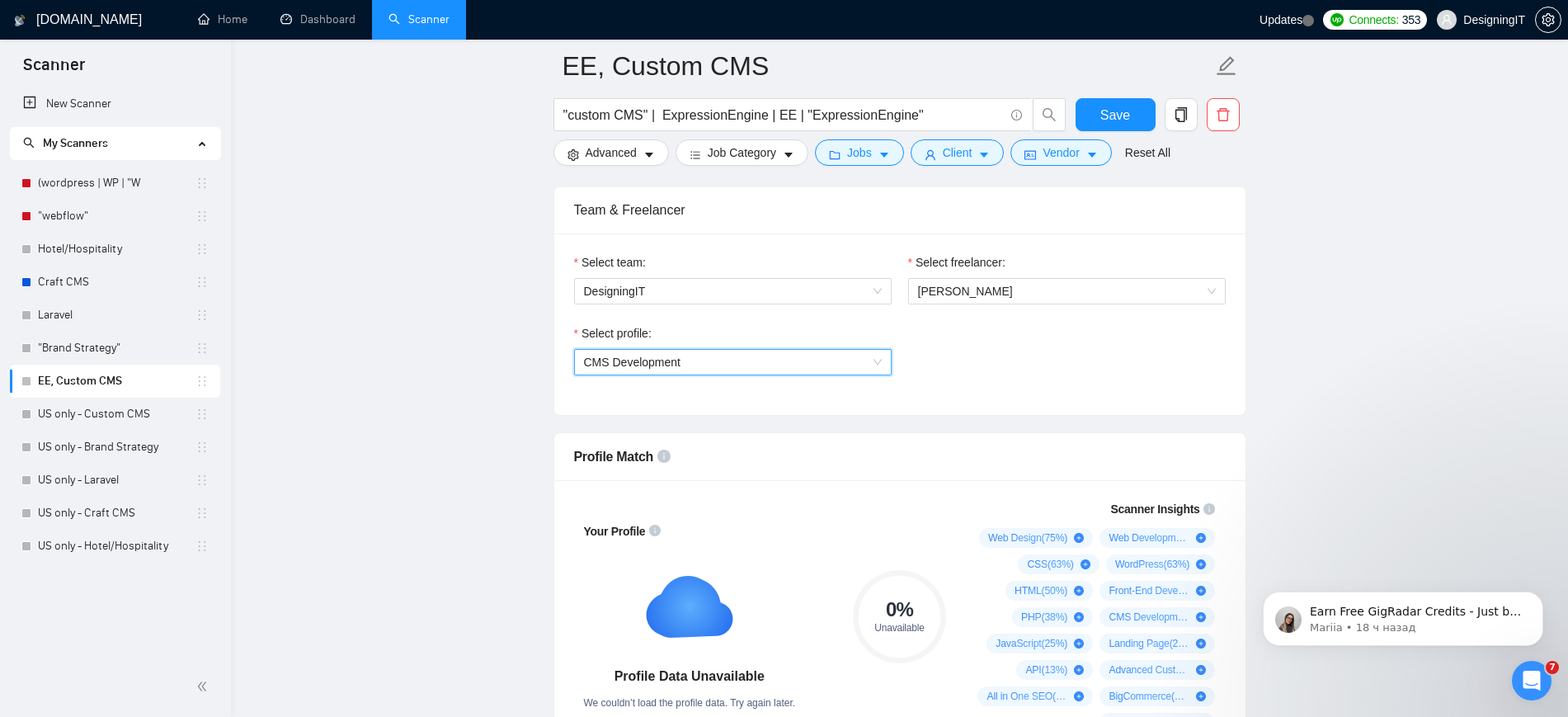
scroll to position [830, 0]
click at [790, 358] on span "CMS Development" at bounding box center [732, 361] width 297 height 25
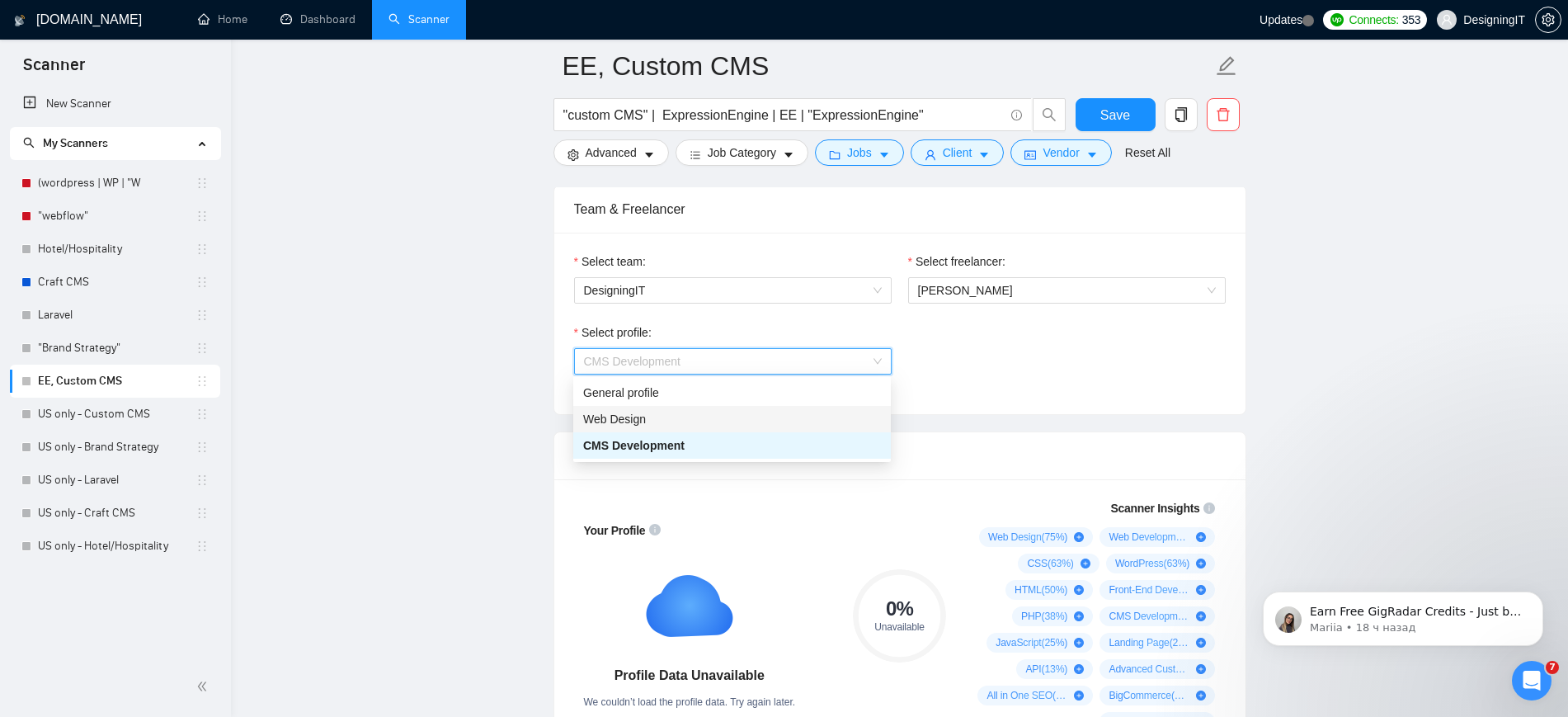
click at [751, 416] on div "Web Design" at bounding box center [731, 419] width 297 height 18
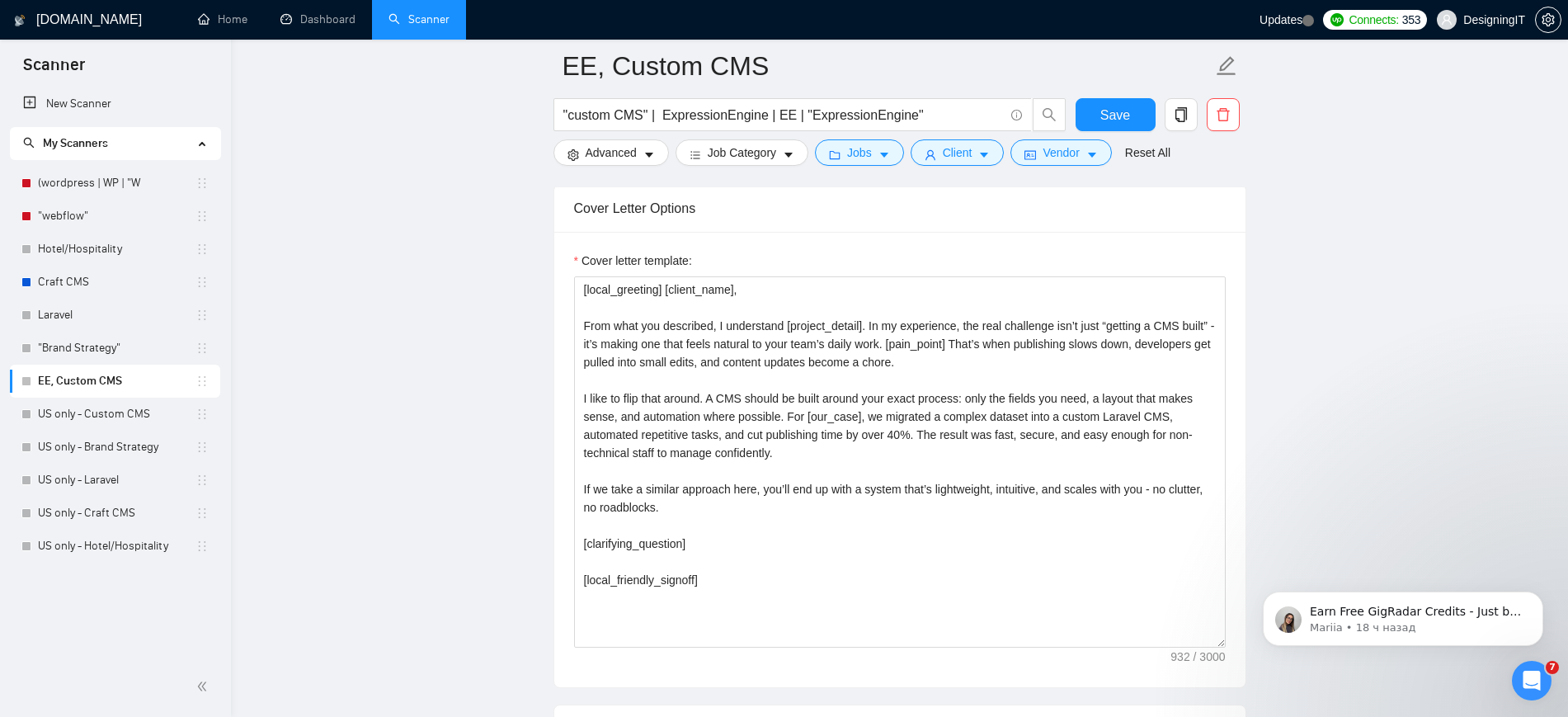
scroll to position [1745, 0]
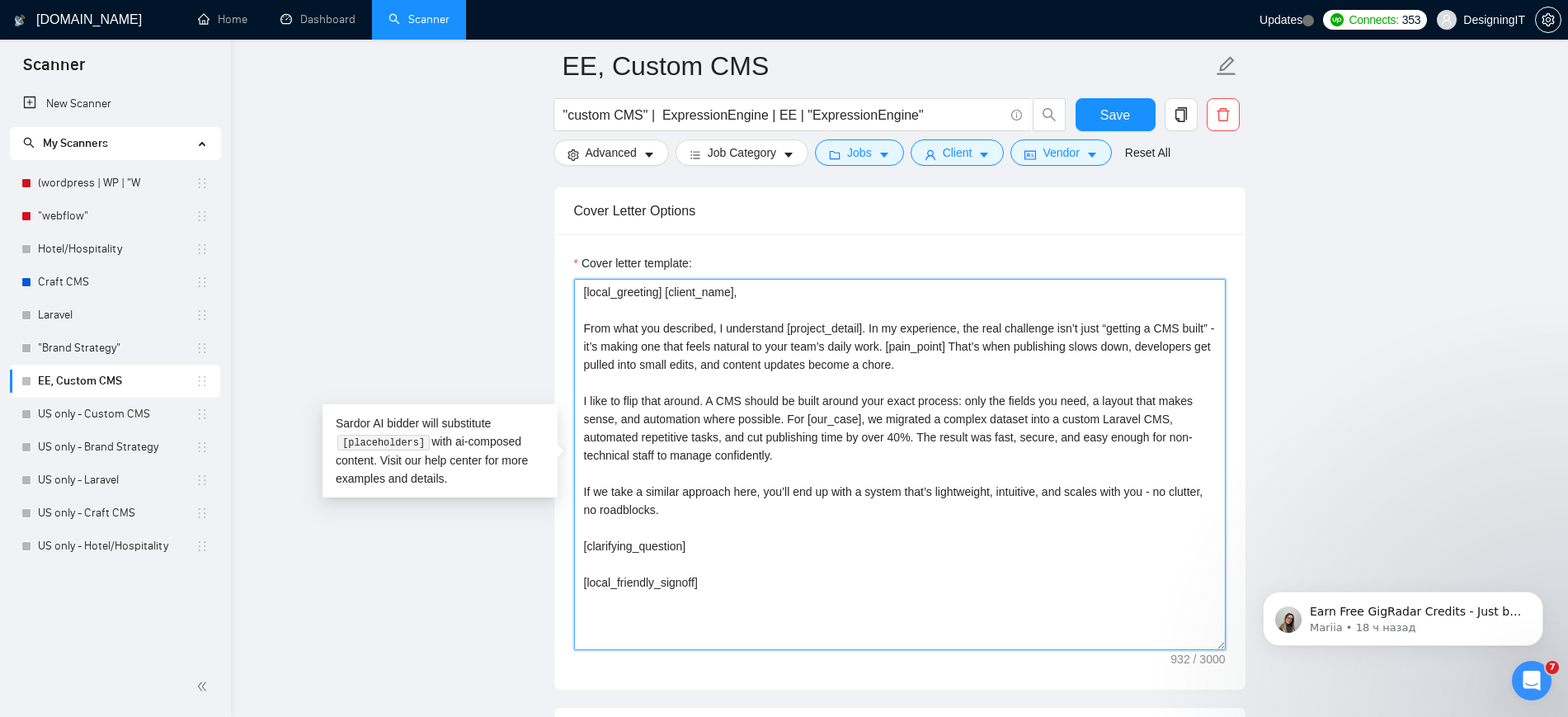
drag, startPoint x: 687, startPoint y: 547, endPoint x: 581, endPoint y: 545, distance: 106.0
click at [581, 545] on textarea "[local_greeting] [client_name], From what you described, I understand [project_…" at bounding box center [900, 464] width 651 height 371
paste textarea
paste textarea "[Based on the job post, generate a specific, thoughtful question that shows you…"
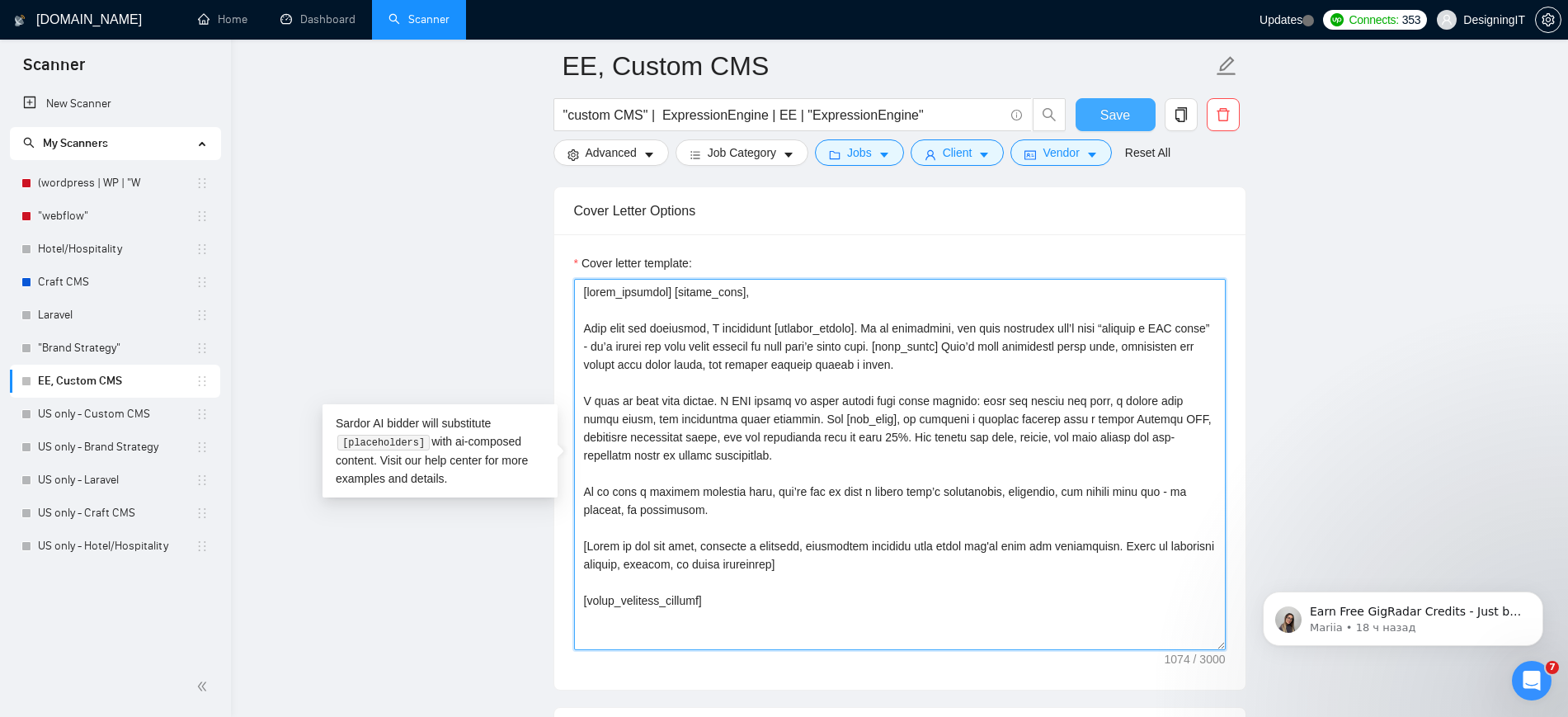
type textarea "[lorem_ipsumdol] [sitame_cons], Adip elit sed doeiusmod, T incididunt [utlabor_…"
click at [1100, 108] on button "Save" at bounding box center [1116, 114] width 80 height 33
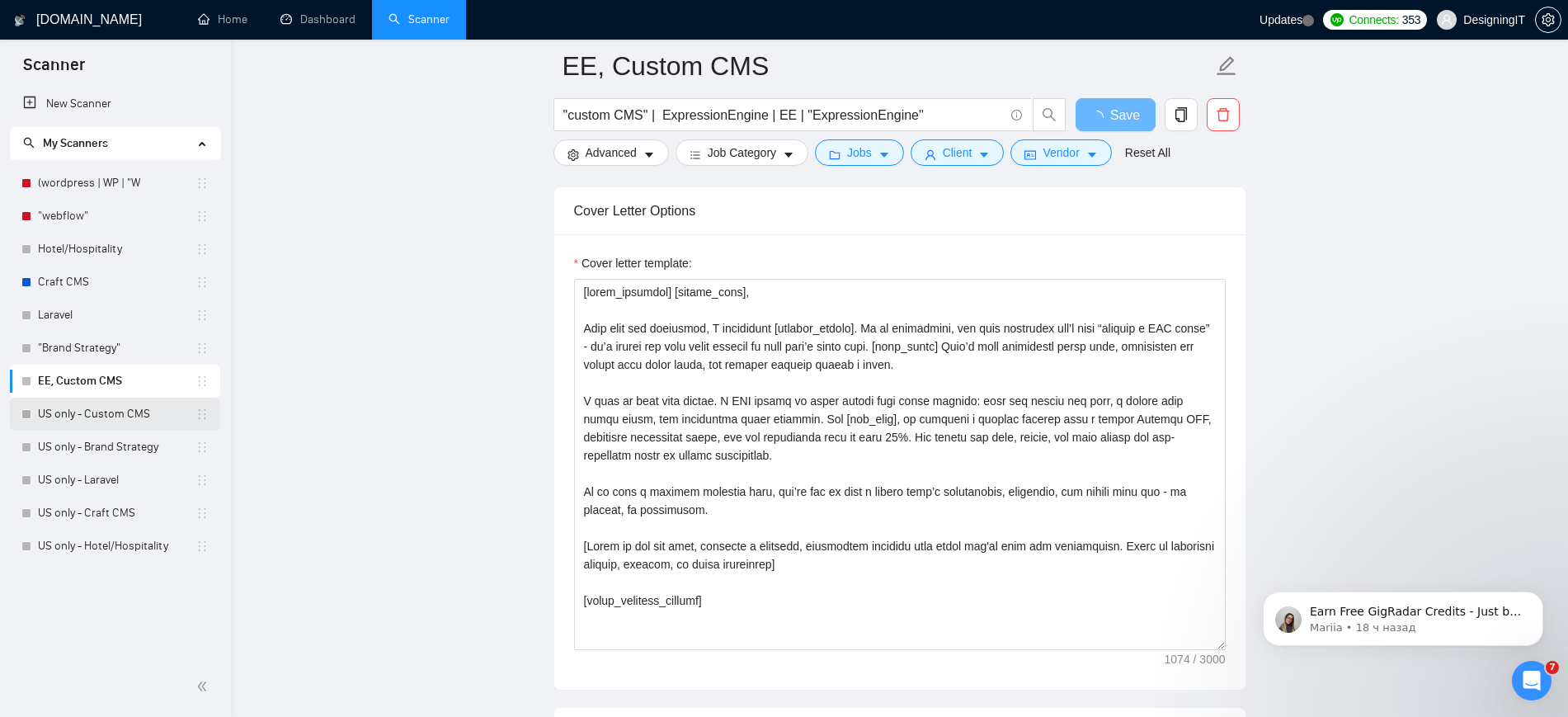
click at [82, 409] on link "US only - Custom CMS" at bounding box center [117, 414] width 158 height 33
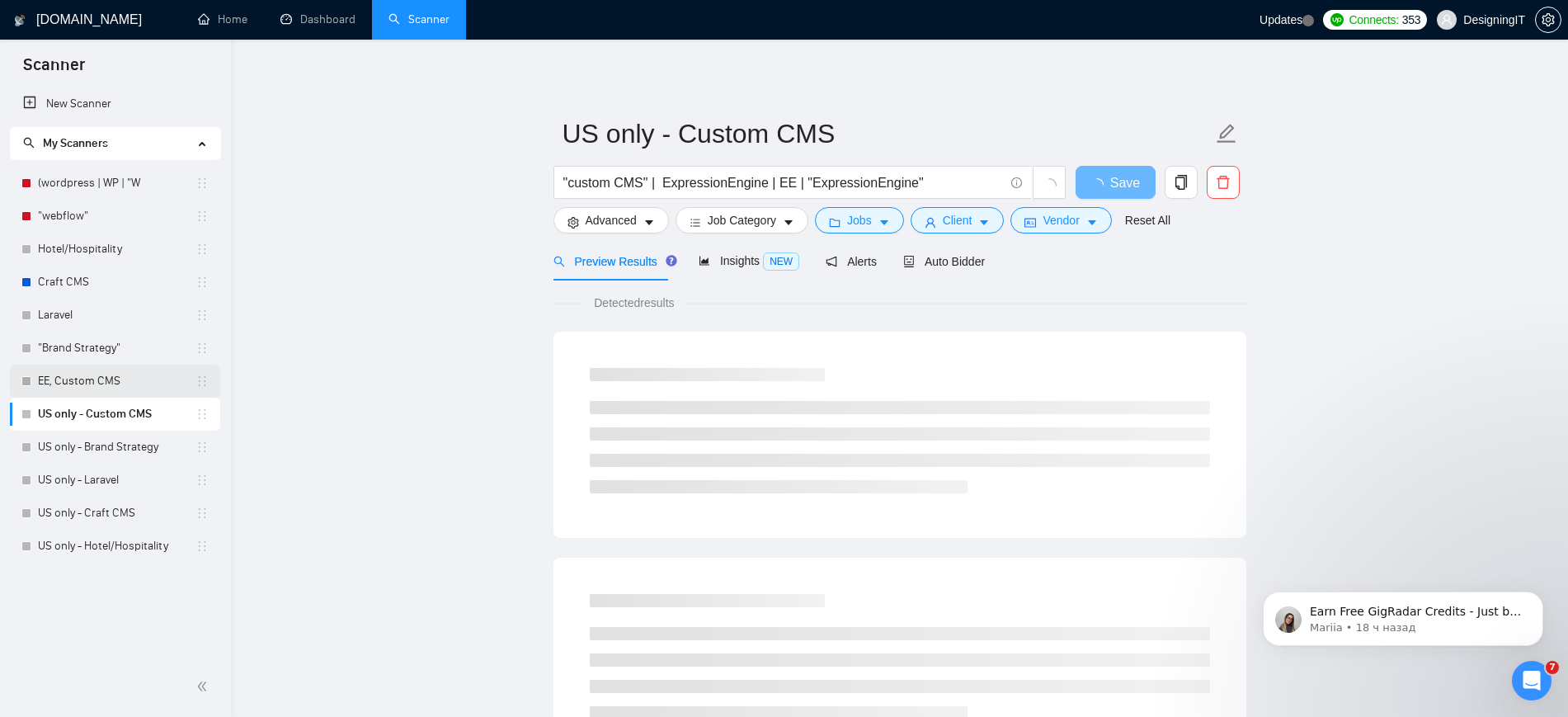
click at [74, 369] on link "EE, Custom CMS" at bounding box center [117, 381] width 158 height 33
click at [946, 263] on span "Auto Bidder" at bounding box center [944, 262] width 81 height 14
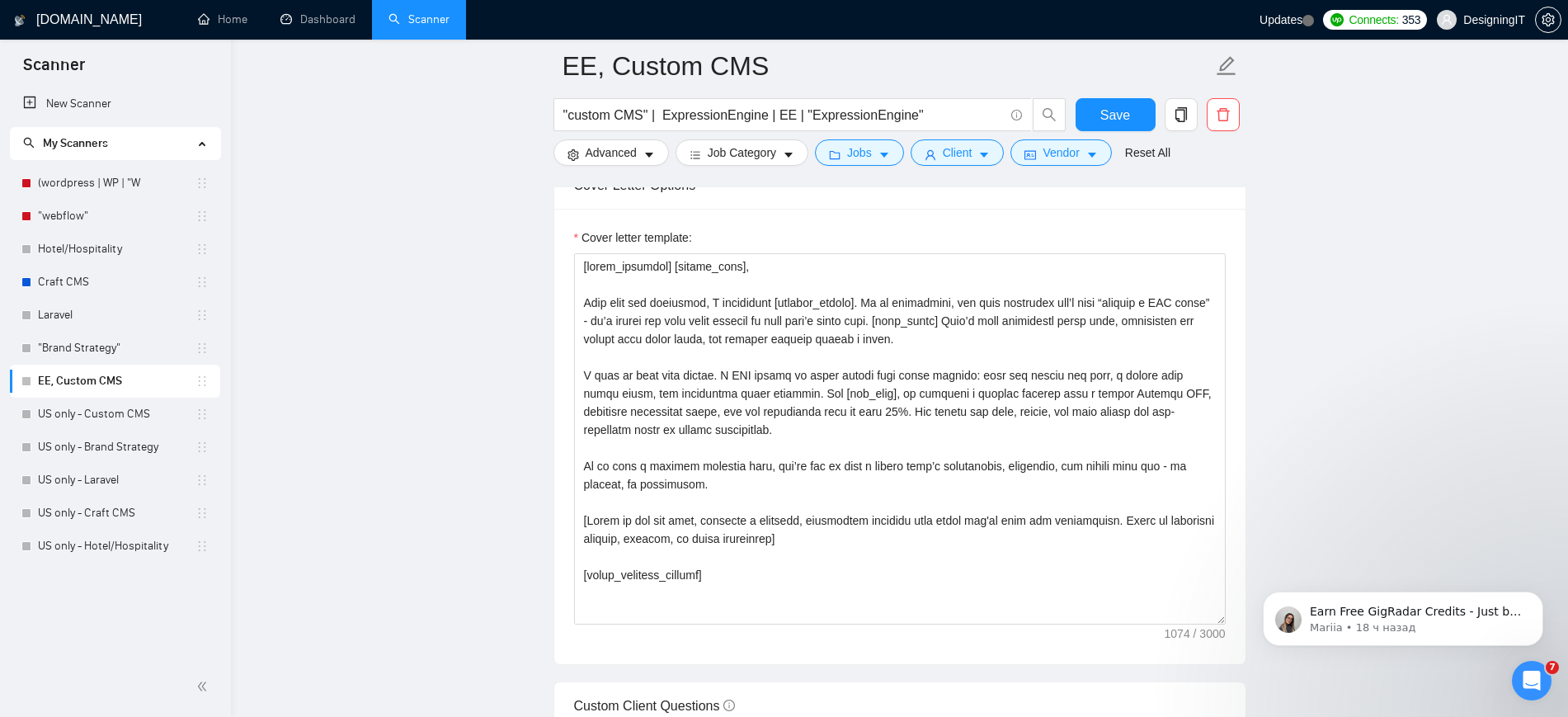
scroll to position [1774, 0]
click at [103, 417] on link "US only - Custom CMS" at bounding box center [117, 414] width 158 height 33
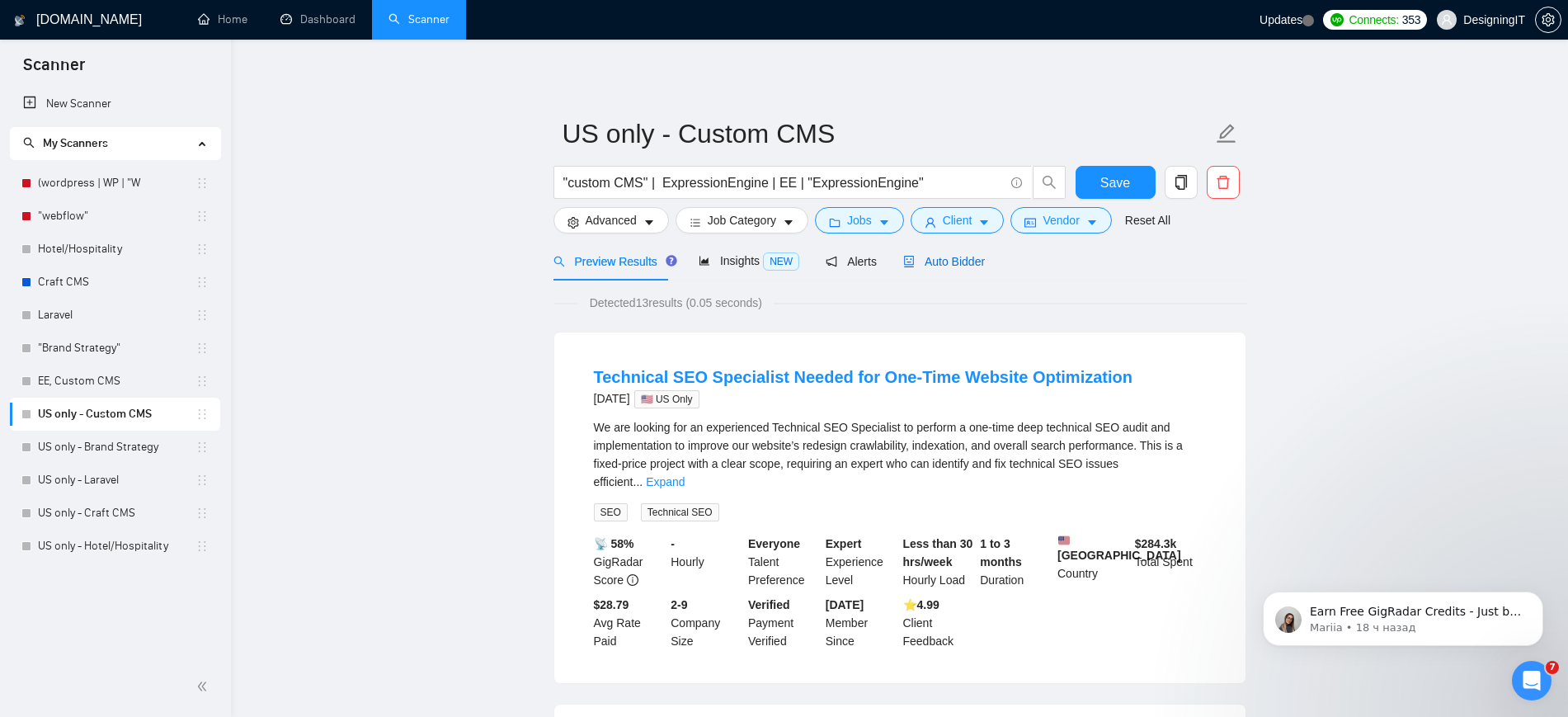
click at [934, 256] on span "Auto Bidder" at bounding box center [944, 262] width 81 height 14
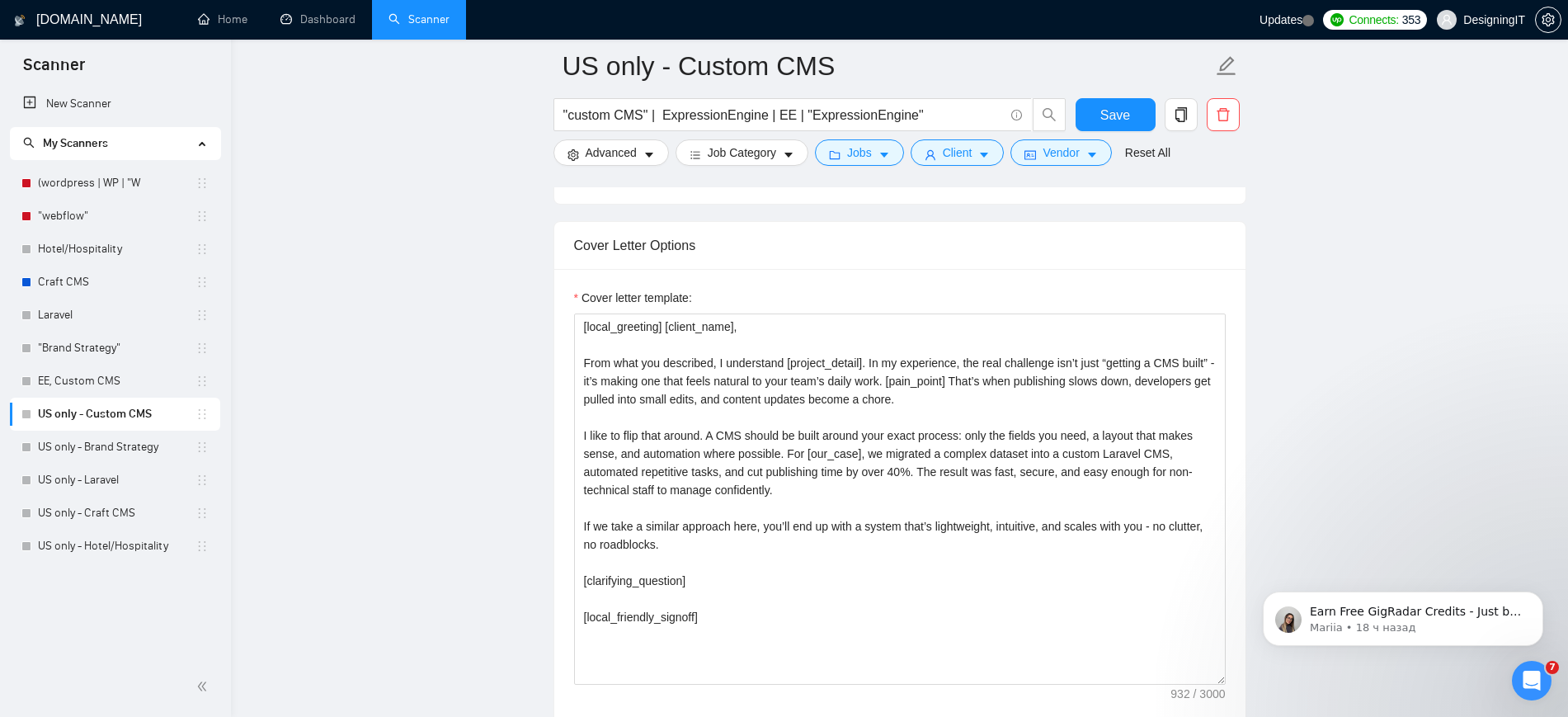
scroll to position [1679, 0]
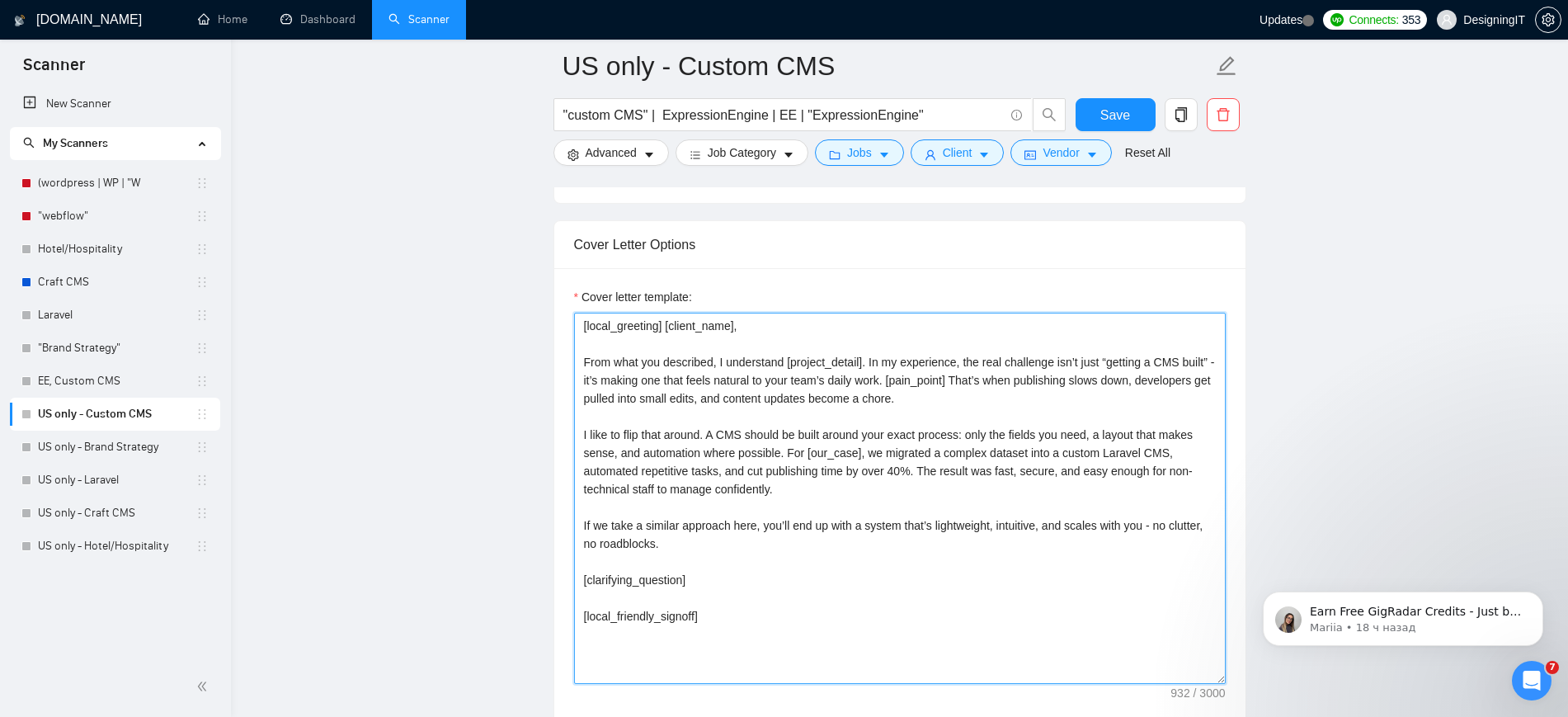
click at [704, 585] on textarea "[local_greeting] [client_name], From what you described, I understand [project_…" at bounding box center [900, 498] width 651 height 371
paste textarea "[Based on the job post, generate a specific, thoughtful question that shows you…"
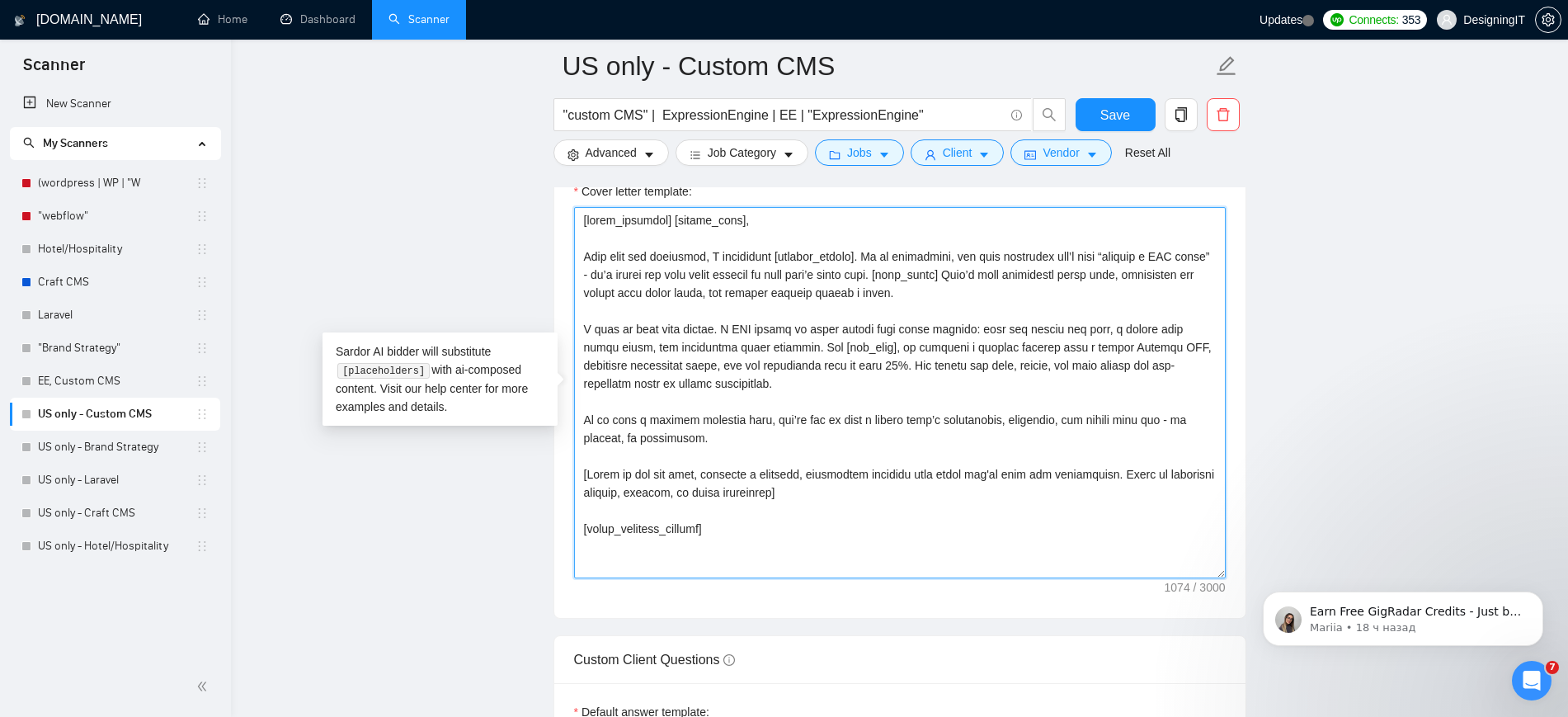
scroll to position [1796, 0]
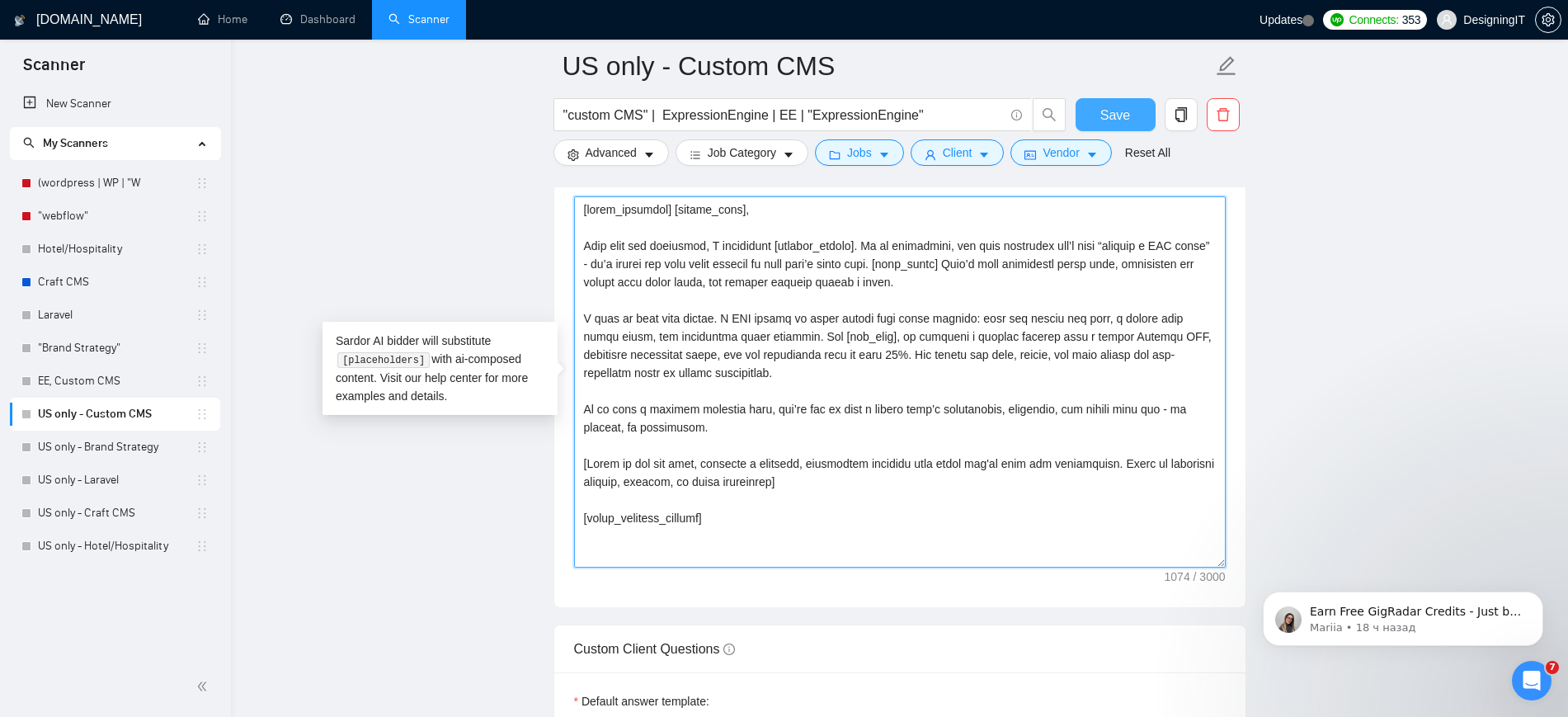
type textarea "[lorem_ipsumdol] [sitame_cons], Adip elit sed doeiusmod, T incididunt [utlabor_…"
click at [1112, 112] on span "Save" at bounding box center [1115, 115] width 30 height 20
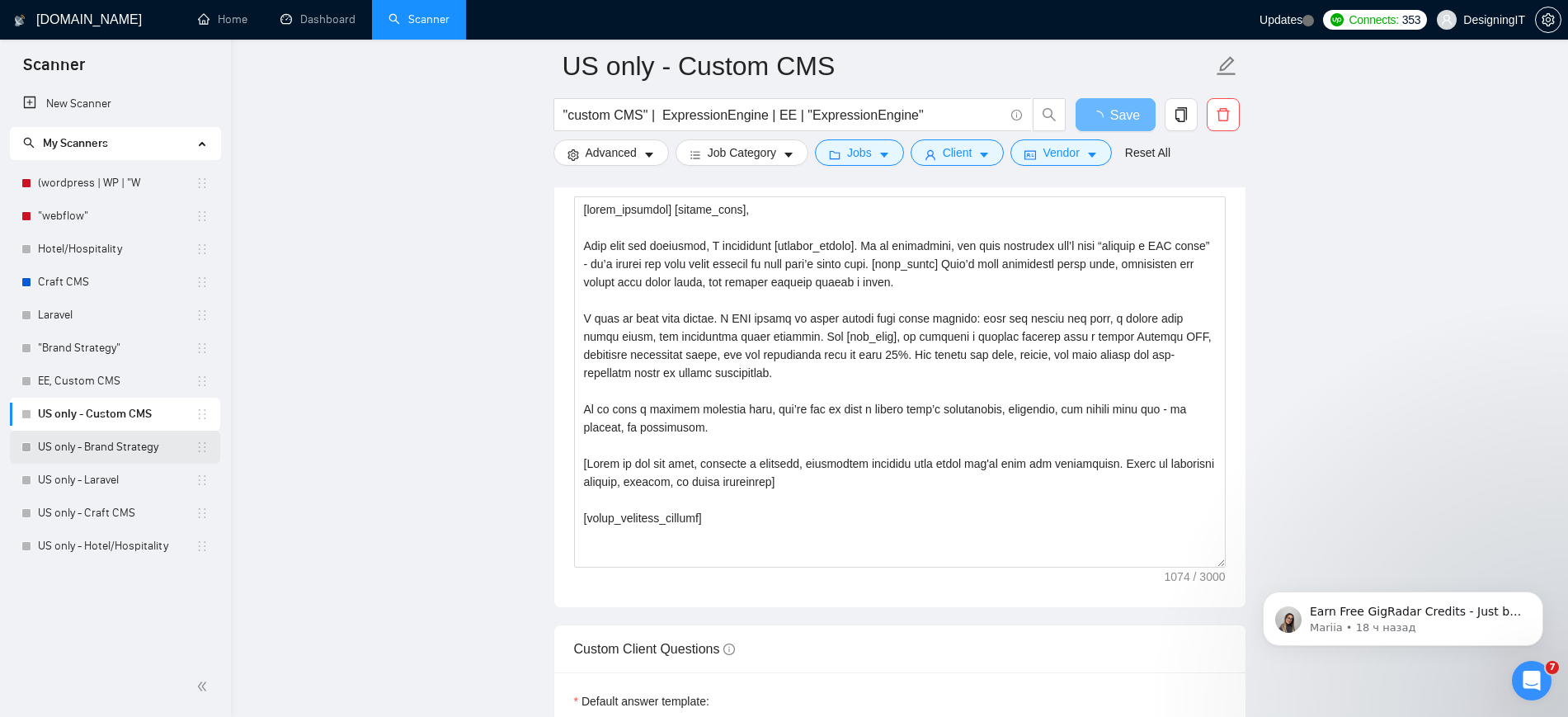
click at [110, 450] on link "US only - Brand Strategy" at bounding box center [117, 447] width 158 height 33
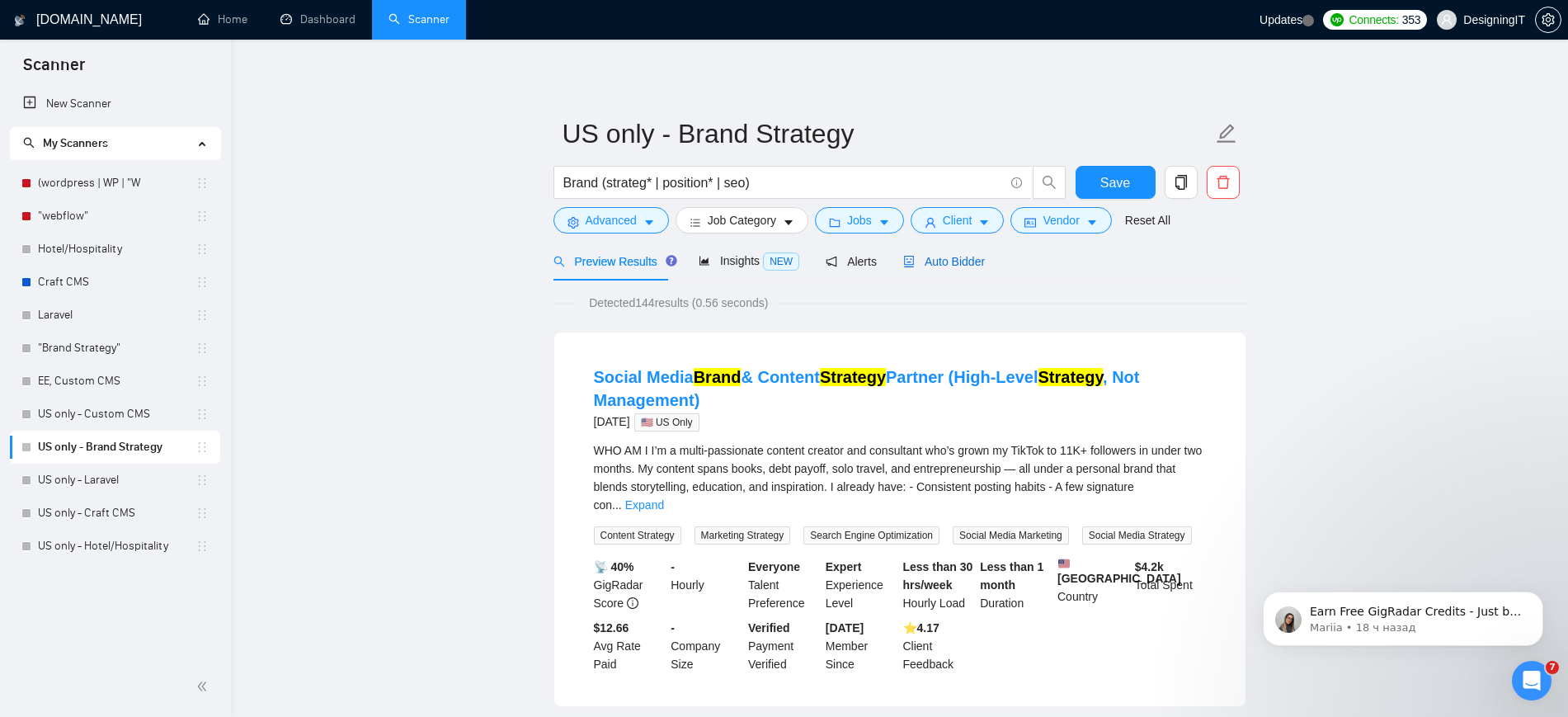
click at [948, 258] on span "Auto Bidder" at bounding box center [944, 262] width 81 height 14
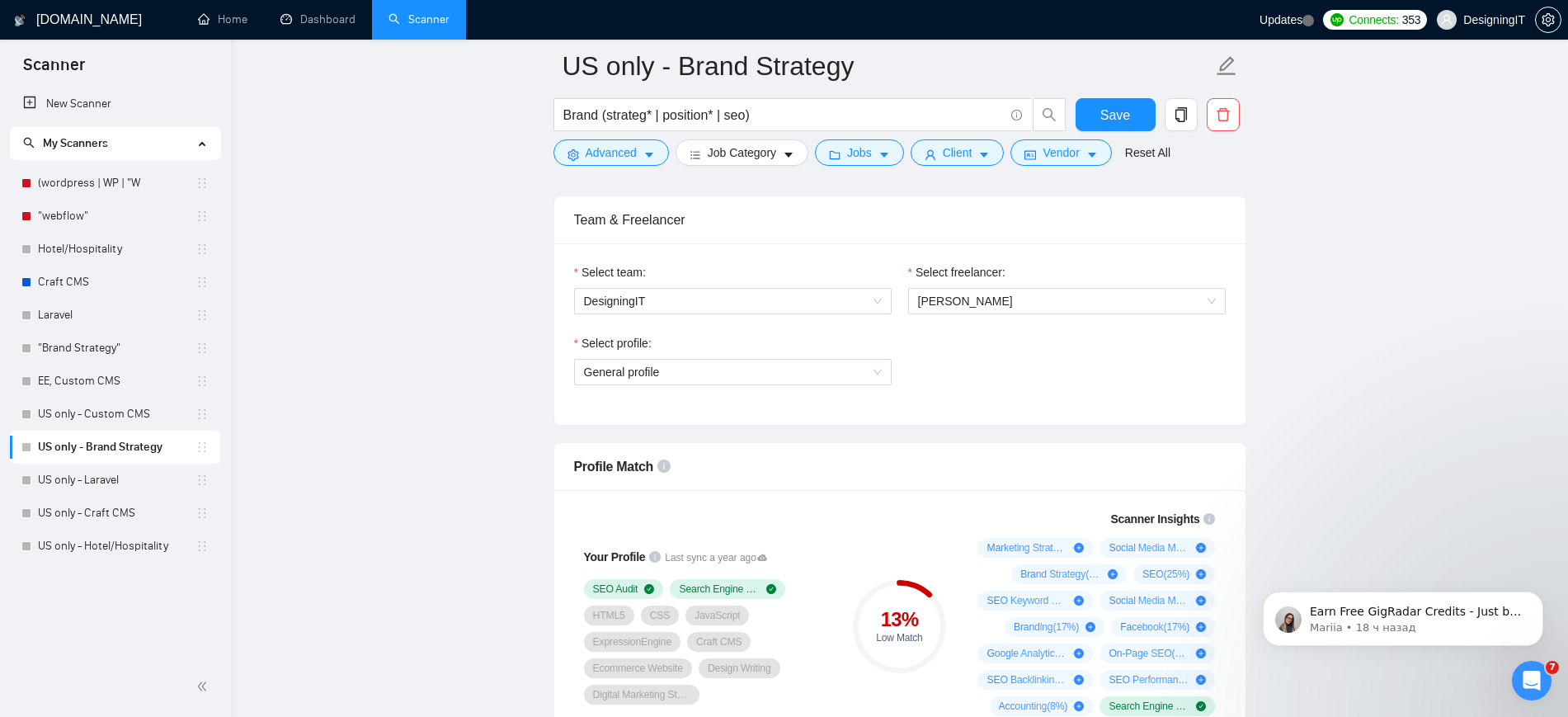
scroll to position [815, 0]
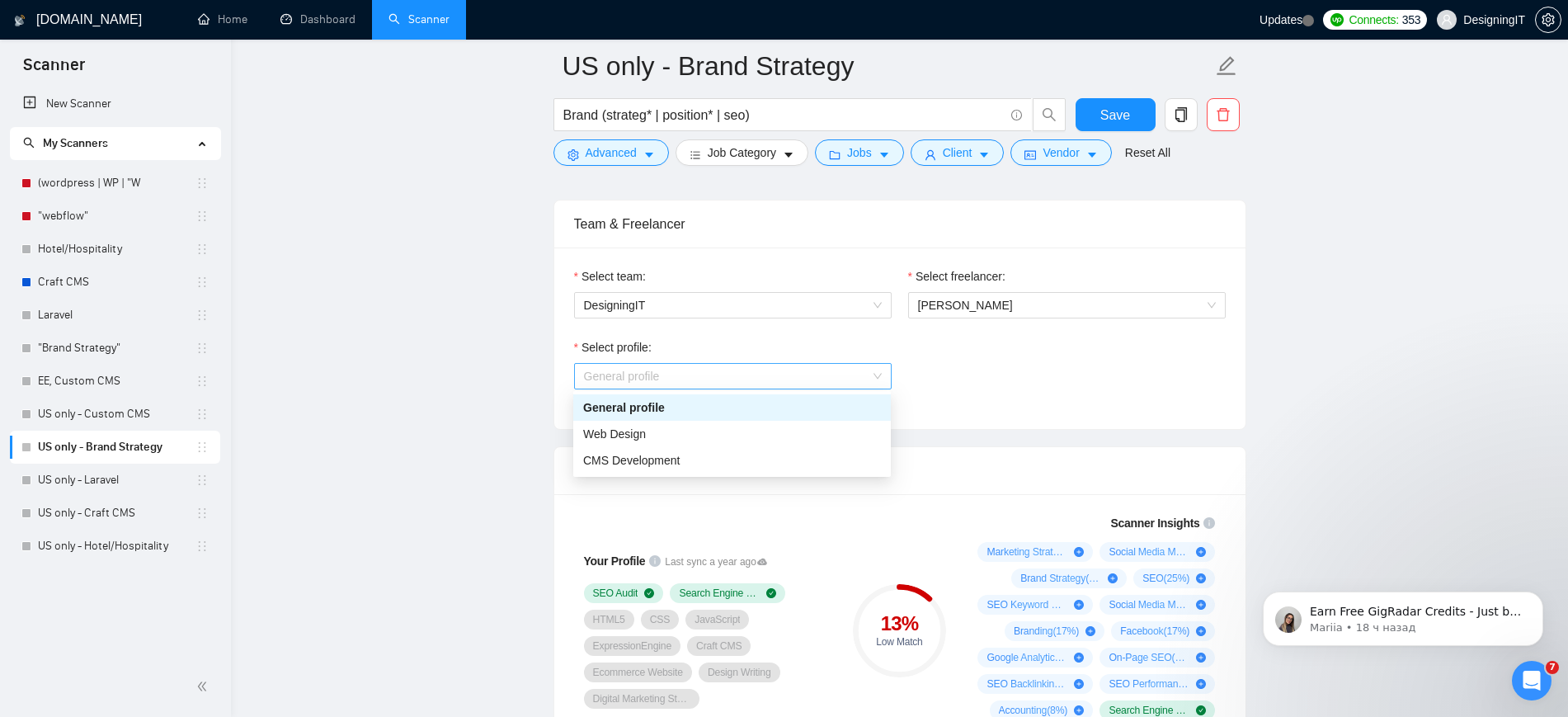
click at [834, 375] on span "General profile" at bounding box center [732, 375] width 297 height 25
click at [806, 434] on div "Web Design" at bounding box center [731, 433] width 297 height 18
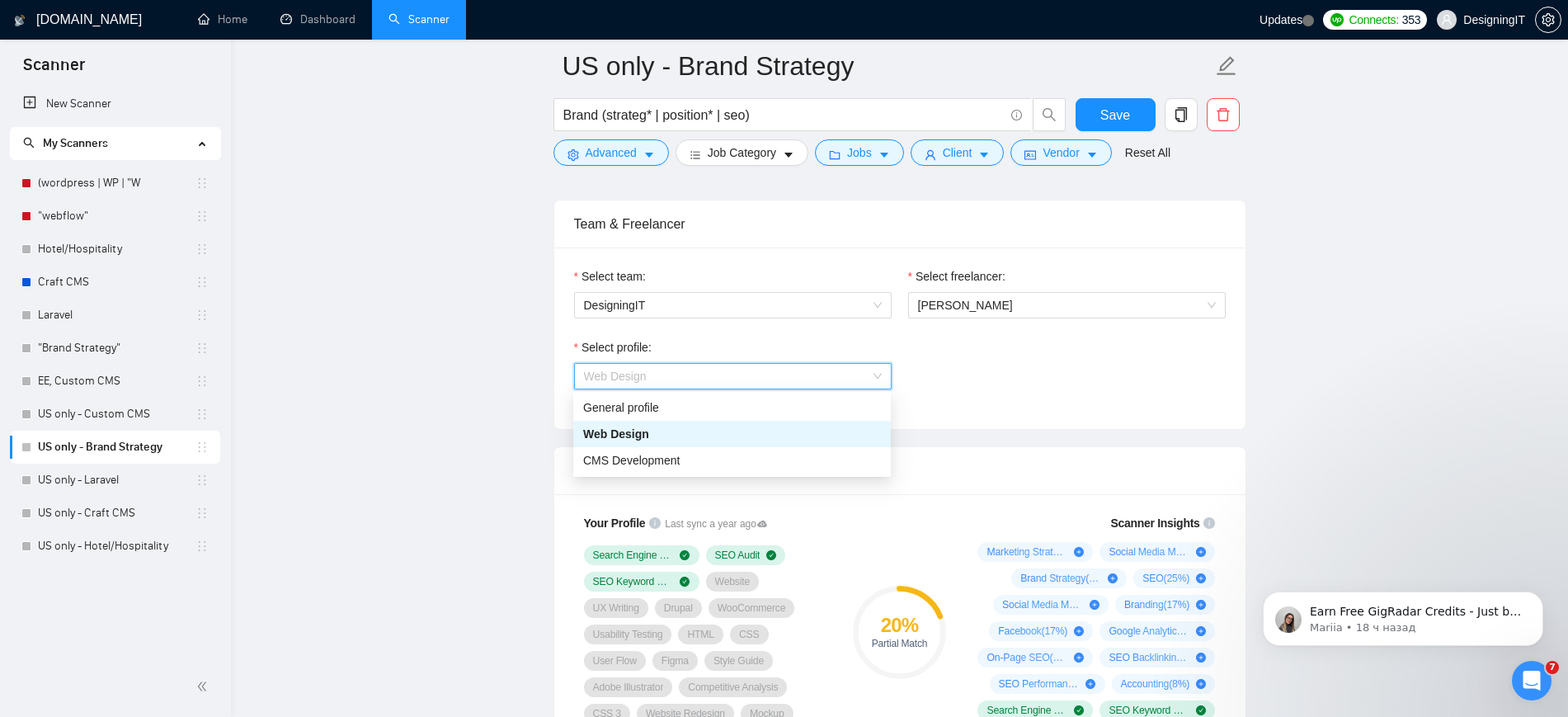
click at [821, 383] on span "Web Design" at bounding box center [732, 375] width 297 height 25
click at [777, 456] on div "CMS Development" at bounding box center [731, 460] width 297 height 18
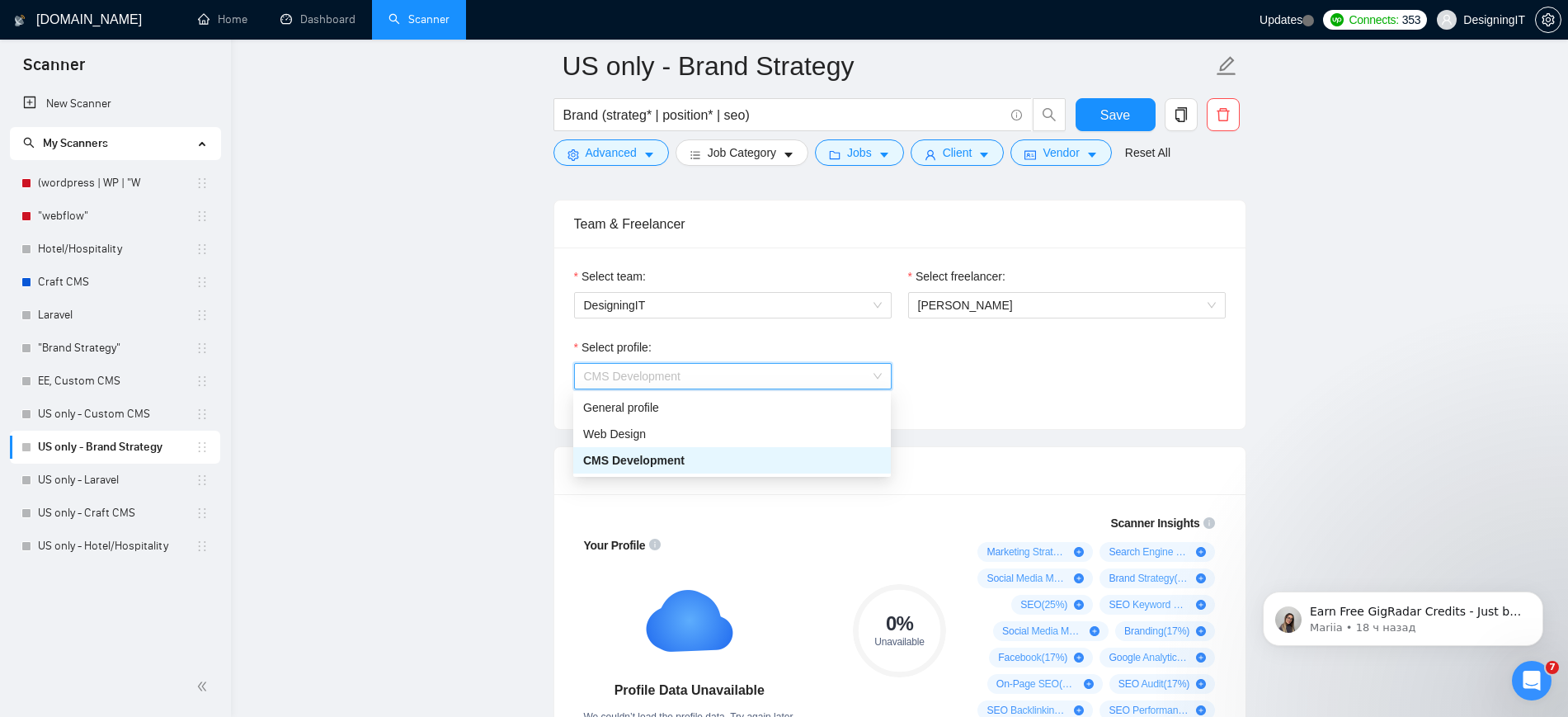
click at [795, 379] on span "CMS Development" at bounding box center [732, 375] width 297 height 25
click at [758, 434] on div "Web Design" at bounding box center [731, 433] width 297 height 18
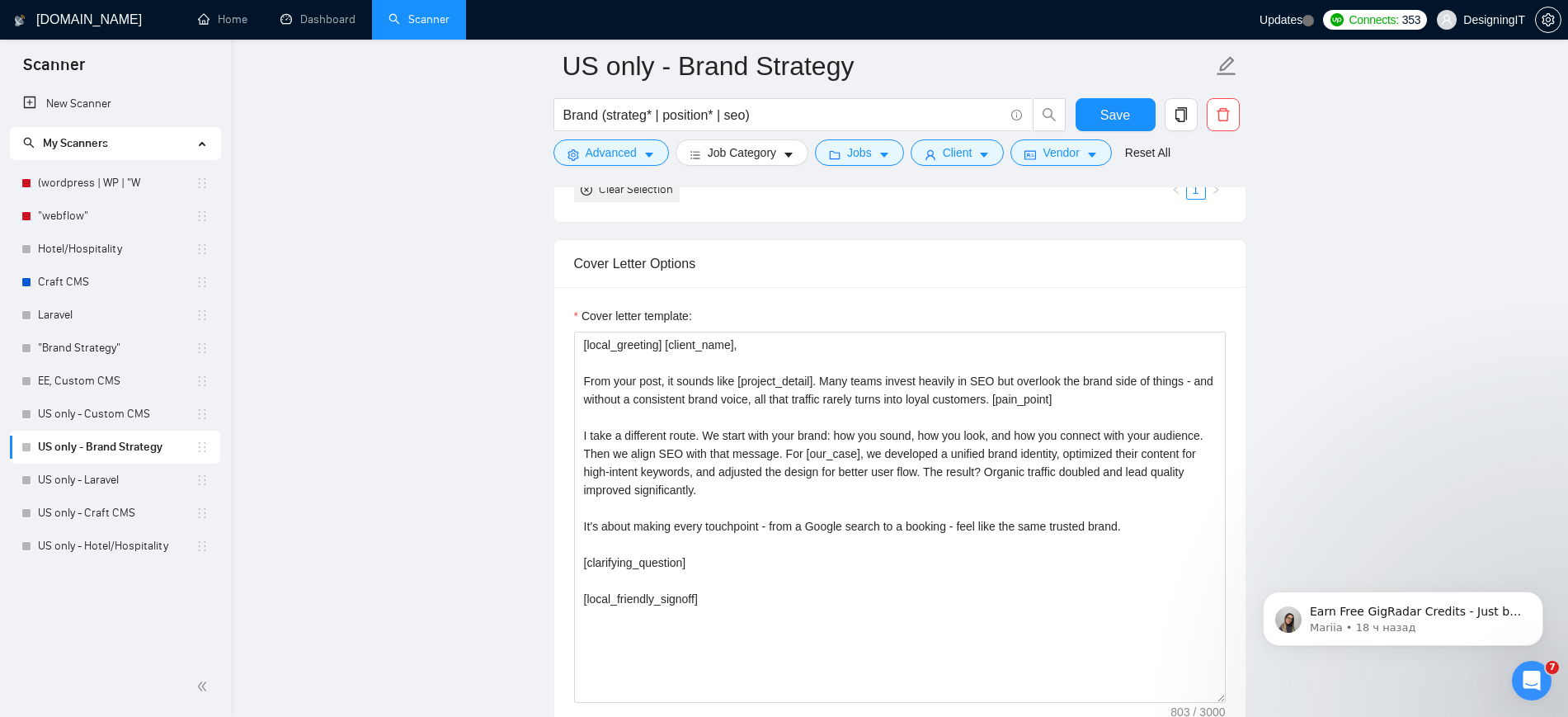
scroll to position [1694, 0]
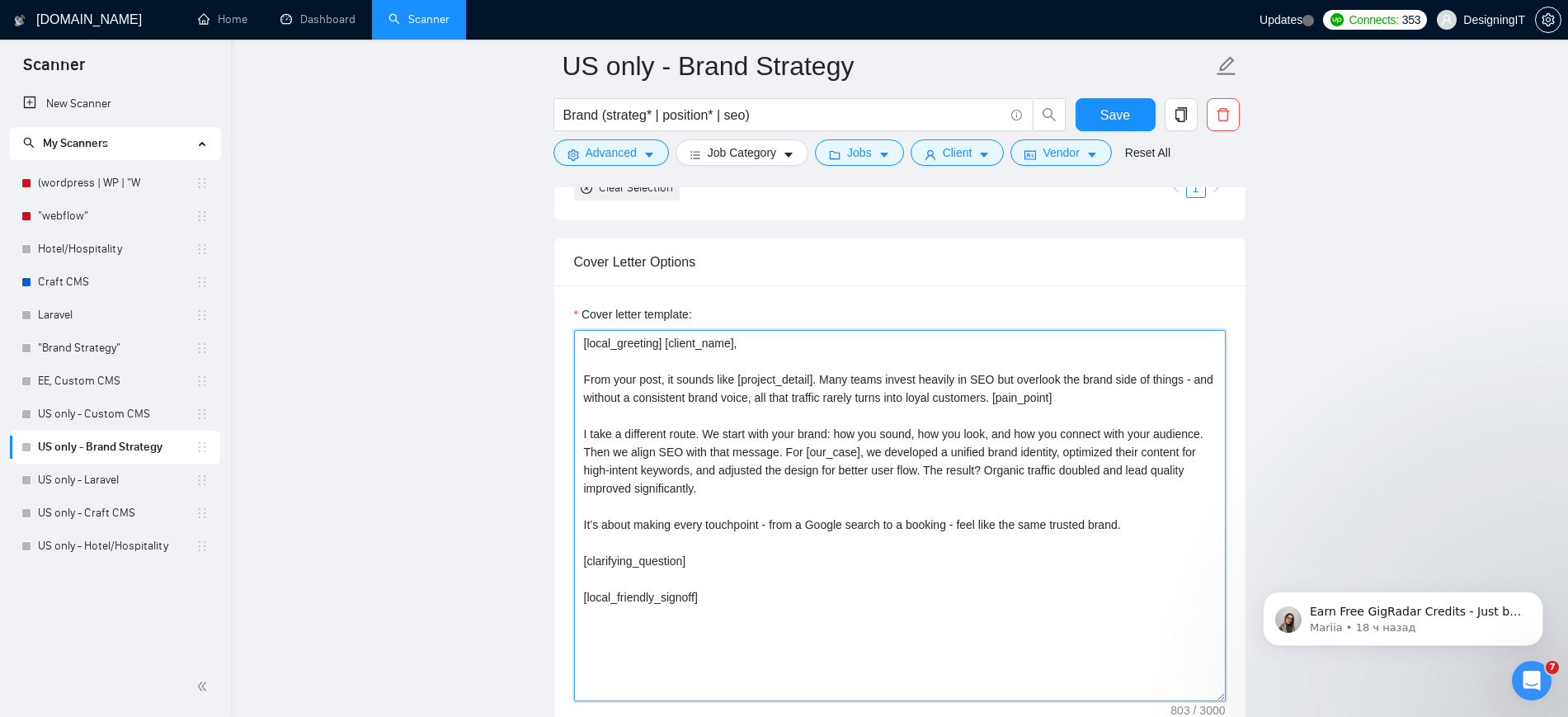
click at [740, 567] on textarea "[local_greeting] [client_name], From your post, it sounds like [project_detail]…" at bounding box center [900, 515] width 651 height 371
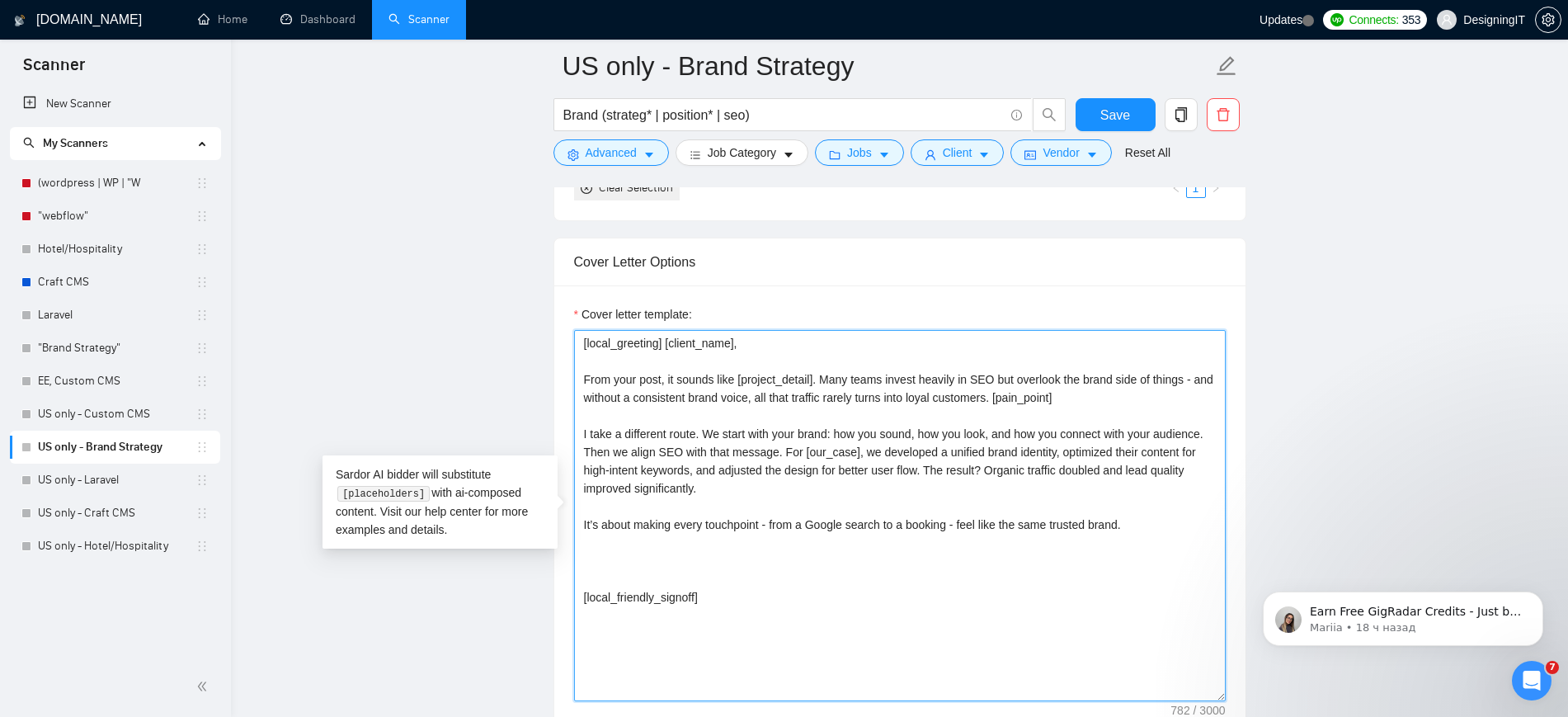
paste textarea "[Based on the job post, generate a specific, thoughtful question that shows you…"
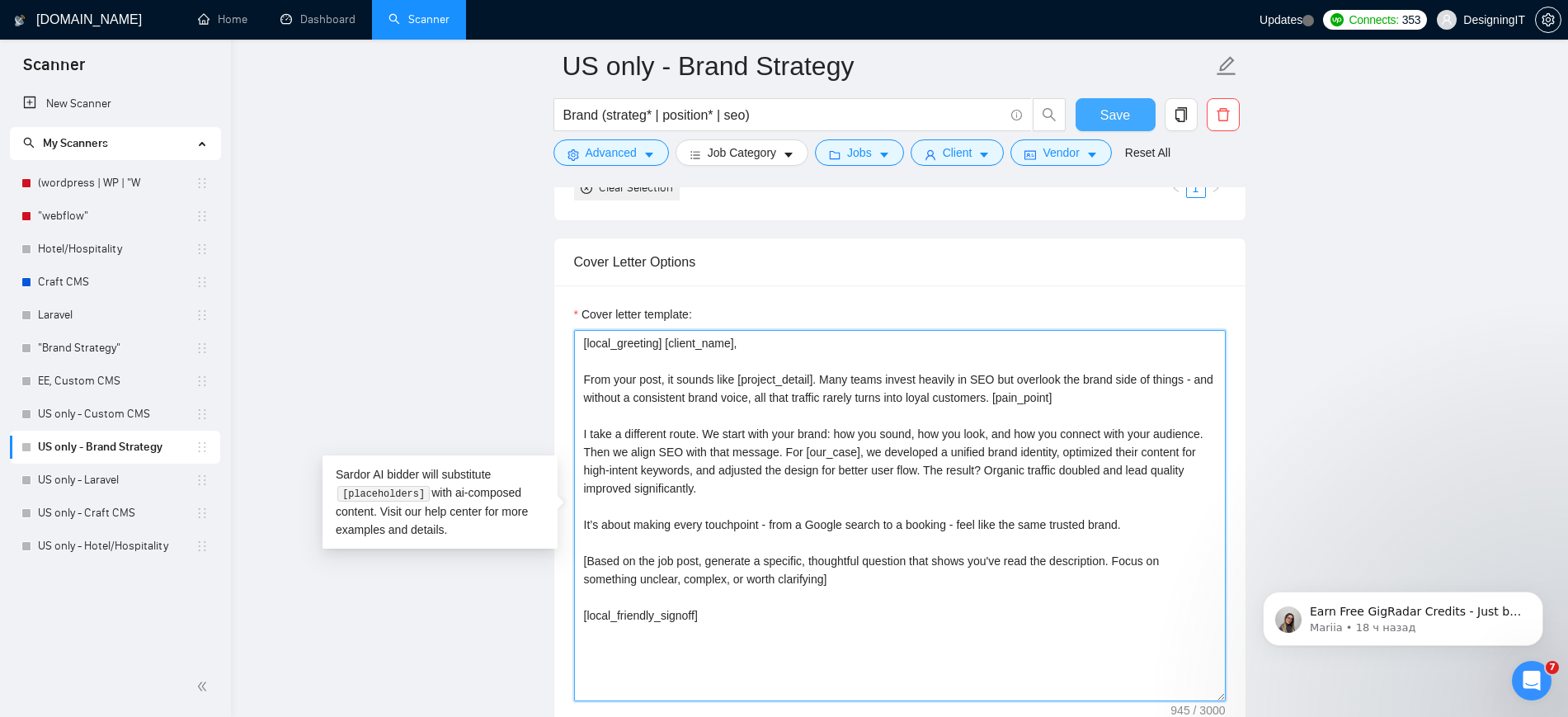
type textarea "[local_greeting] [client_name], From your post, it sounds like [project_detail]…"
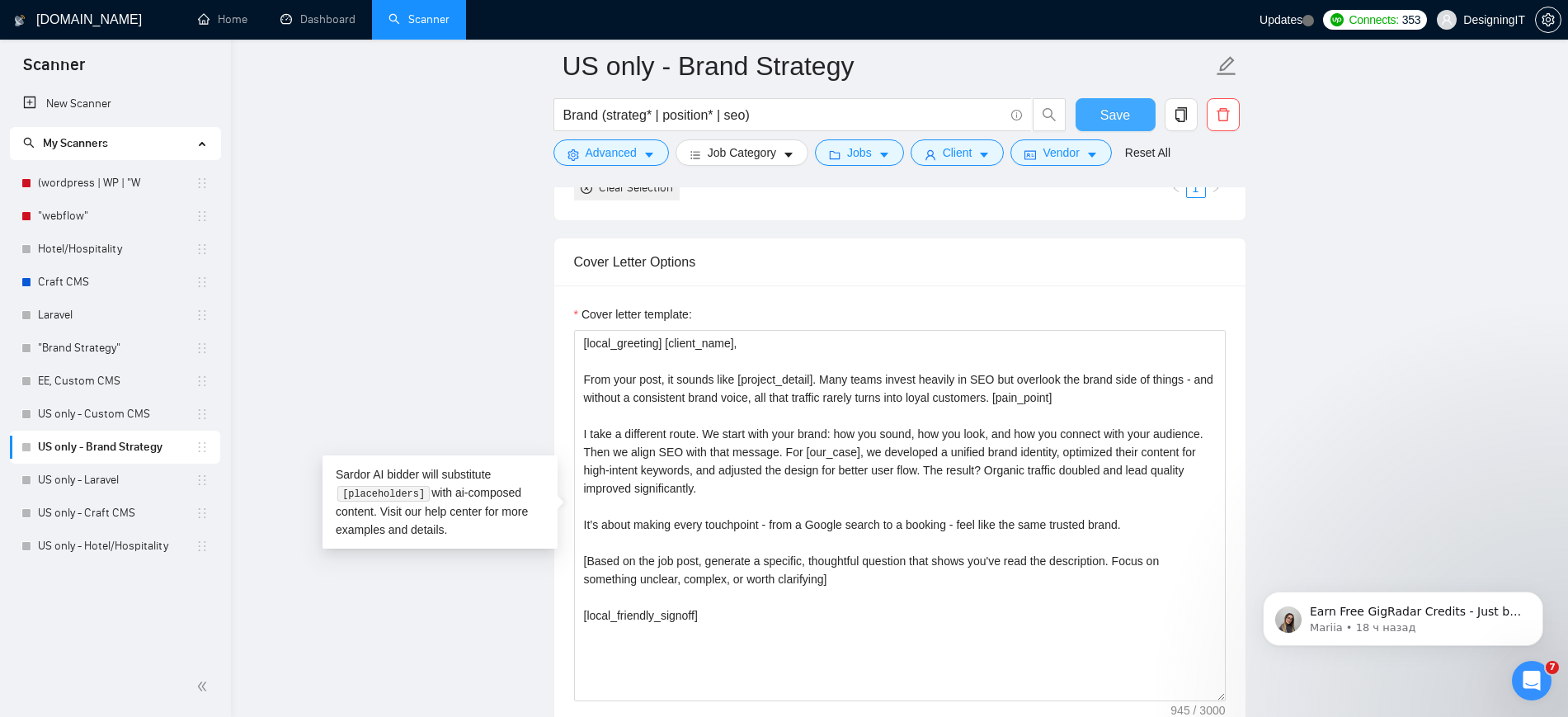
click at [1114, 107] on span "Save" at bounding box center [1115, 115] width 30 height 20
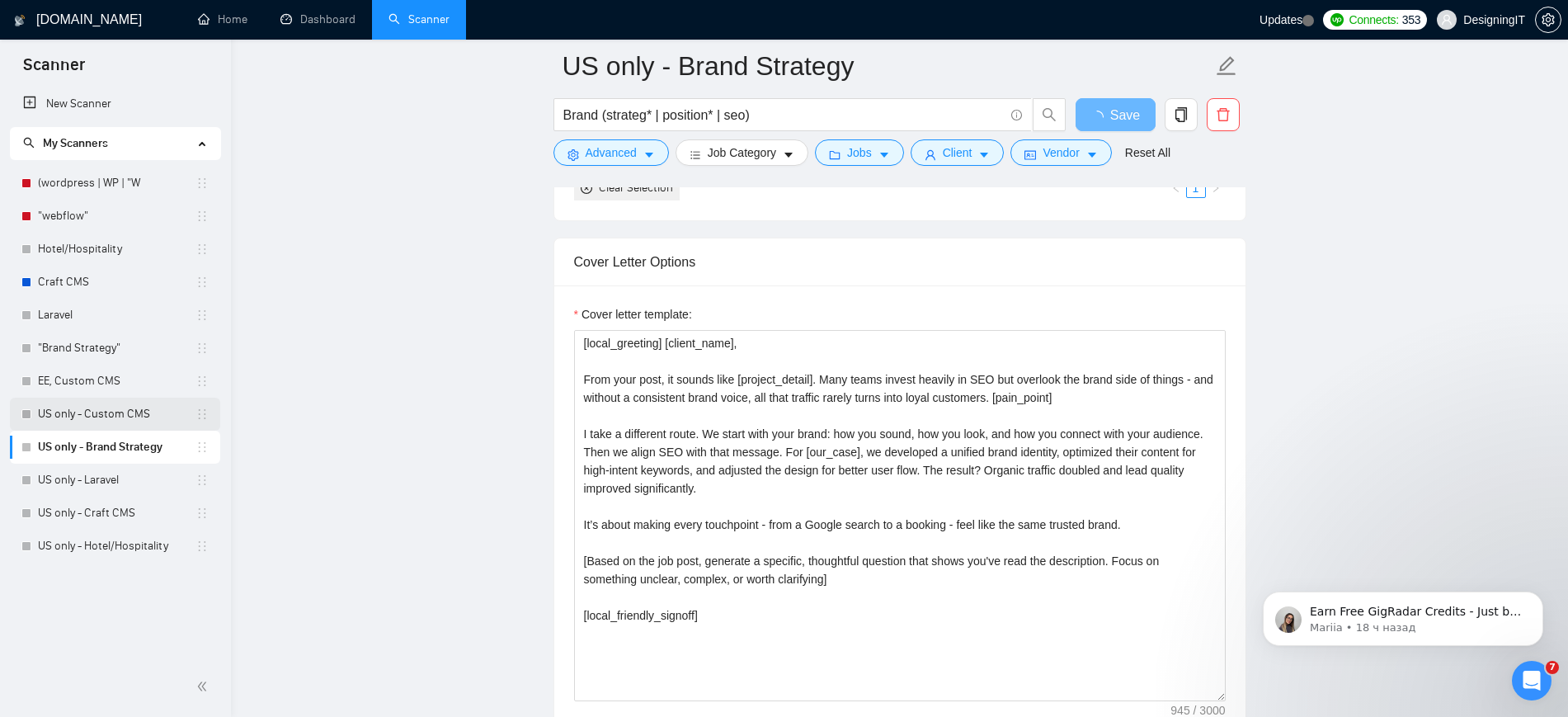
click at [115, 404] on link "US only - Custom CMS" at bounding box center [117, 414] width 158 height 33
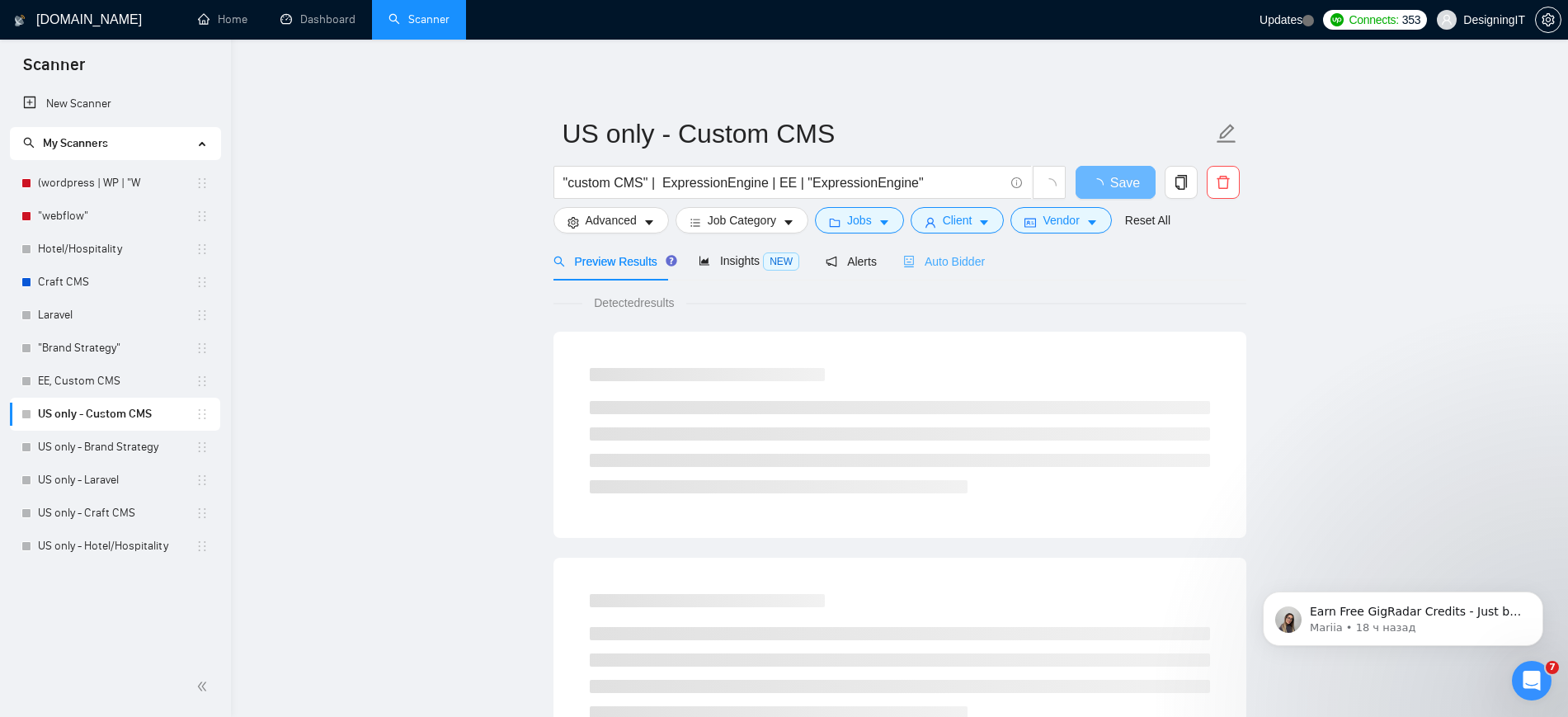
click at [946, 244] on div "Auto Bidder" at bounding box center [944, 261] width 81 height 39
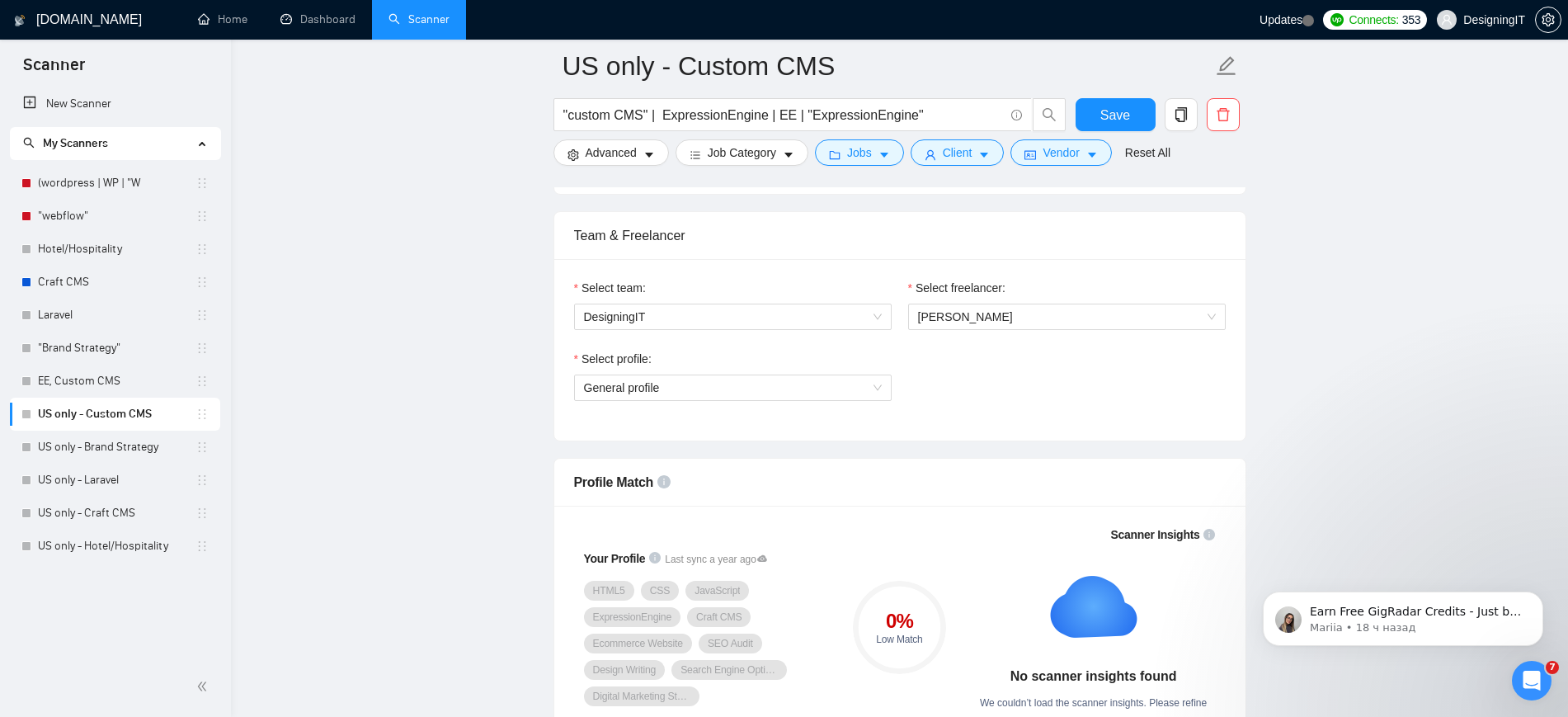
scroll to position [803, 0]
click at [801, 378] on span "General profile" at bounding box center [732, 388] width 297 height 25
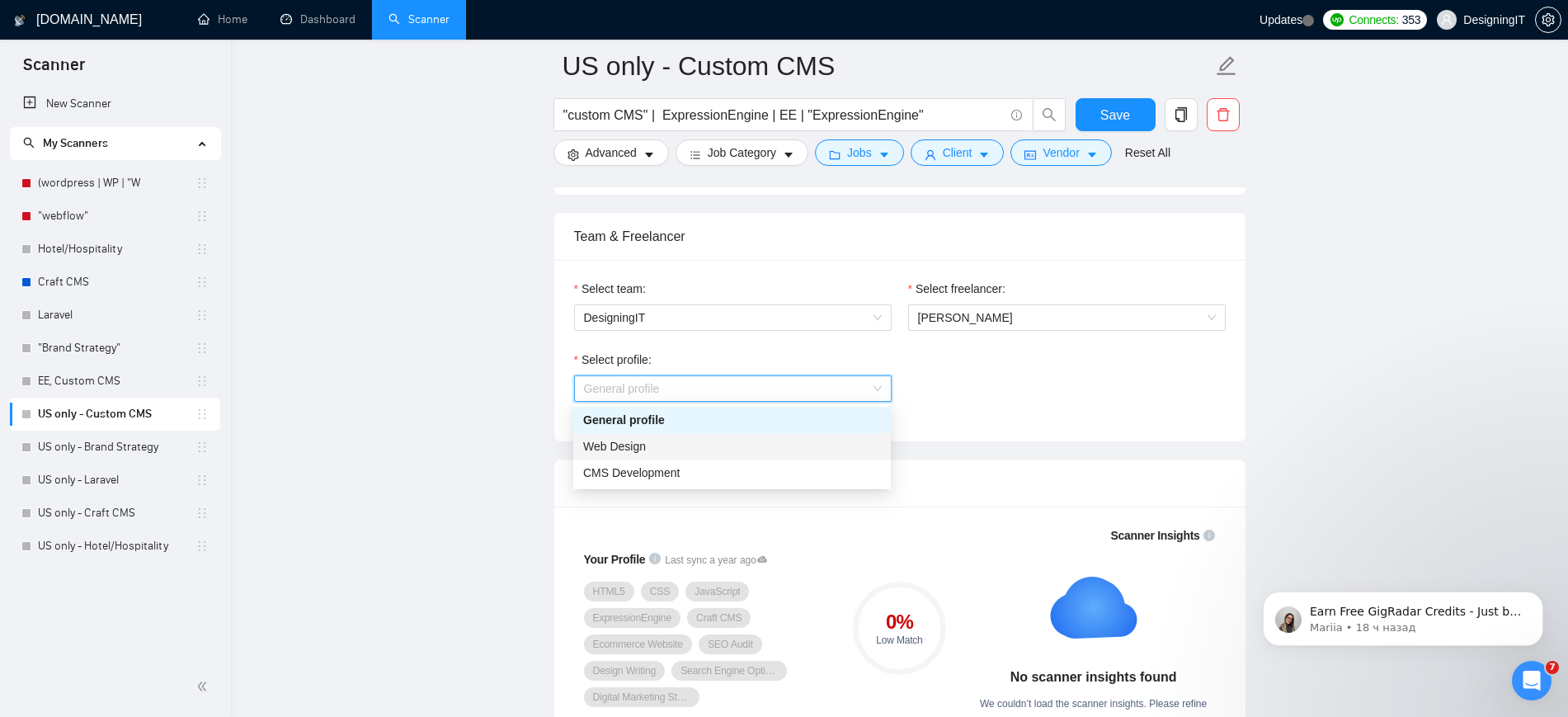
click at [754, 449] on div "Web Design" at bounding box center [731, 446] width 297 height 18
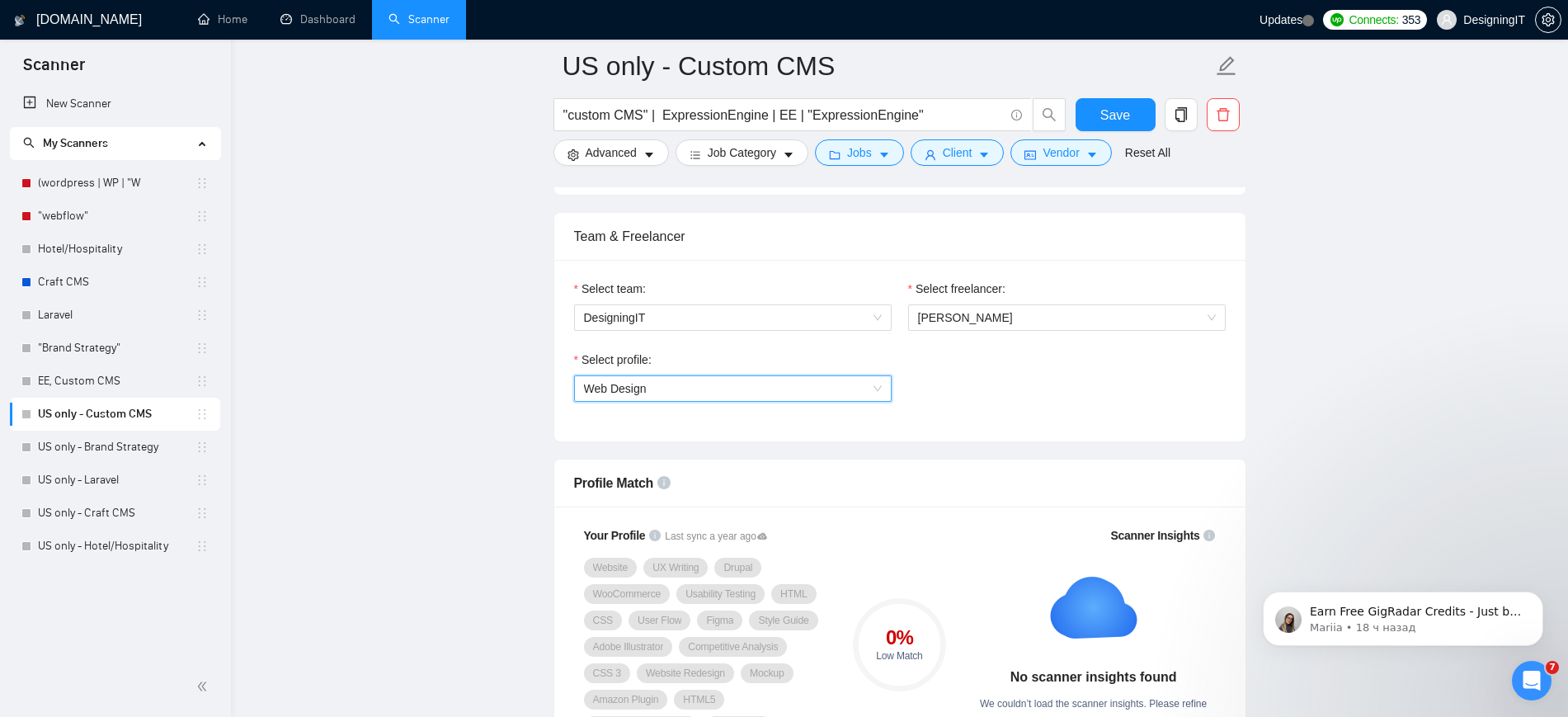
click at [852, 384] on span "Web Design" at bounding box center [732, 388] width 297 height 25
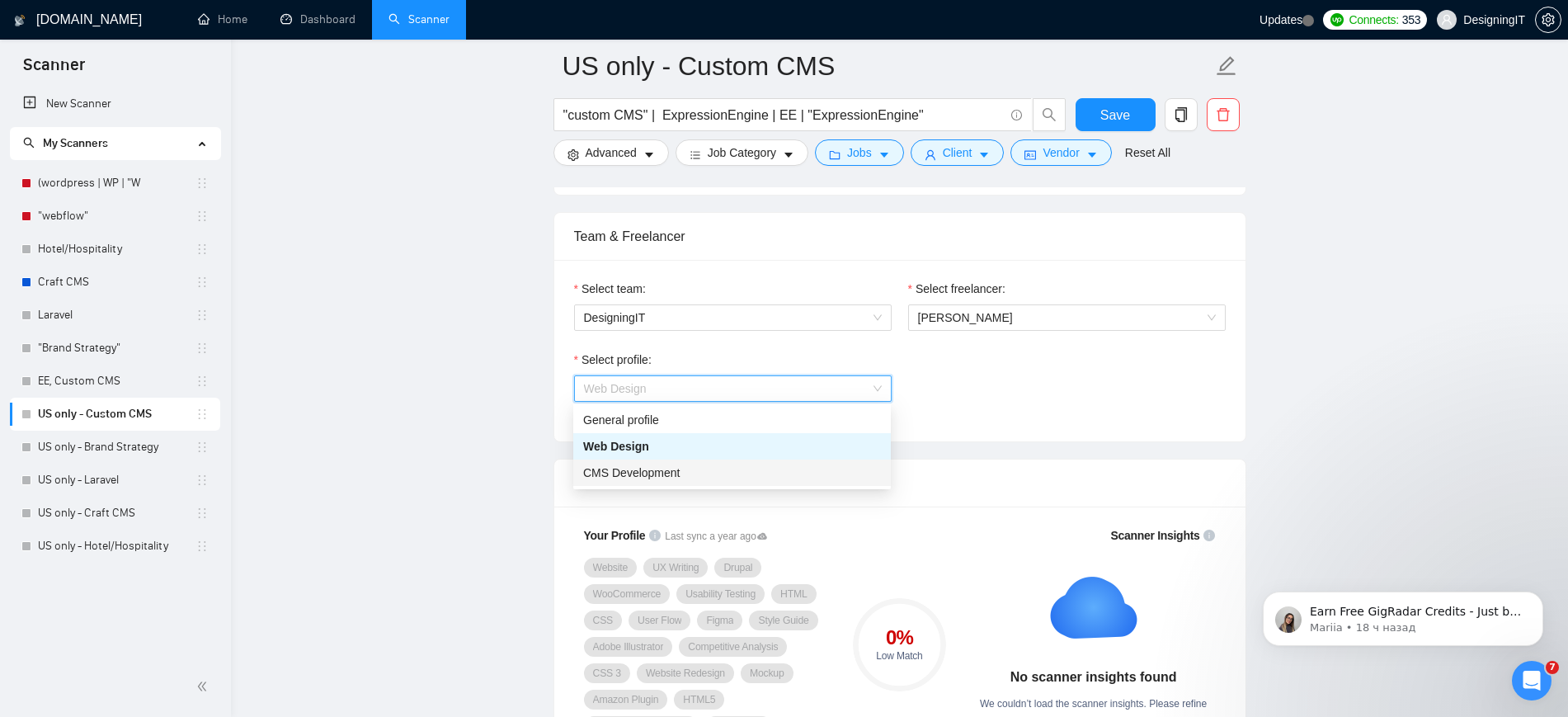
click at [771, 468] on div "CMS Development" at bounding box center [731, 472] width 297 height 18
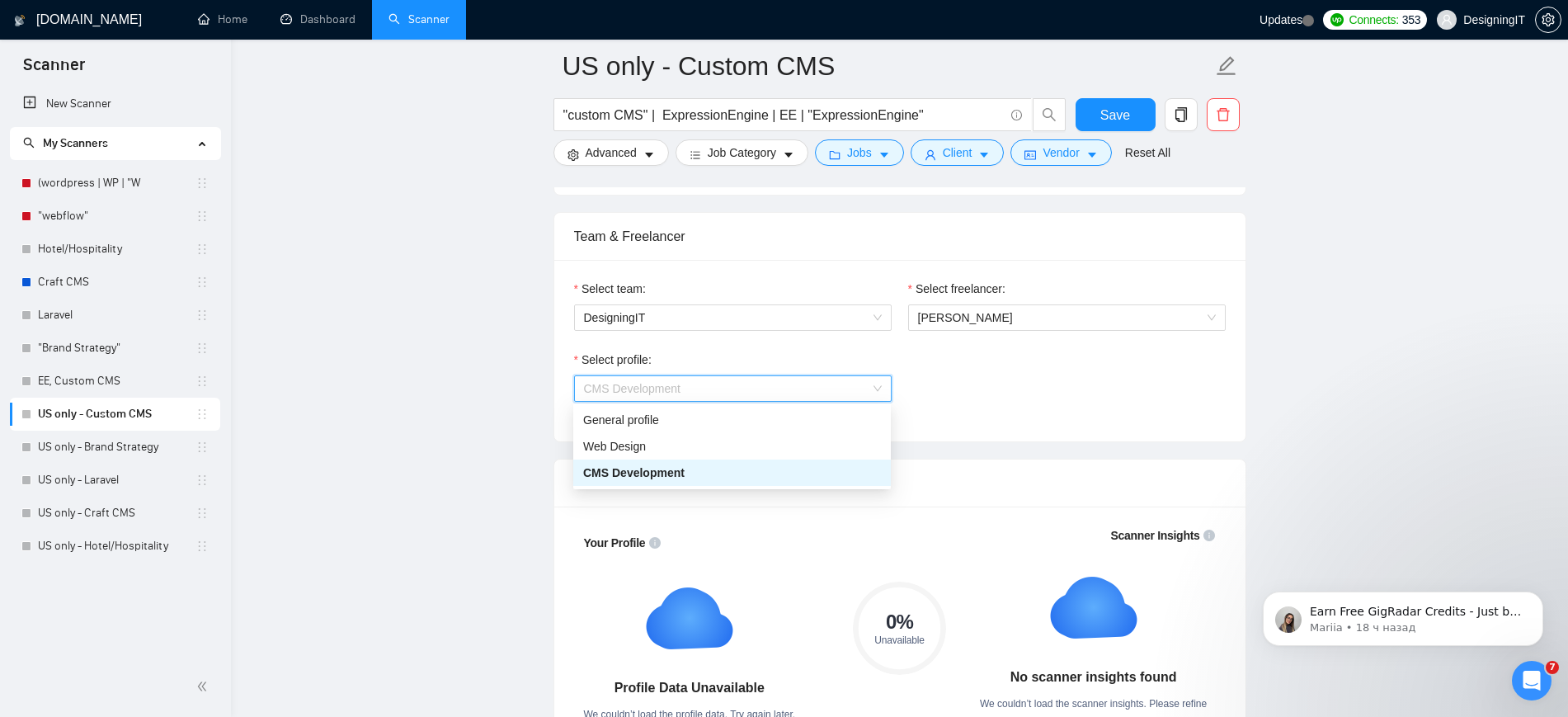
click at [817, 388] on span "CMS Development" at bounding box center [732, 388] width 297 height 25
click at [762, 423] on div "General profile" at bounding box center [731, 420] width 297 height 18
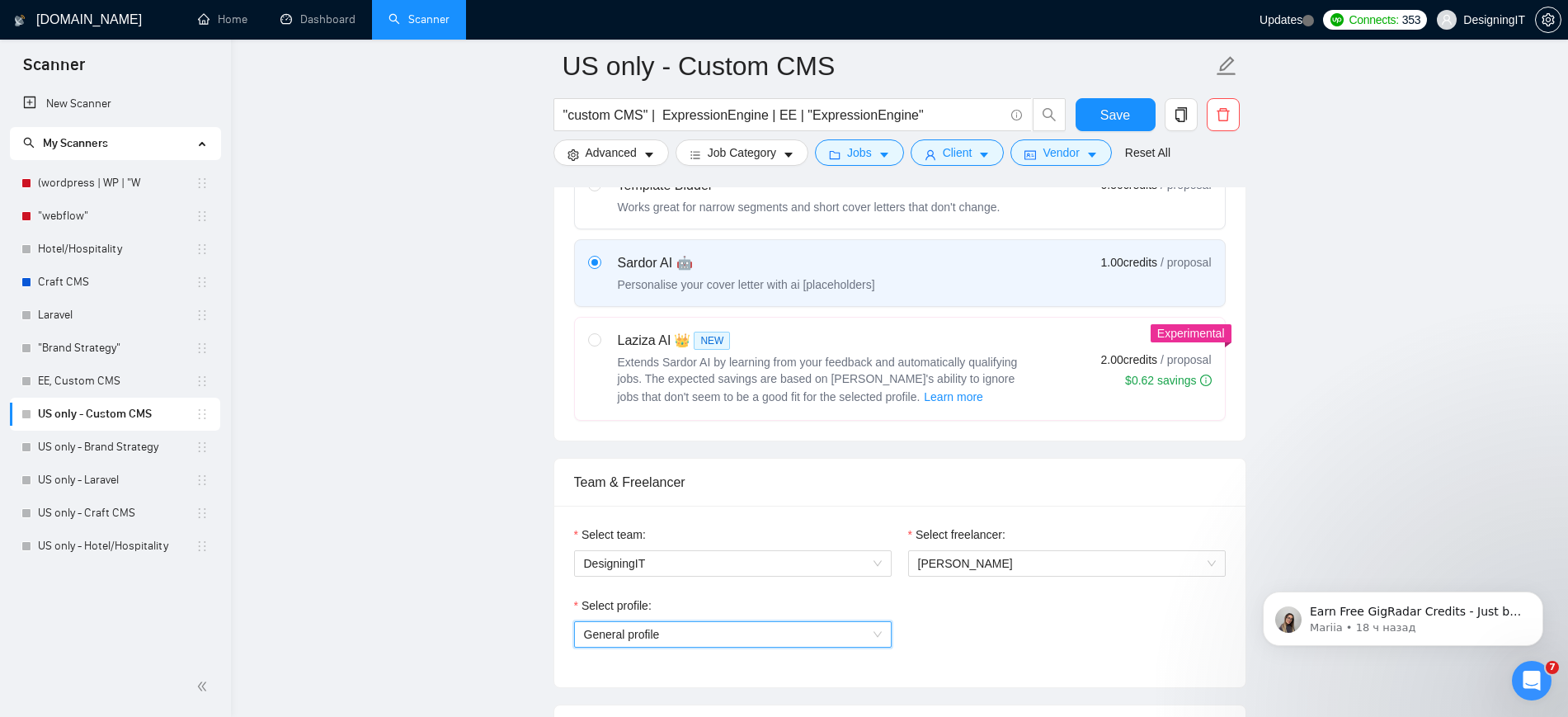
scroll to position [556, 0]
click at [125, 453] on link "US only - Brand Strategy" at bounding box center [117, 447] width 158 height 33
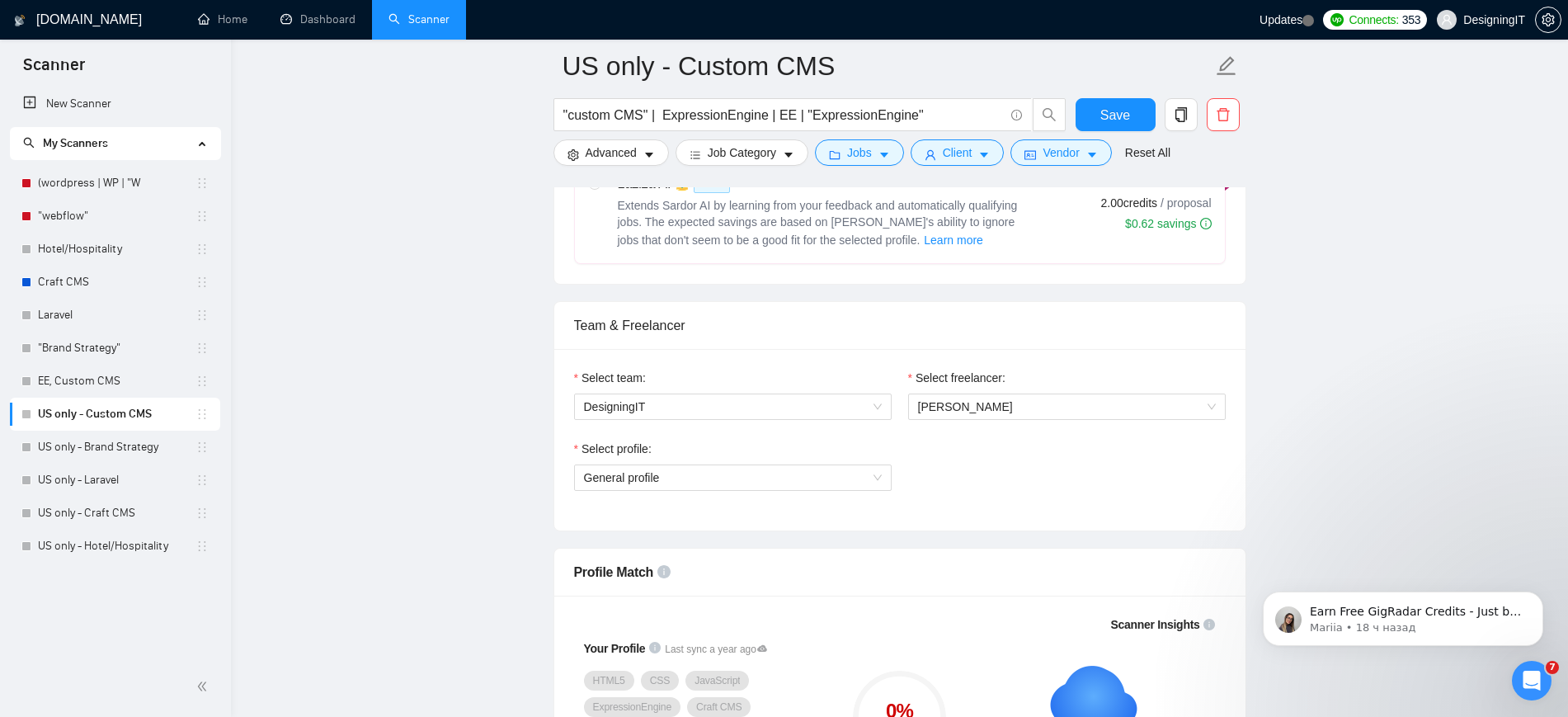
scroll to position [816, 0]
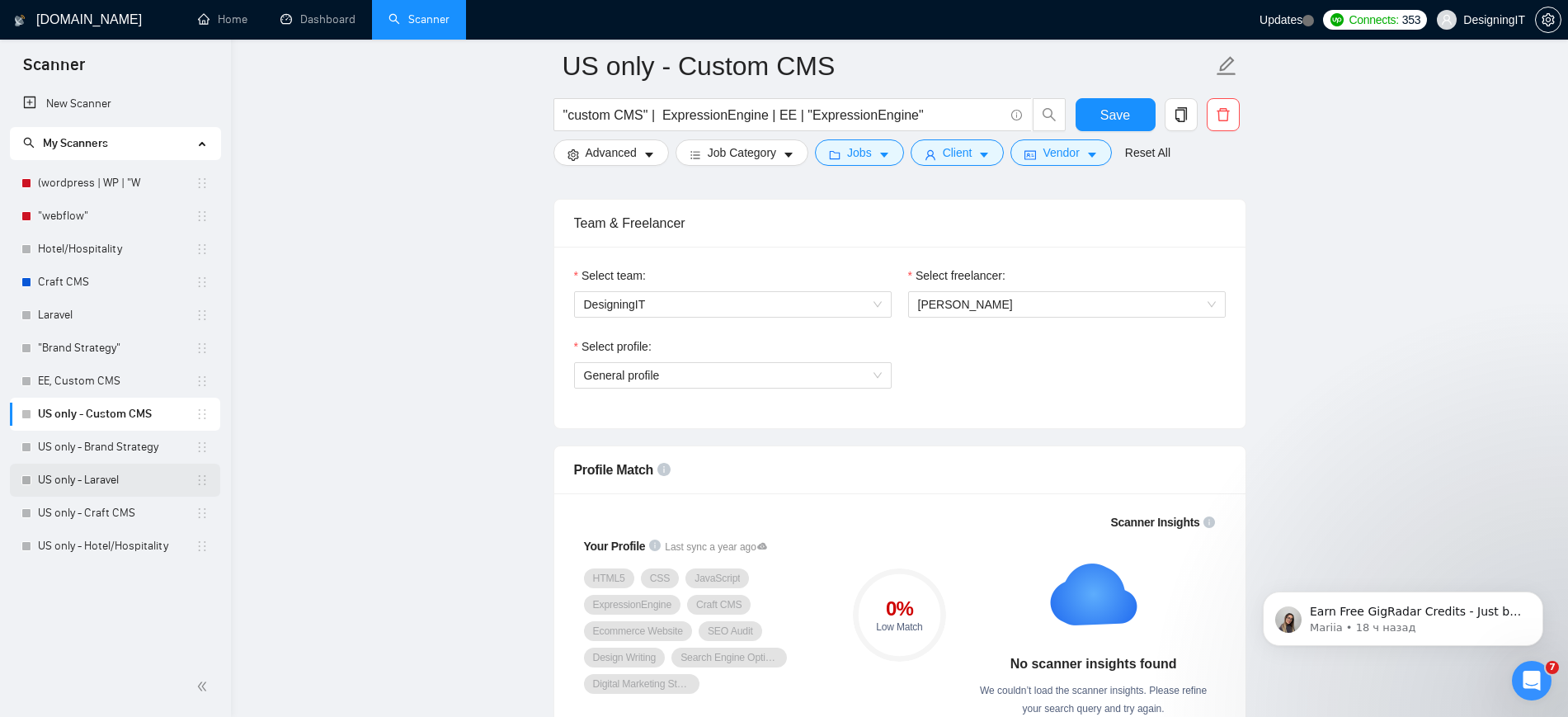
click at [114, 486] on link "US only - Laravel" at bounding box center [117, 480] width 158 height 33
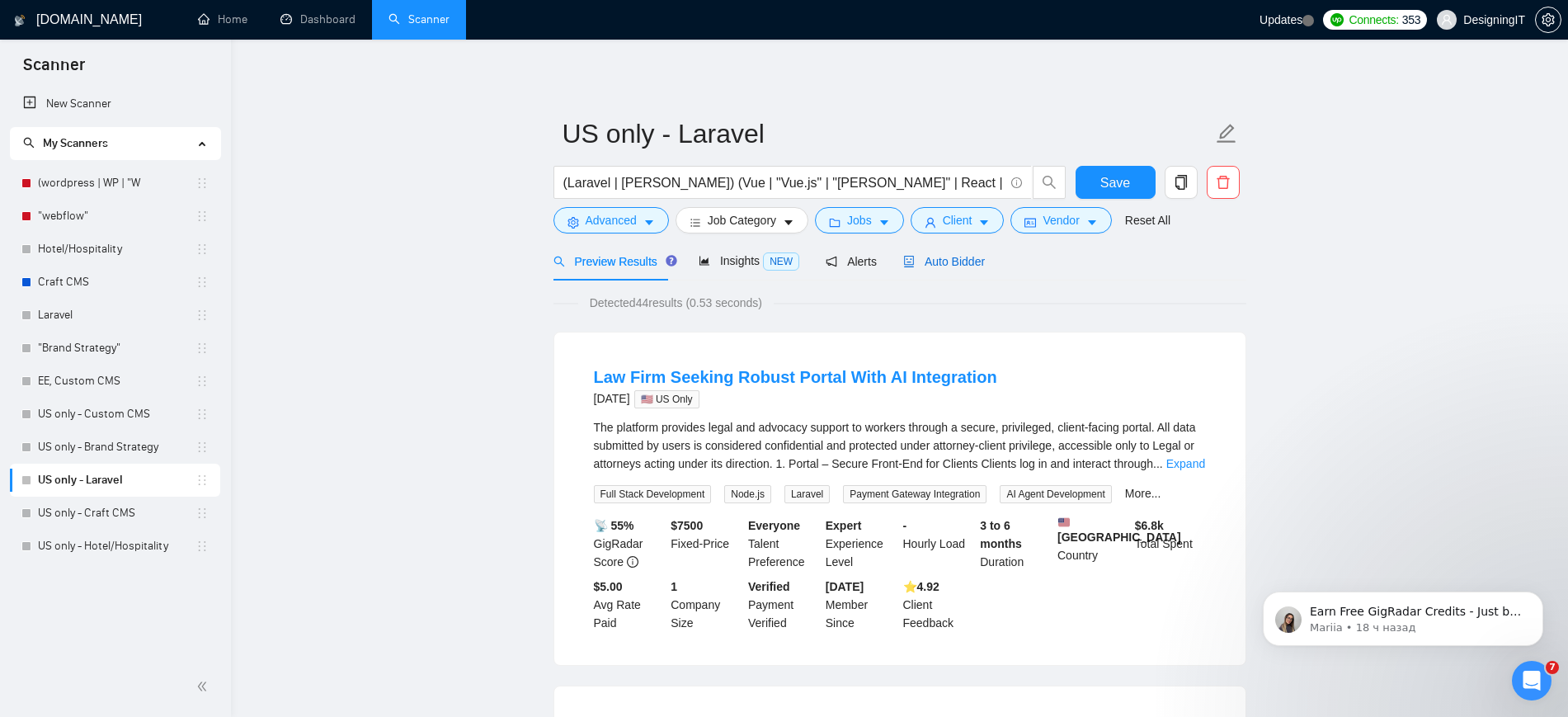
click at [945, 260] on span "Auto Bidder" at bounding box center [944, 262] width 81 height 14
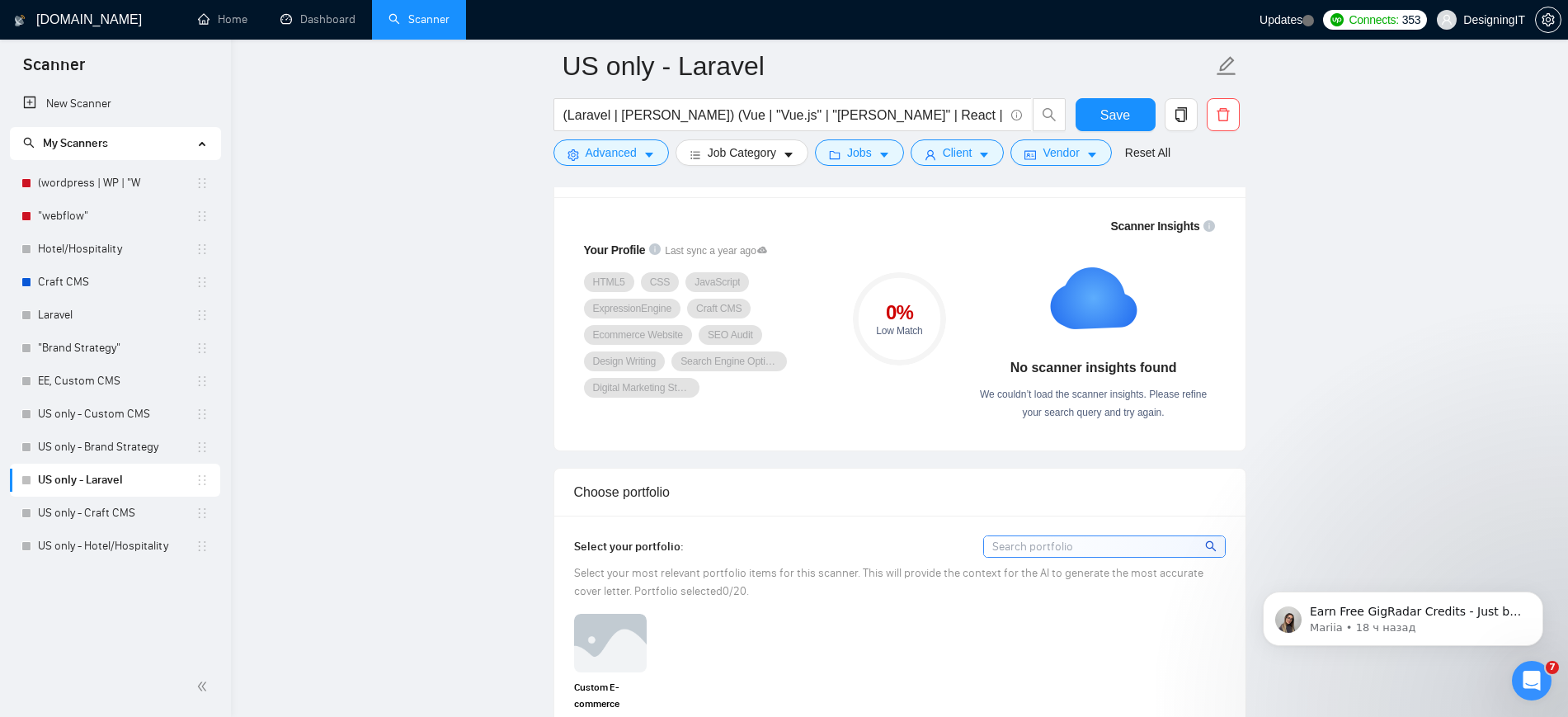
scroll to position [857, 0]
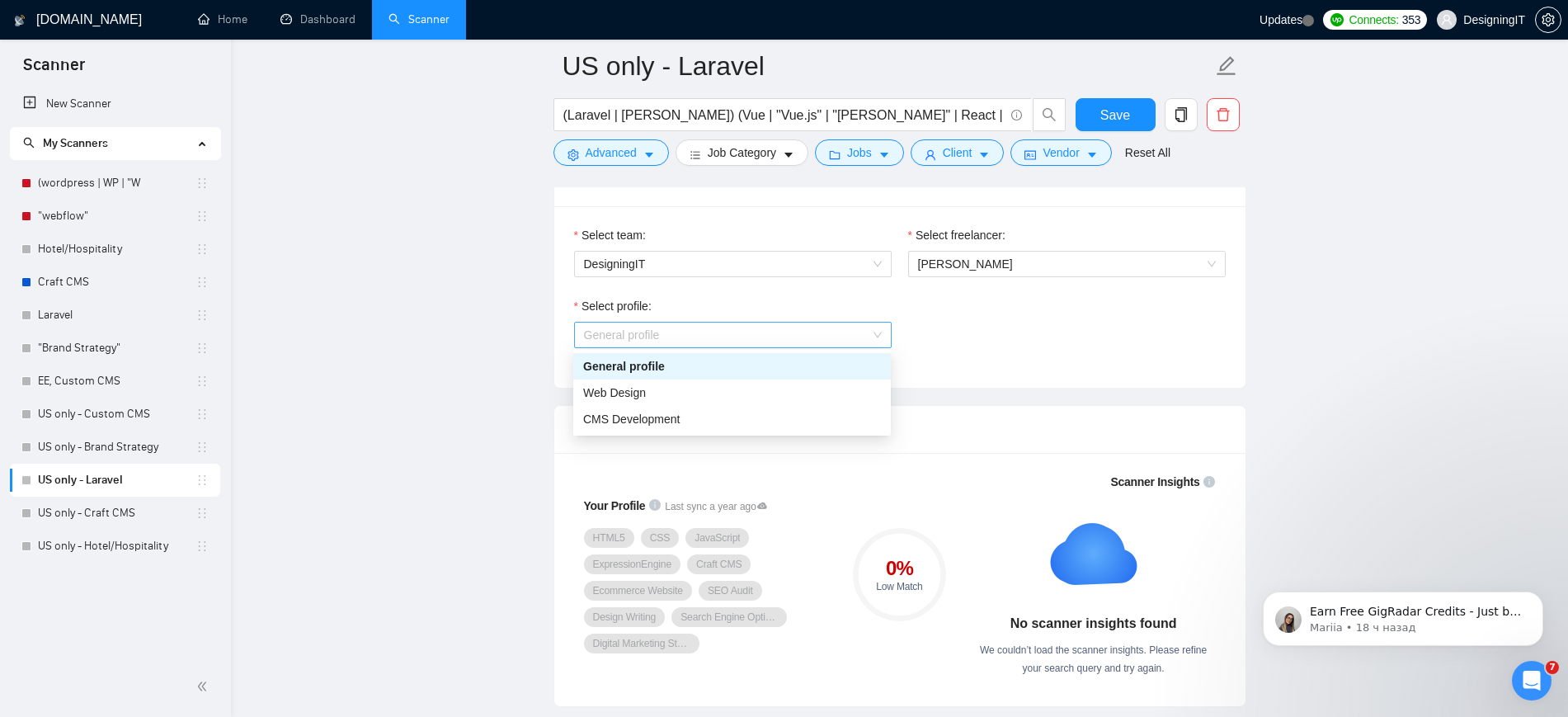
click at [684, 333] on span "General profile" at bounding box center [732, 335] width 297 height 25
click at [669, 389] on div "Web Design" at bounding box center [731, 392] width 297 height 18
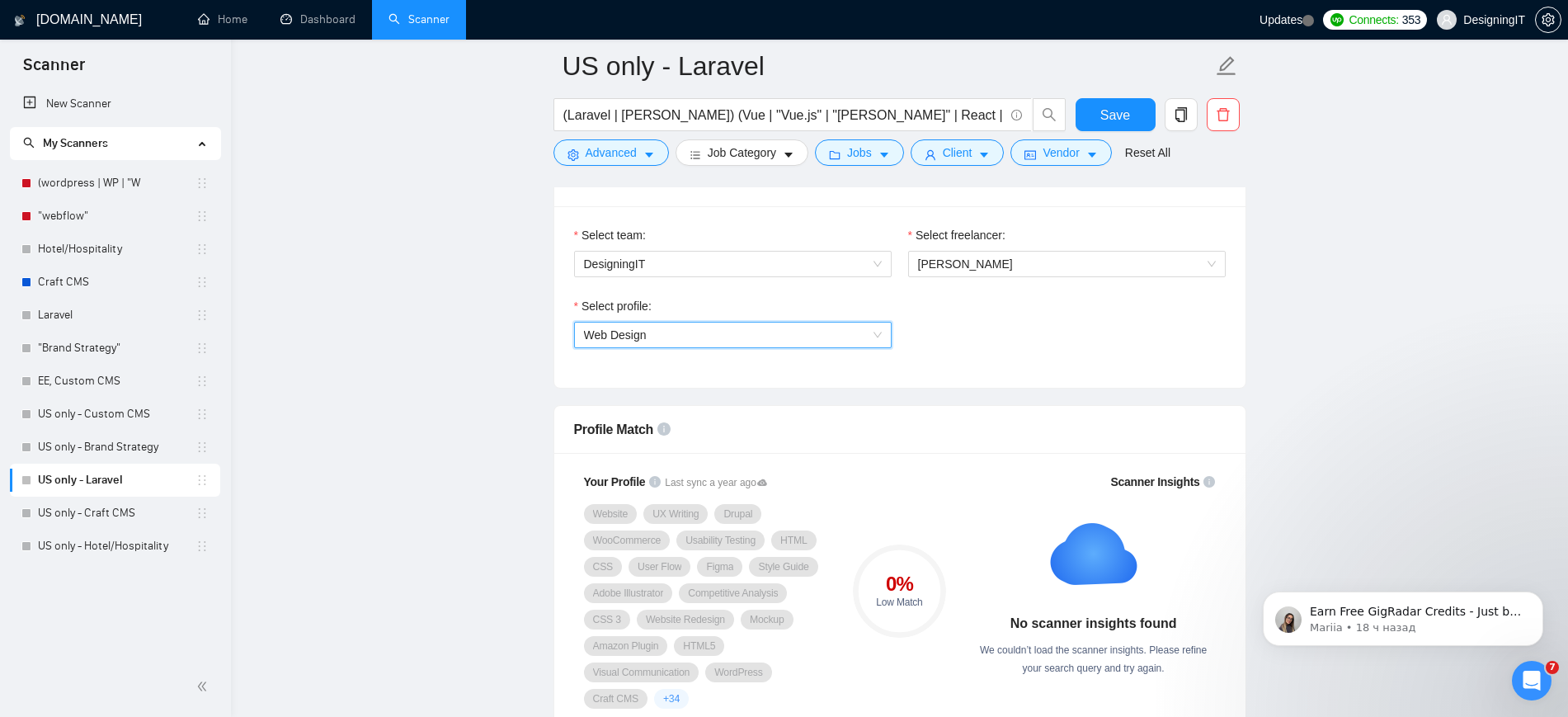
click at [701, 333] on span "Web Design" at bounding box center [732, 335] width 297 height 25
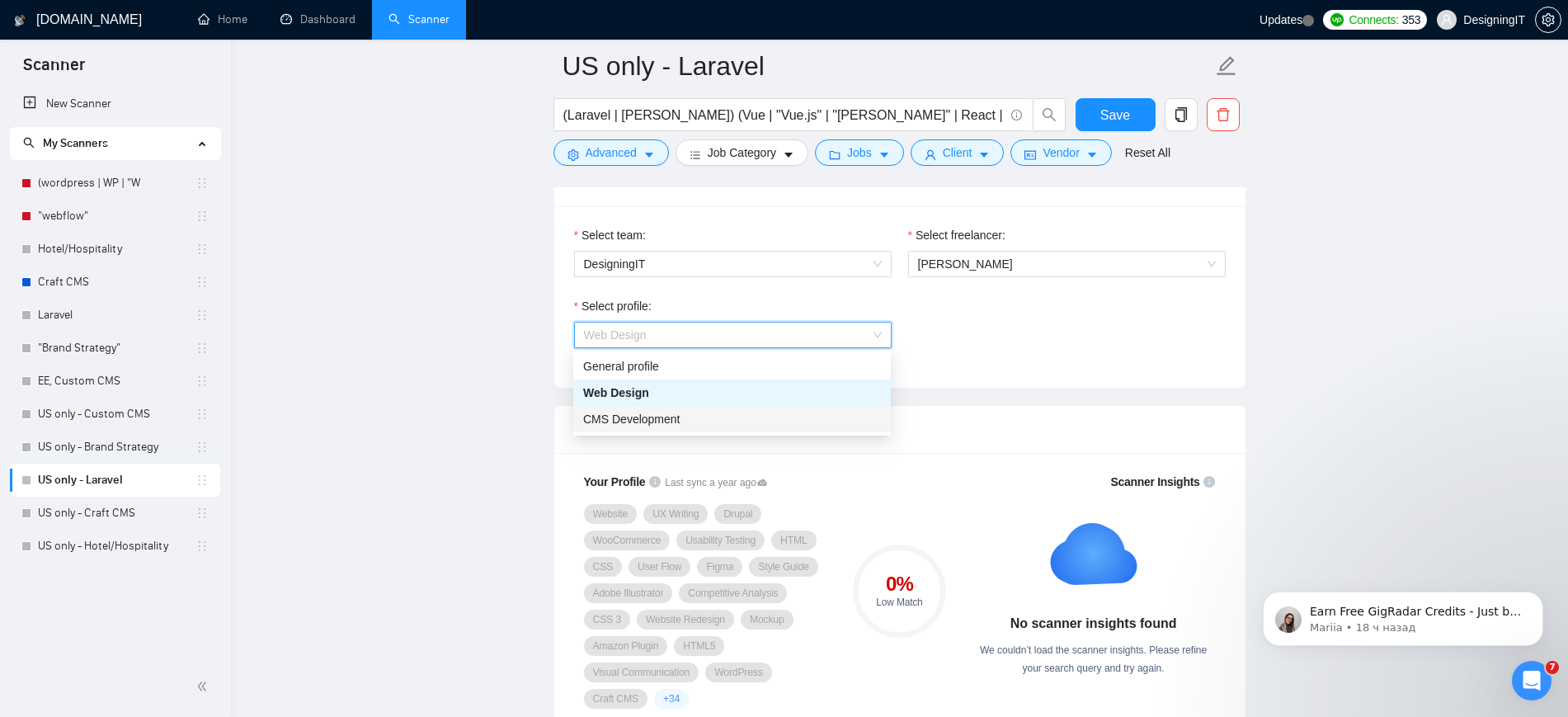
click at [678, 425] on span "CMS Development" at bounding box center [631, 420] width 97 height 14
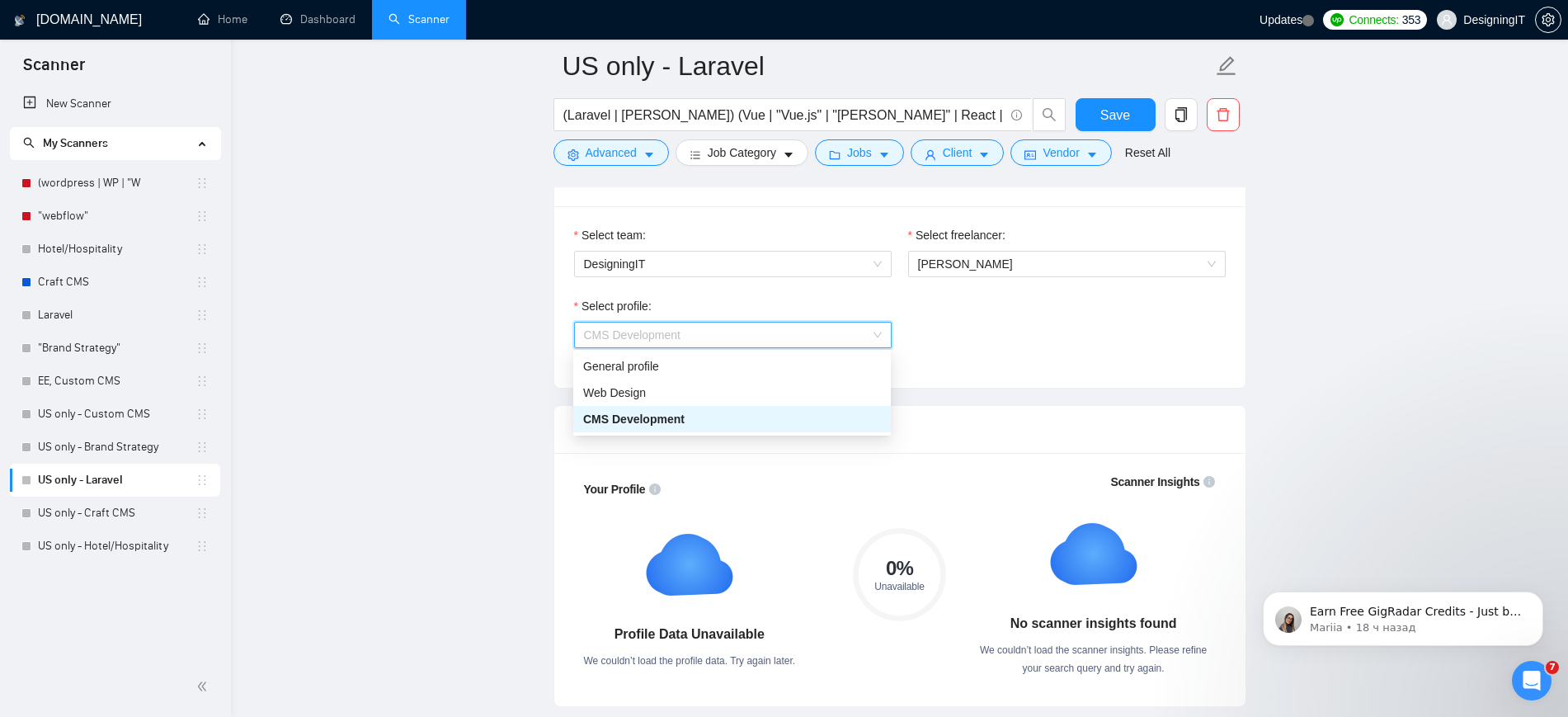
click at [648, 333] on span "CMS Development" at bounding box center [632, 335] width 97 height 14
click at [631, 364] on div "General profile" at bounding box center [731, 366] width 297 height 18
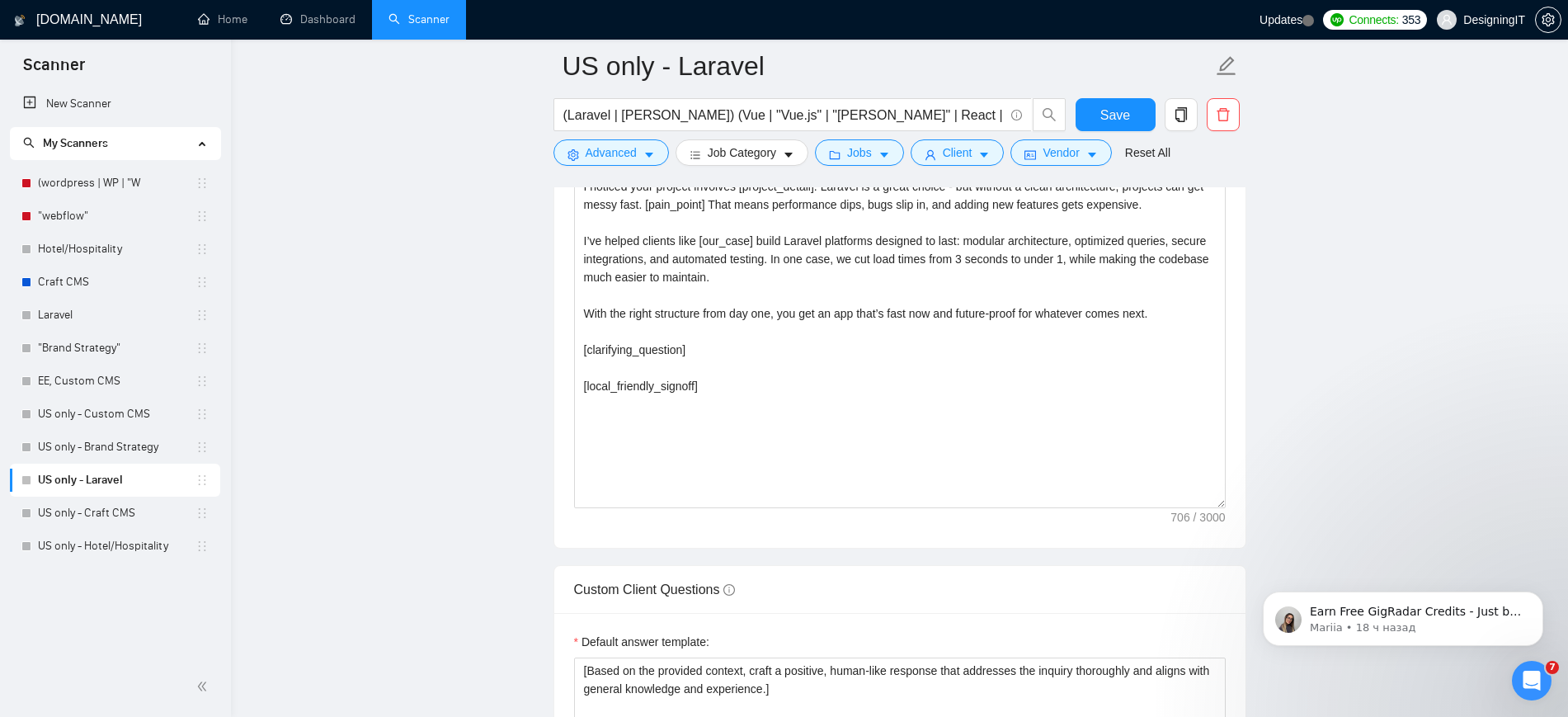
scroll to position [1854, 0]
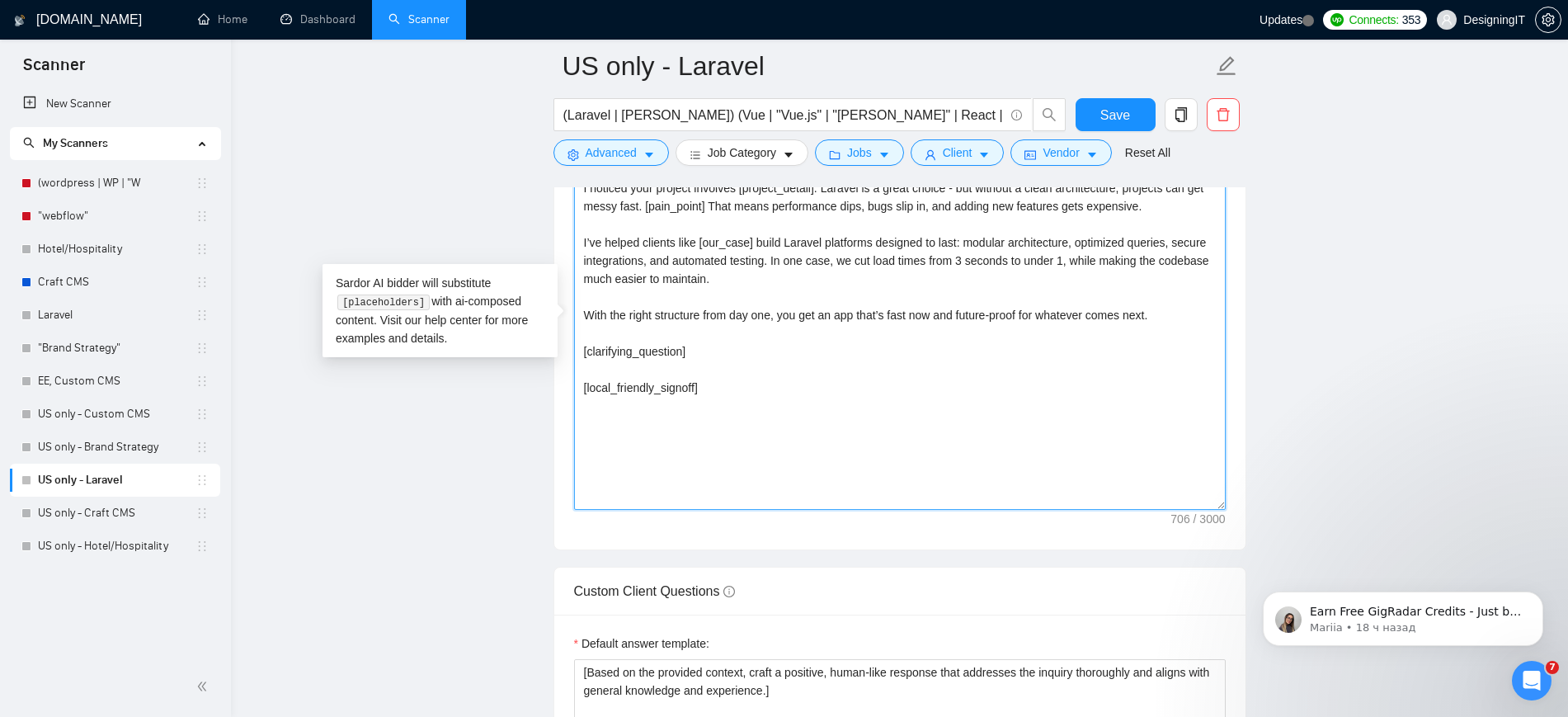
click at [704, 359] on textarea "[local_greeting] [client_name], I noticed your project involves [project_detail…" at bounding box center [900, 325] width 651 height 371
paste textarea "[Based on the job post, generate a specific, thoughtful question that shows you…"
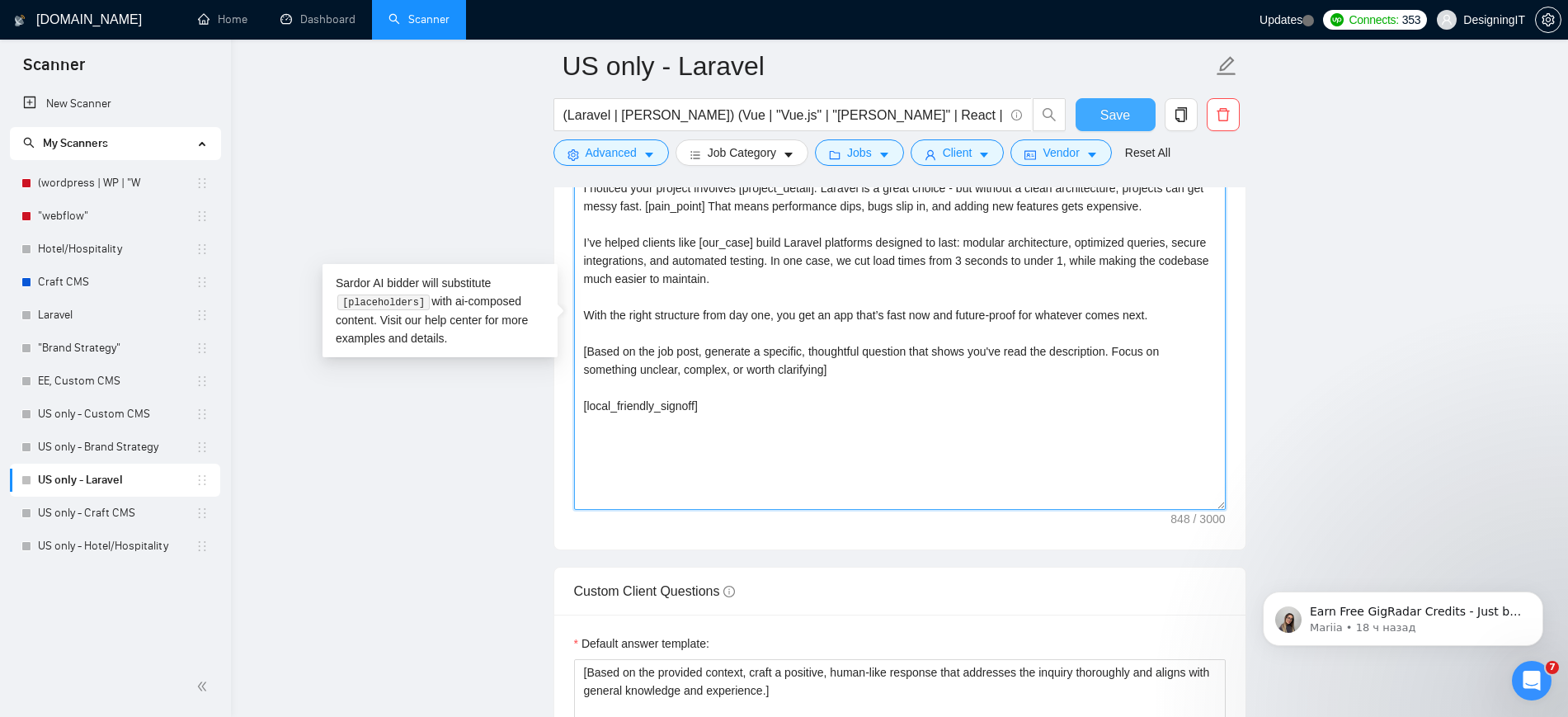
type textarea "[local_greeting] [client_name], I noticed your project involves [project_detail…"
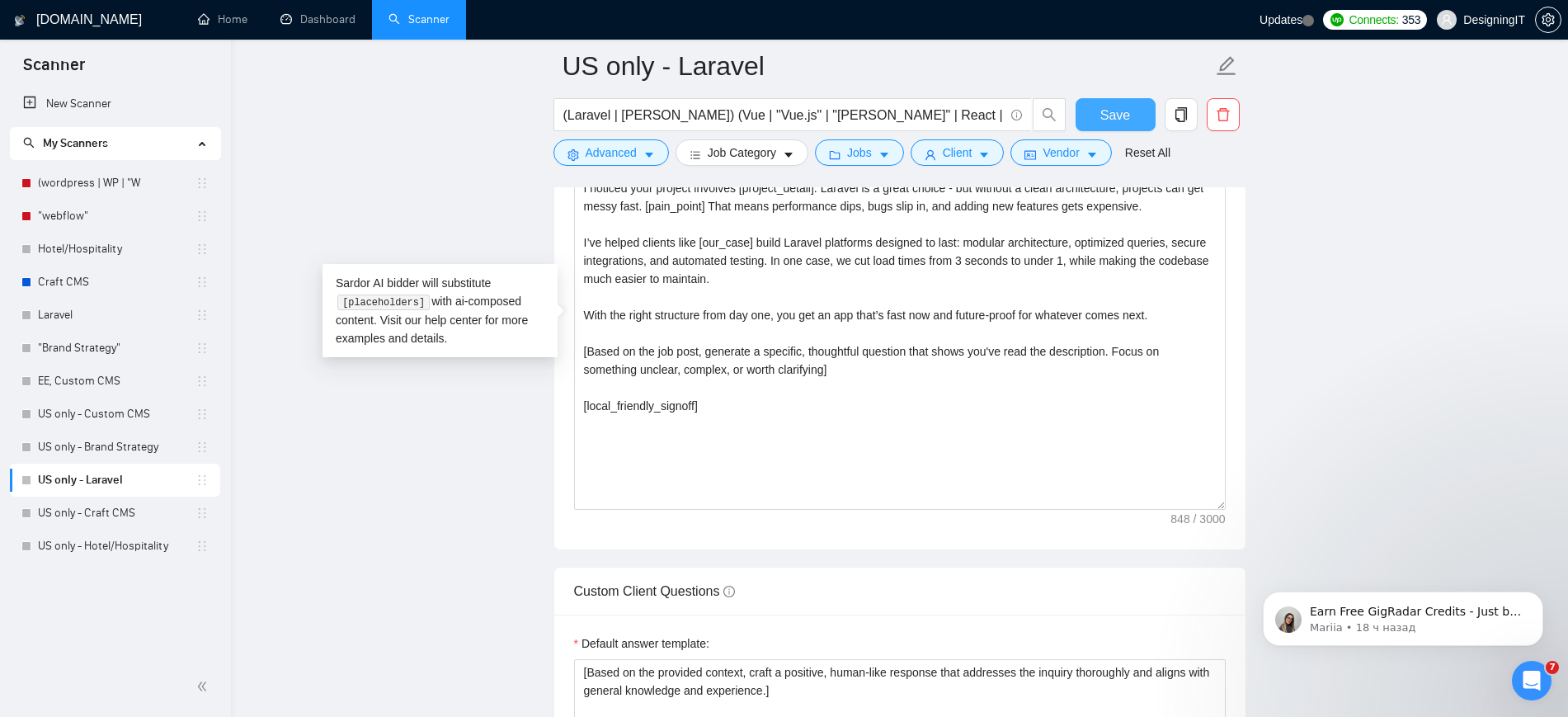
click at [1131, 113] on button "Save" at bounding box center [1116, 114] width 80 height 33
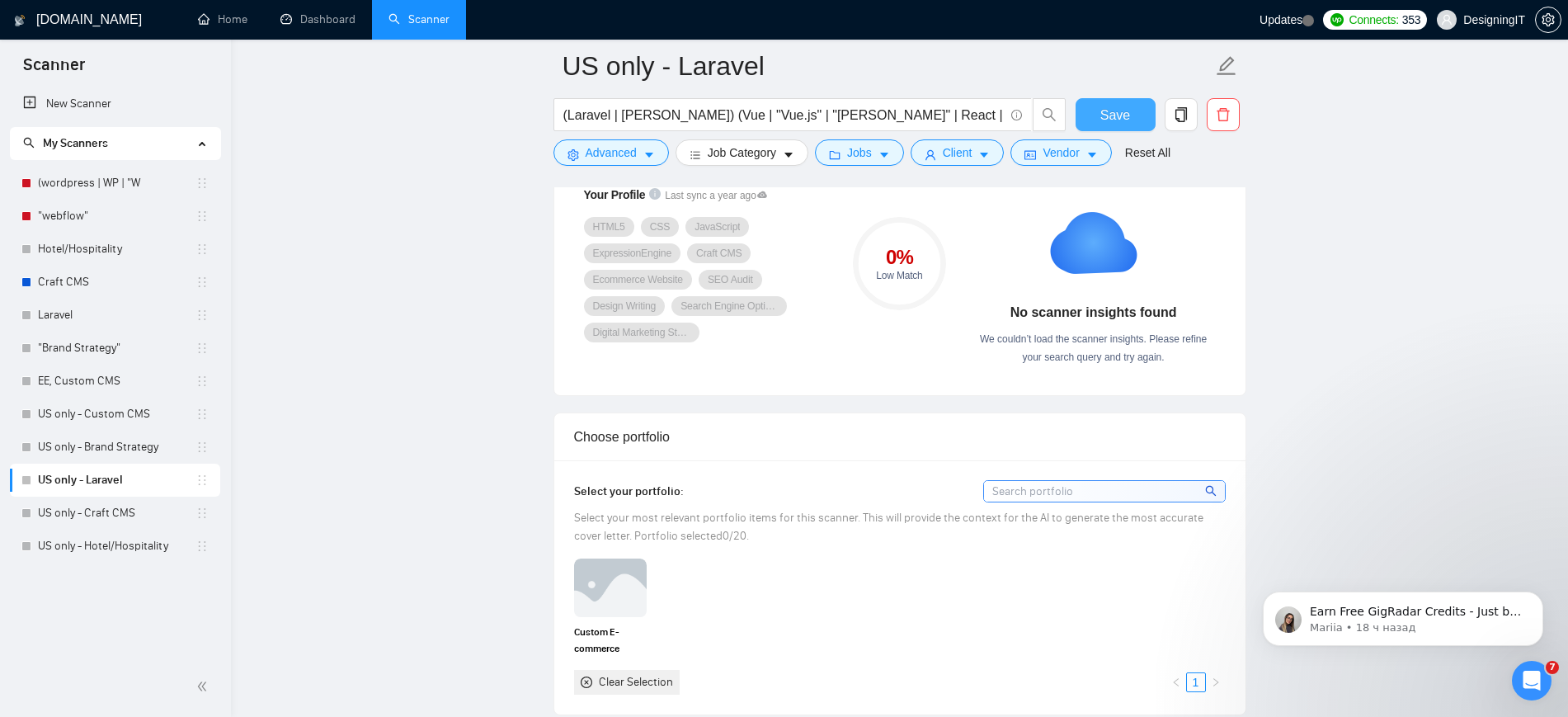
scroll to position [1167, 0]
click at [111, 516] on link "US only - Craft CMS" at bounding box center [117, 513] width 158 height 33
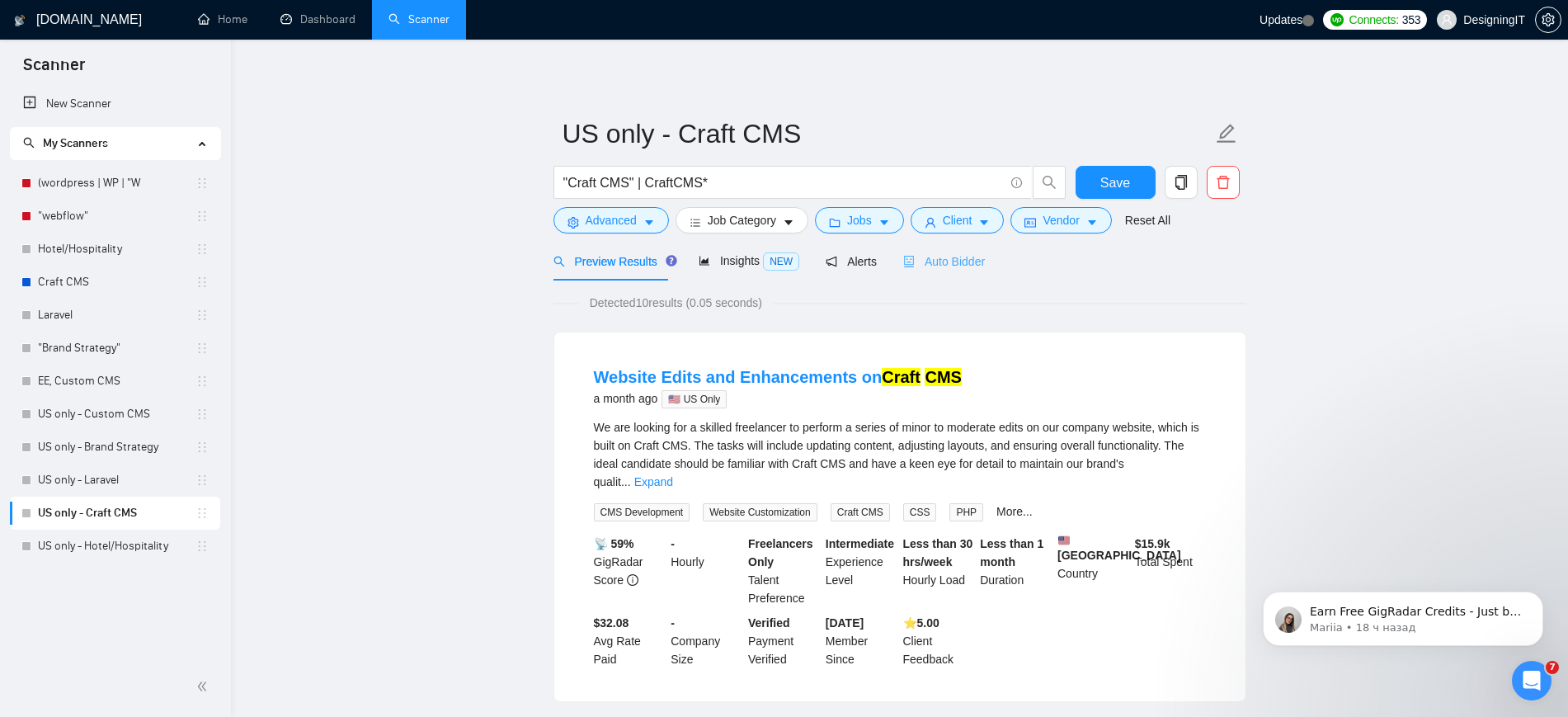
click at [926, 249] on div "Auto Bidder" at bounding box center [944, 261] width 81 height 39
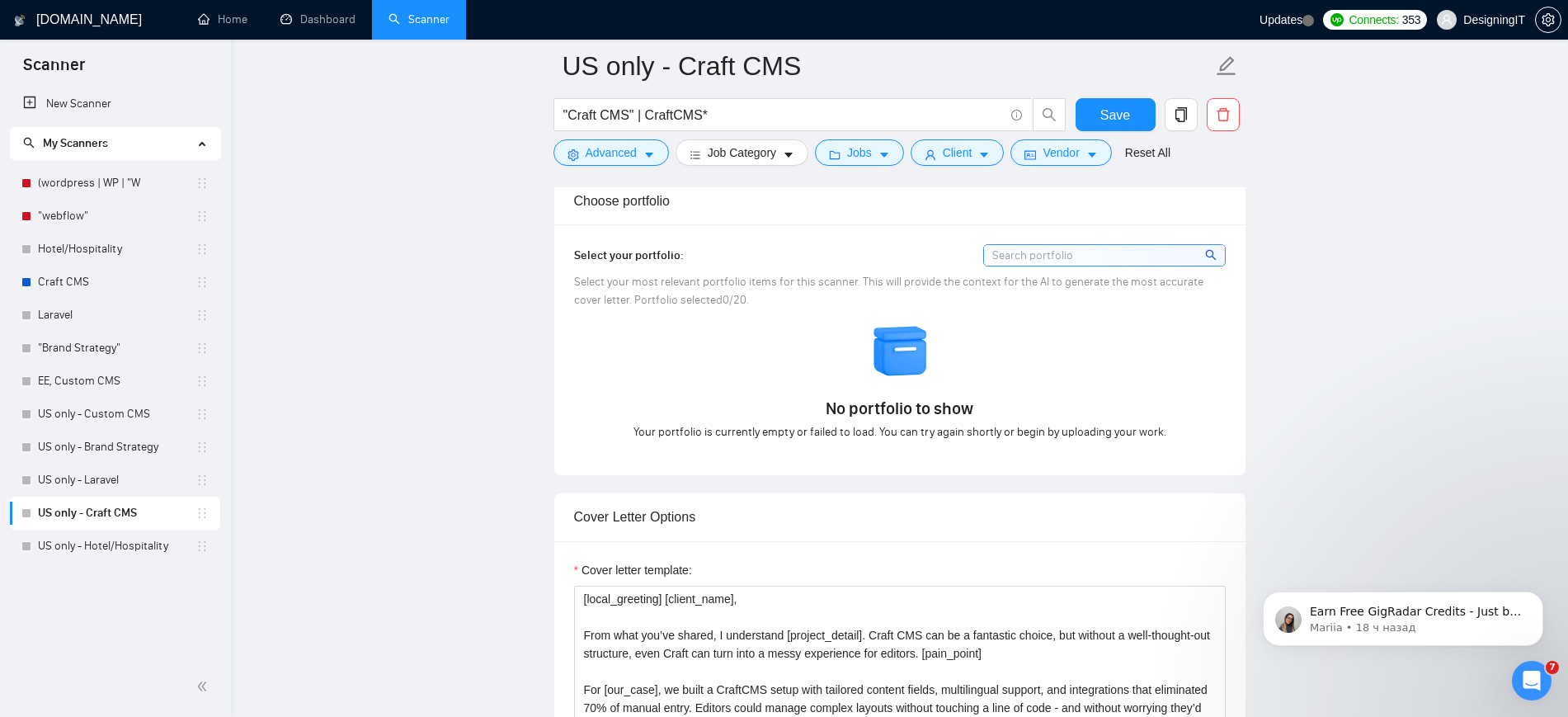
scroll to position [1584, 0]
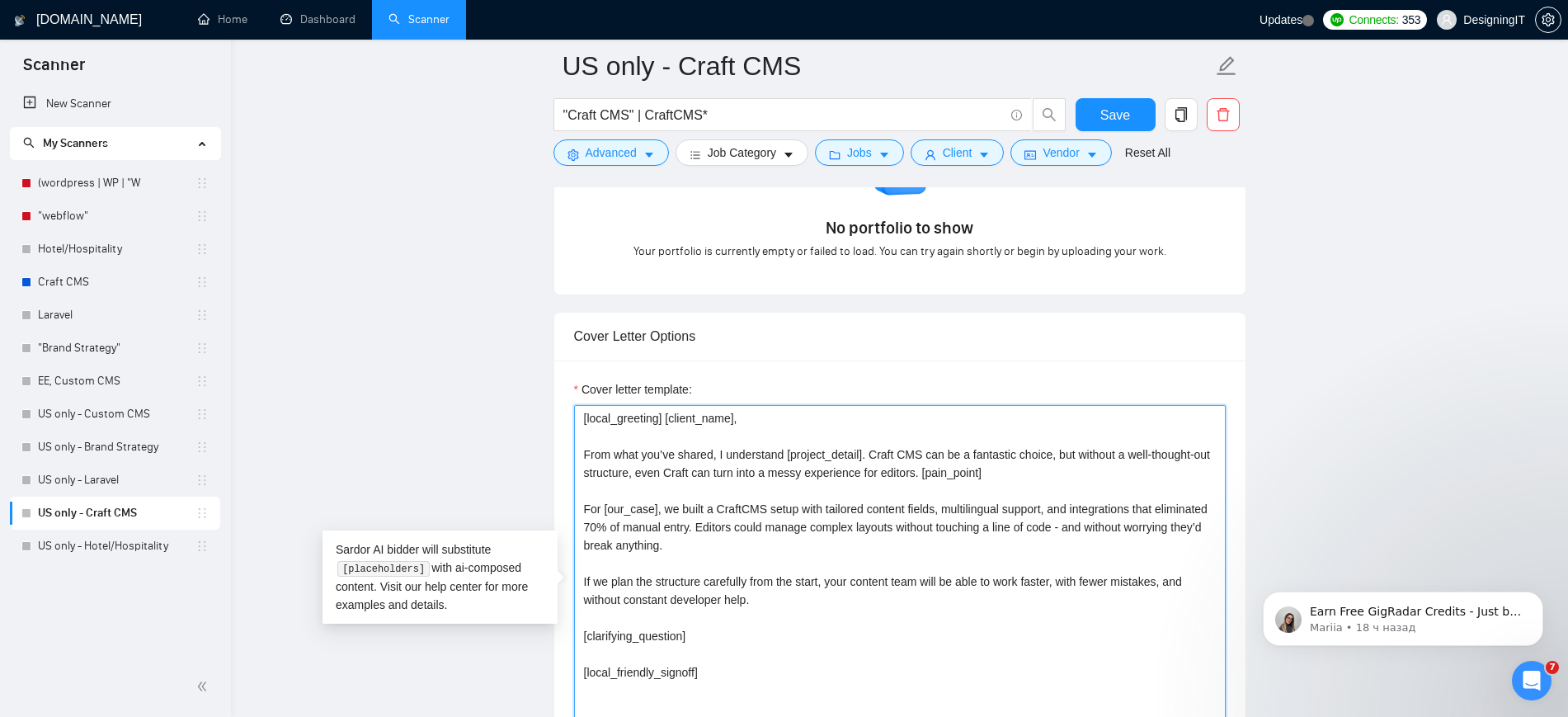
drag, startPoint x: 704, startPoint y: 636, endPoint x: 583, endPoint y: 639, distance: 121.0
drag, startPoint x: 583, startPoint y: 639, endPoint x: 640, endPoint y: 653, distance: 58.7
click at [640, 653] on textarea "[local_greeting] [client_name], From what you’ve shared, I understand [project_…" at bounding box center [900, 591] width 651 height 371
click at [698, 633] on textarea "[local_greeting] [client_name], From what you’ve shared, I understand [project_…" at bounding box center [900, 591] width 651 height 371
paste textarea "[Based on the job post, generate a specific, thoughtful question that shows you…"
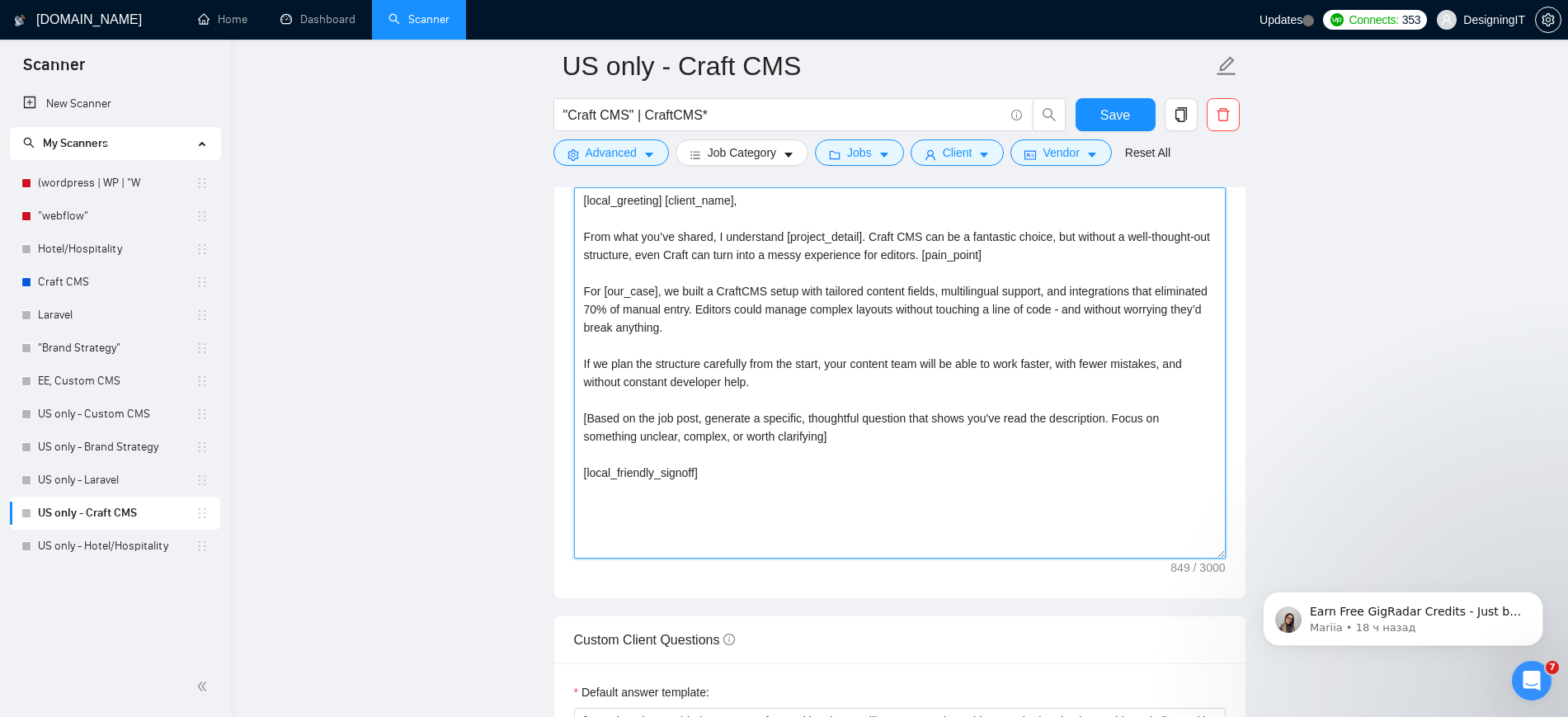
scroll to position [1810, 0]
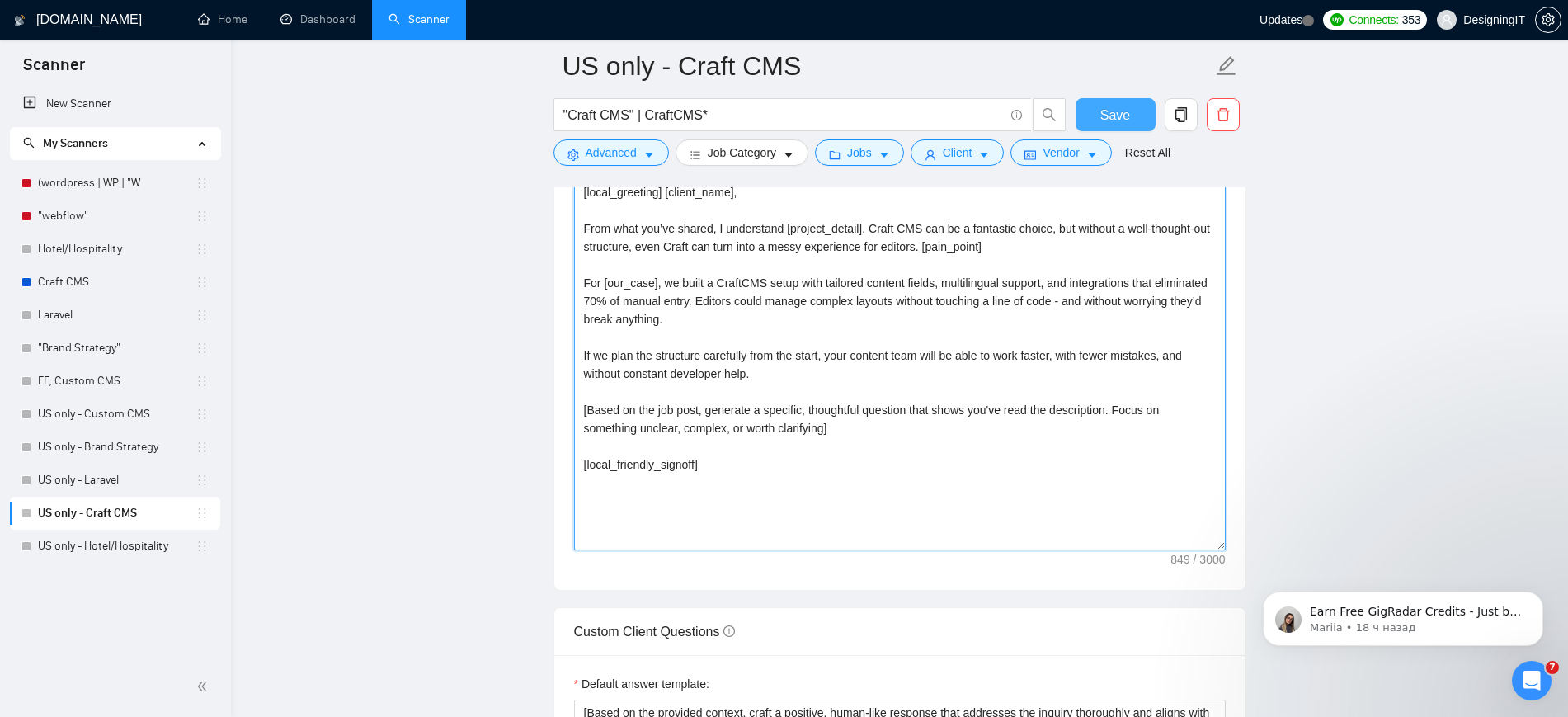
type textarea "[local_greeting] [client_name], From what you’ve shared, I understand [project_…"
click at [1110, 114] on span "Save" at bounding box center [1115, 115] width 30 height 20
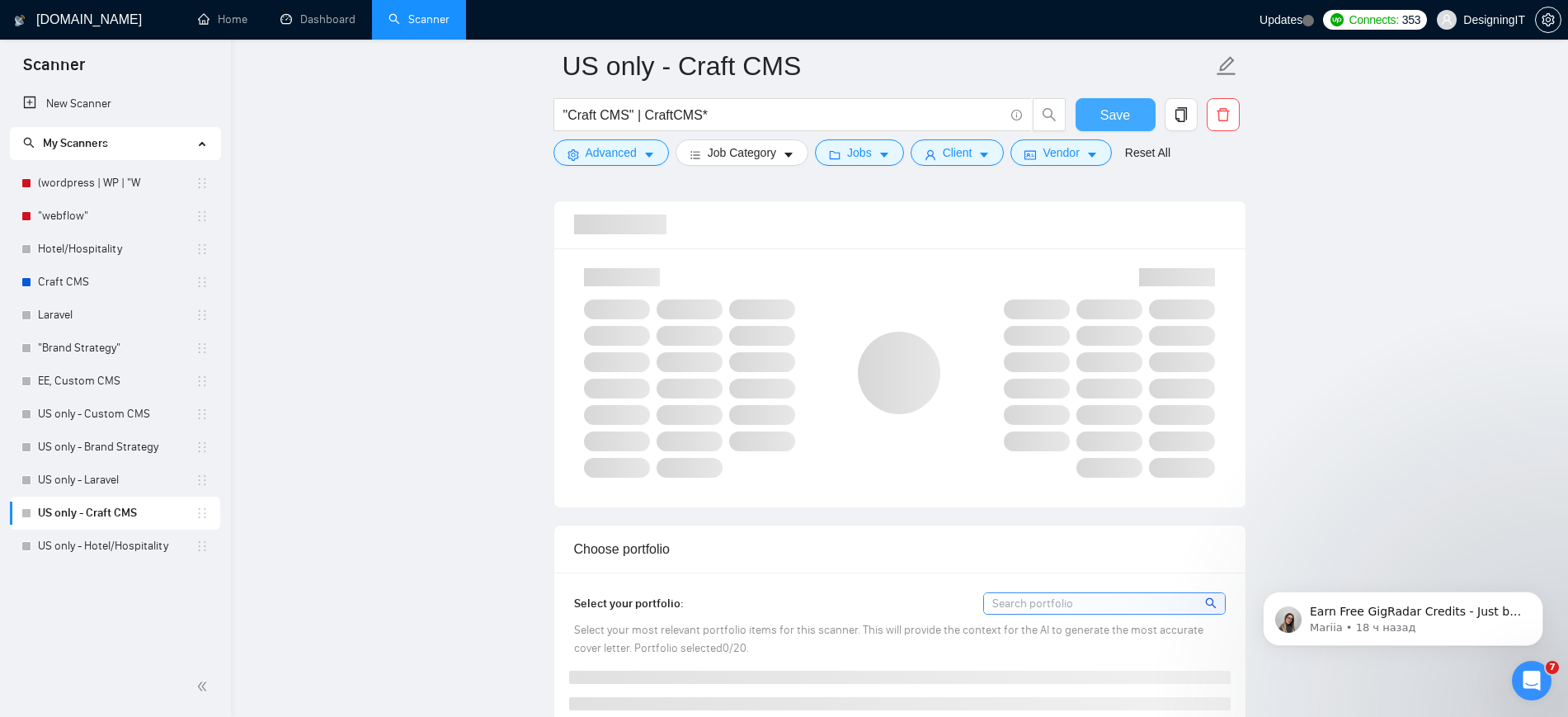
scroll to position [793, 0]
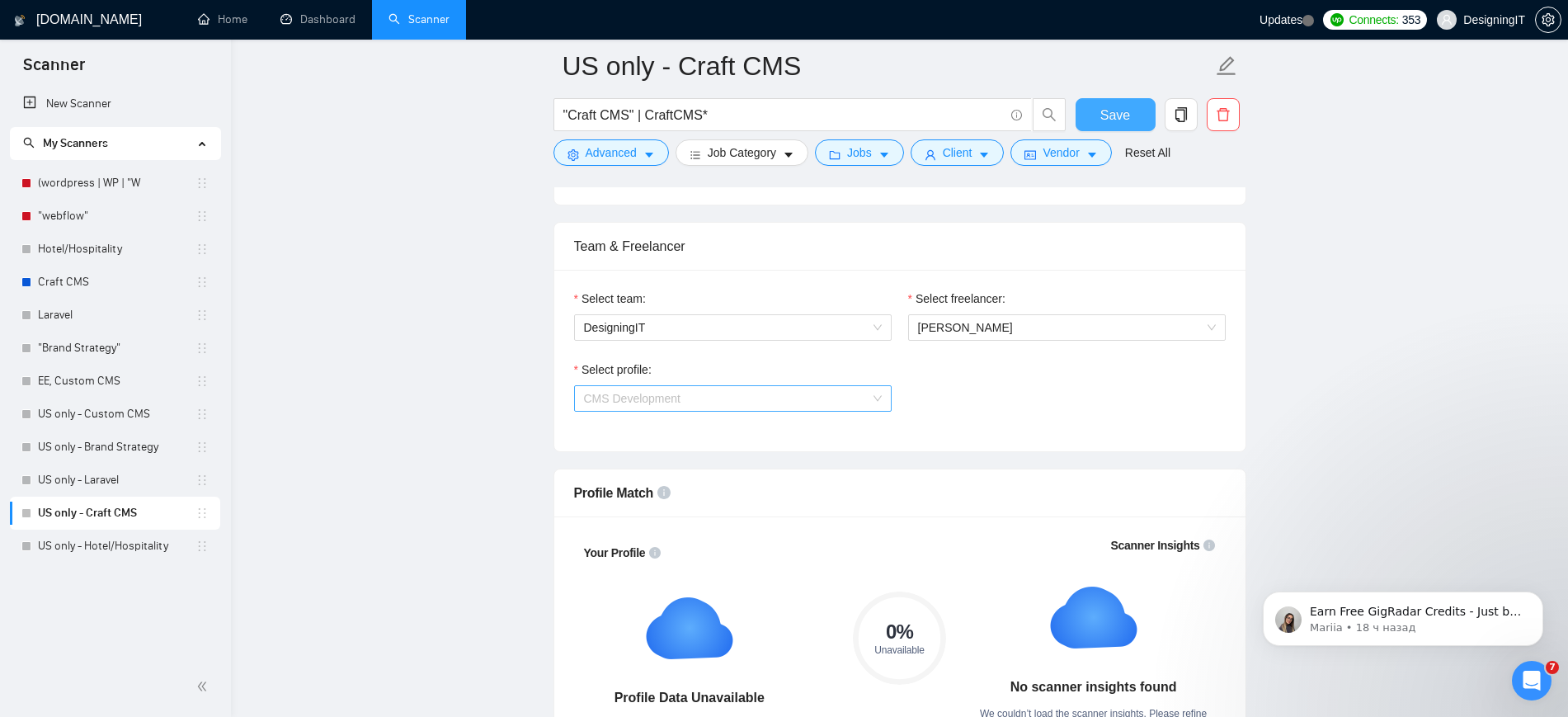
click at [777, 402] on span "CMS Development" at bounding box center [732, 398] width 297 height 25
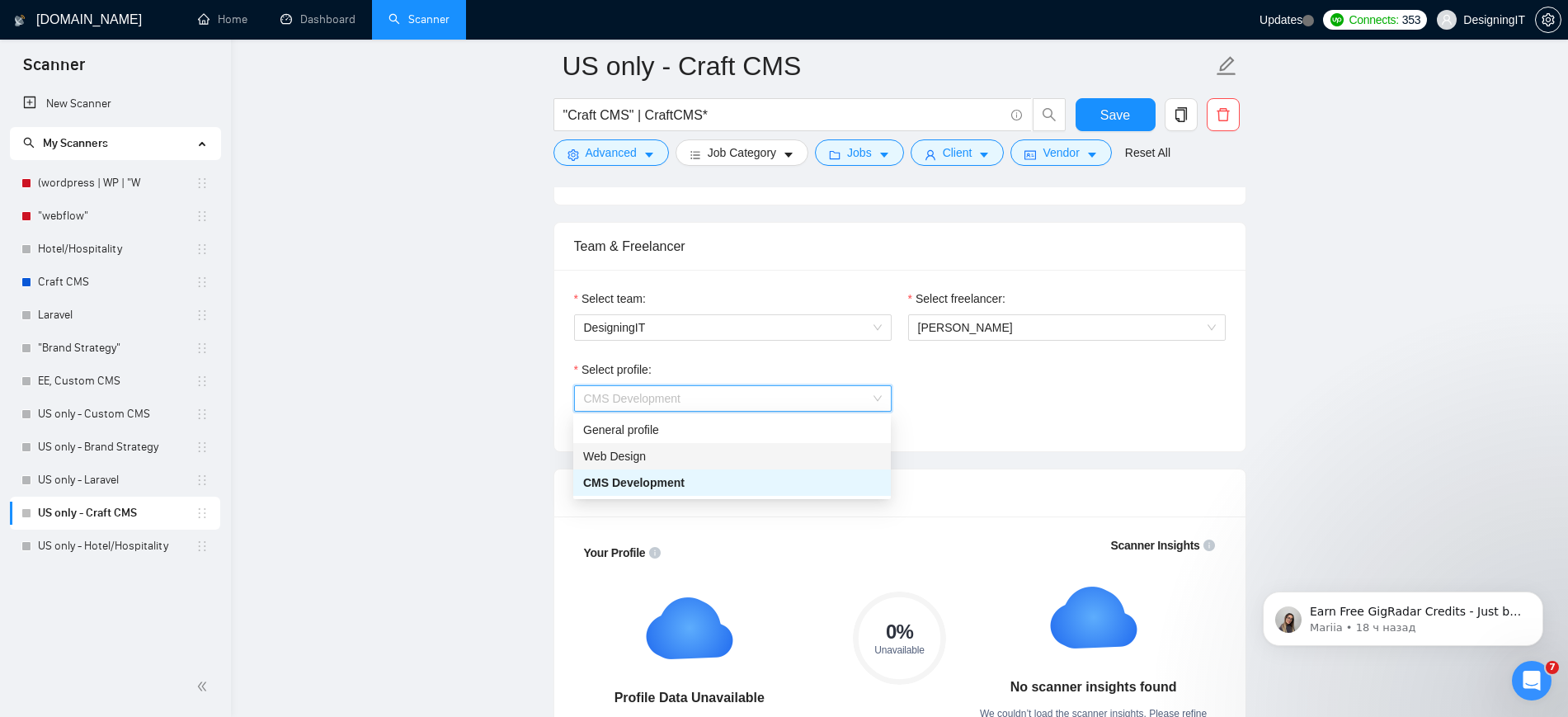
click at [741, 467] on div "Web Design" at bounding box center [732, 456] width 318 height 26
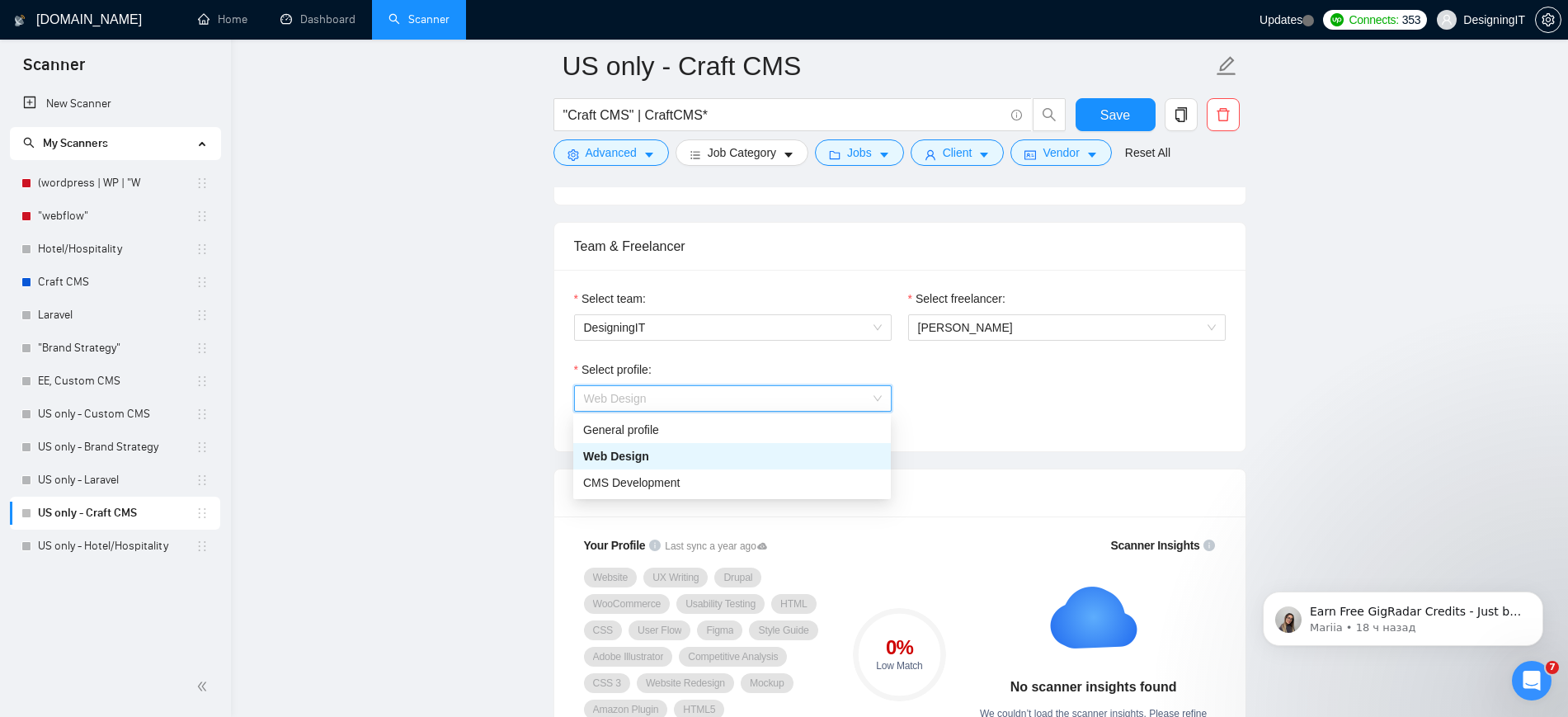
click at [835, 391] on span "Web Design" at bounding box center [732, 398] width 297 height 25
click at [804, 426] on div "General profile" at bounding box center [731, 430] width 297 height 18
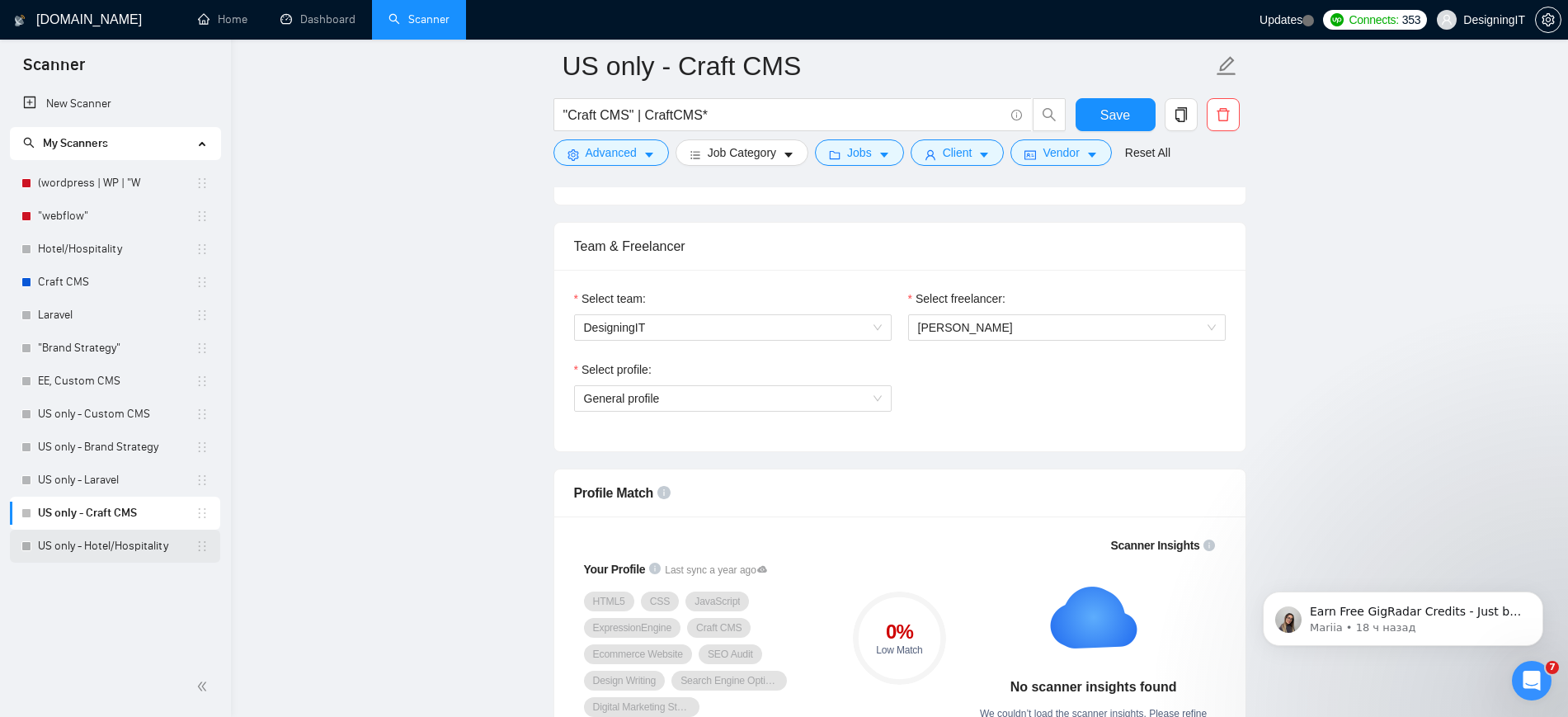
click at [117, 549] on link "US only - Hotel/Hospitality" at bounding box center [117, 546] width 158 height 33
click at [1118, 114] on span "Save" at bounding box center [1115, 115] width 30 height 20
click at [91, 549] on link "US only - Hotel/Hospitality" at bounding box center [117, 546] width 158 height 33
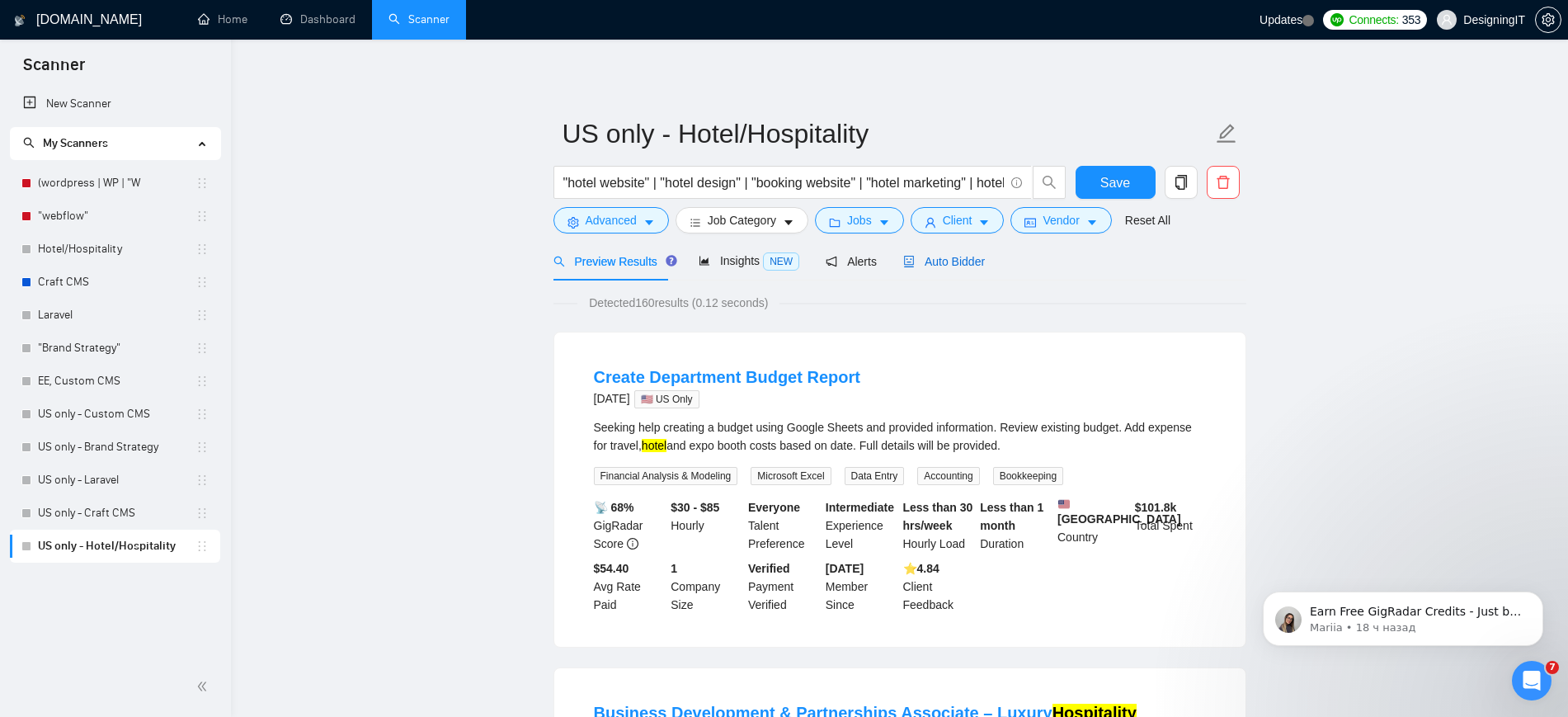
click at [944, 264] on span "Auto Bidder" at bounding box center [944, 262] width 81 height 14
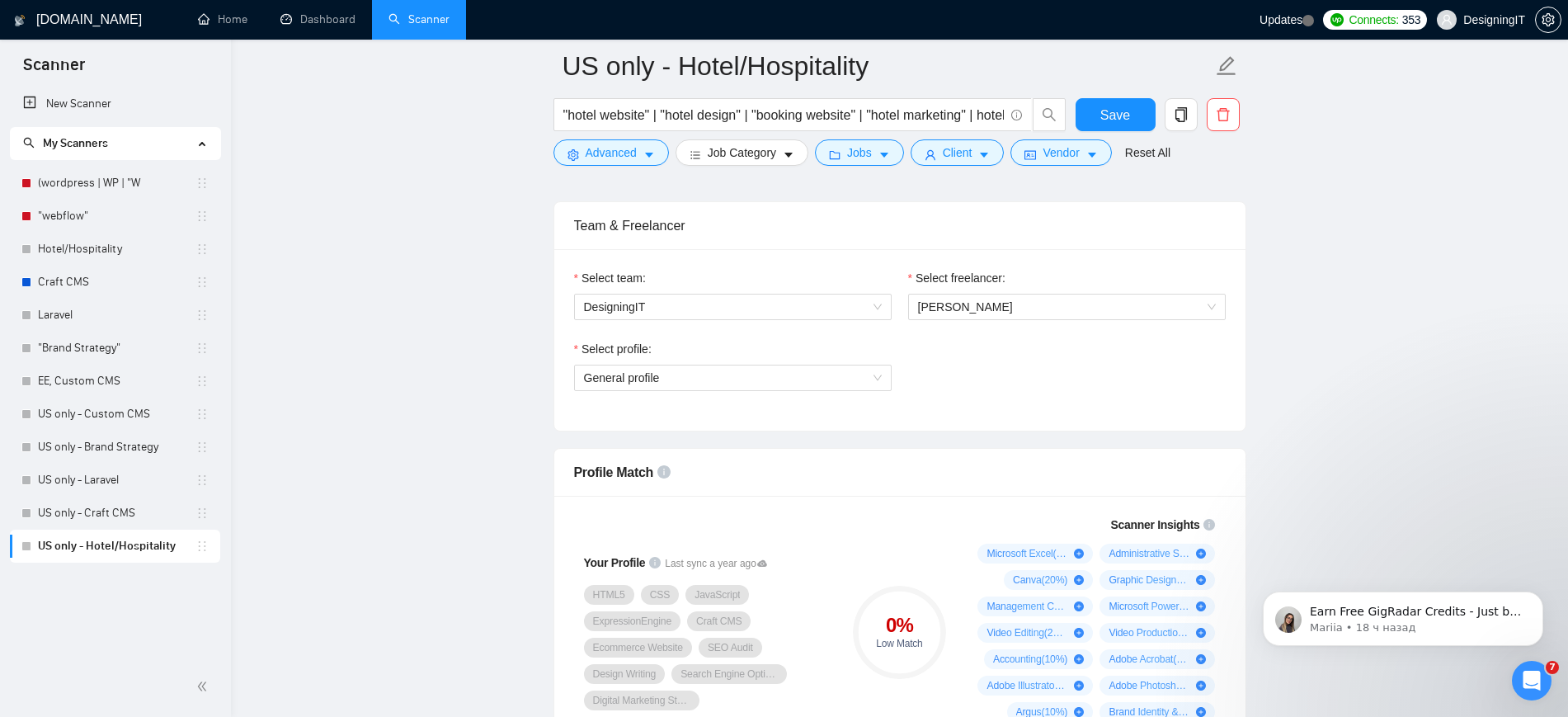
scroll to position [805, 0]
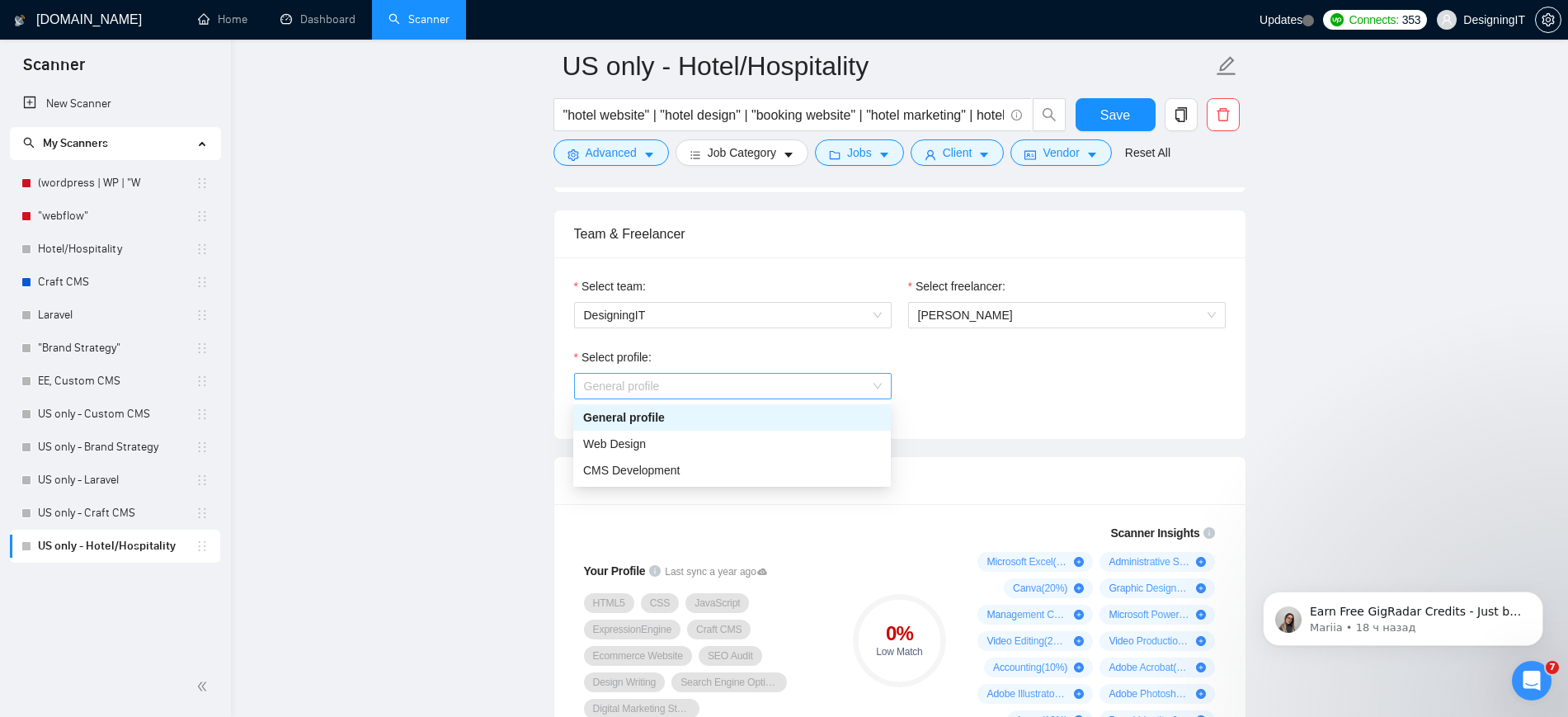
click at [792, 385] on span "General profile" at bounding box center [732, 386] width 297 height 25
click at [695, 465] on div "CMS Development" at bounding box center [731, 470] width 297 height 18
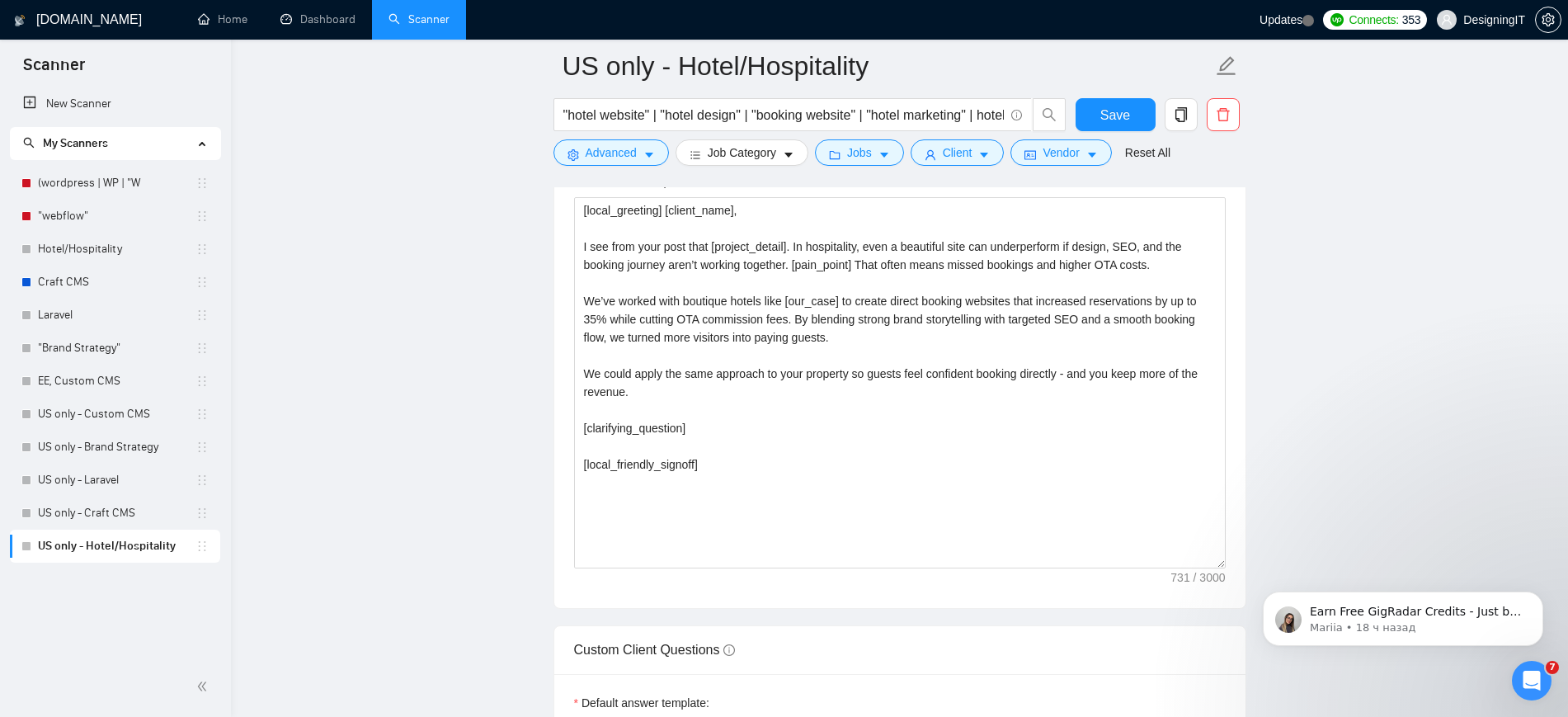
scroll to position [1820, 0]
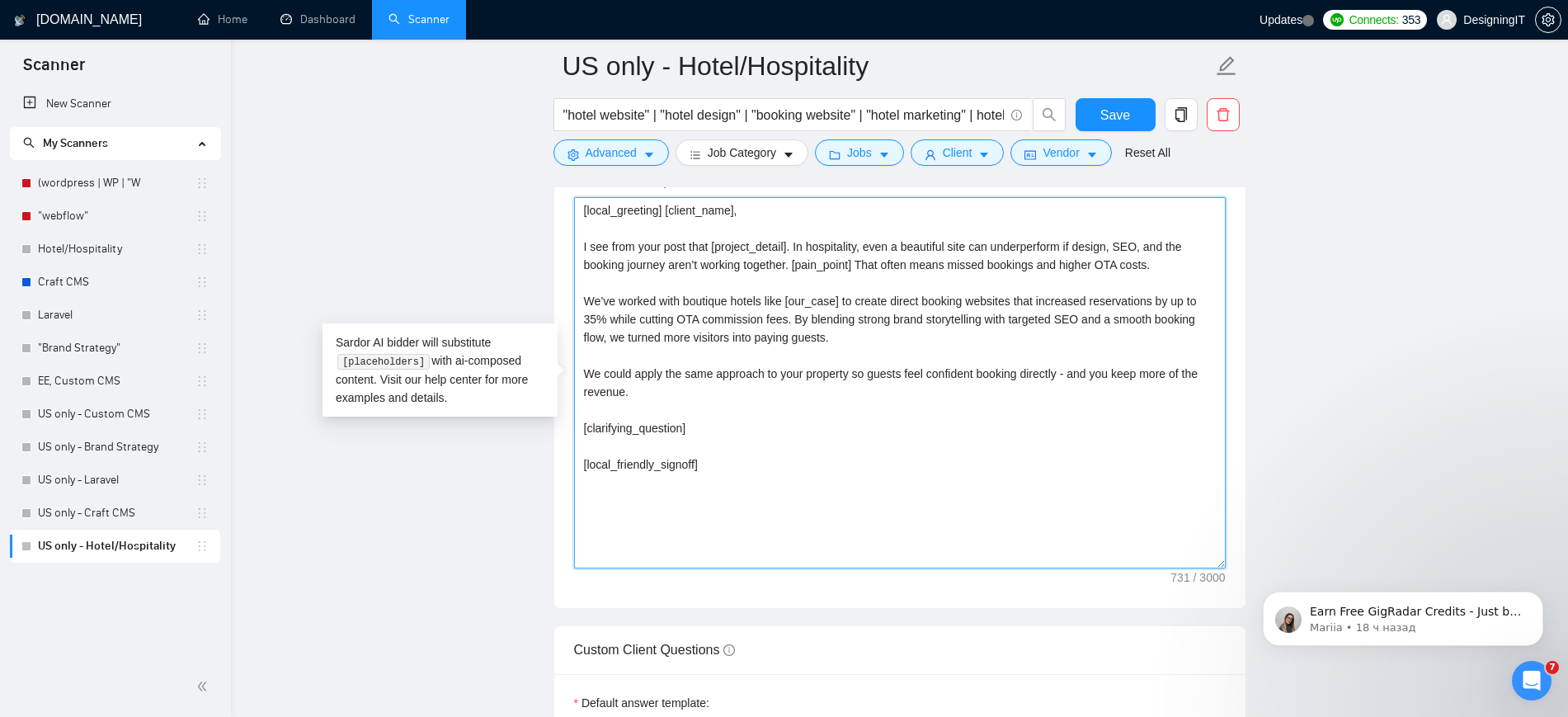
click at [706, 443] on textarea "[local_greeting] [client_name], I see from your post that [project_detail]. In …" at bounding box center [900, 383] width 651 height 371
paste textarea "[Based on the job post, generate a specific, thoughtful question that shows you…"
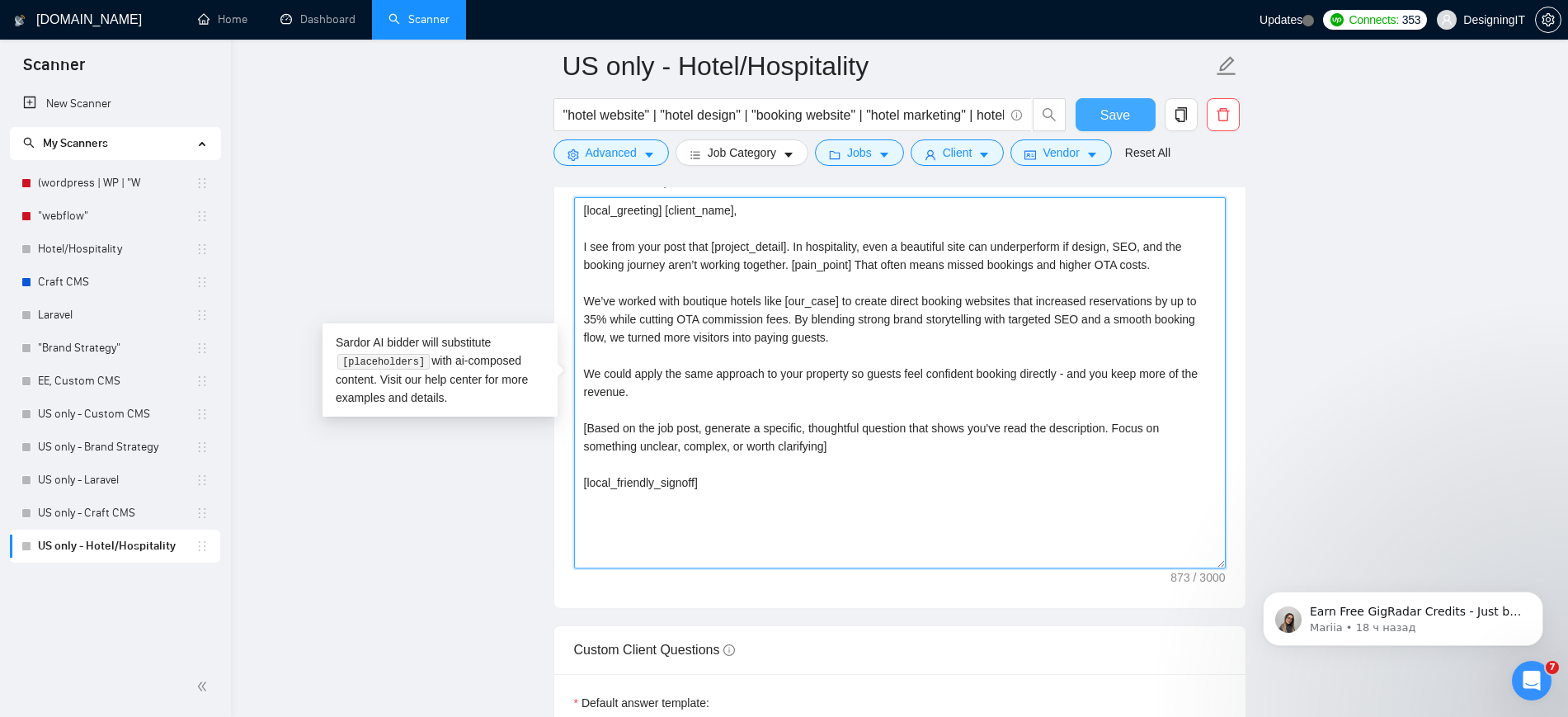
type textarea "[local_greeting] [client_name], I see from your post that [project_detail]. In …"
click at [1109, 105] on span "Save" at bounding box center [1115, 115] width 30 height 20
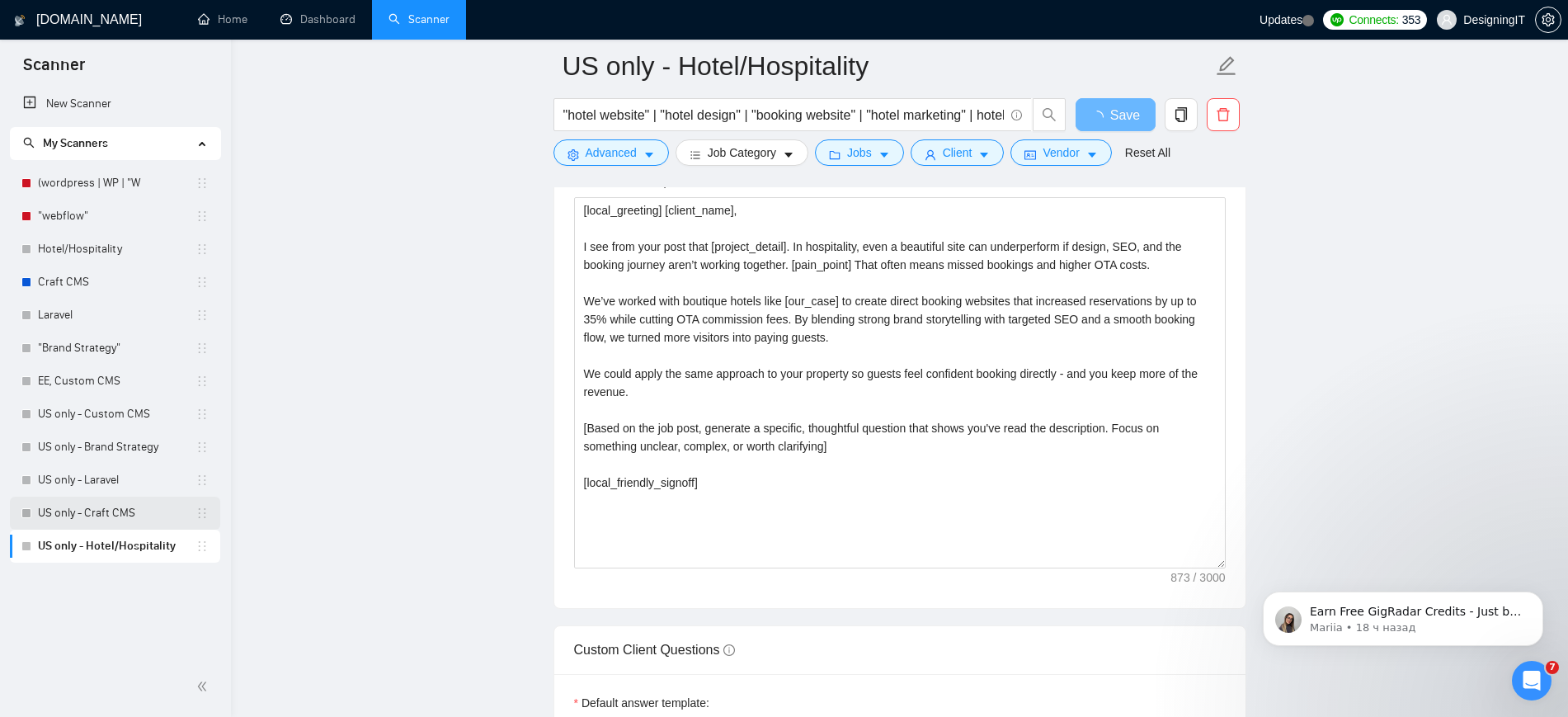
click at [108, 508] on link "US only - Craft CMS" at bounding box center [117, 513] width 158 height 33
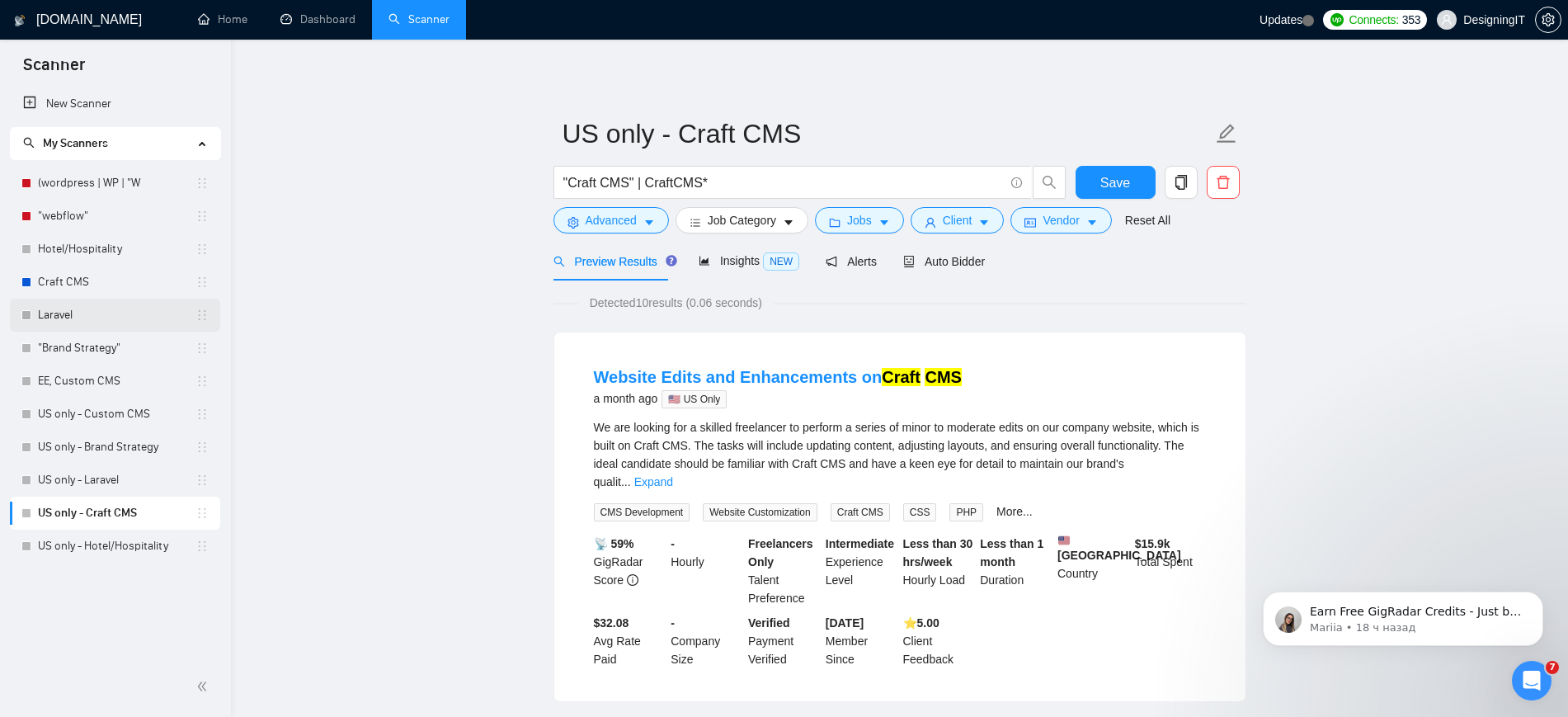
click at [47, 309] on link "Laravel" at bounding box center [117, 314] width 158 height 33
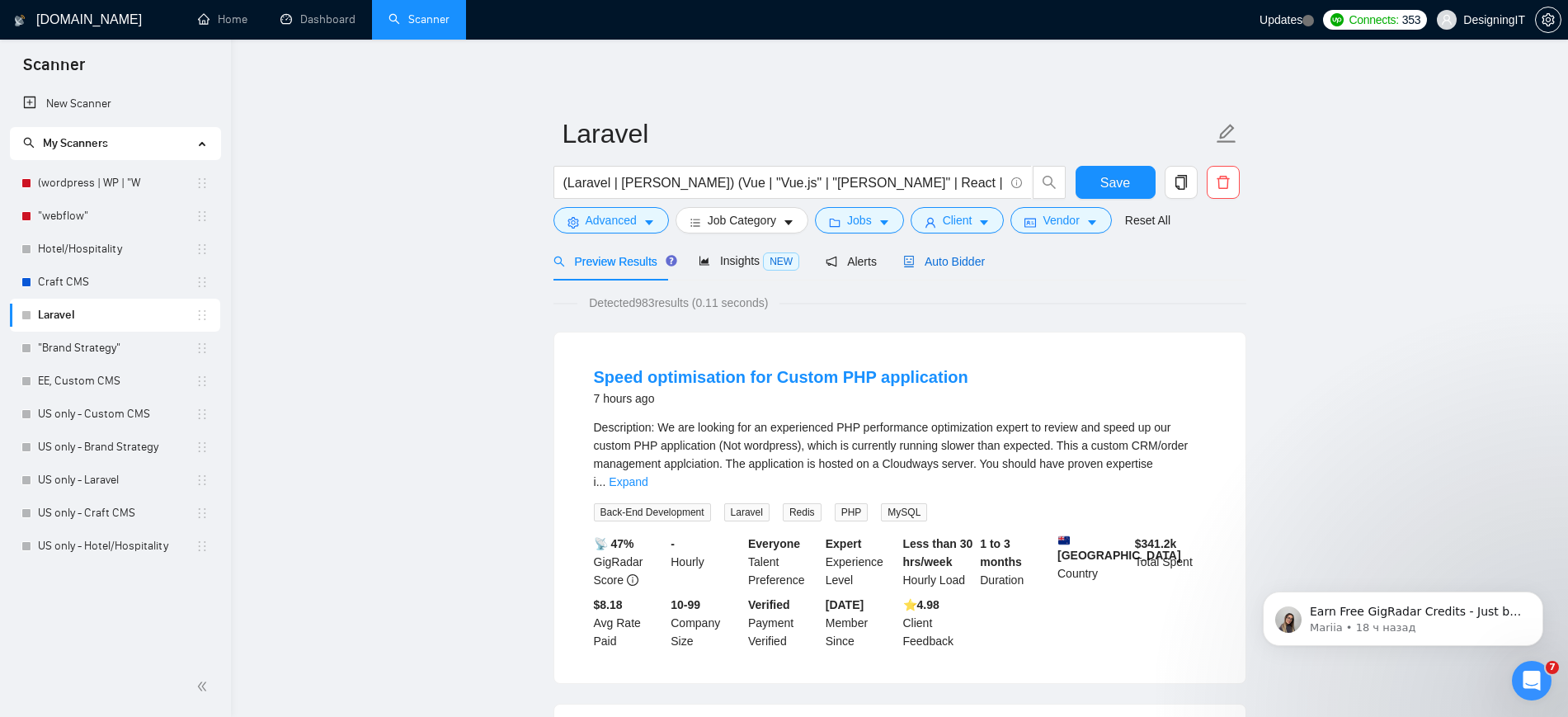
click at [939, 264] on span "Auto Bidder" at bounding box center [944, 262] width 81 height 14
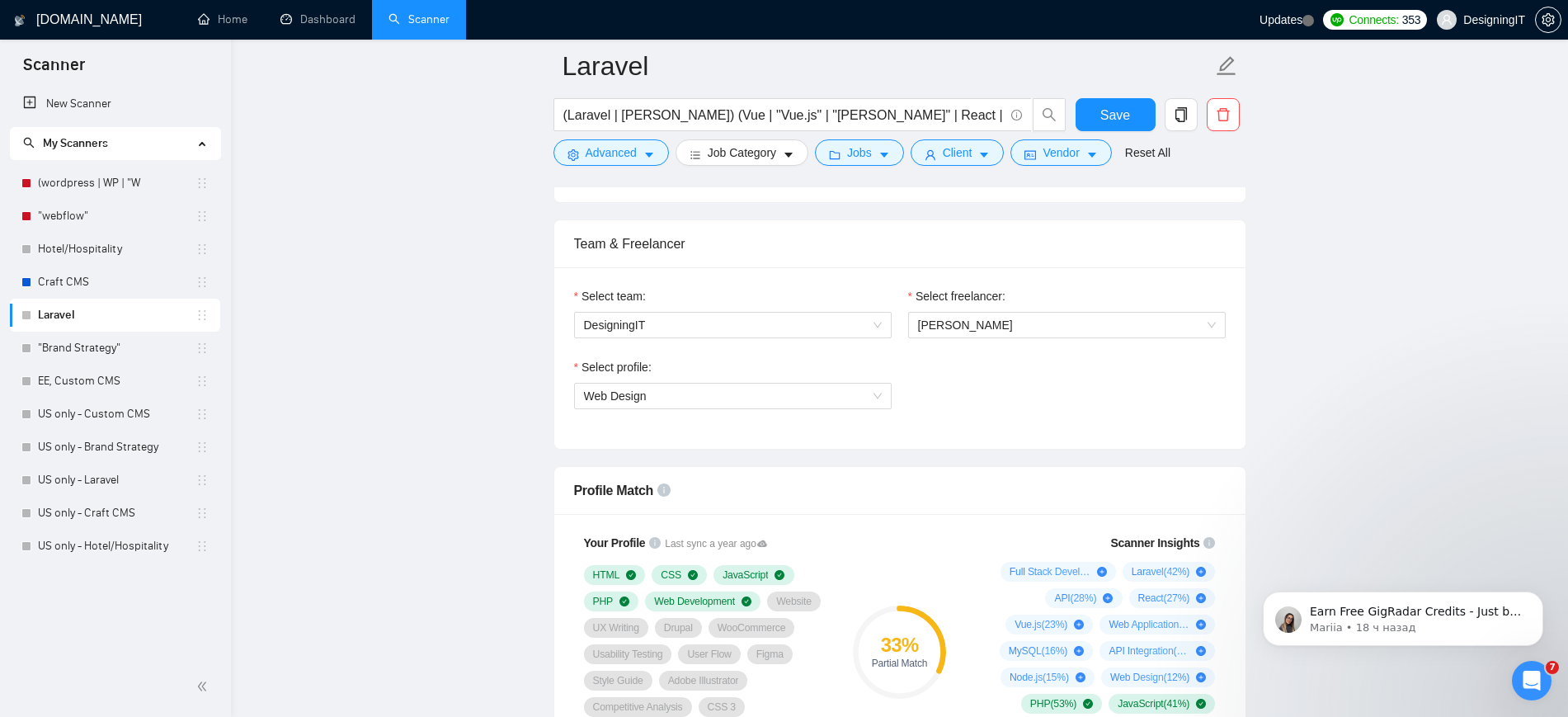
scroll to position [864, 0]
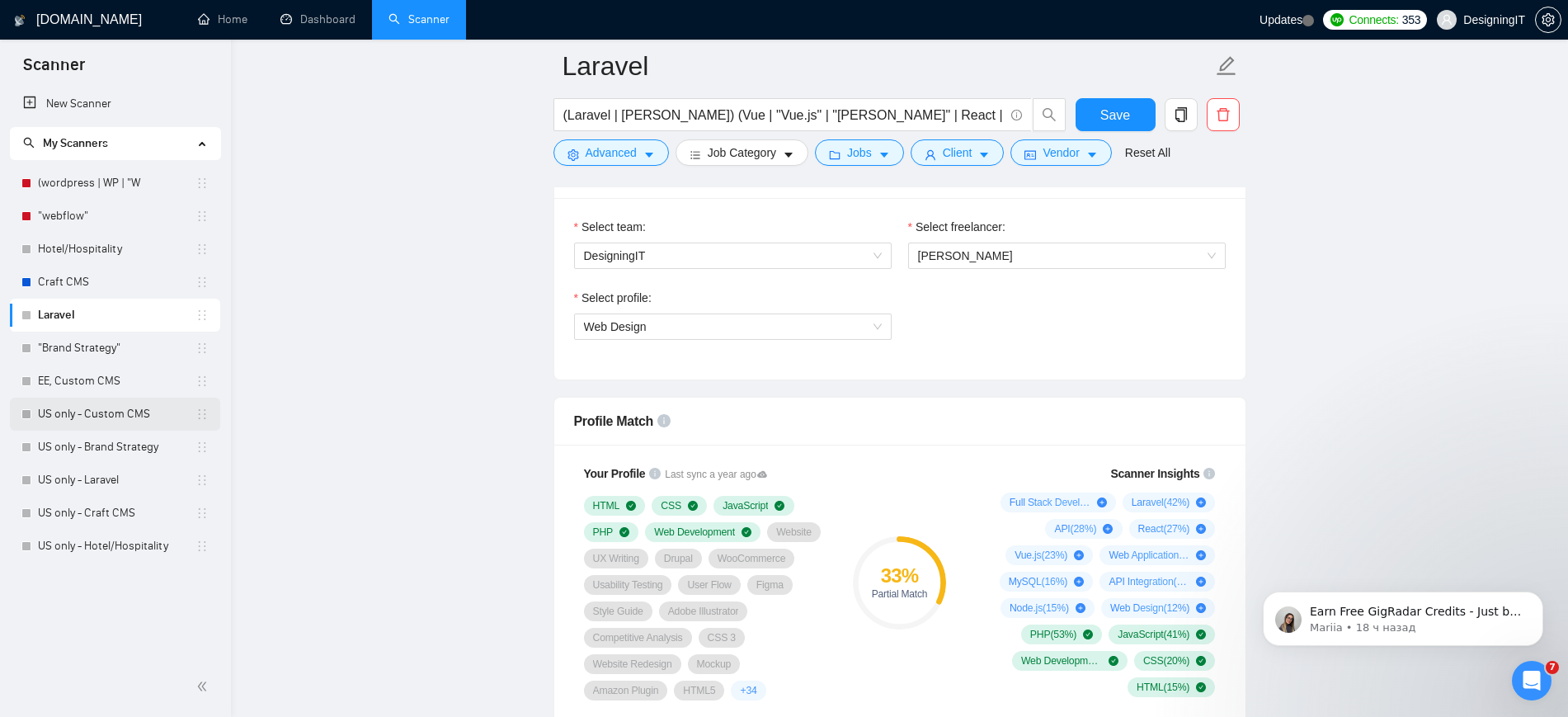
click at [85, 408] on link "US only - Custom CMS" at bounding box center [117, 414] width 158 height 33
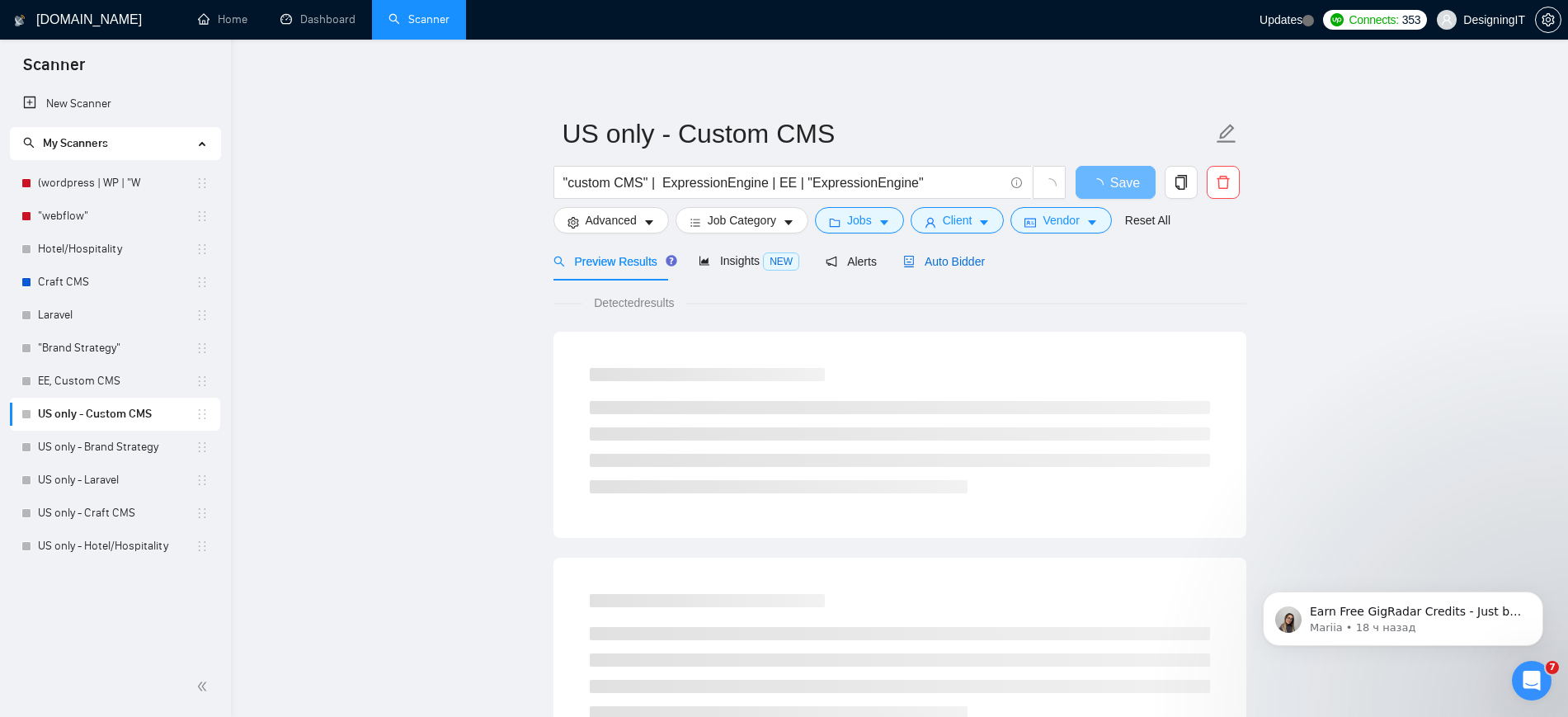
click at [950, 255] on span "Auto Bidder" at bounding box center [944, 262] width 81 height 14
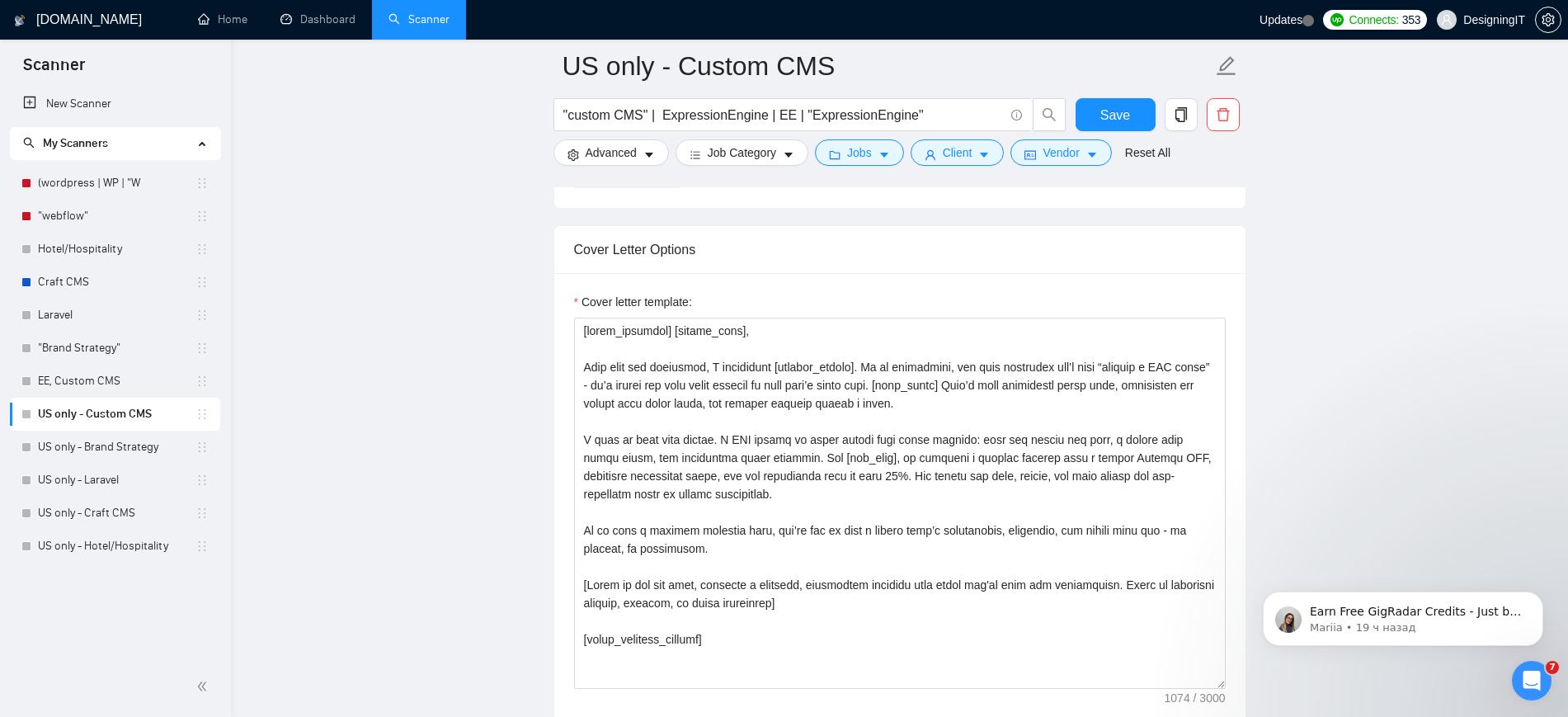
scroll to position [1671, 0]
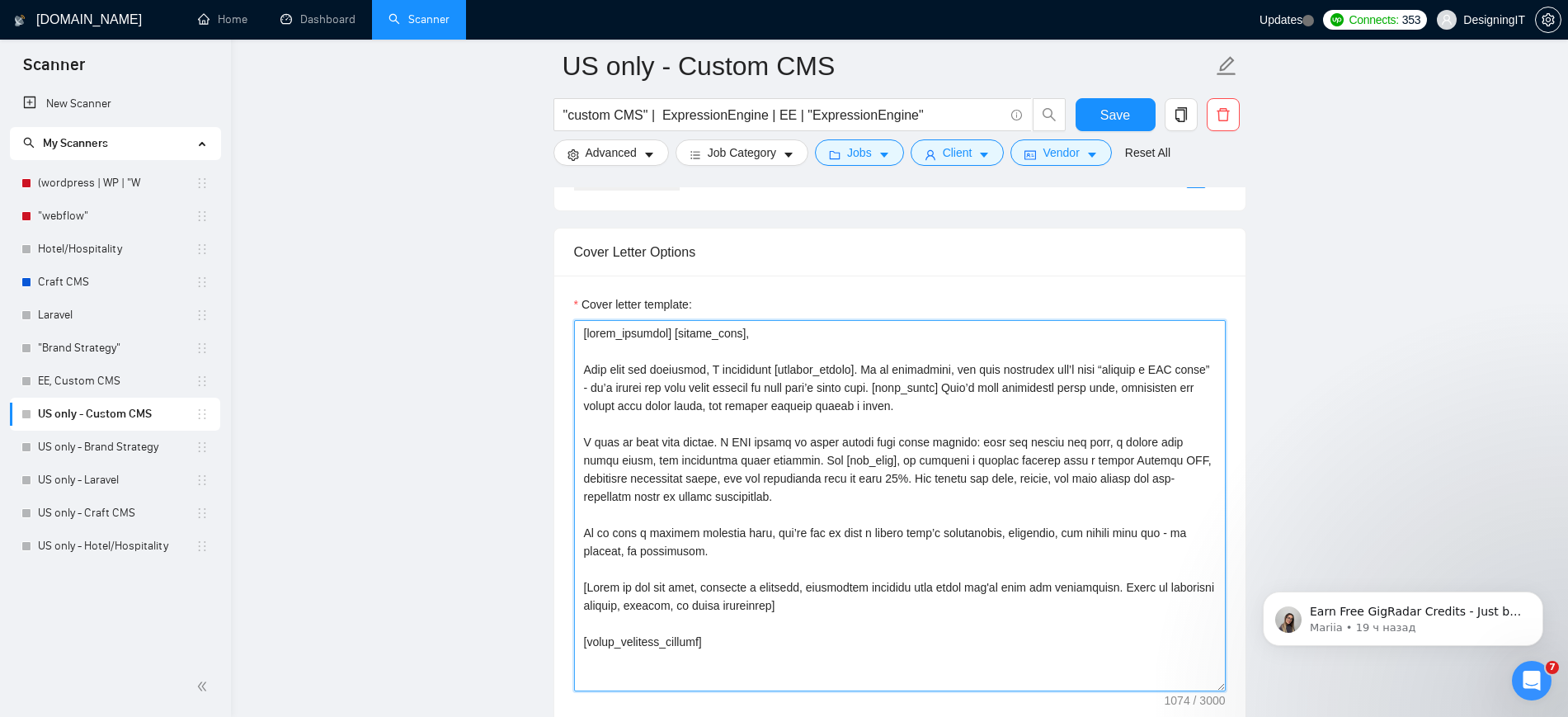
click at [804, 641] on textarea "Cover letter template:" at bounding box center [900, 506] width 651 height 371
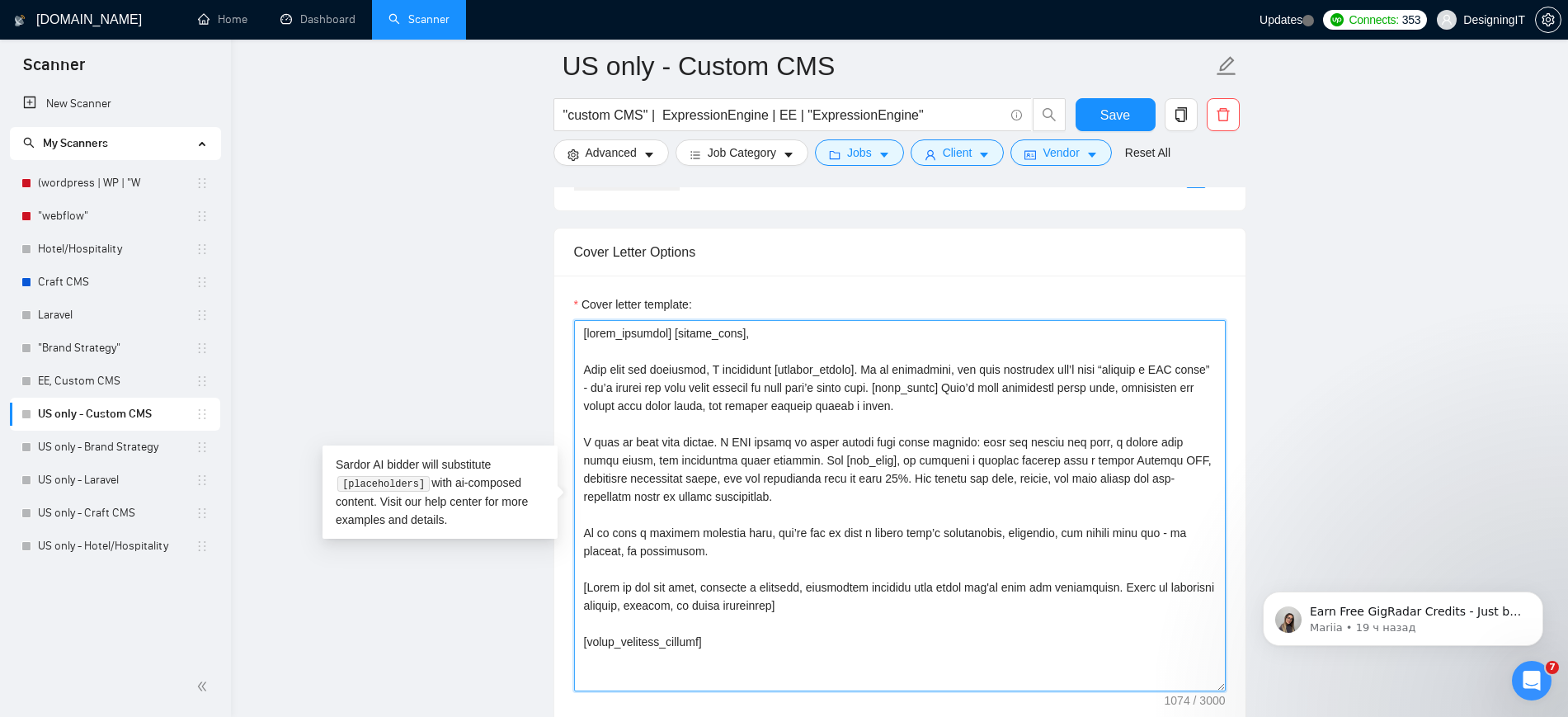
paste textarea "I noticed from your post that [project_detail] — and that caught my eye because…"
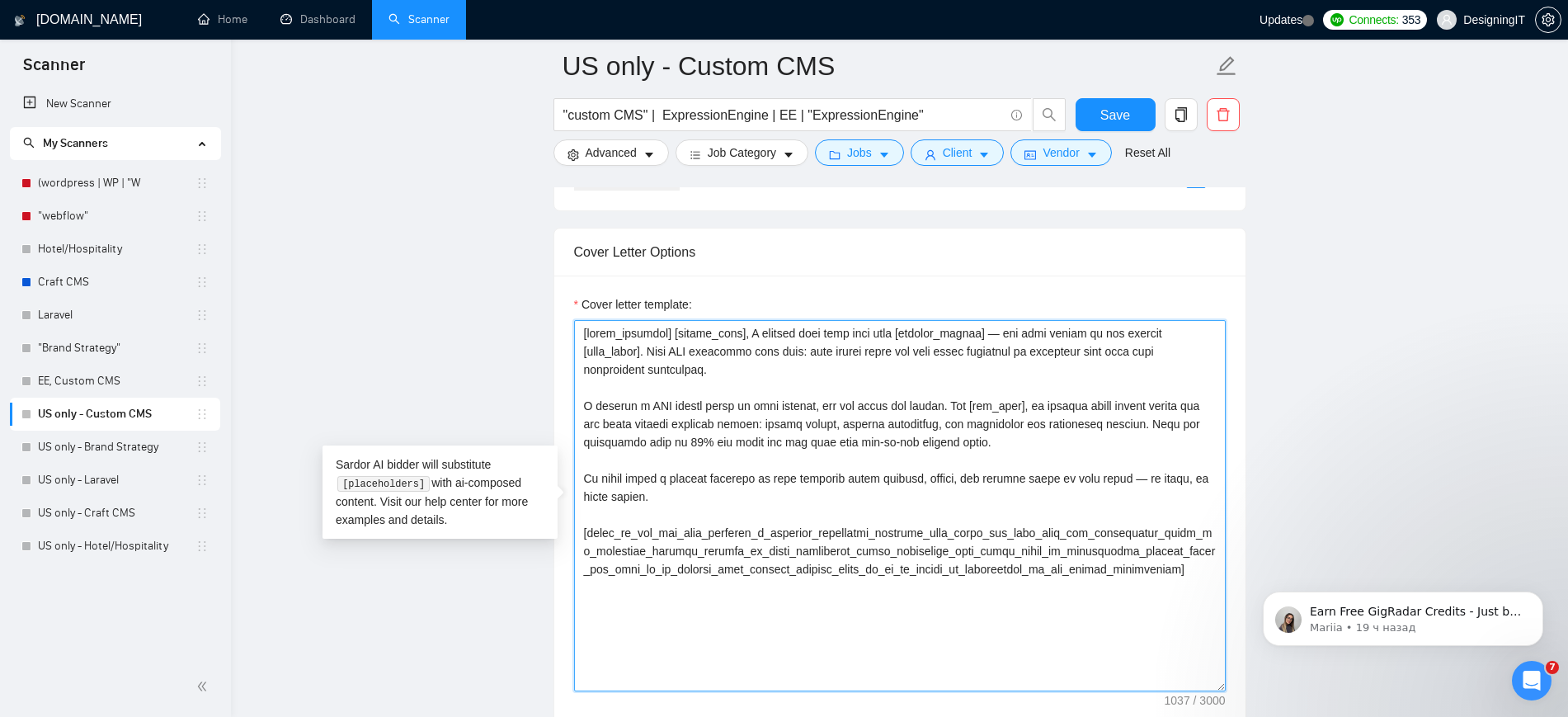
type textarea "[lorem_ipsumdol] [sitame_cons], A elitsed doei temp inci utla [etdolor_magnaa] …"
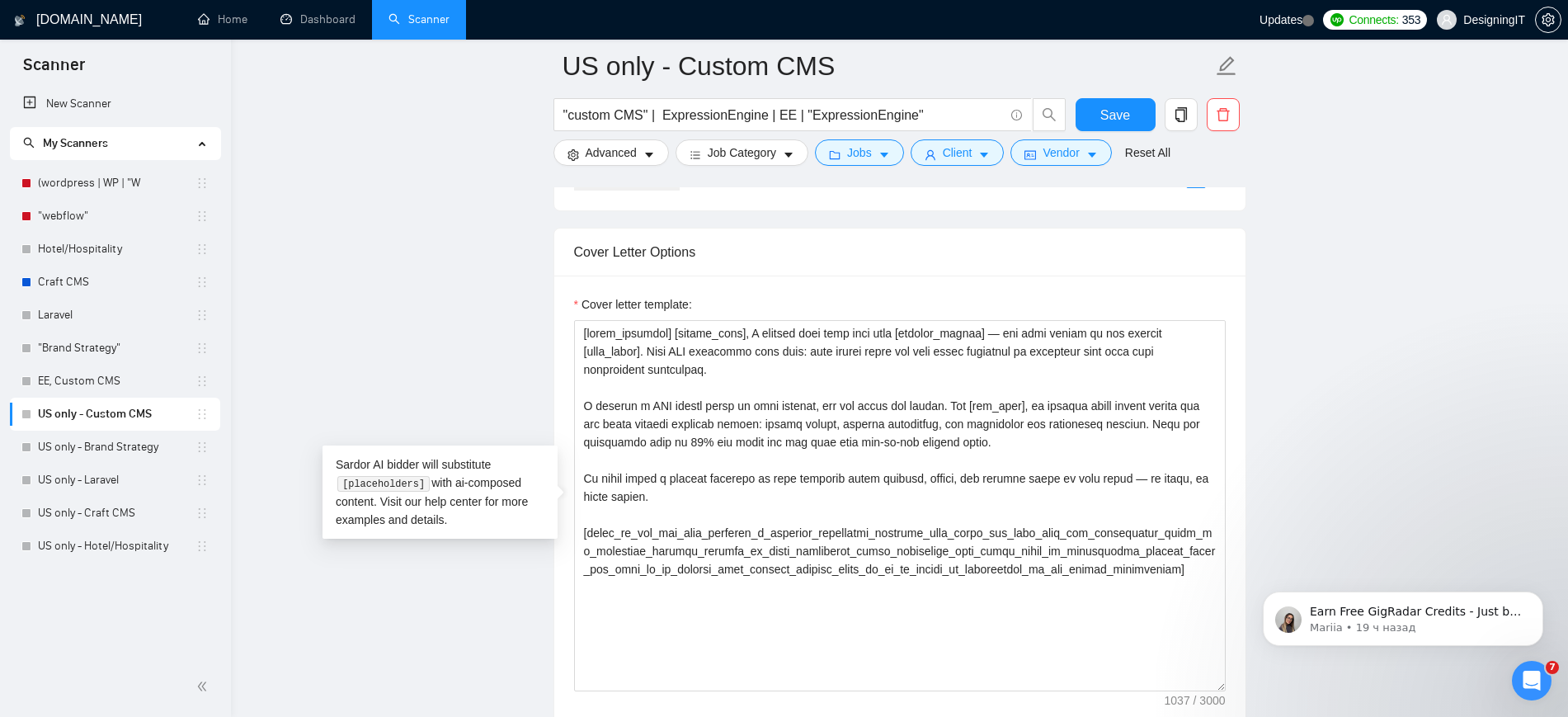
click at [1389, 347] on main "US only - Custom CMS "custom CMS" | ExpressionEngine | EE | "ExpressionEngine" …" at bounding box center [900, 598] width 1284 height 4409
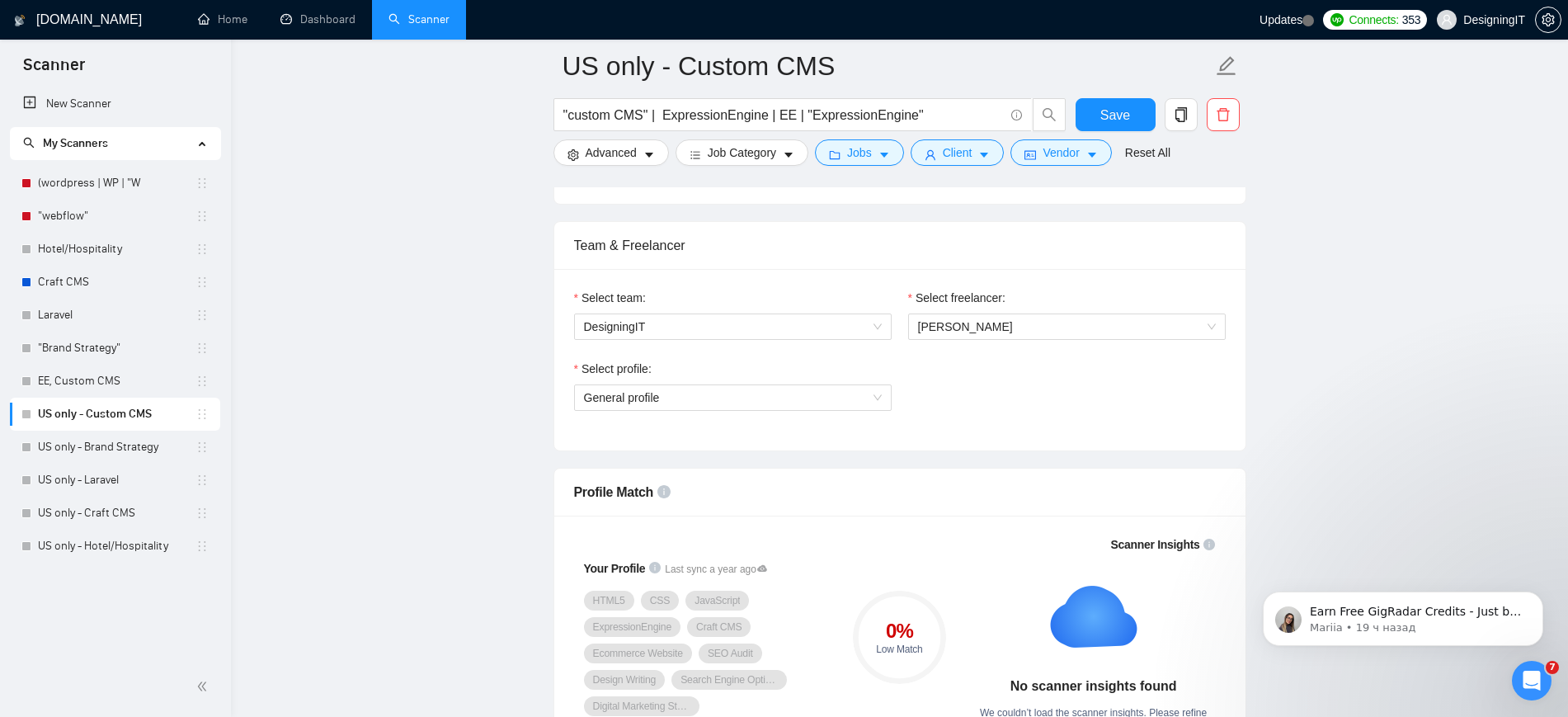
scroll to position [640, 0]
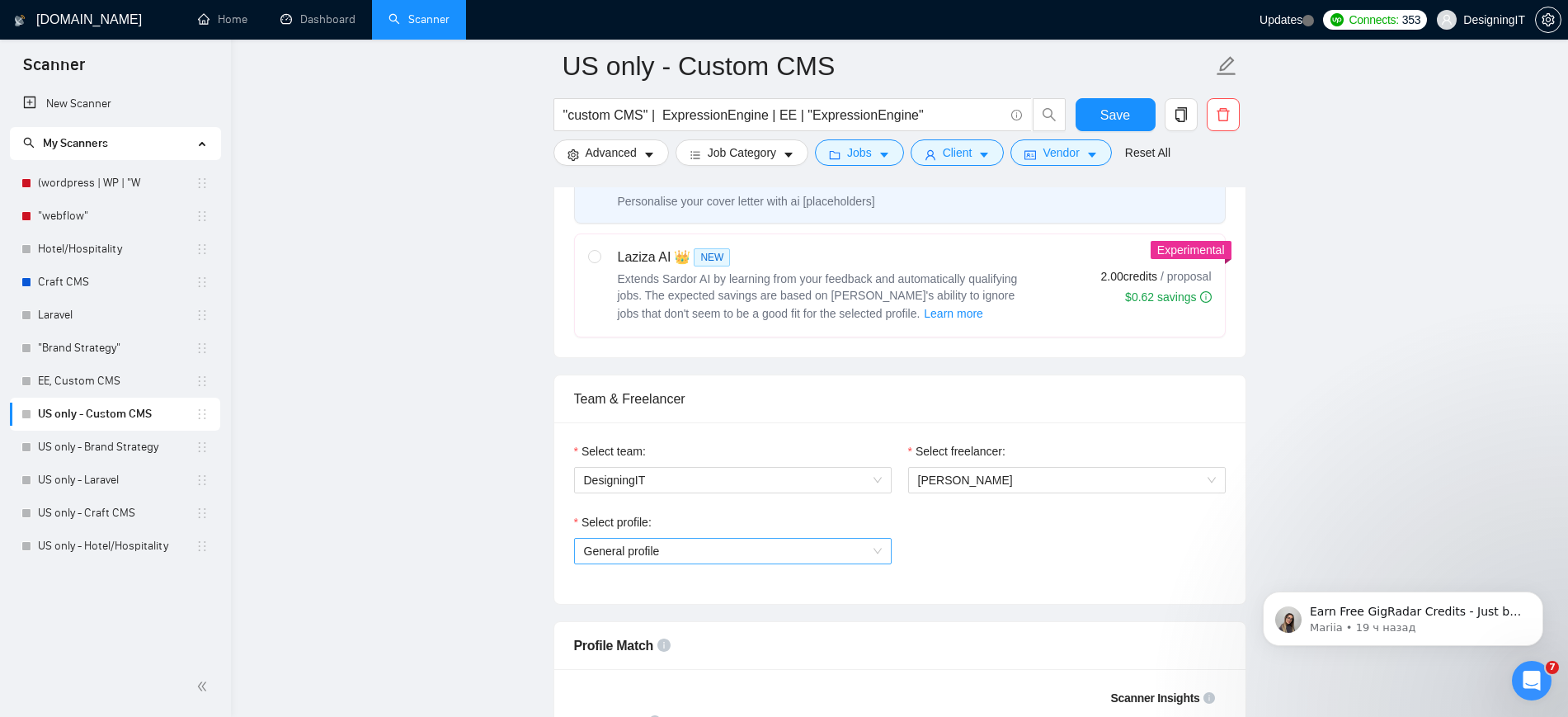
click at [844, 551] on span "General profile" at bounding box center [732, 551] width 297 height 25
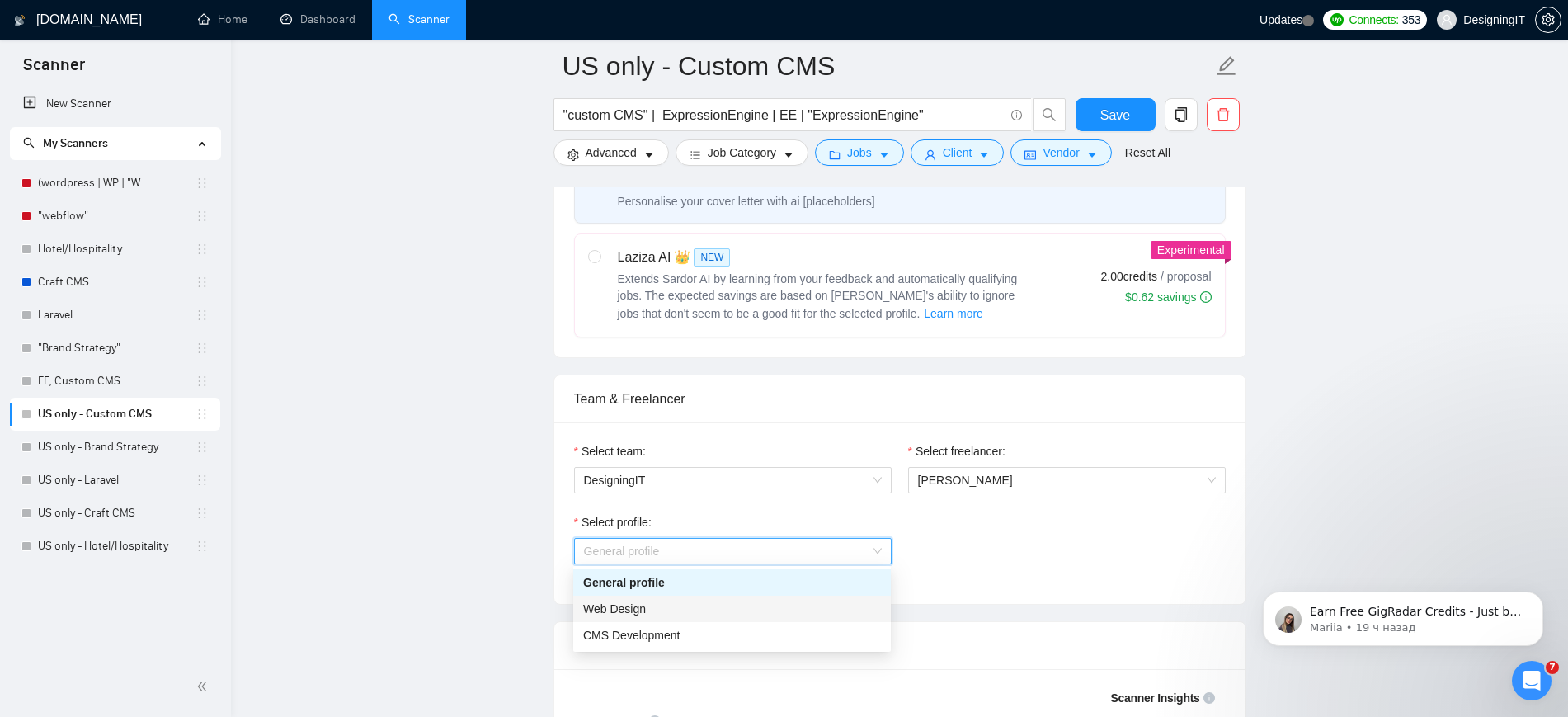
click at [806, 609] on div "Web Design" at bounding box center [731, 609] width 297 height 18
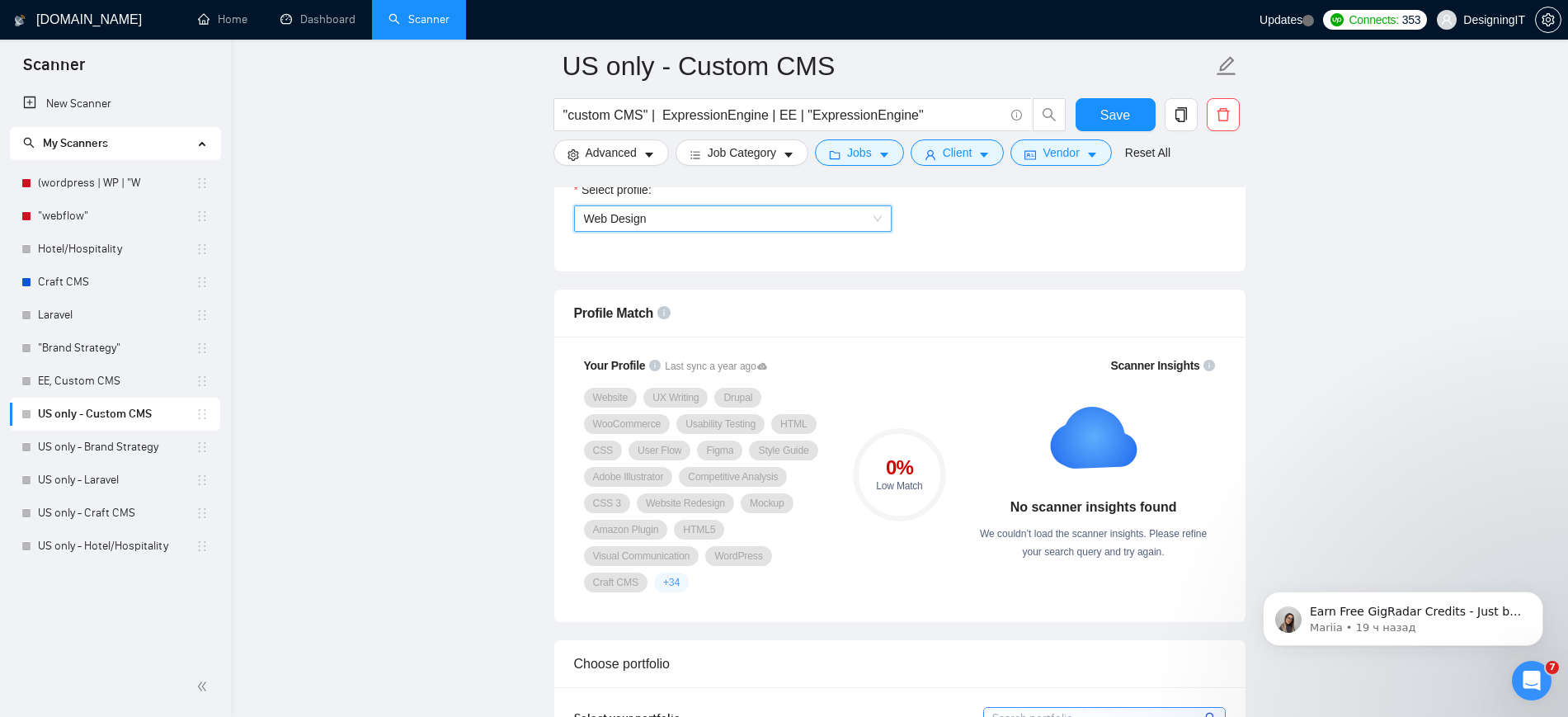
scroll to position [950, 0]
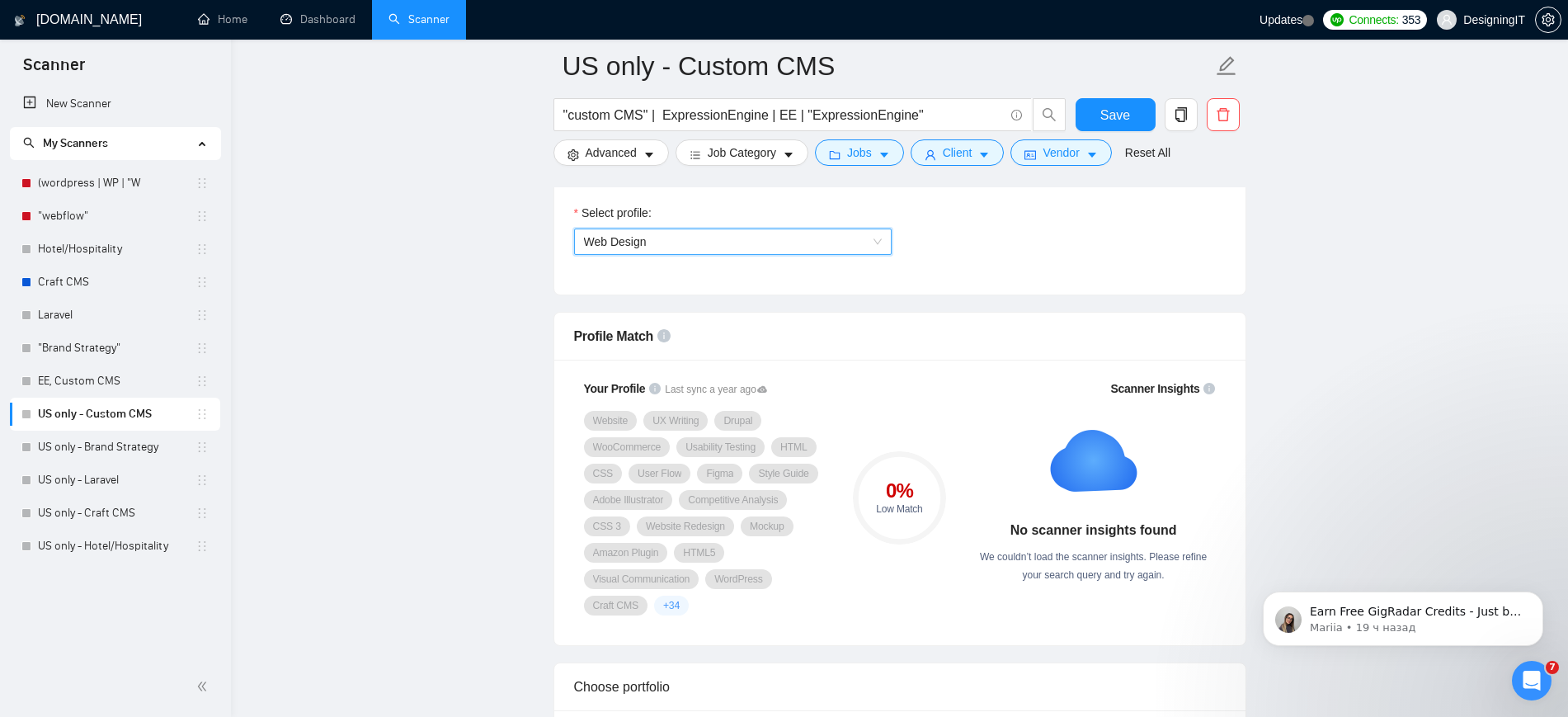
click at [833, 245] on span "Web Design" at bounding box center [732, 242] width 297 height 25
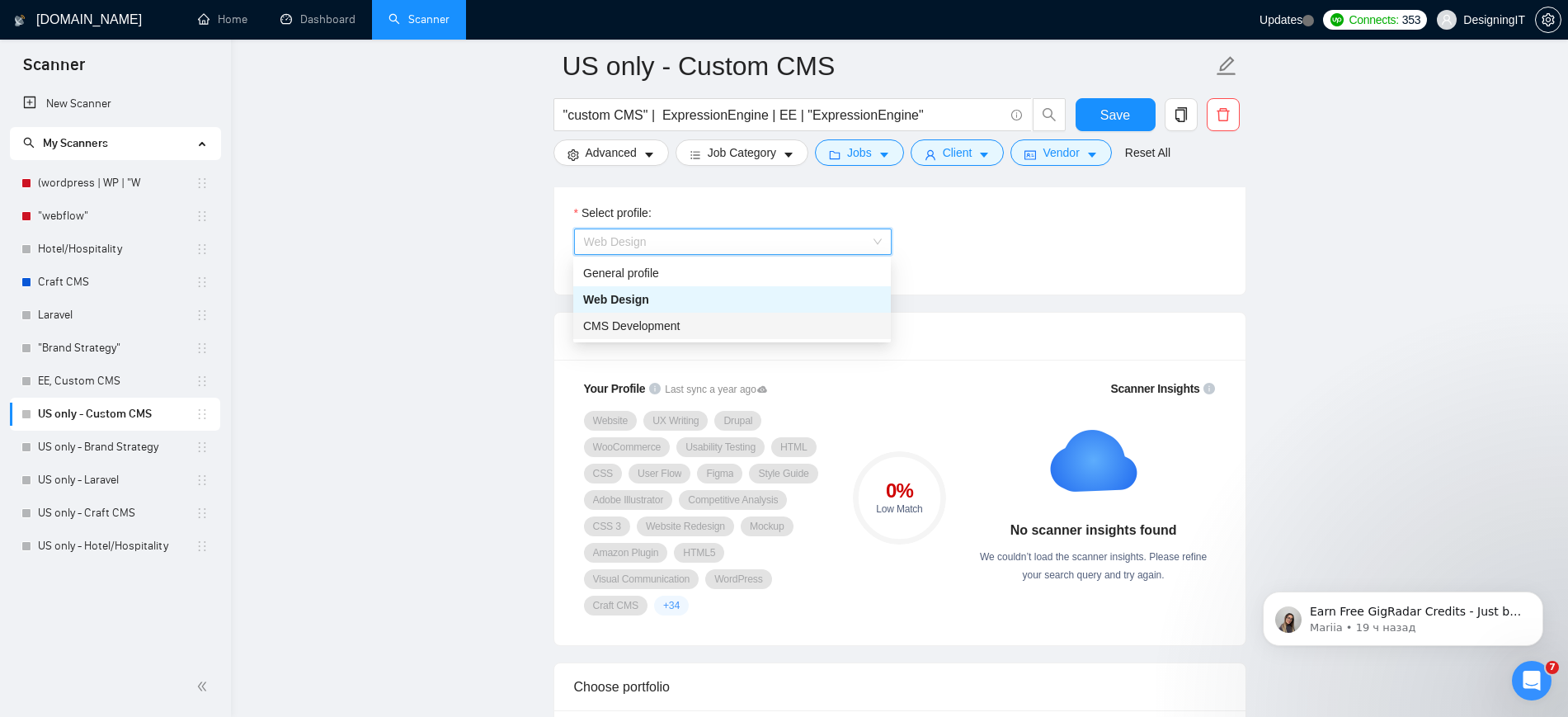
click at [775, 331] on div "CMS Development" at bounding box center [731, 325] width 297 height 18
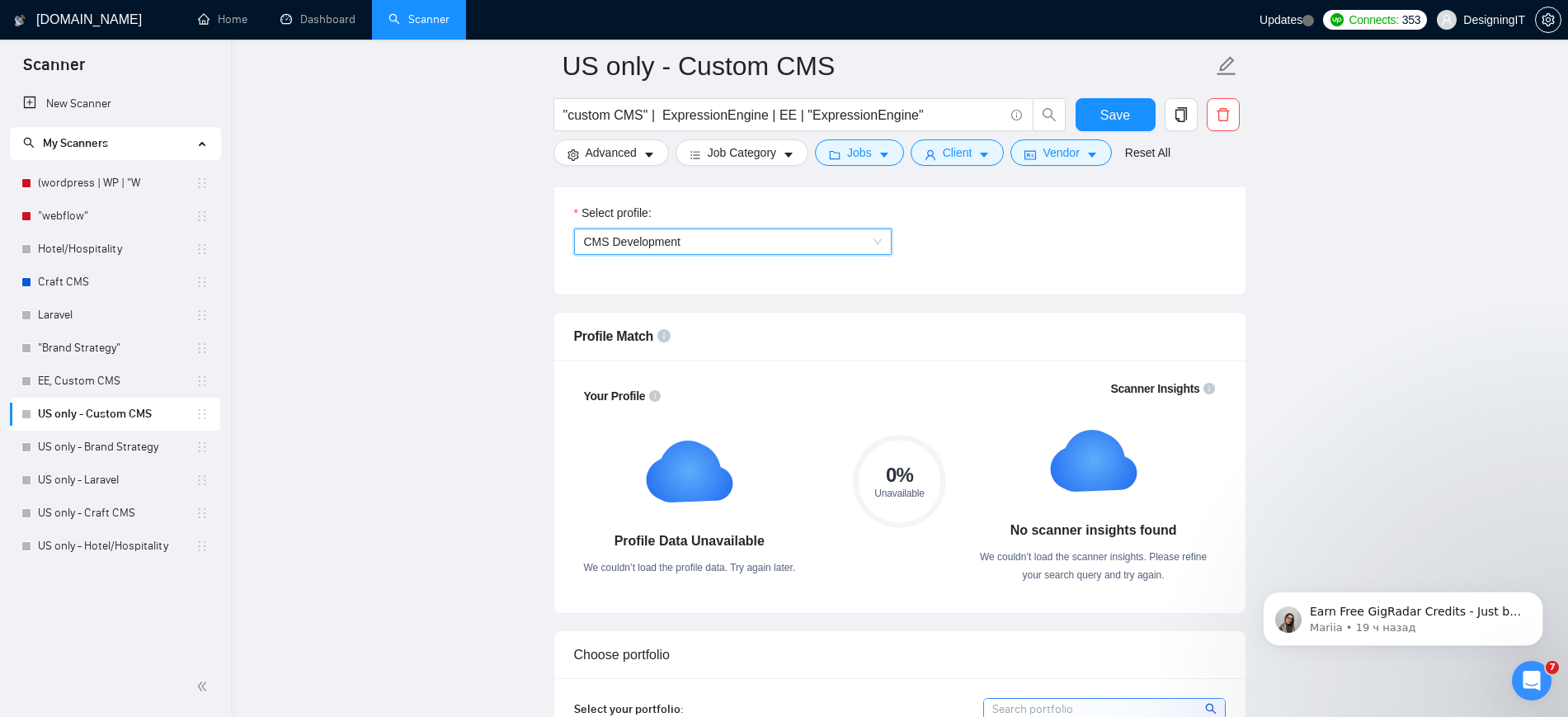
click at [851, 237] on span "CMS Development" at bounding box center [732, 242] width 297 height 25
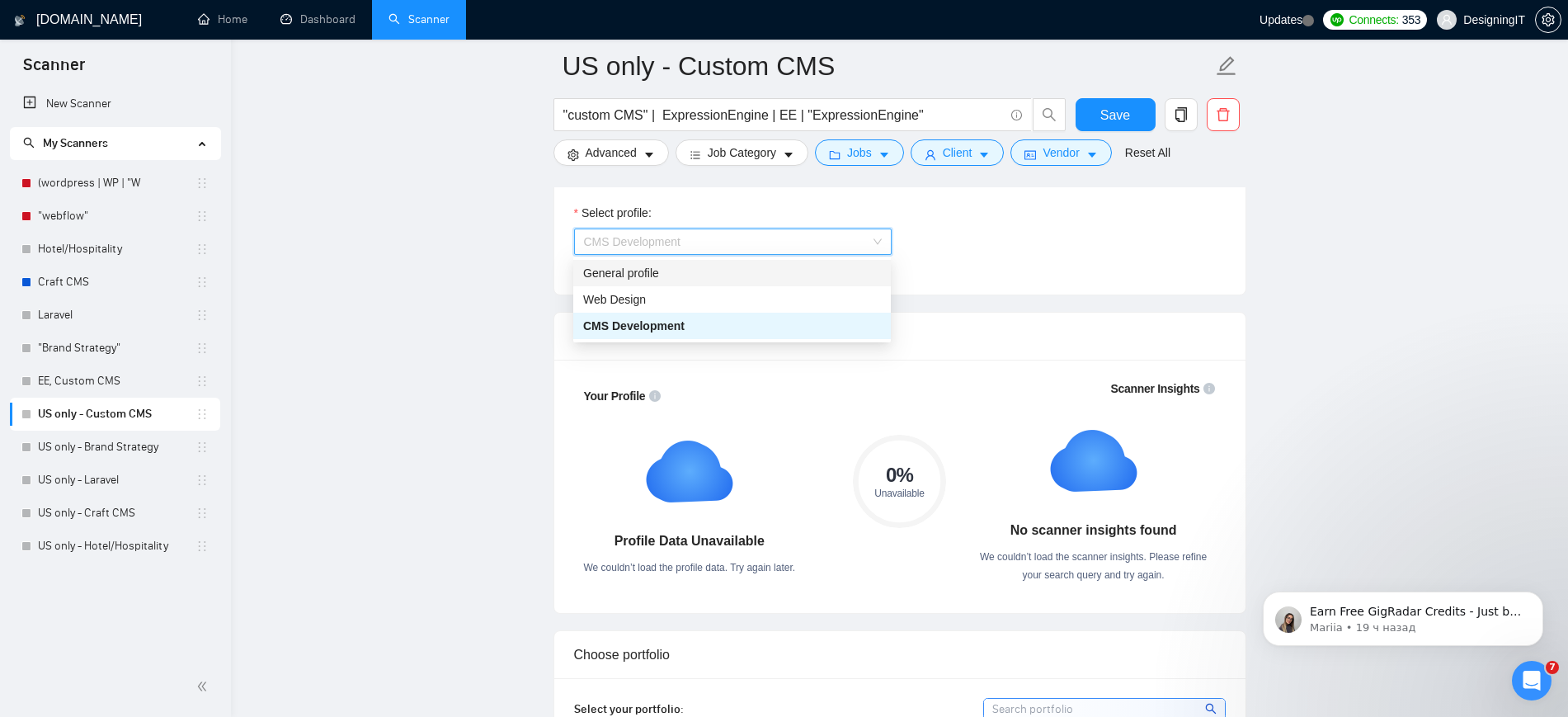
click at [757, 278] on div "General profile" at bounding box center [731, 273] width 297 height 18
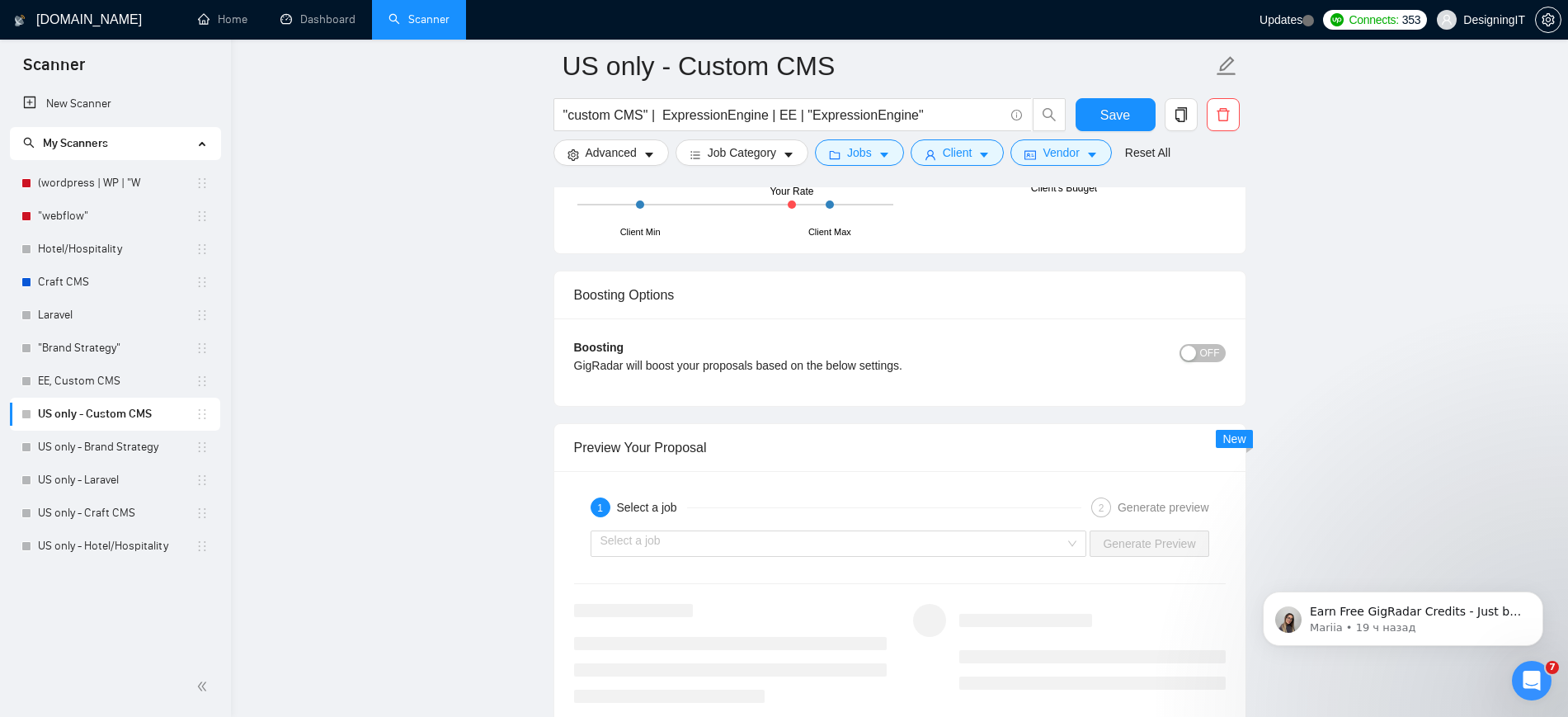
scroll to position [2910, 0]
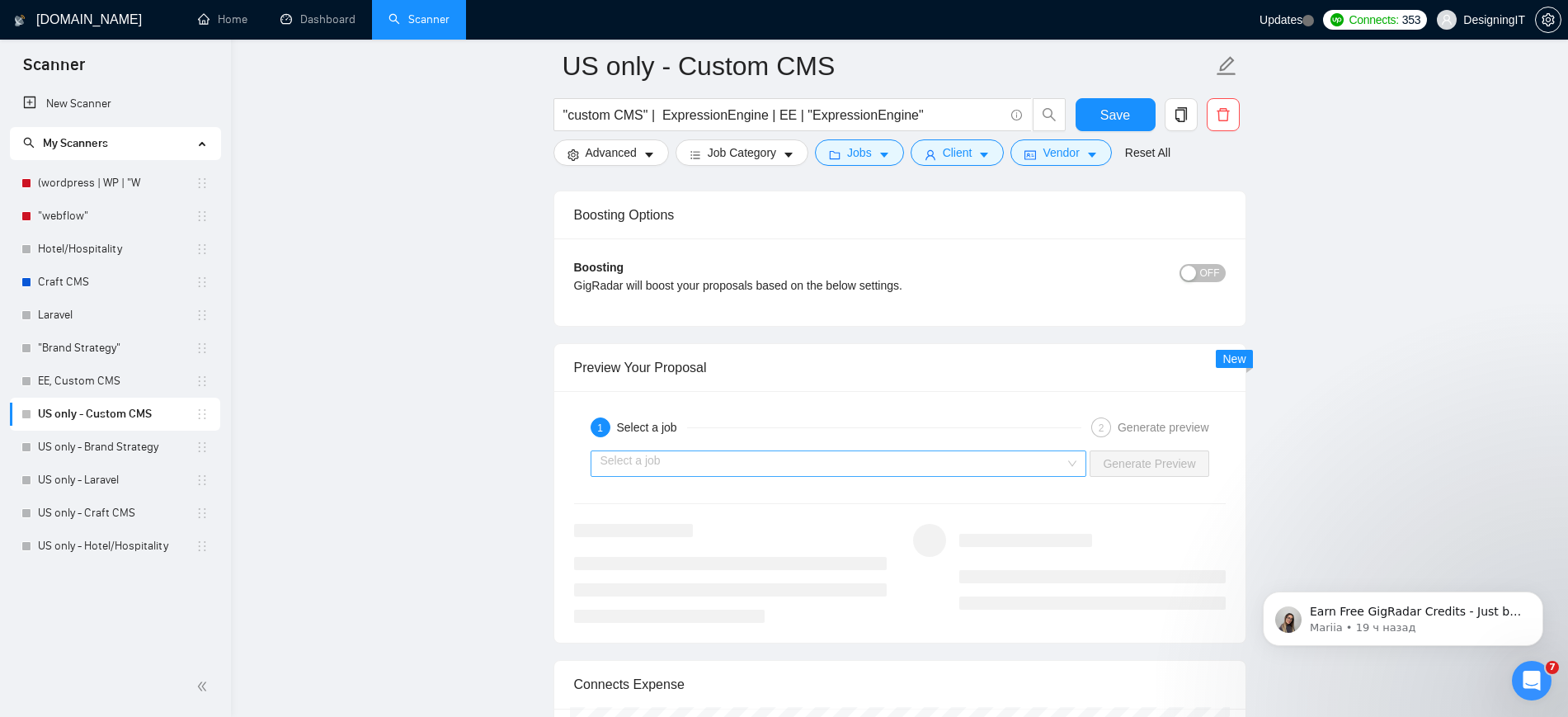
click at [1077, 462] on div "Select a job" at bounding box center [839, 464] width 496 height 26
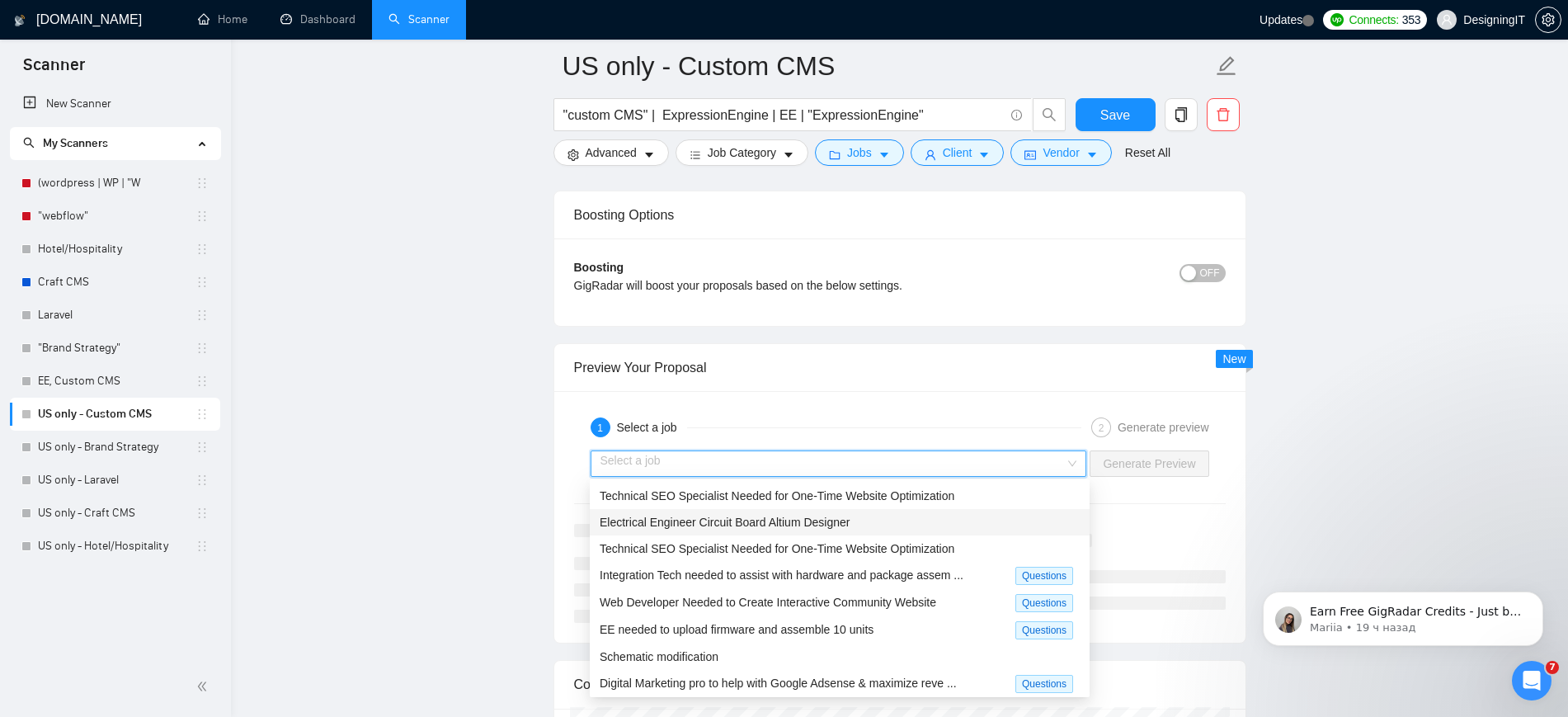
click at [796, 525] on span "Electrical Engineer Circuit Board Altium Designer" at bounding box center [724, 522] width 250 height 14
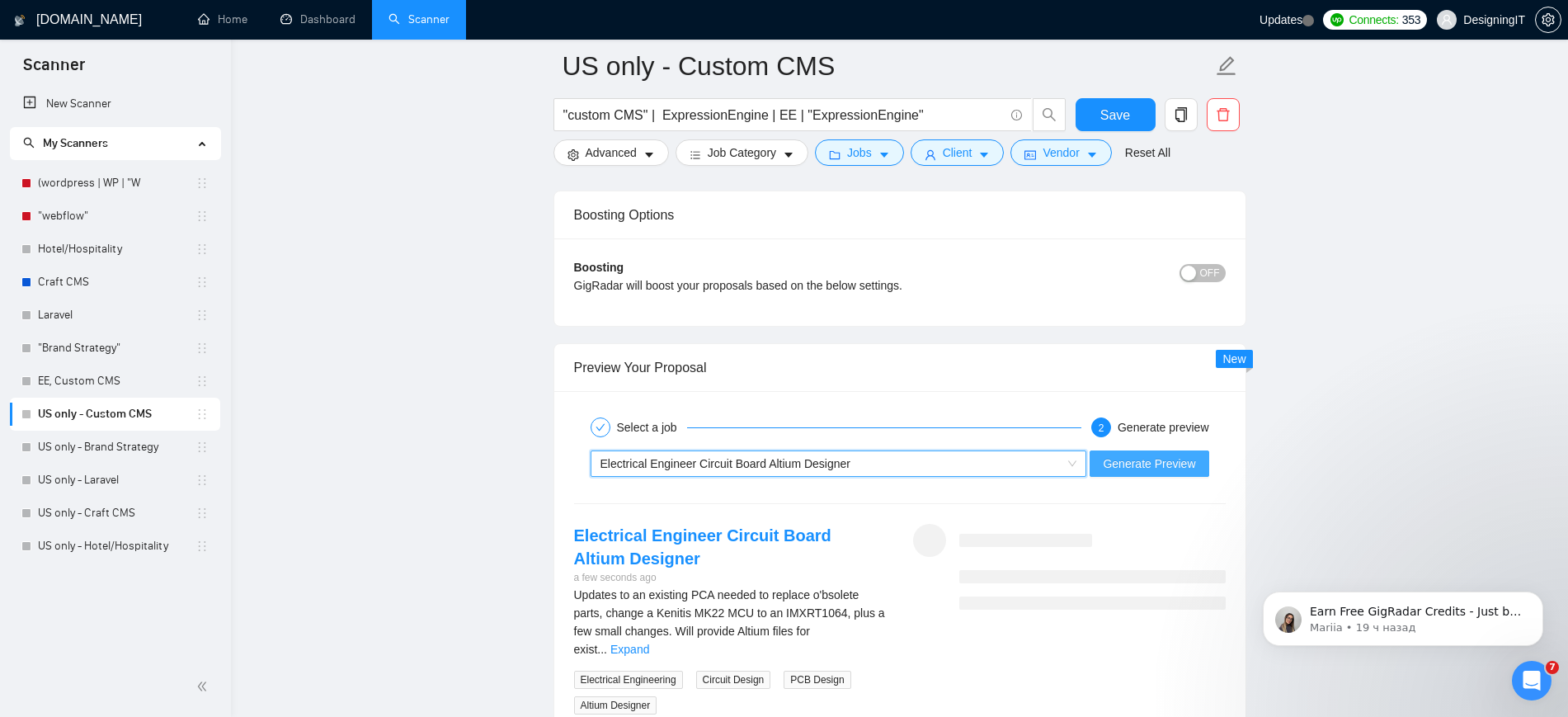
click at [1145, 454] on span "Generate Preview" at bounding box center [1149, 463] width 92 height 18
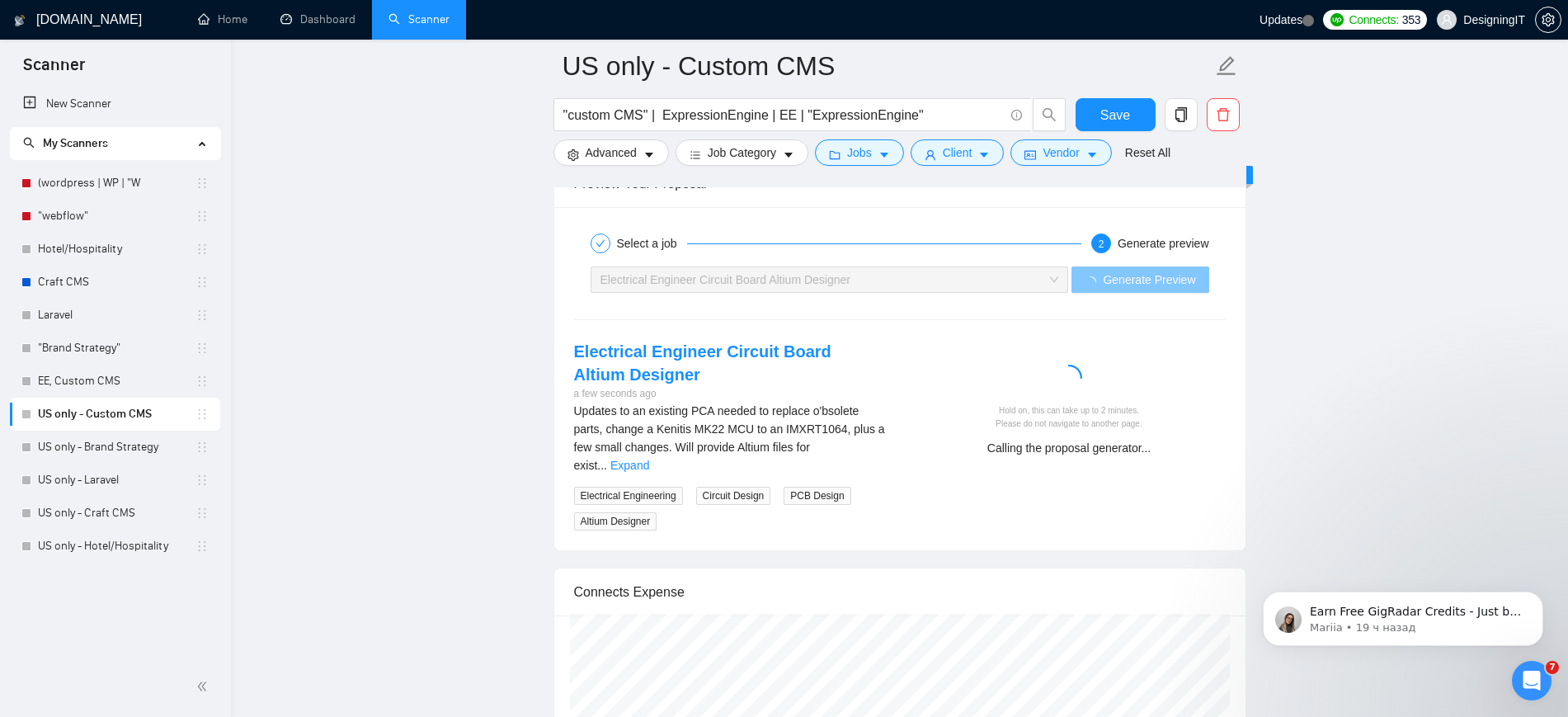
scroll to position [3219, 0]
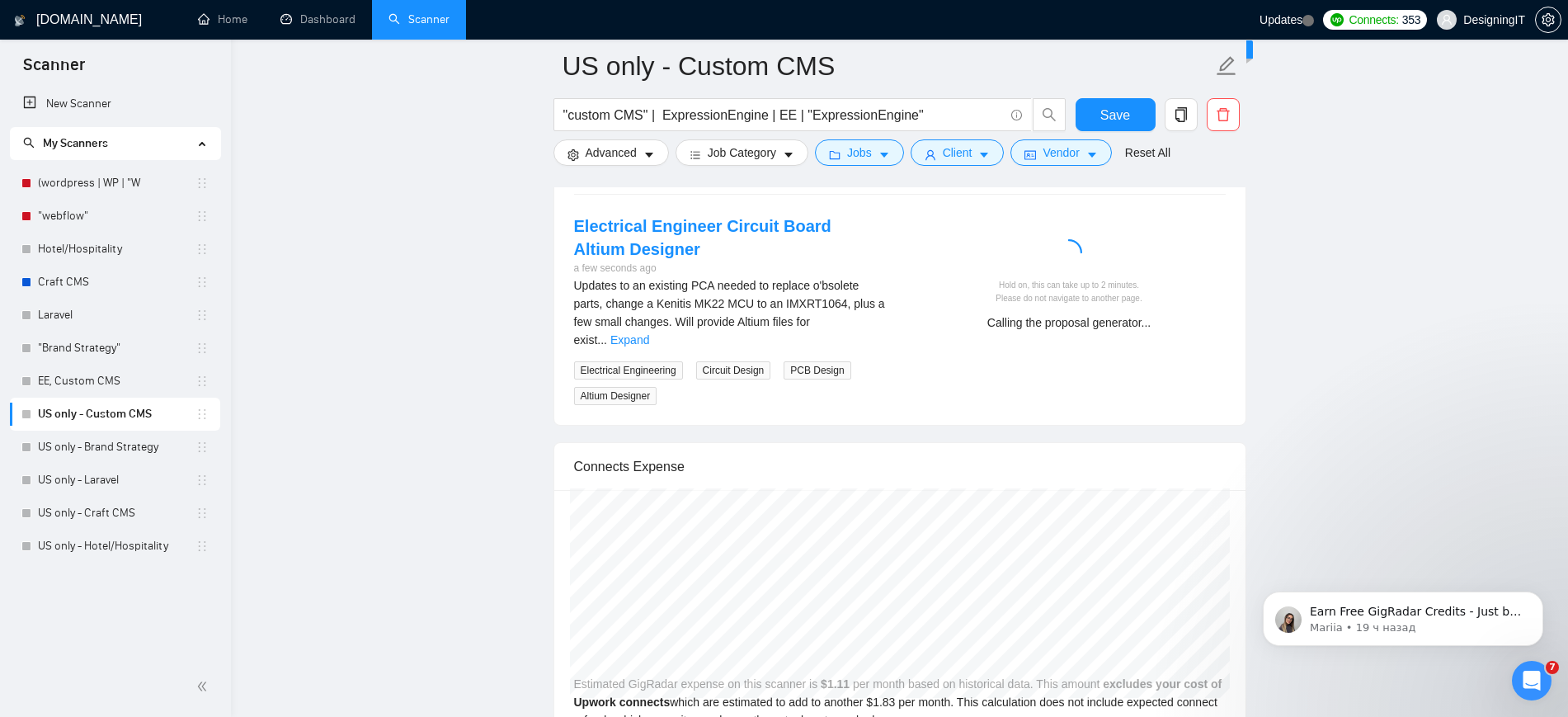
click at [865, 328] on div "Updates to an existing PCA needed to replace o'bsolete parts, change a Kenitis …" at bounding box center [730, 313] width 313 height 73
click at [649, 333] on link "Expand" at bounding box center [629, 340] width 39 height 14
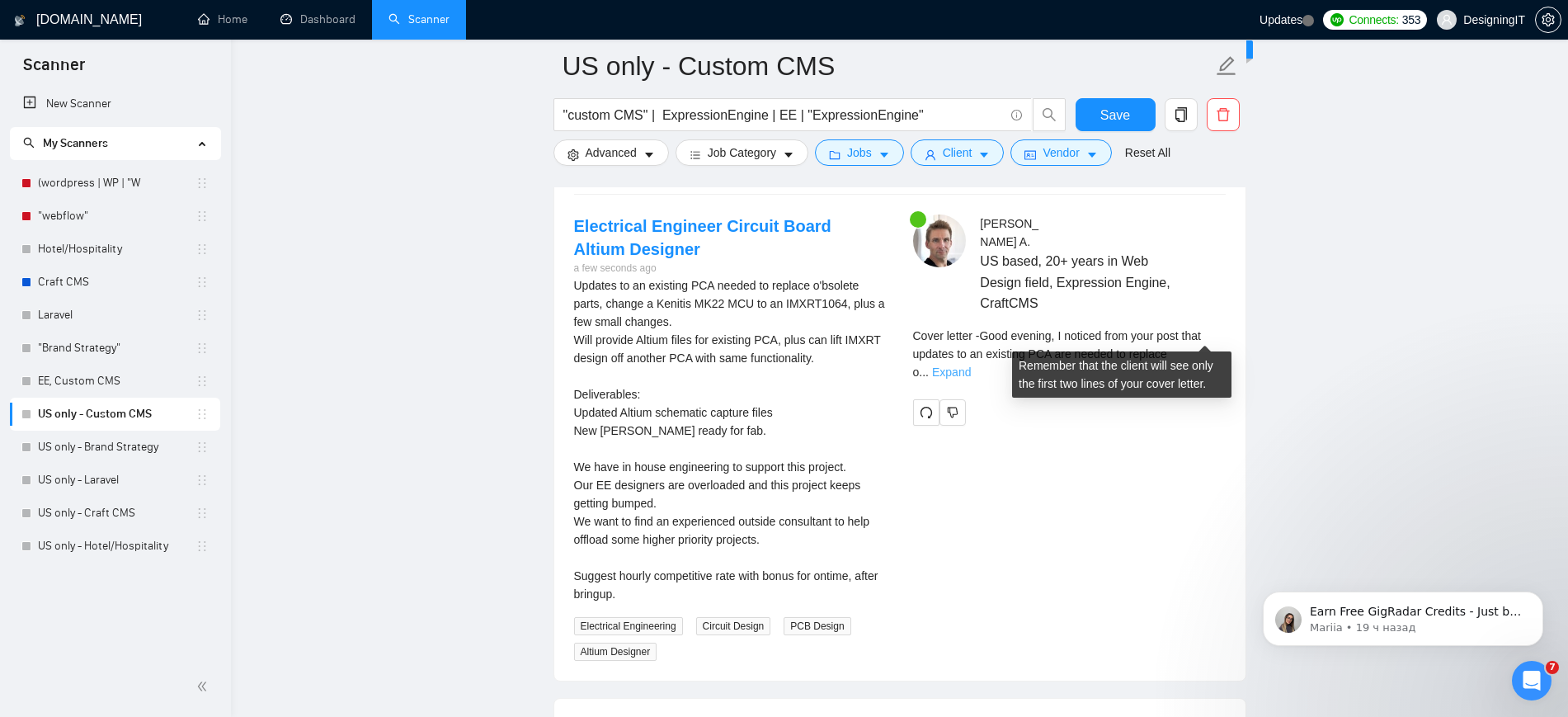
click at [971, 365] on link "Expand" at bounding box center [951, 372] width 39 height 14
